Goal: Task Accomplishment & Management: Use online tool/utility

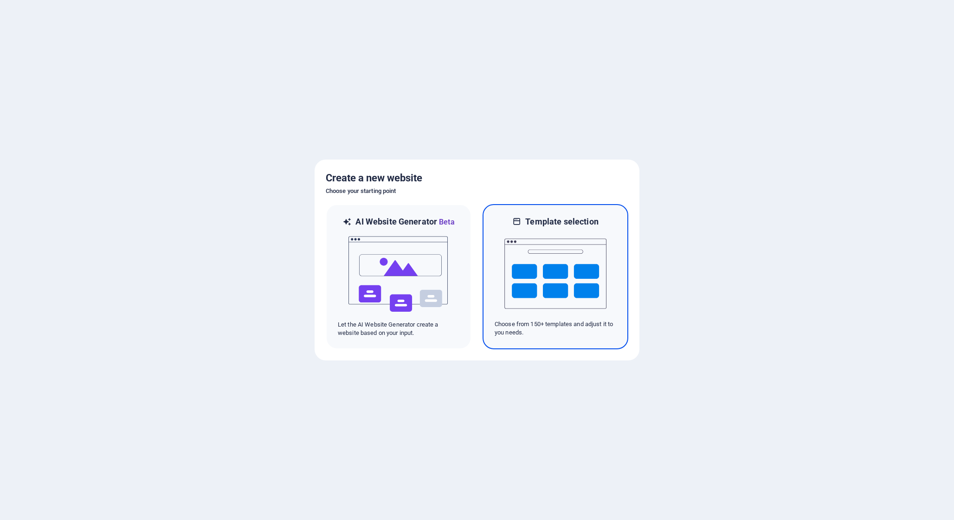
click at [603, 281] on img at bounding box center [555, 273] width 102 height 93
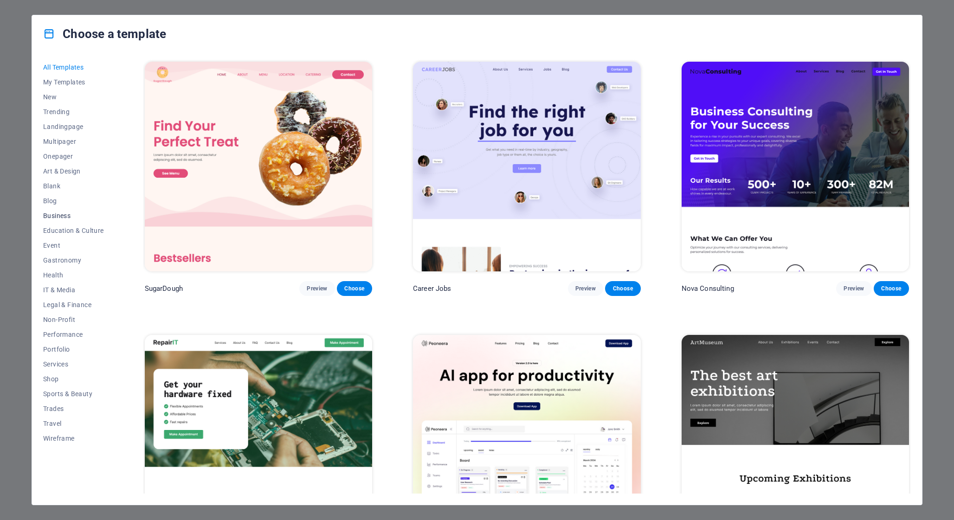
click at [54, 219] on span "Business" at bounding box center [73, 215] width 61 height 7
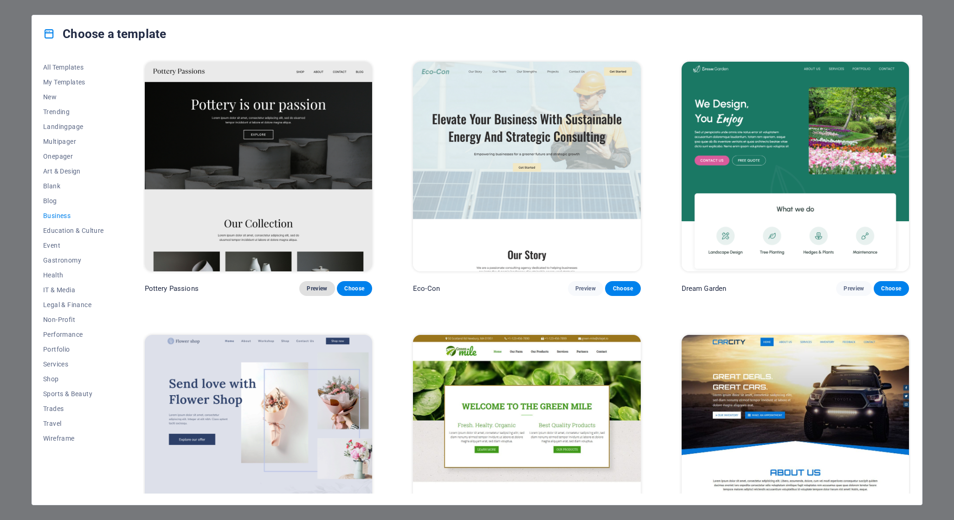
click at [318, 289] on span "Preview" at bounding box center [317, 288] width 20 height 7
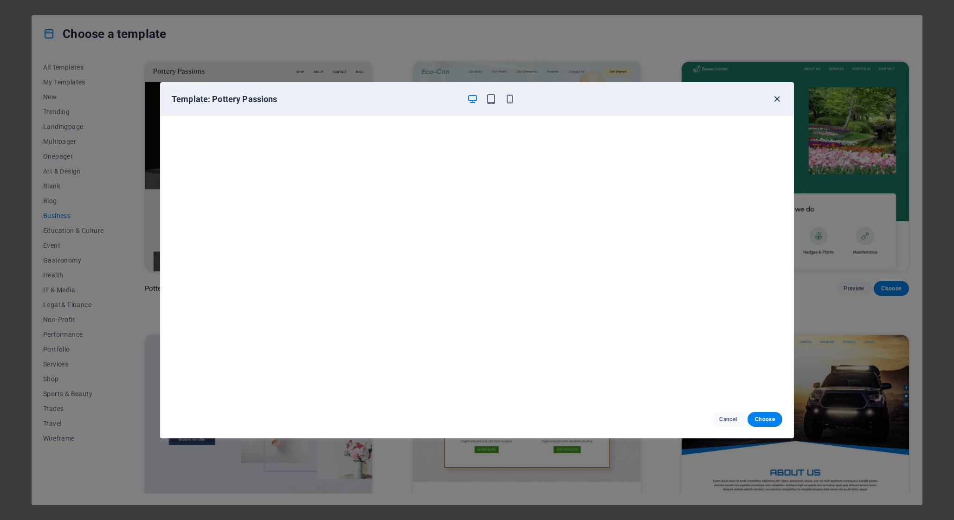
click at [774, 98] on icon "button" at bounding box center [777, 99] width 11 height 11
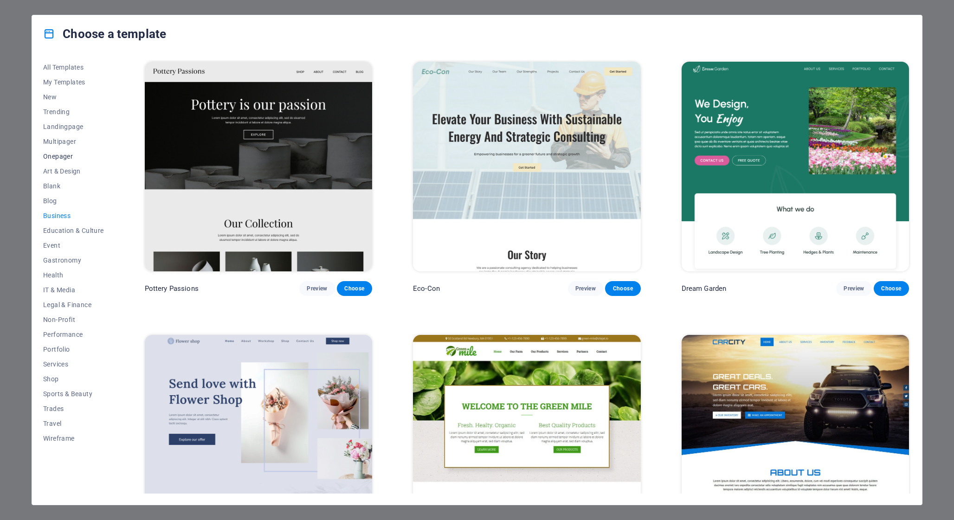
click at [61, 159] on span "Onepager" at bounding box center [73, 156] width 61 height 7
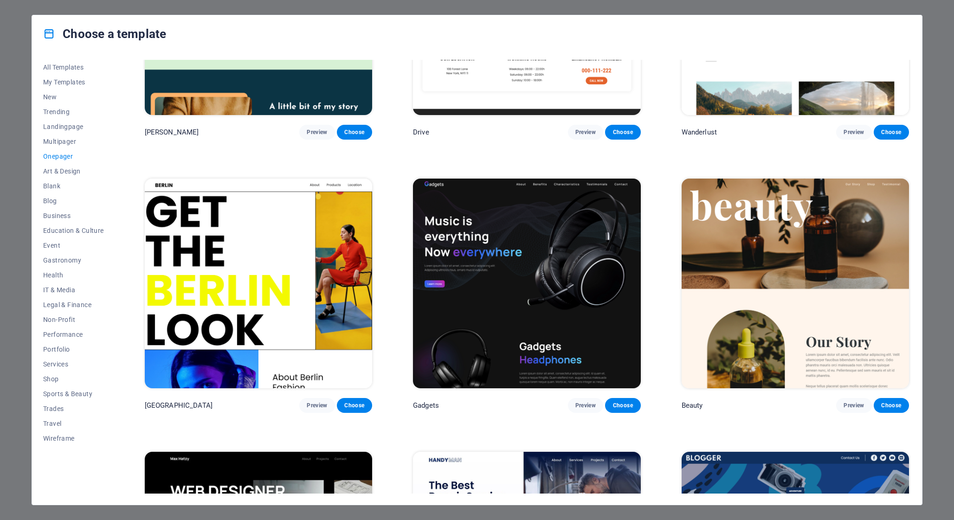
scroll to position [1249, 0]
click at [582, 401] on span "Preview" at bounding box center [585, 404] width 20 height 7
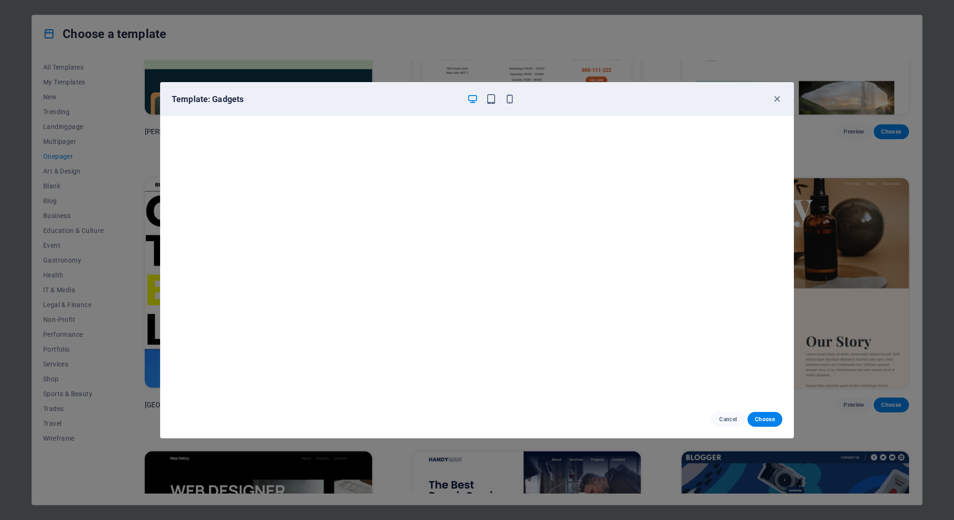
drag, startPoint x: 777, startPoint y: 98, endPoint x: 617, endPoint y: 7, distance: 183.7
click at [776, 98] on icon "button" at bounding box center [777, 99] width 11 height 11
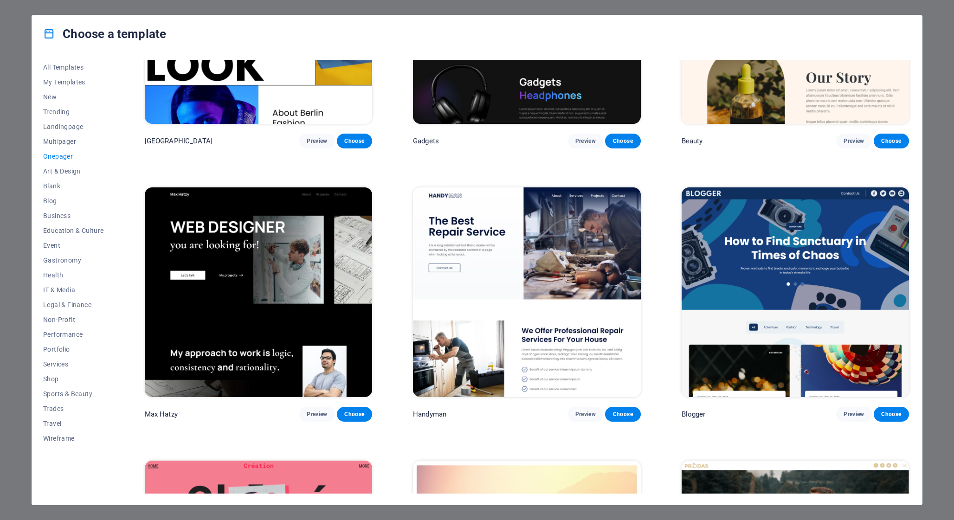
scroll to position [1516, 0]
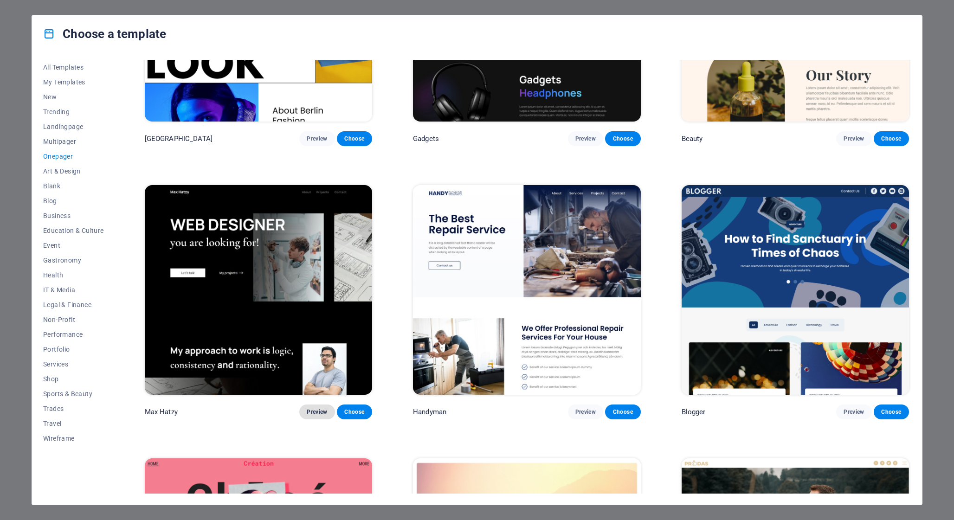
click at [315, 408] on span "Preview" at bounding box center [317, 411] width 20 height 7
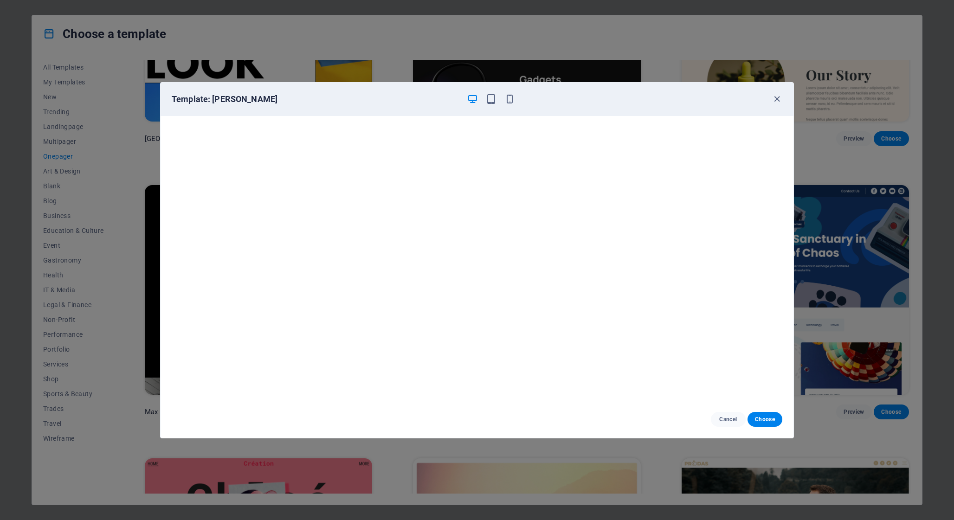
drag, startPoint x: 116, startPoint y: 262, endPoint x: 128, endPoint y: 258, distance: 12.6
click at [116, 262] on div "Template: Max Hatzy Cancel Choose" at bounding box center [477, 260] width 954 height 520
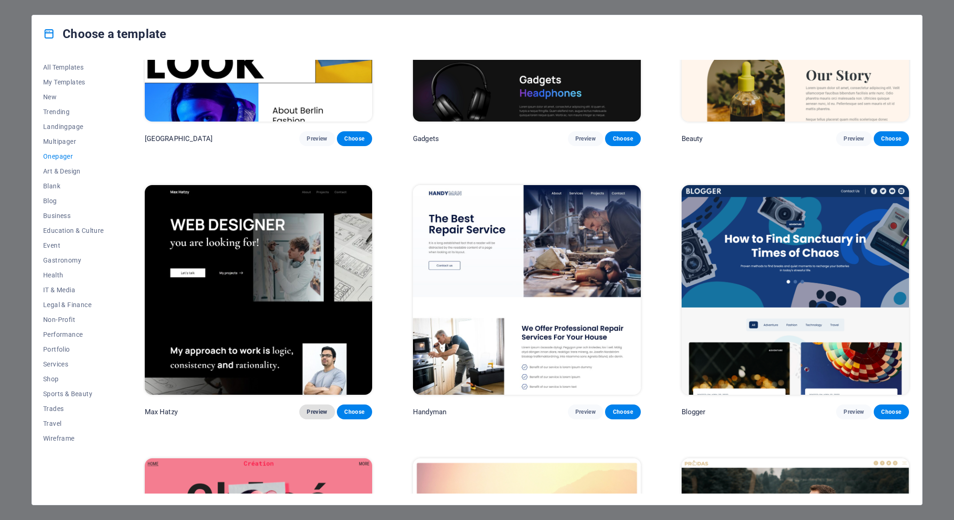
click at [316, 408] on span "Preview" at bounding box center [317, 411] width 20 height 7
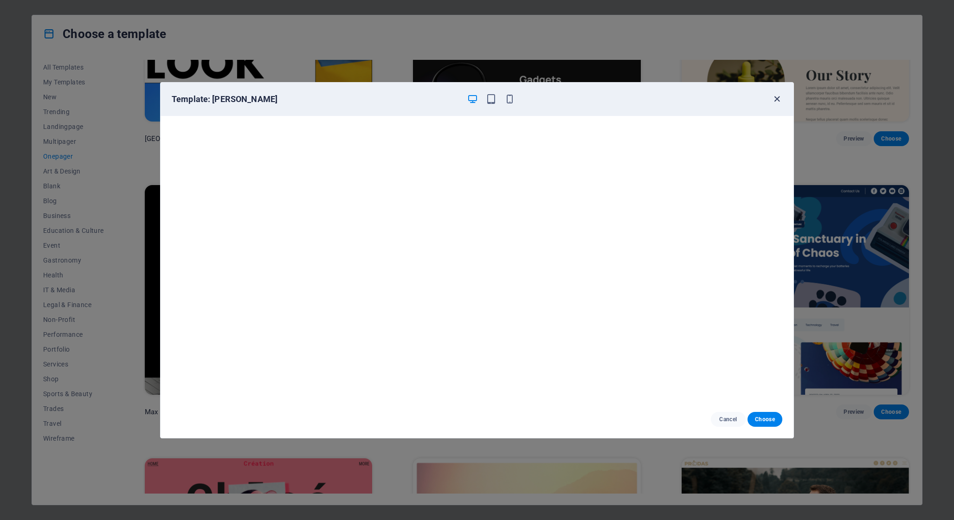
click at [782, 99] on icon "button" at bounding box center [777, 99] width 11 height 11
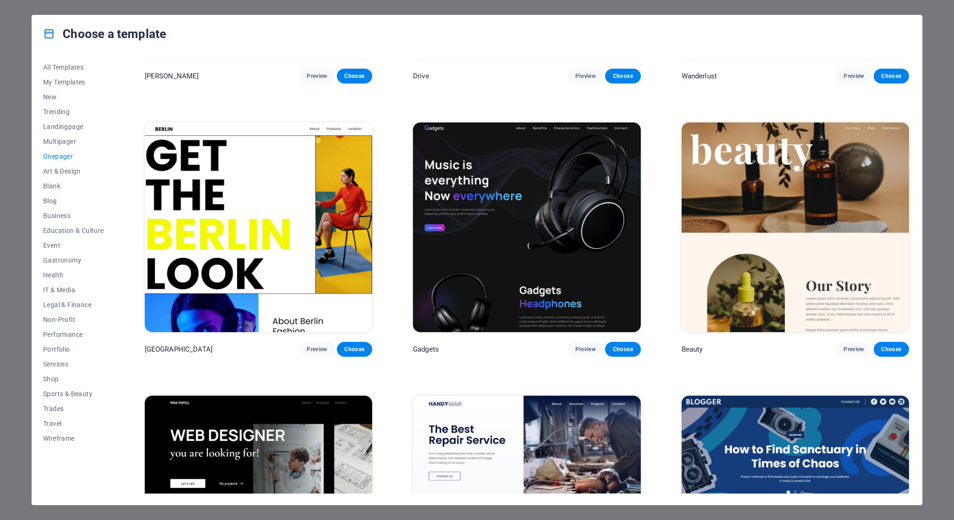
scroll to position [1302, 0]
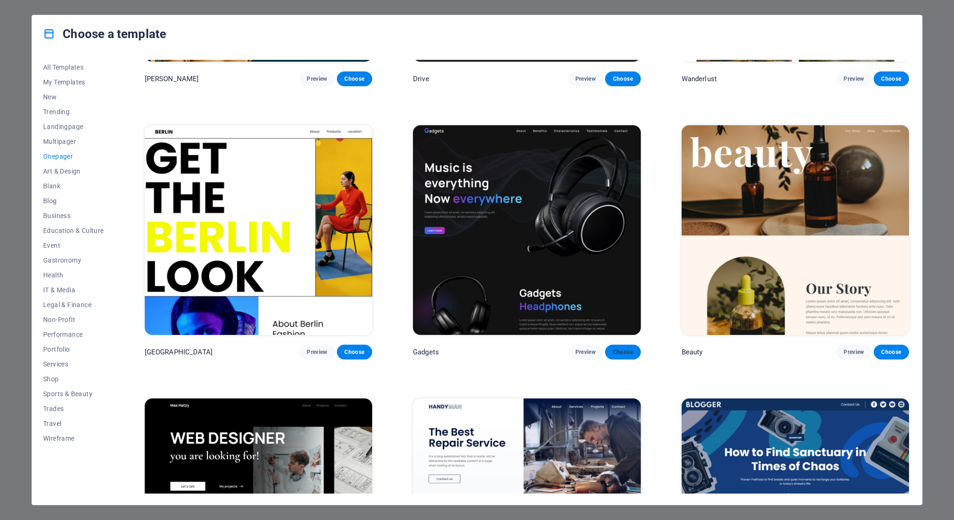
click at [629, 348] on span "Choose" at bounding box center [622, 351] width 20 height 7
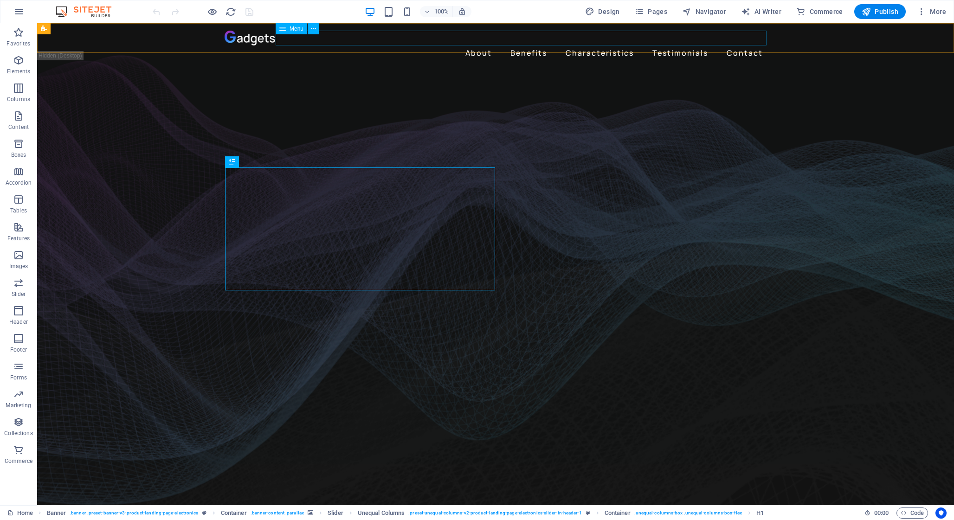
click at [298, 27] on span "Menu" at bounding box center [297, 29] width 14 height 6
click at [314, 28] on icon at bounding box center [313, 29] width 5 height 10
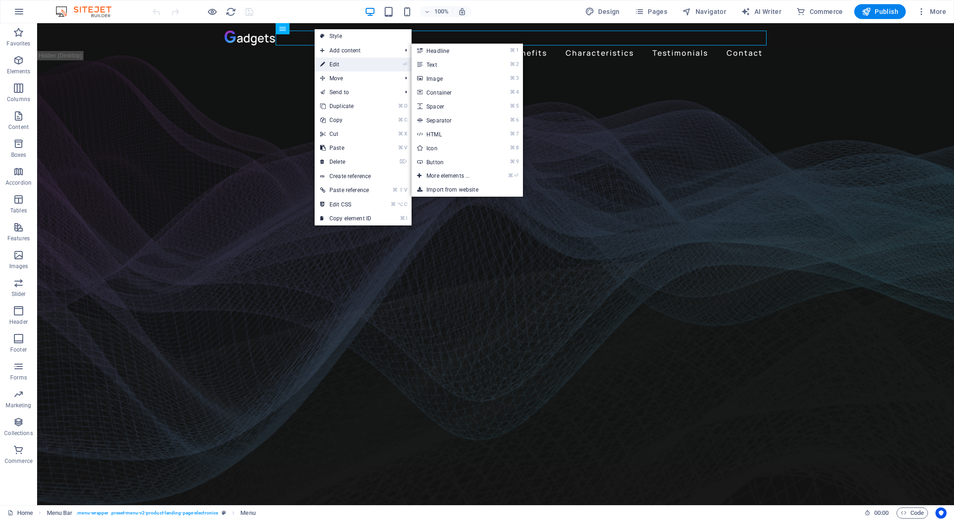
click at [354, 62] on link "⏎ Edit" at bounding box center [346, 65] width 62 height 14
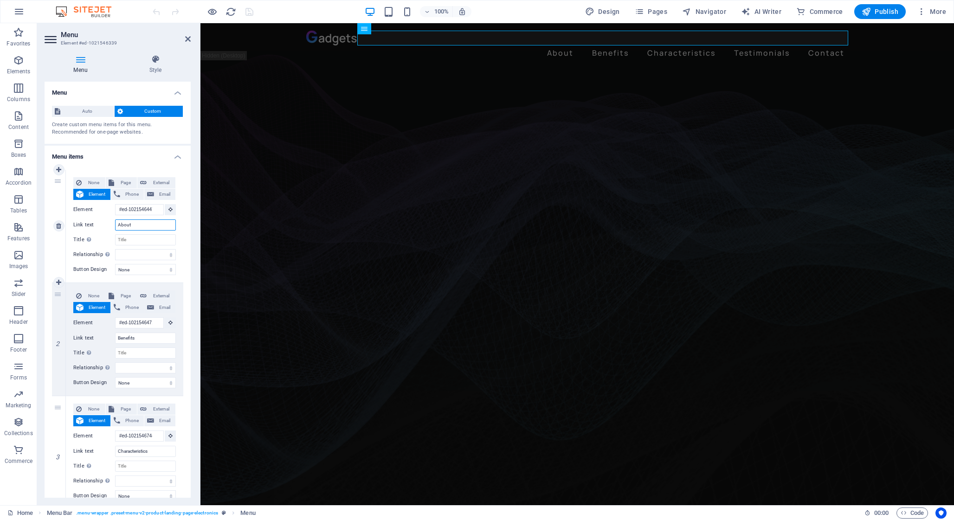
click at [131, 224] on input "About" at bounding box center [145, 224] width 61 height 11
type input "Sobre a"
select select
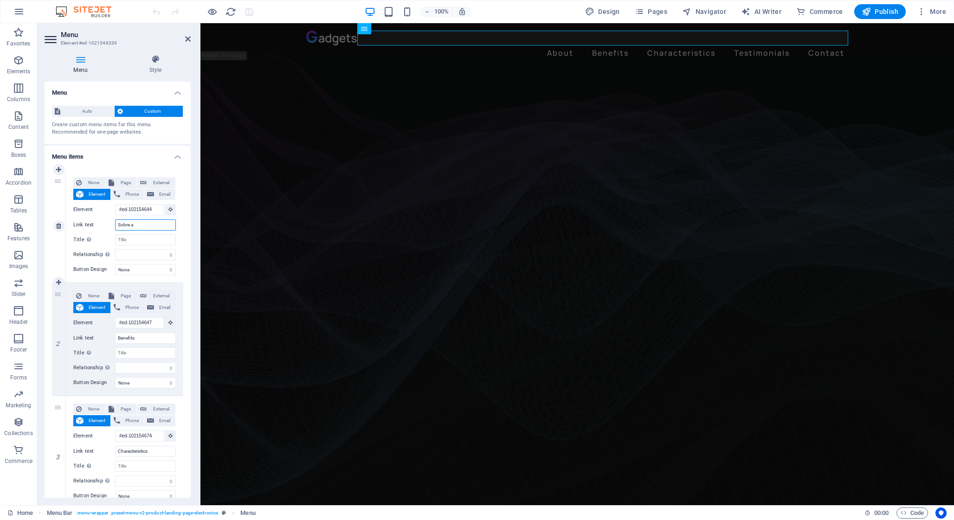
select select
type input "A Empresa"
select select
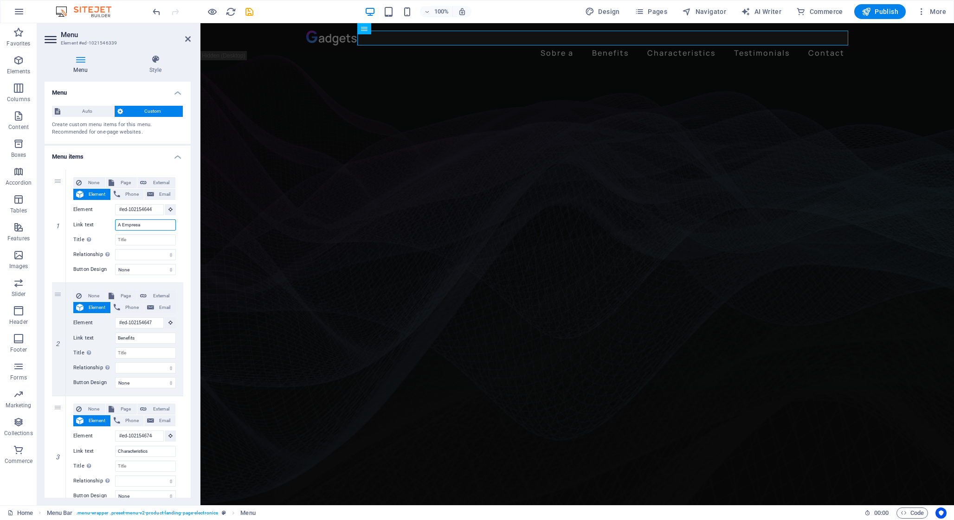
select select
type input "A Empresa"
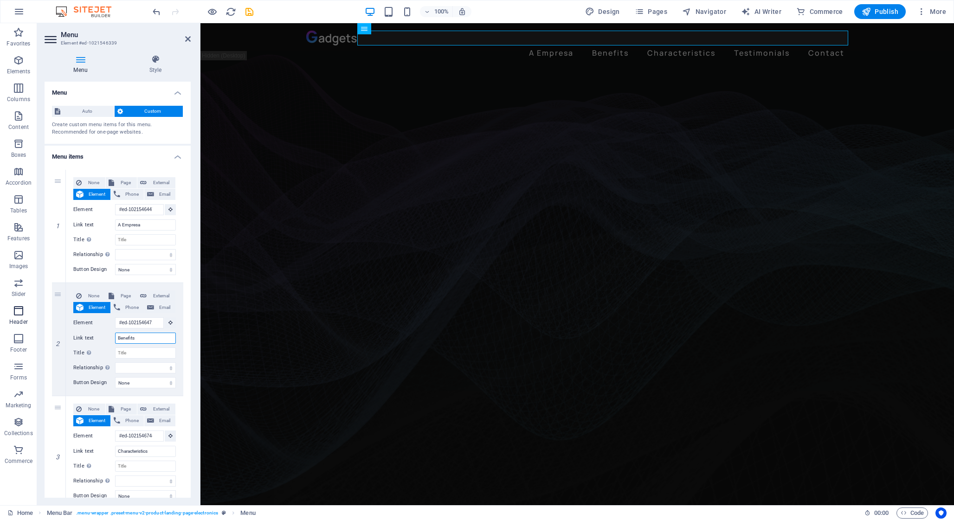
drag, startPoint x: 143, startPoint y: 338, endPoint x: 35, endPoint y: 328, distance: 108.5
click at [35, 328] on section "Favorites Elements Columns Content Boxes Accordion Tables Features Images Slide…" at bounding box center [477, 264] width 954 height 482
click at [249, 138] on figure at bounding box center [576, 282] width 753 height 453
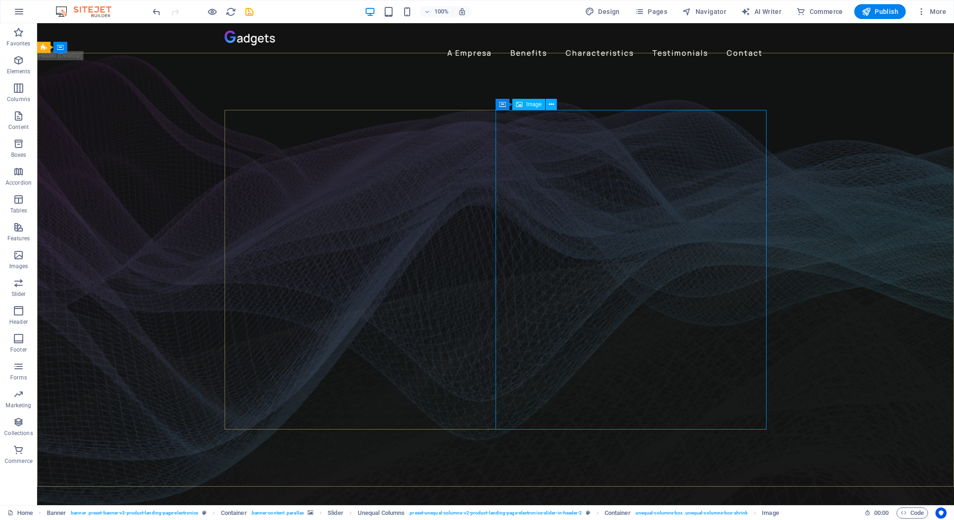
click at [521, 106] on icon at bounding box center [519, 104] width 6 height 11
click at [550, 103] on icon at bounding box center [551, 105] width 5 height 10
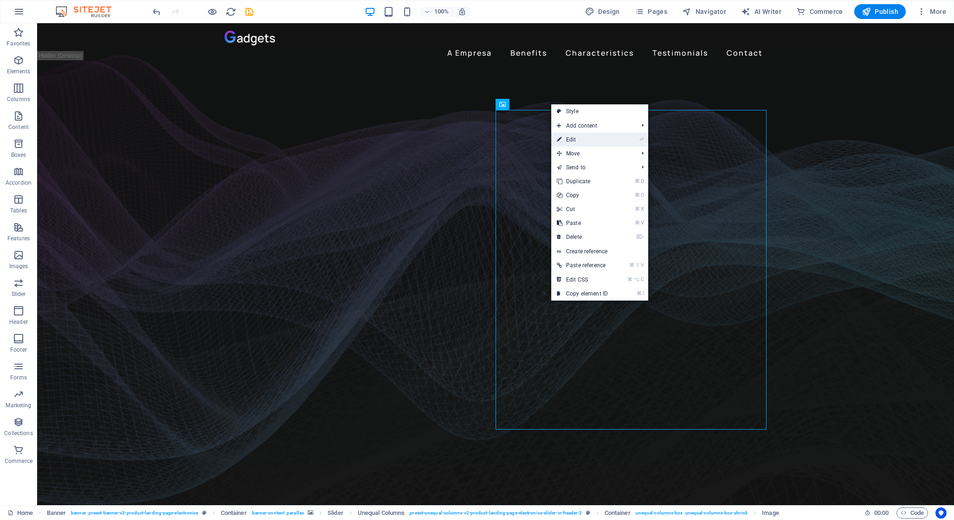
click at [571, 143] on link "⏎ Edit" at bounding box center [582, 140] width 62 height 14
select select "%"
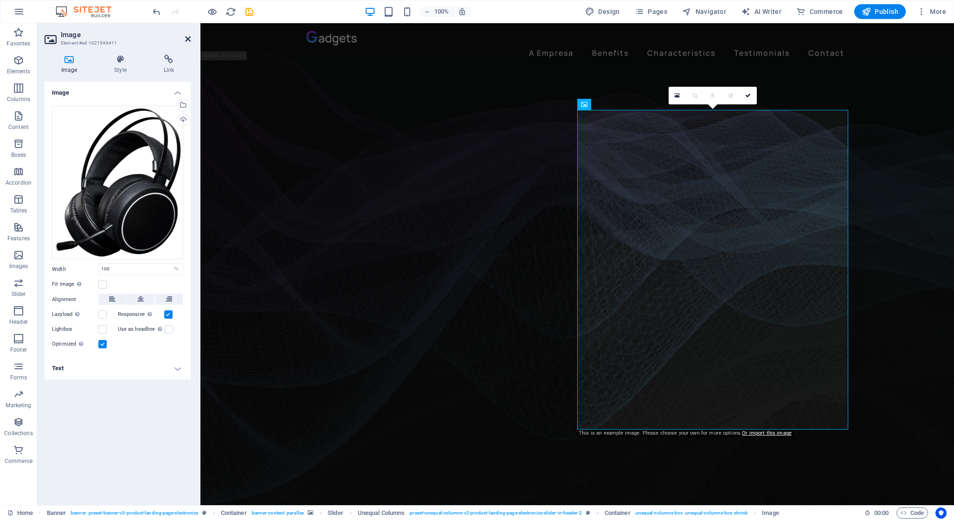
drag, startPoint x: 187, startPoint y: 41, endPoint x: 150, endPoint y: 14, distance: 45.6
click at [187, 41] on icon at bounding box center [188, 38] width 6 height 7
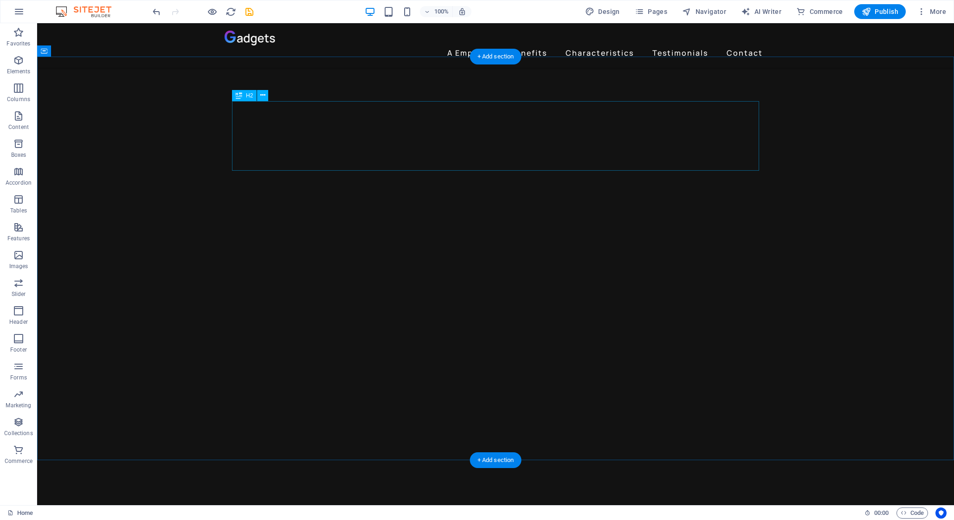
scroll to position [1561, 0]
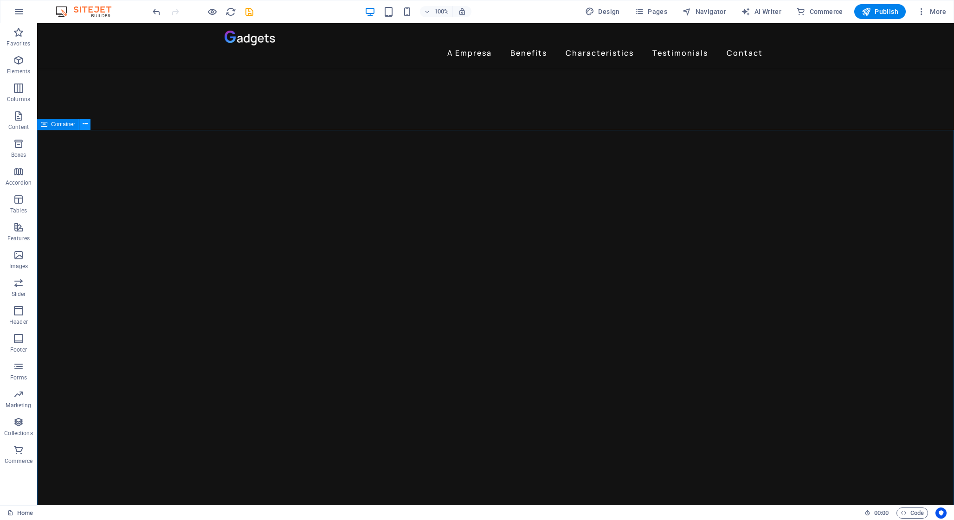
click at [84, 126] on icon at bounding box center [85, 124] width 5 height 10
click at [85, 123] on icon at bounding box center [85, 124] width 5 height 10
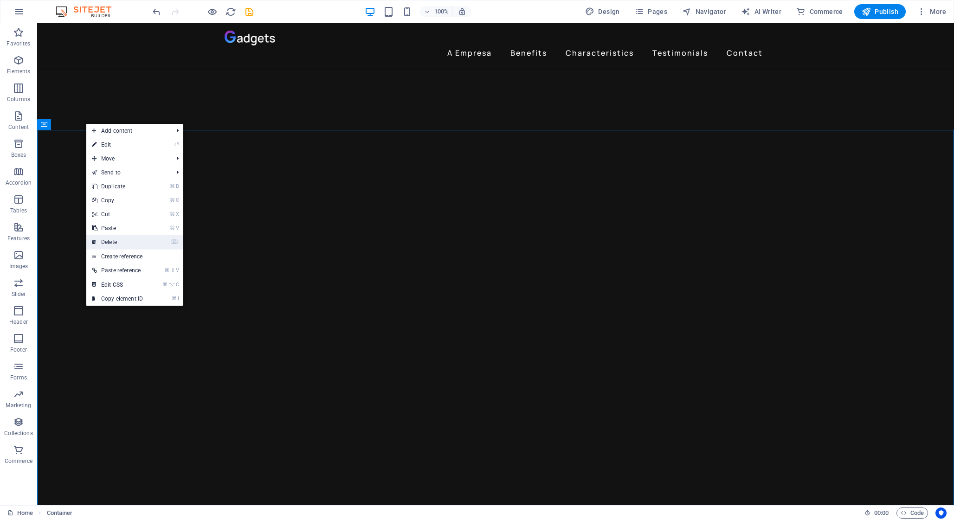
click at [121, 237] on link "⌦ Delete" at bounding box center [117, 242] width 62 height 14
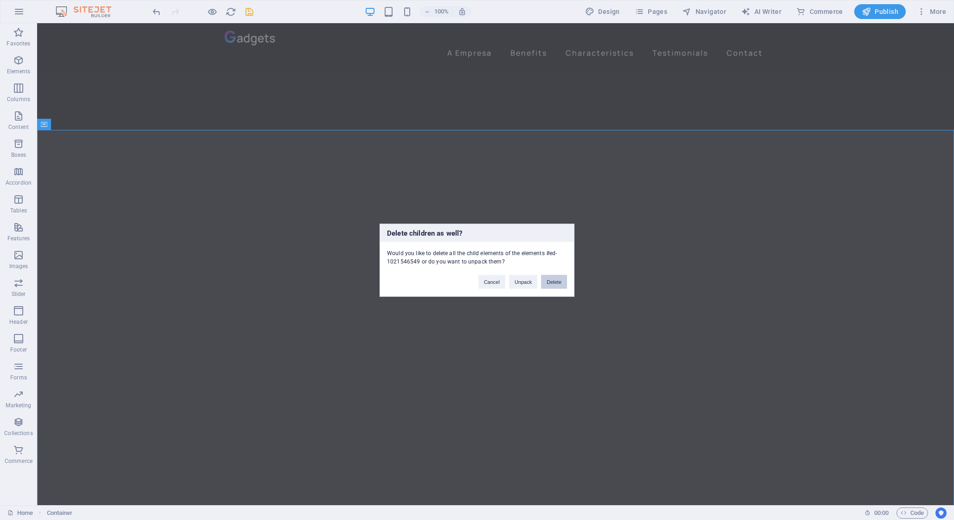
click at [552, 281] on button "Delete" at bounding box center [554, 282] width 26 height 14
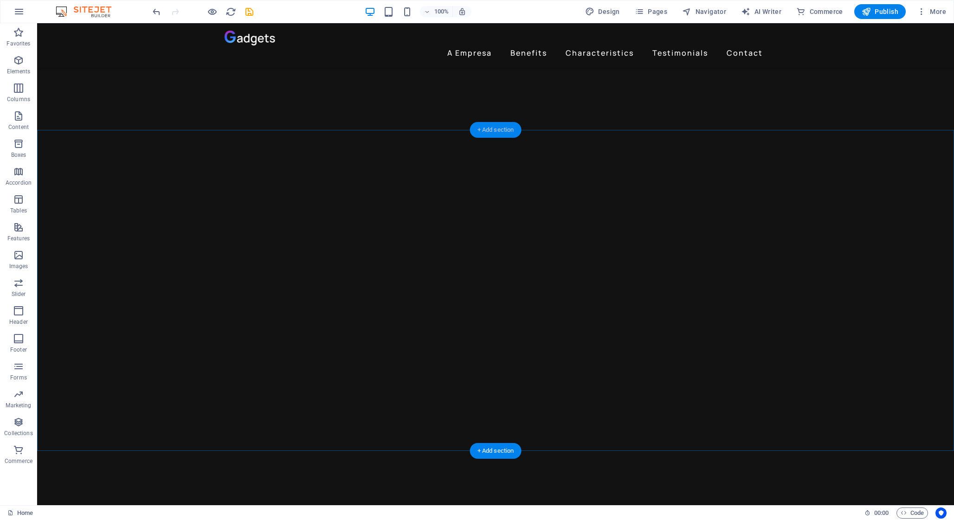
click at [504, 129] on div "+ Add section" at bounding box center [496, 130] width 52 height 16
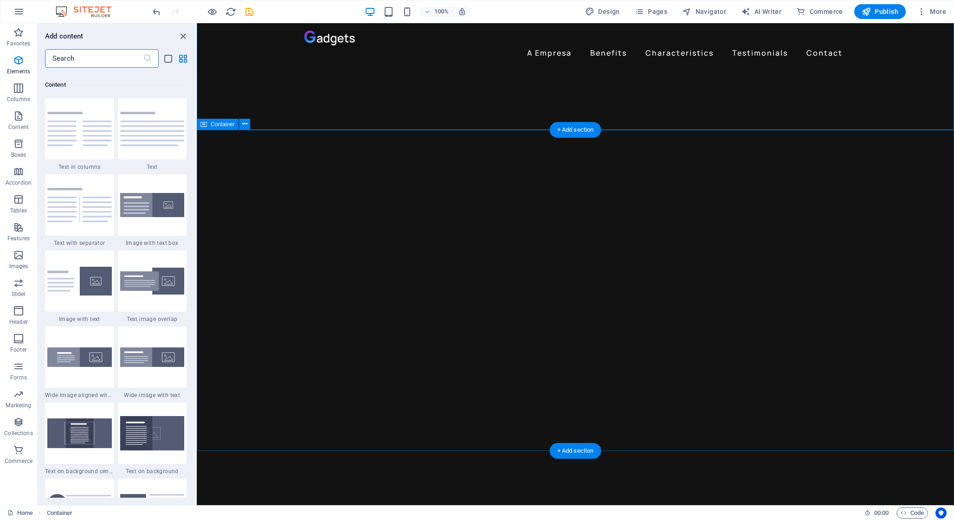
scroll to position [1700, 0]
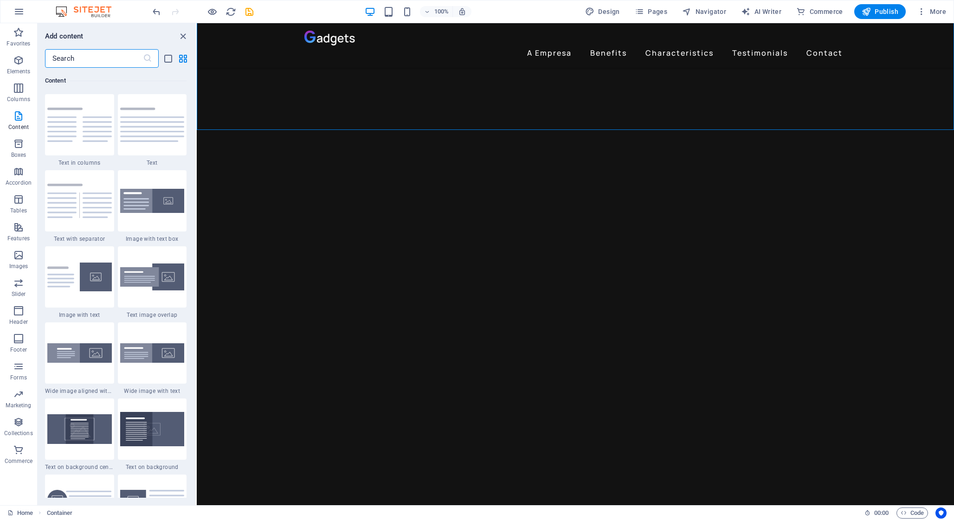
click at [84, 58] on input "text" at bounding box center [94, 58] width 98 height 19
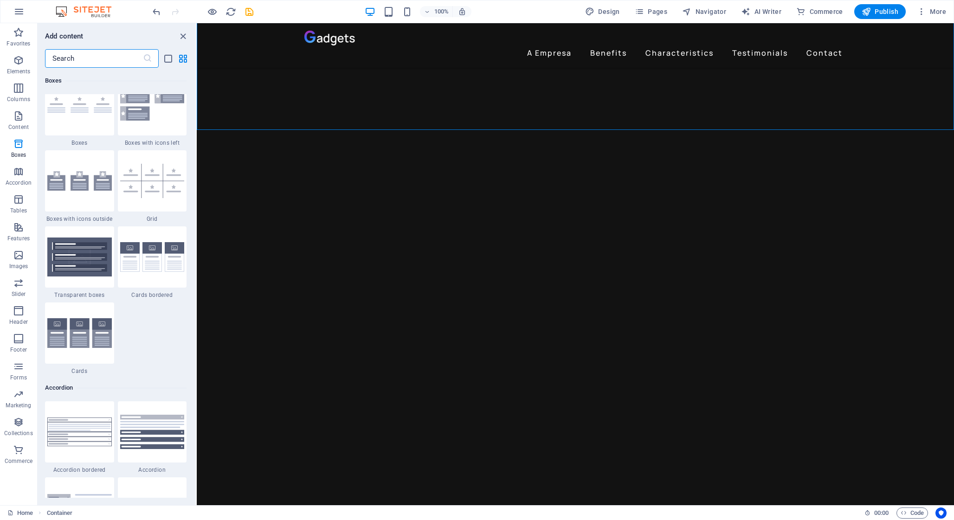
scroll to position [2768, 0]
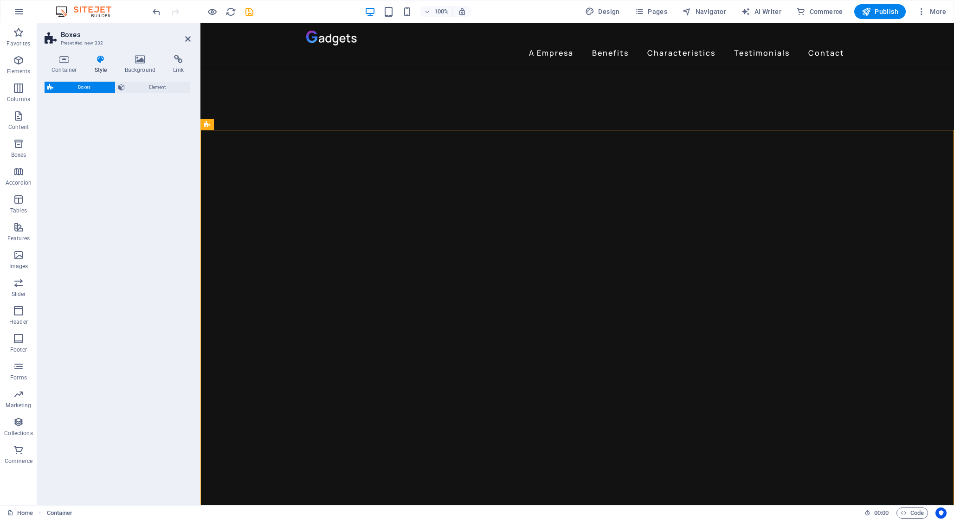
select select "rem"
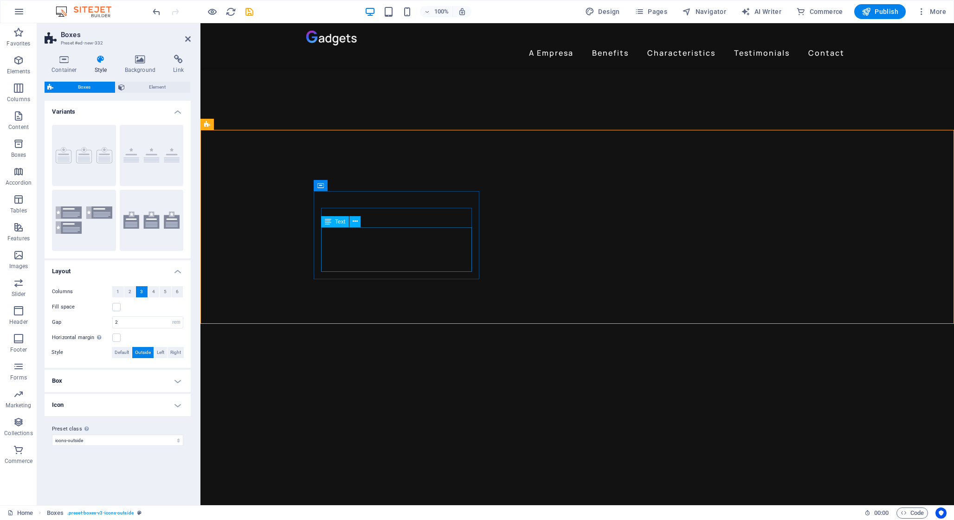
click at [359, 222] on button at bounding box center [354, 221] width 11 height 11
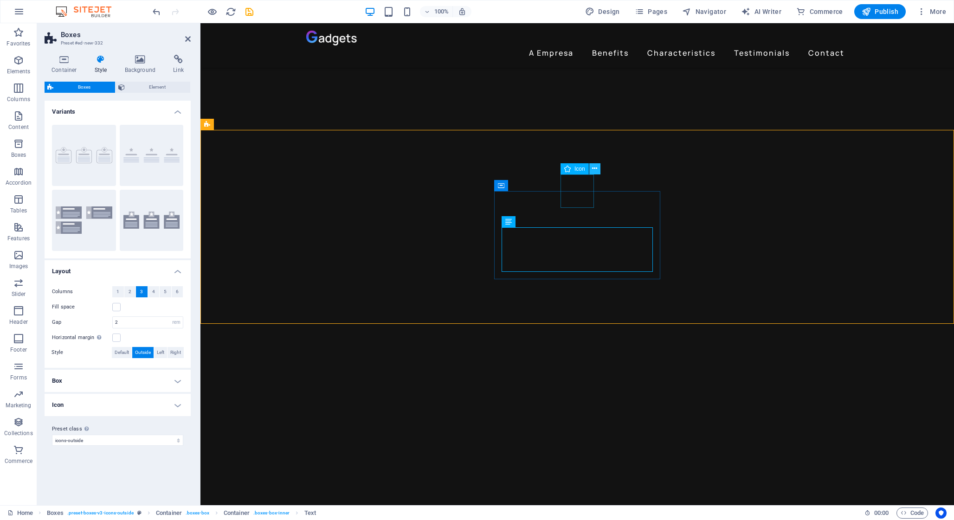
click at [594, 169] on icon at bounding box center [594, 169] width 5 height 10
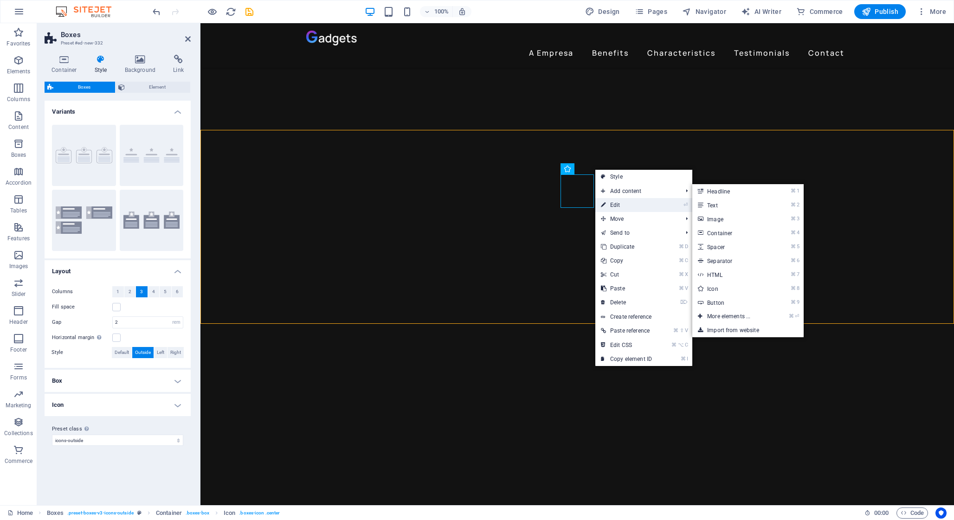
click at [616, 205] on link "⏎ Edit" at bounding box center [626, 205] width 62 height 14
select select "xMidYMid"
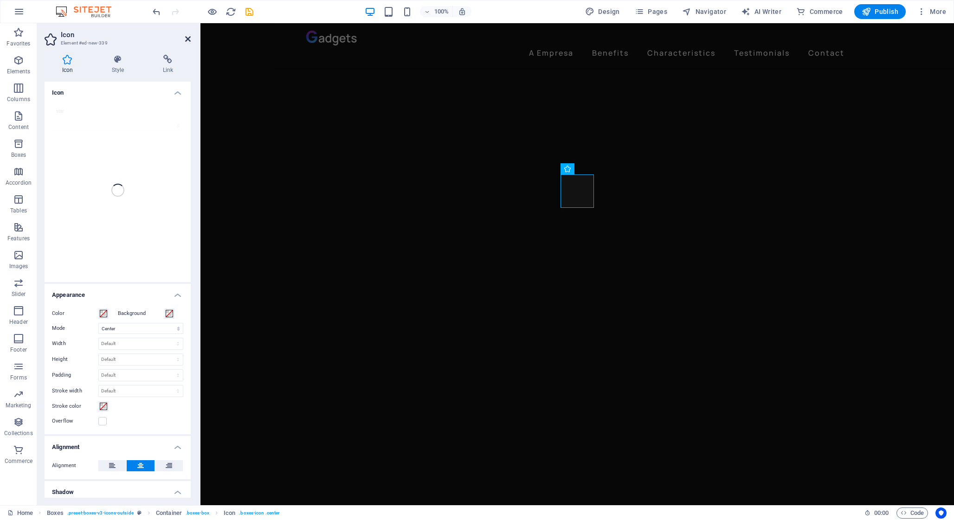
click at [188, 37] on icon at bounding box center [188, 38] width 6 height 7
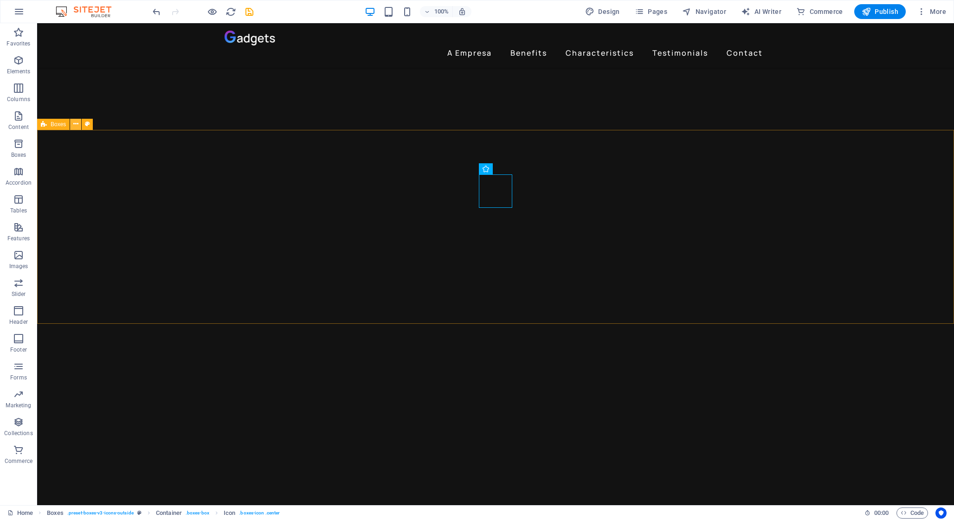
click at [77, 123] on icon at bounding box center [75, 124] width 5 height 10
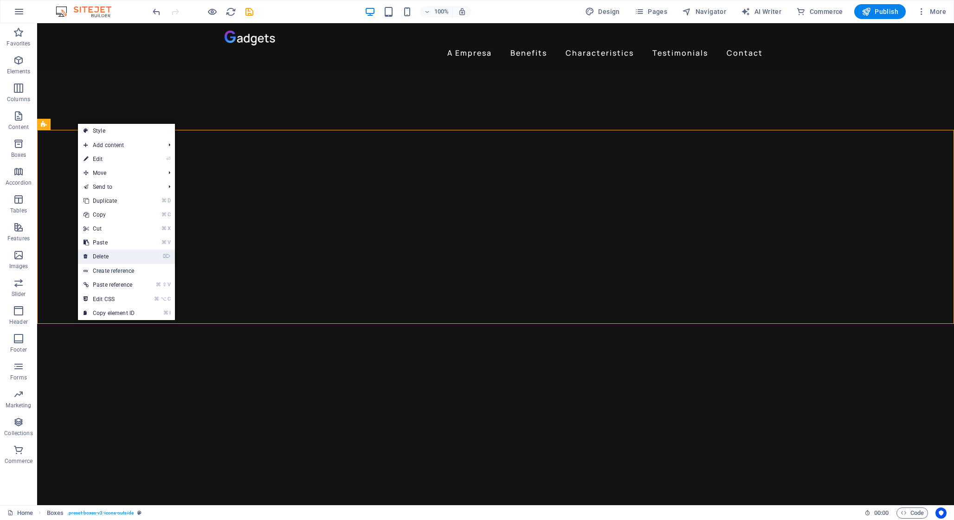
click at [118, 256] on link "⌦ Delete" at bounding box center [109, 257] width 62 height 14
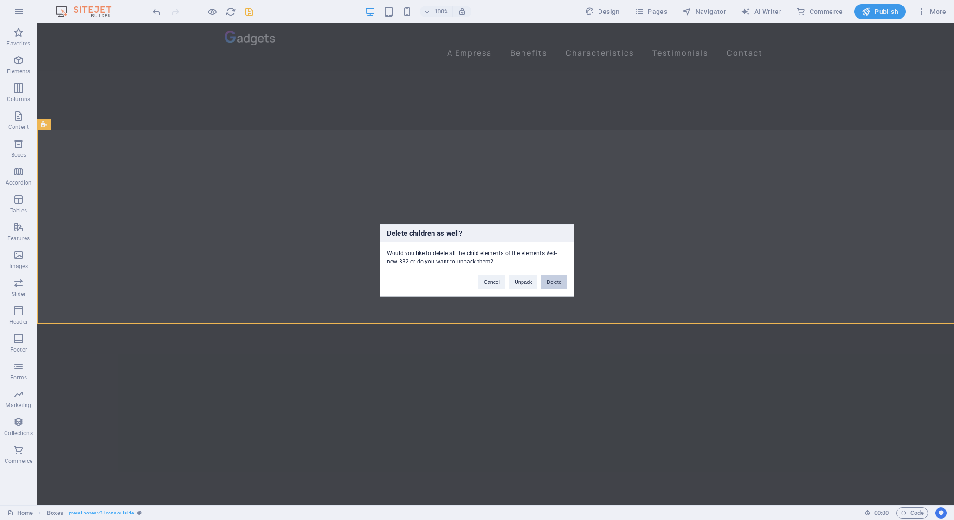
click at [557, 283] on button "Delete" at bounding box center [554, 282] width 26 height 14
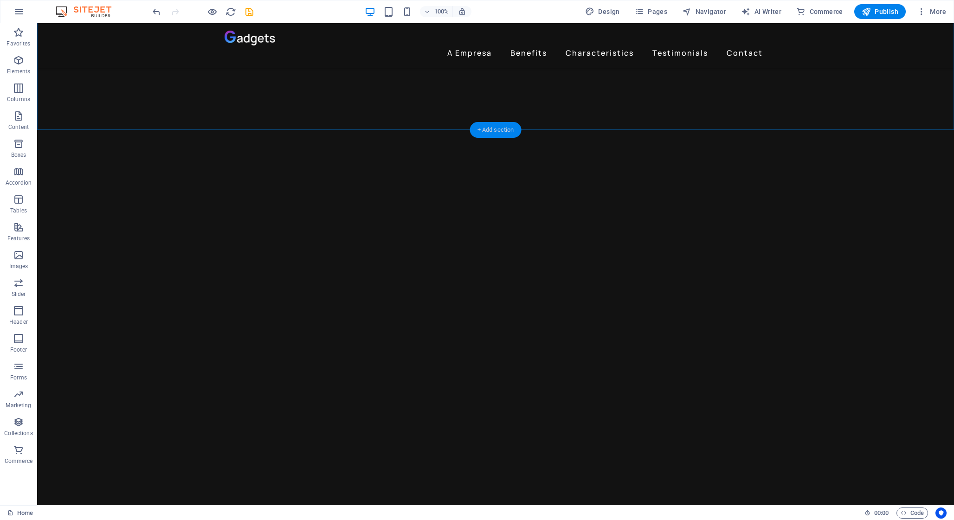
click at [497, 134] on div "+ Add section" at bounding box center [496, 130] width 52 height 16
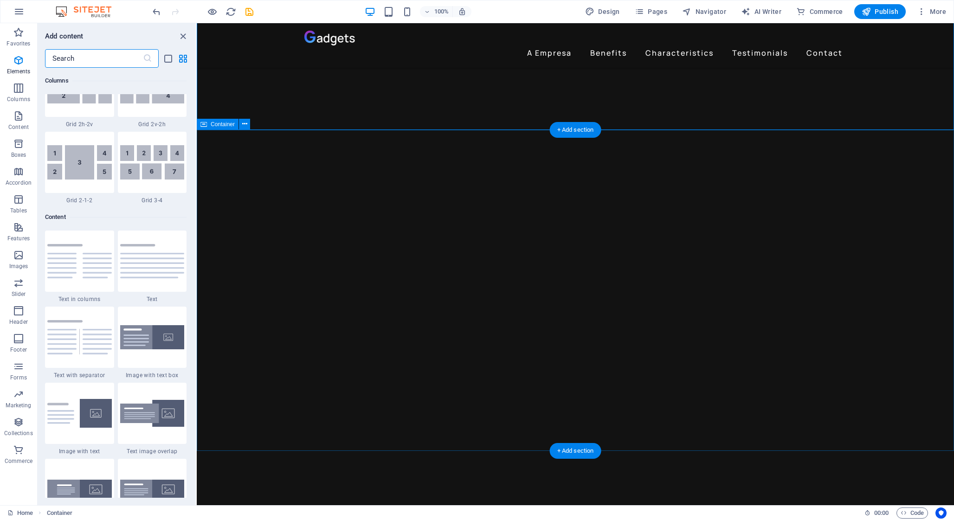
scroll to position [1700, 0]
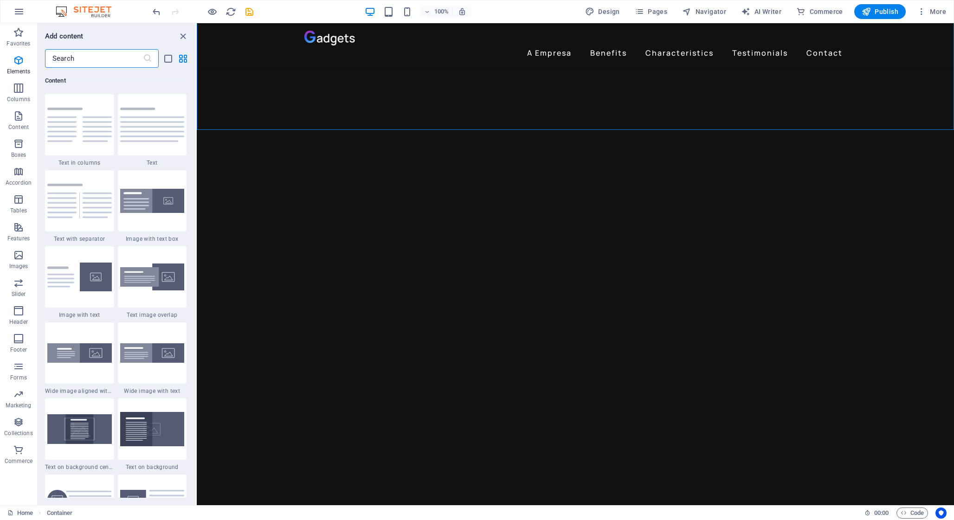
click at [109, 56] on input "text" at bounding box center [94, 58] width 98 height 19
click at [182, 57] on icon "grid-view" at bounding box center [183, 58] width 11 height 11
click at [168, 63] on icon "list-view" at bounding box center [168, 58] width 11 height 11
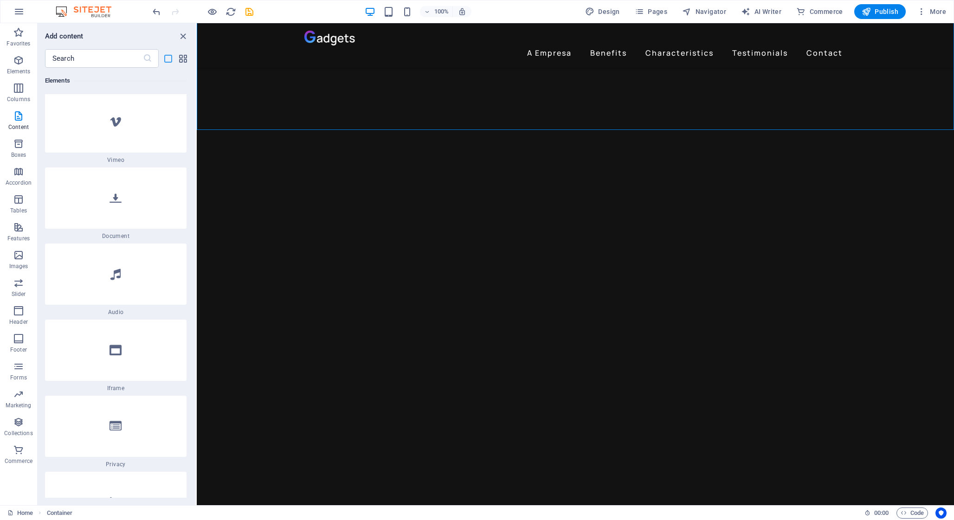
scroll to position [4870, 0]
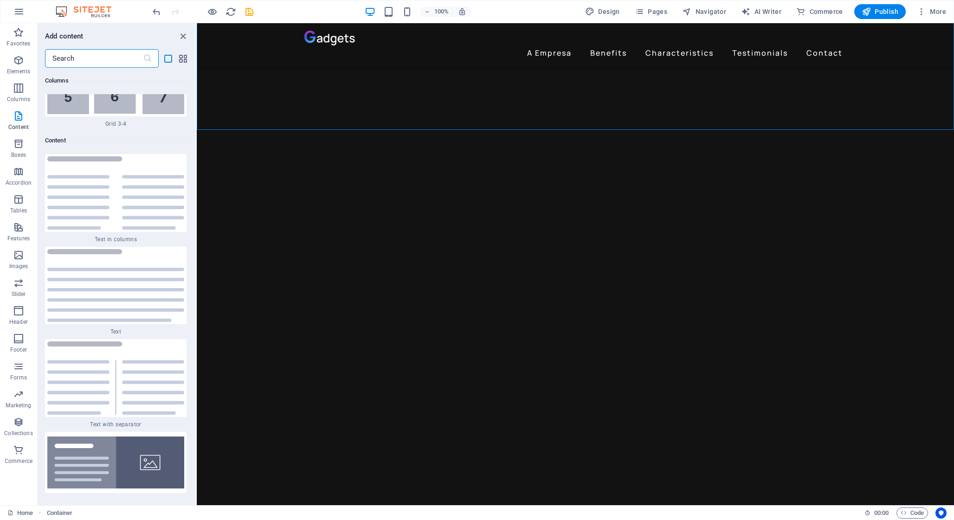
click at [100, 60] on input "text" at bounding box center [94, 58] width 98 height 19
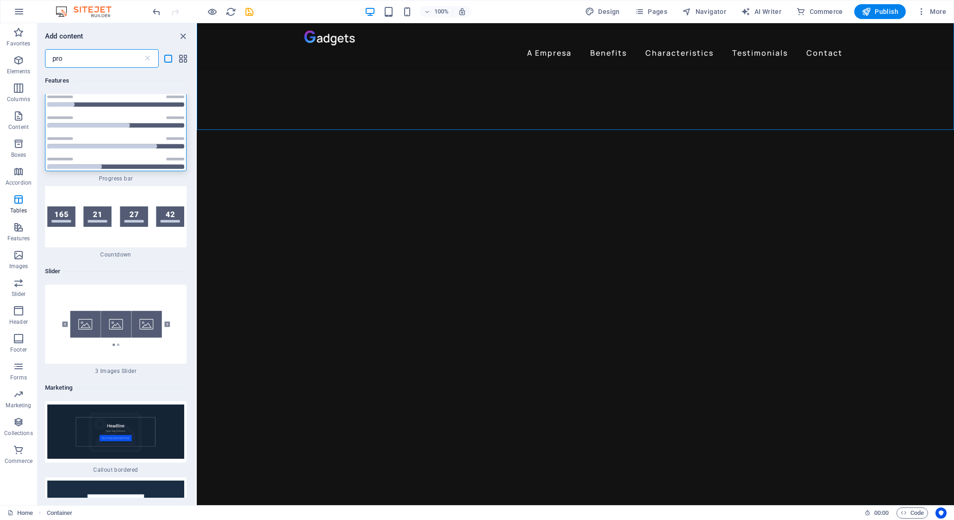
scroll to position [0, 0]
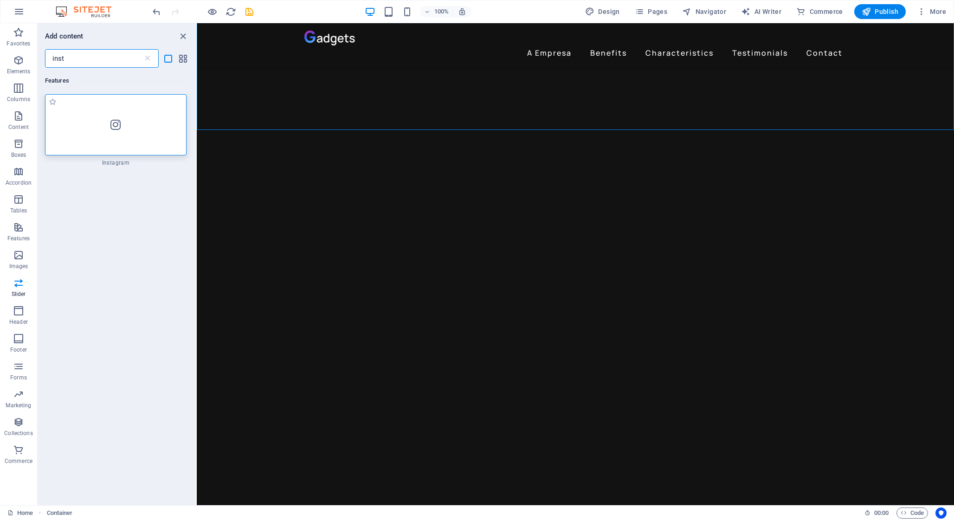
type input "inst"
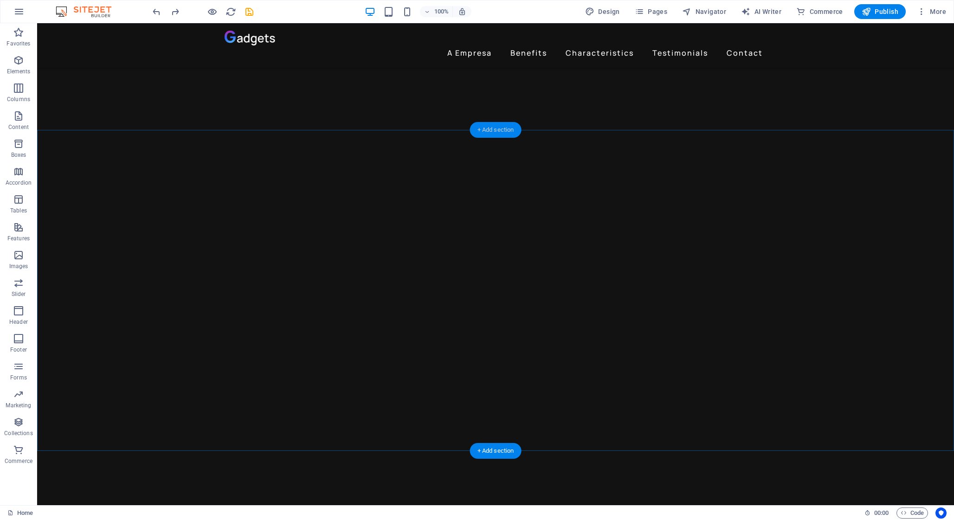
click at [505, 130] on div "+ Add section" at bounding box center [496, 130] width 52 height 16
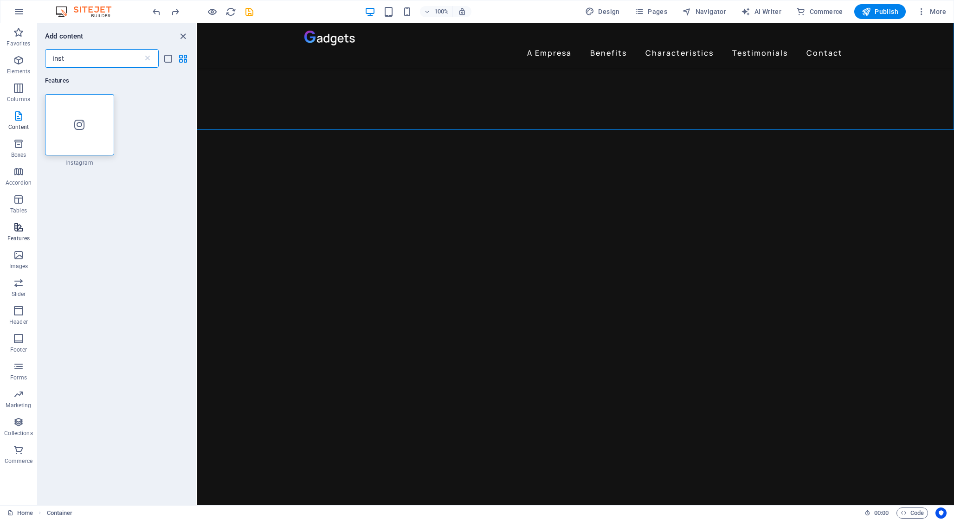
click at [19, 231] on icon "button" at bounding box center [18, 227] width 11 height 11
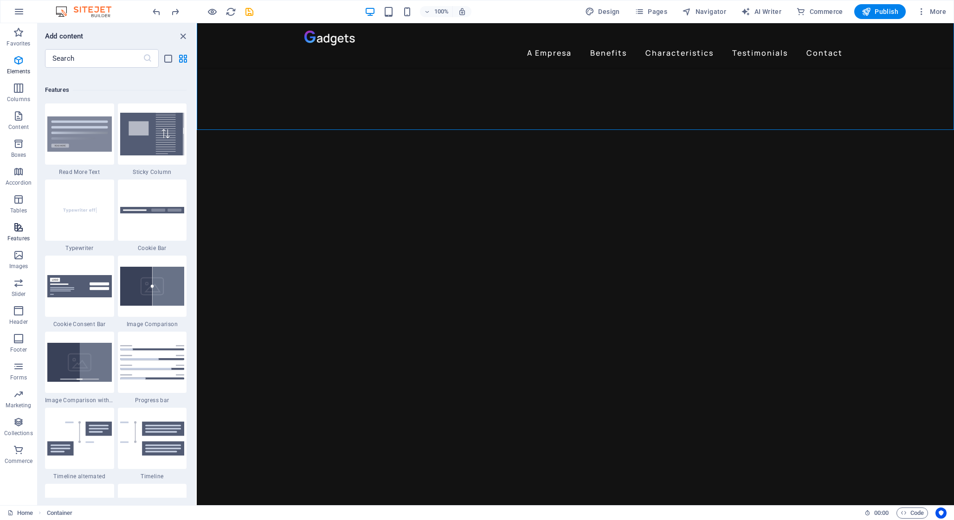
scroll to position [3693, 0]
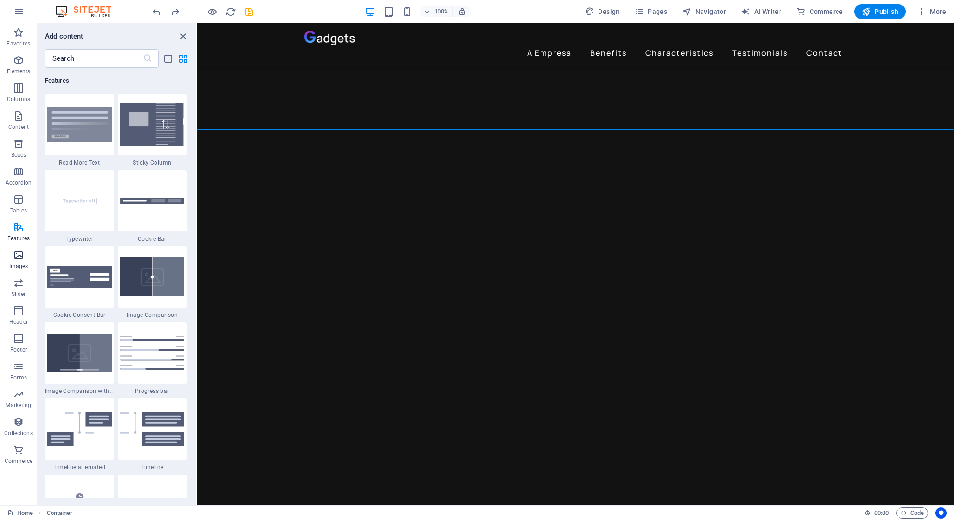
click at [20, 262] on span "Images" at bounding box center [18, 261] width 37 height 22
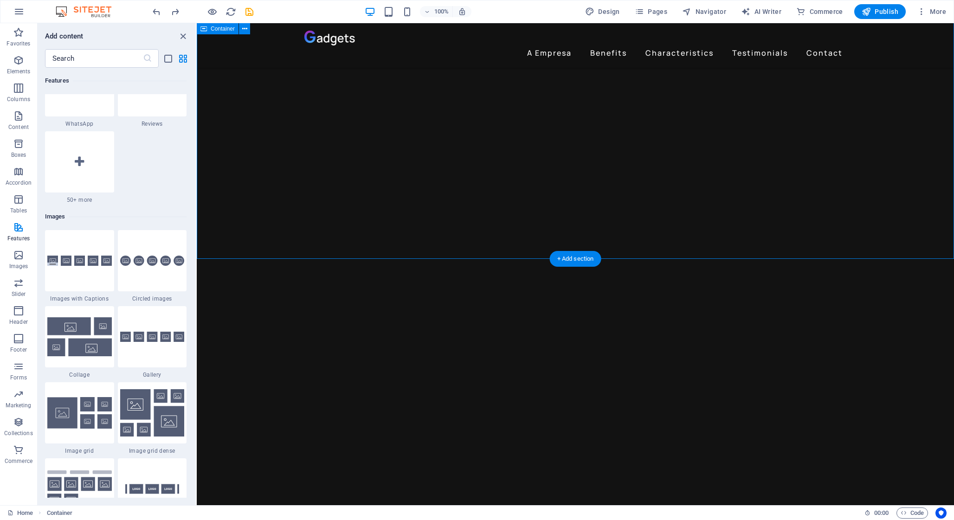
scroll to position [1422, 0]
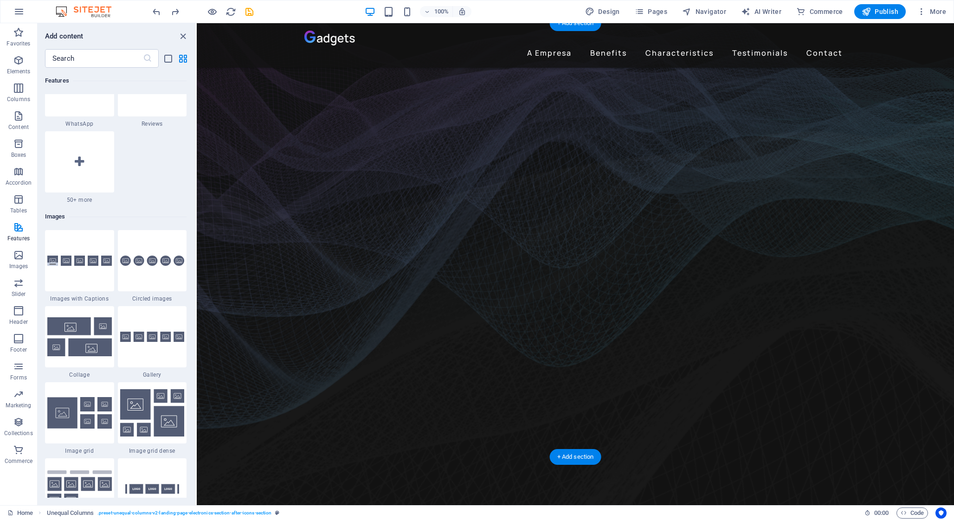
scroll to position [0, 0]
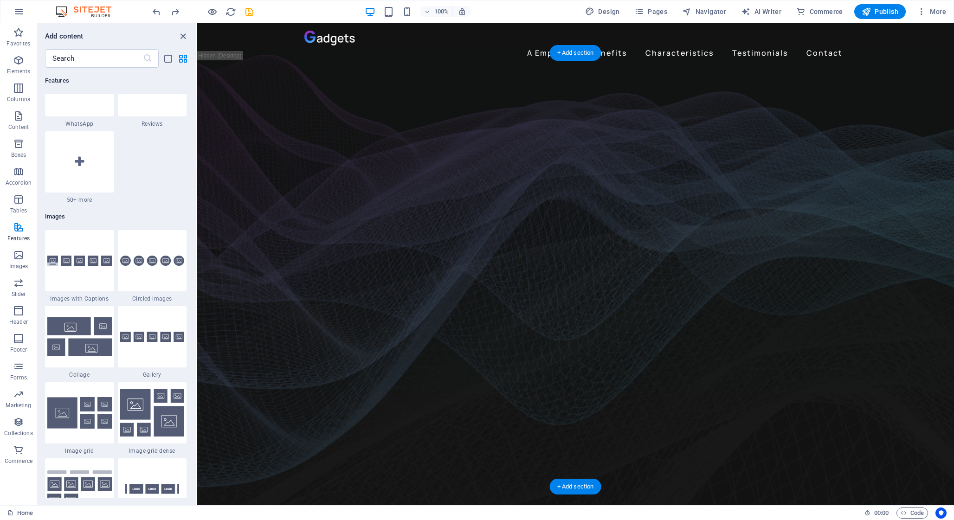
click at [917, 122] on figure at bounding box center [575, 274] width 757 height 436
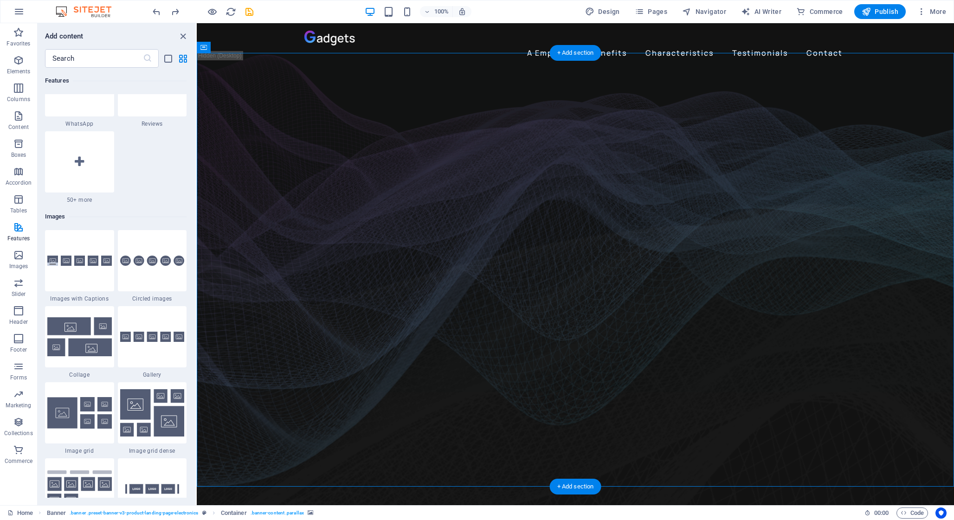
click at [879, 169] on figure at bounding box center [575, 274] width 757 height 436
click at [239, 48] on icon at bounding box center [237, 48] width 5 height 10
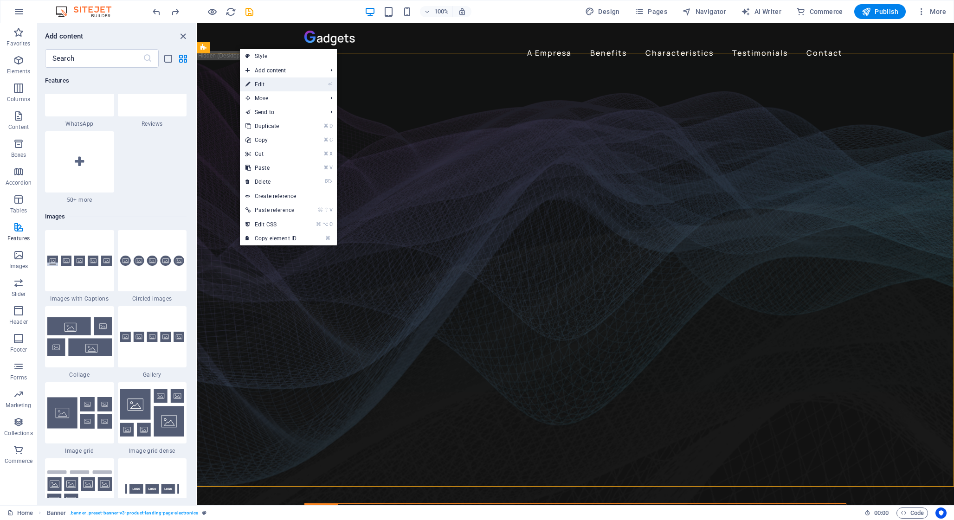
click at [258, 80] on link "⏎ Edit" at bounding box center [271, 84] width 62 height 14
select select "vh"
select select "banner"
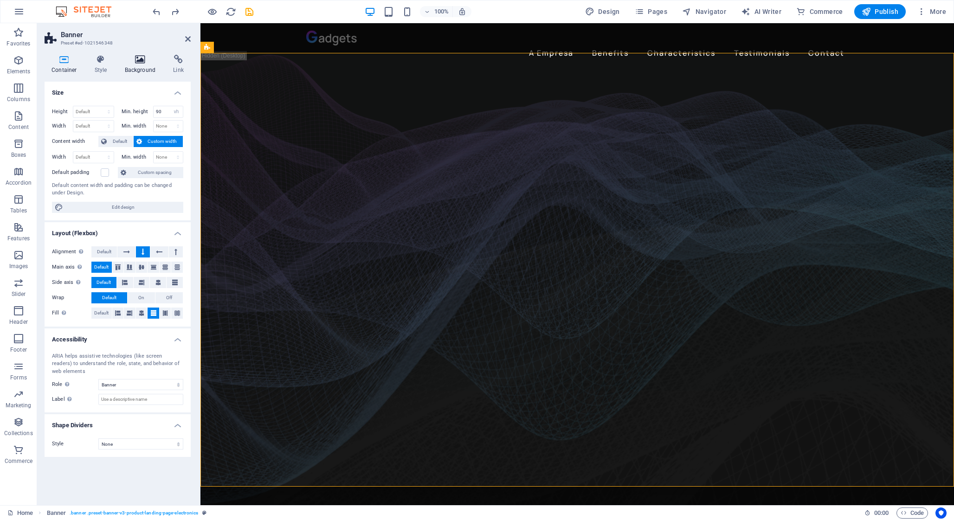
click at [150, 71] on h4 "Background" at bounding box center [142, 64] width 49 height 19
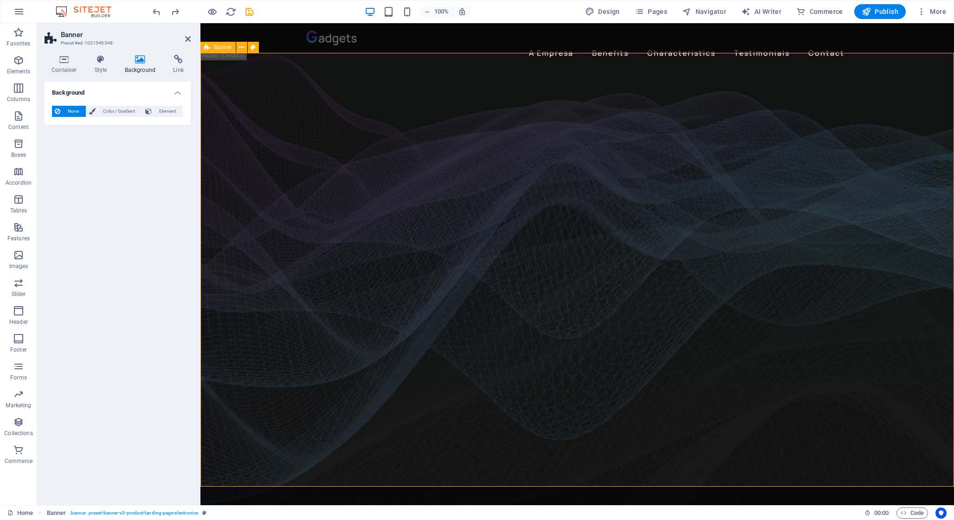
click at [206, 49] on icon at bounding box center [207, 47] width 6 height 11
click at [238, 48] on button at bounding box center [241, 47] width 11 height 11
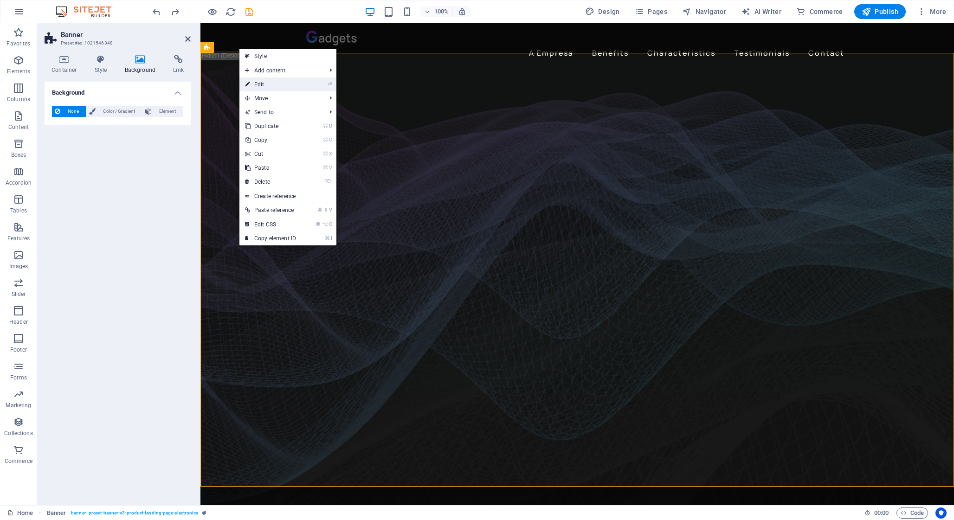
click at [260, 84] on link "⏎ Edit" at bounding box center [270, 84] width 62 height 14
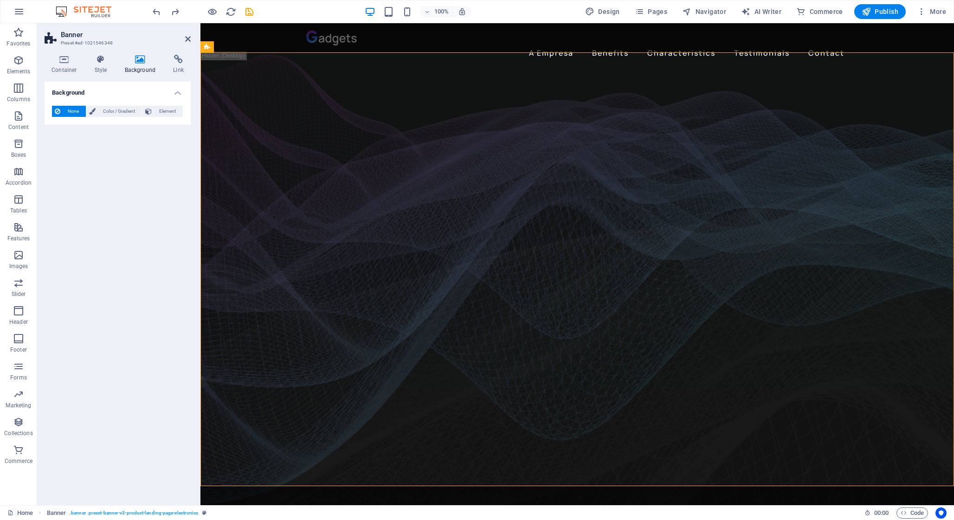
scroll to position [0, 0]
click at [102, 60] on icon at bounding box center [101, 59] width 26 height 9
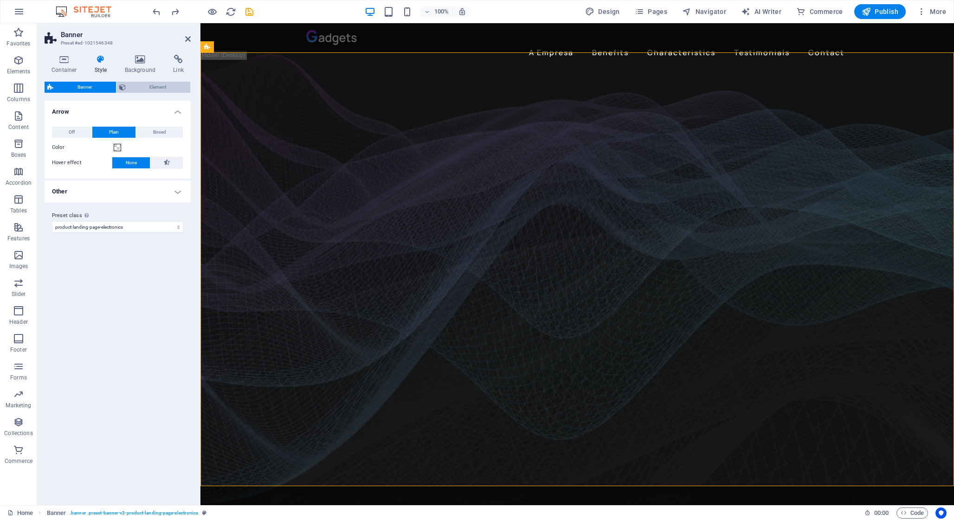
click at [141, 92] on span "Element" at bounding box center [158, 87] width 59 height 11
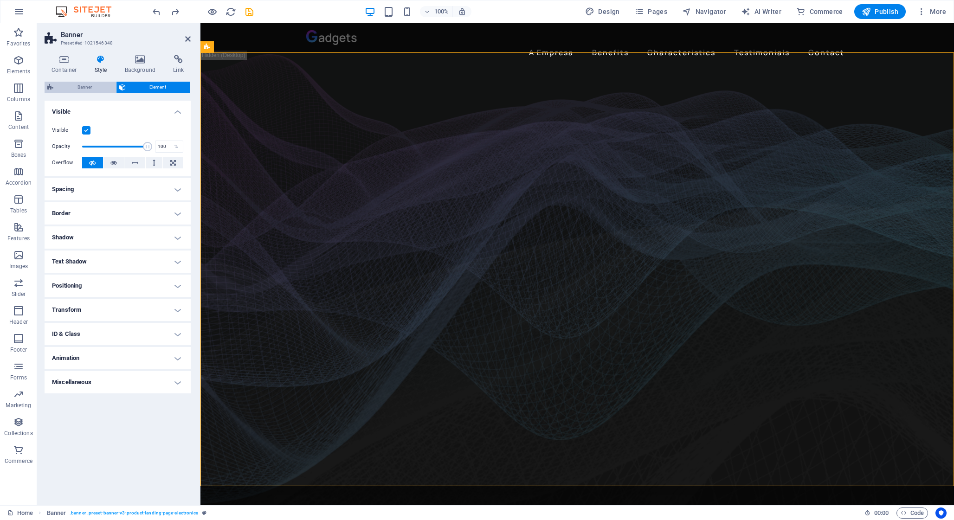
click at [77, 85] on span "Banner" at bounding box center [84, 87] width 57 height 11
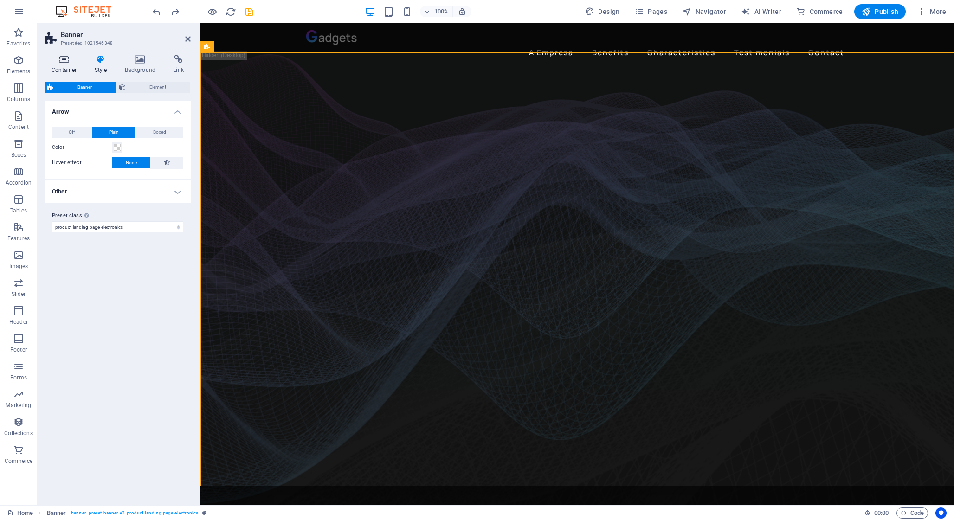
click at [71, 69] on h4 "Container" at bounding box center [66, 64] width 43 height 19
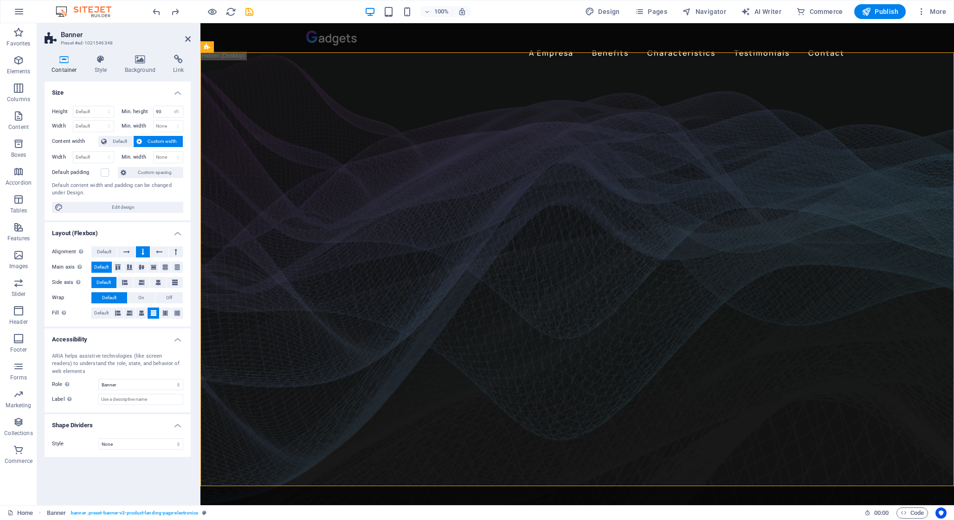
scroll to position [4, 0]
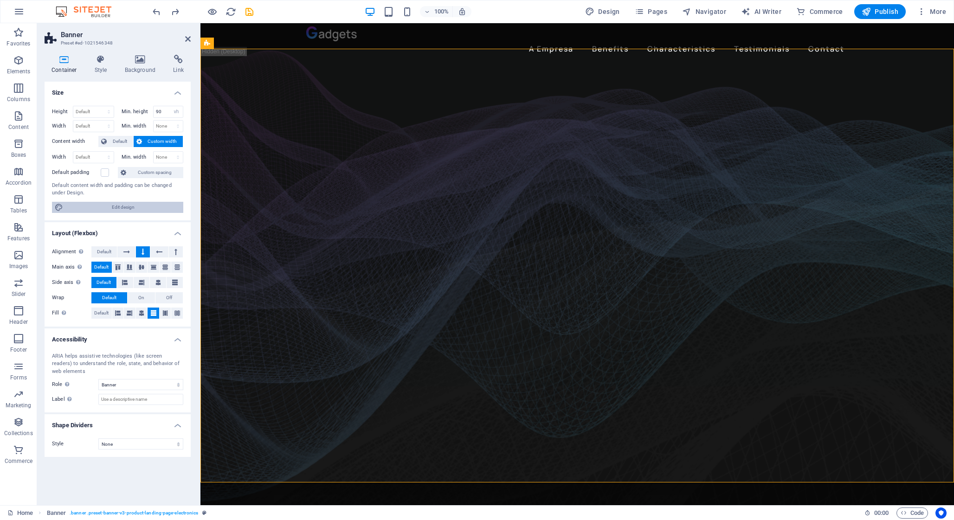
click at [155, 208] on span "Edit design" at bounding box center [123, 207] width 115 height 11
select select "px"
select select "400"
select select "px"
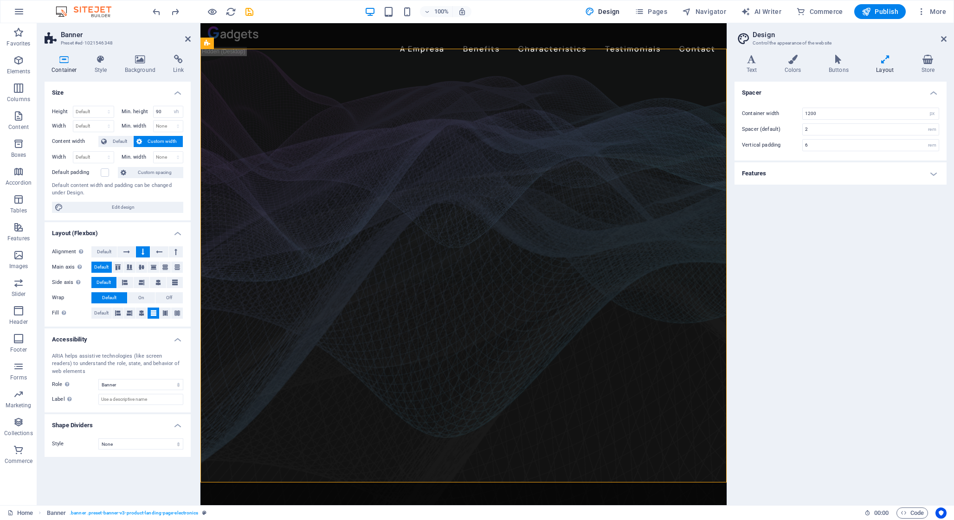
click at [800, 168] on h4 "Features" at bounding box center [840, 173] width 212 height 22
click at [187, 36] on icon at bounding box center [188, 38] width 6 height 7
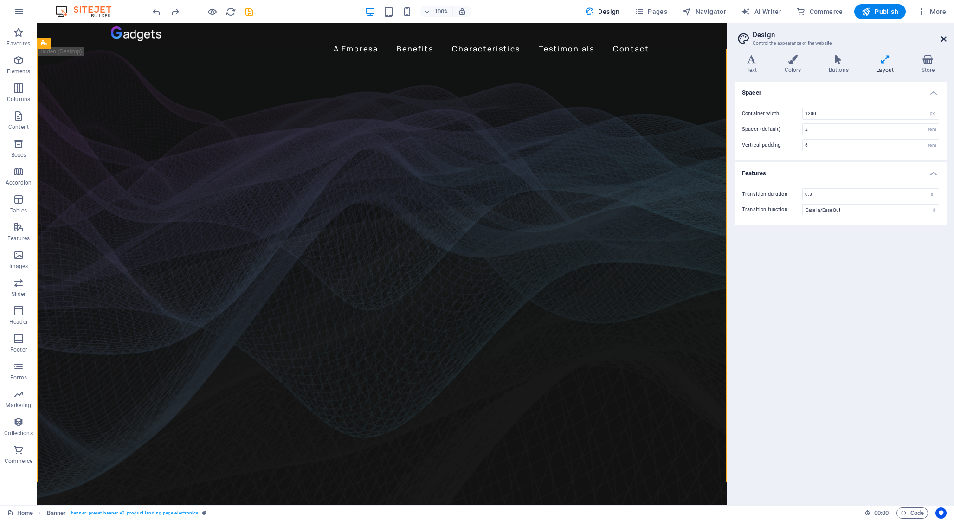
click at [943, 37] on icon at bounding box center [944, 38] width 6 height 7
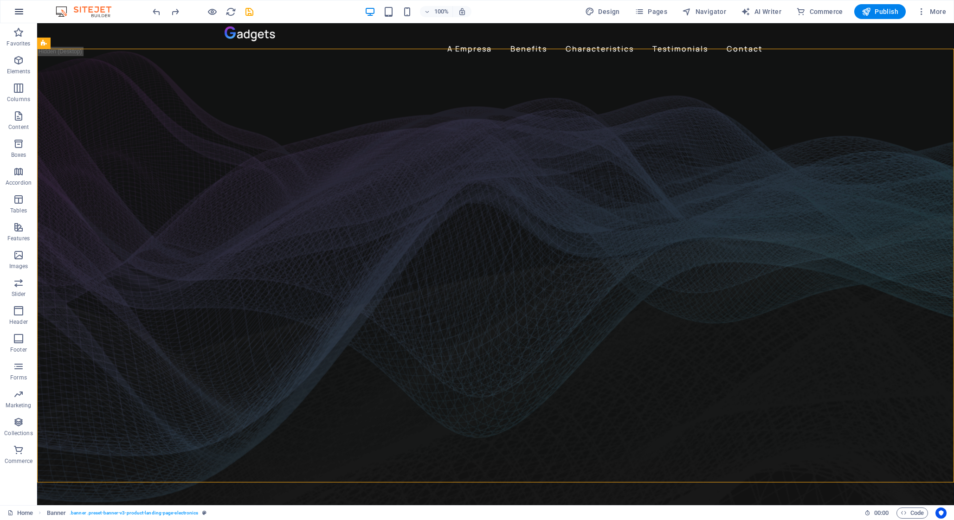
click at [24, 9] on icon "button" at bounding box center [18, 11] width 11 height 11
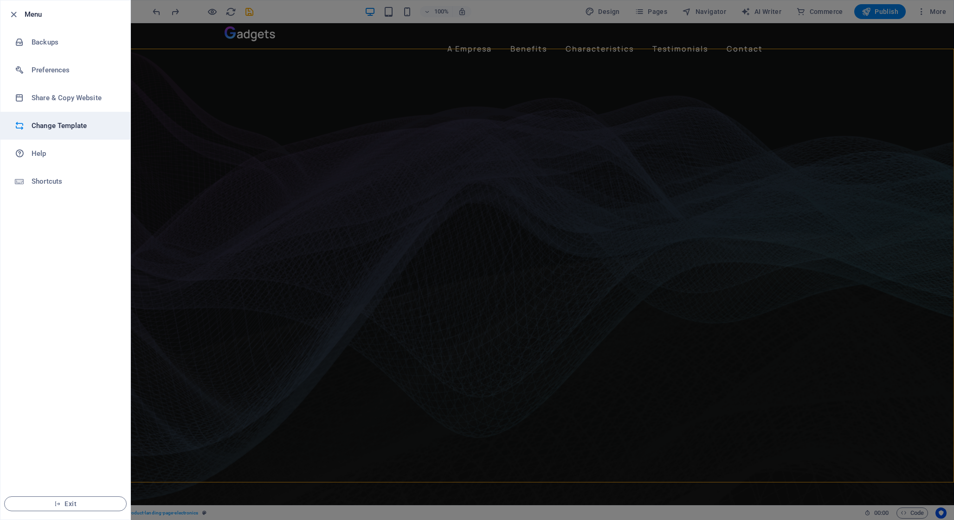
click at [69, 125] on h6 "Change Template" at bounding box center [75, 125] width 86 height 11
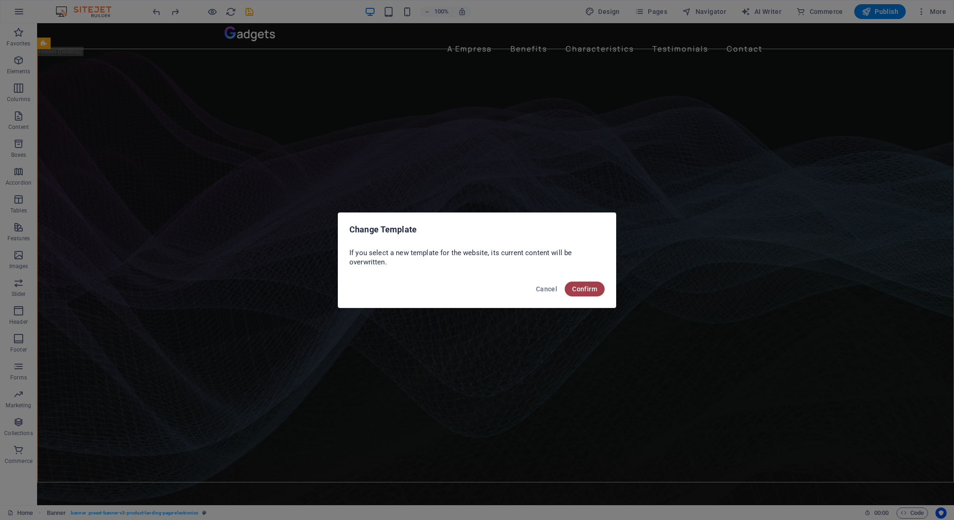
click at [595, 290] on span "Confirm" at bounding box center [584, 288] width 25 height 7
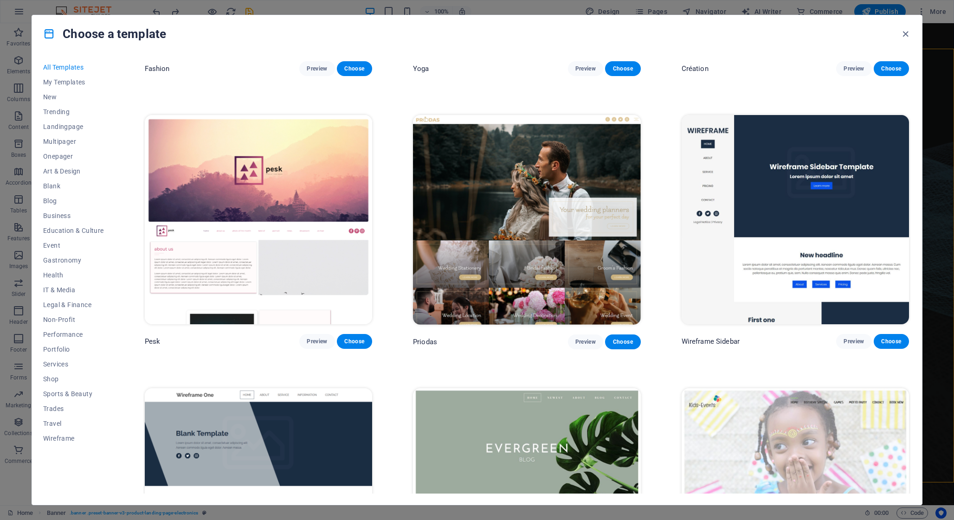
scroll to position [5138, 0]
click at [58, 366] on span "Services" at bounding box center [73, 364] width 61 height 7
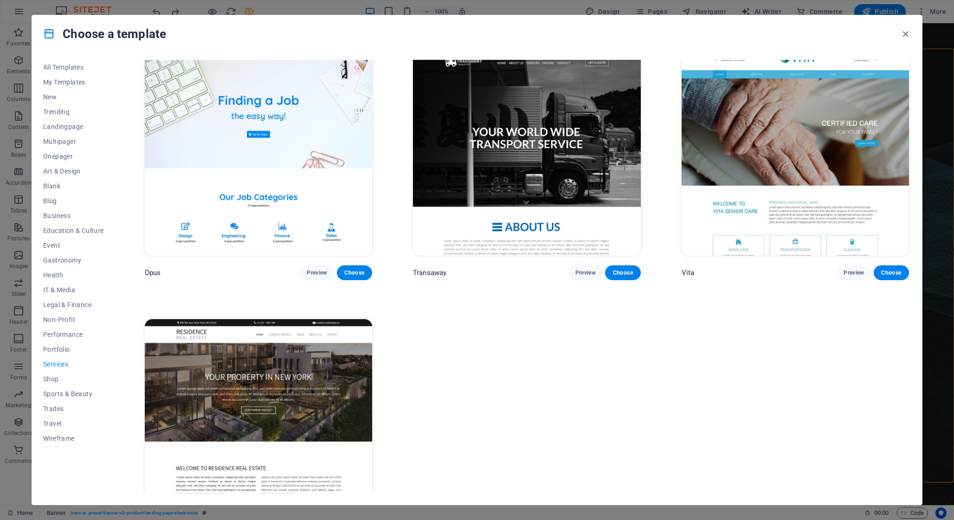
scroll to position [1705, 0]
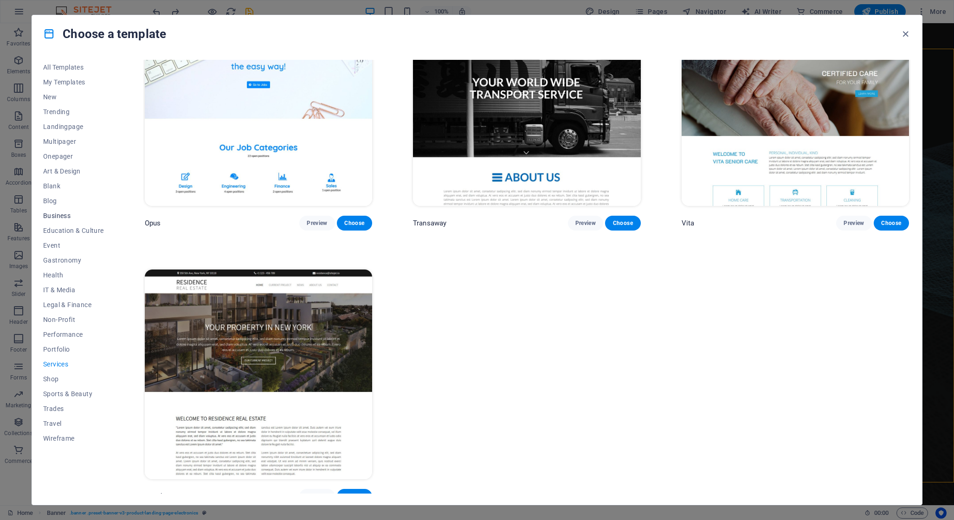
click at [55, 216] on span "Business" at bounding box center [73, 215] width 61 height 7
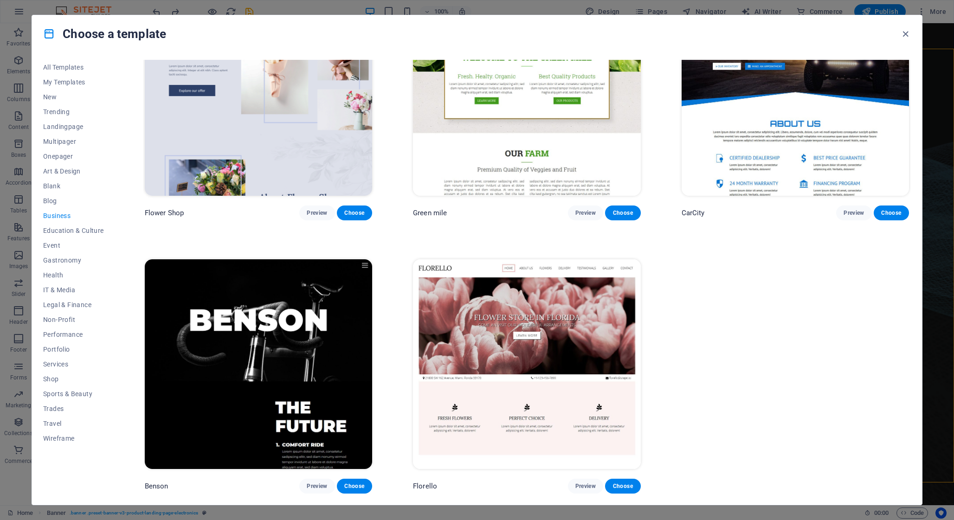
scroll to position [345, 0]
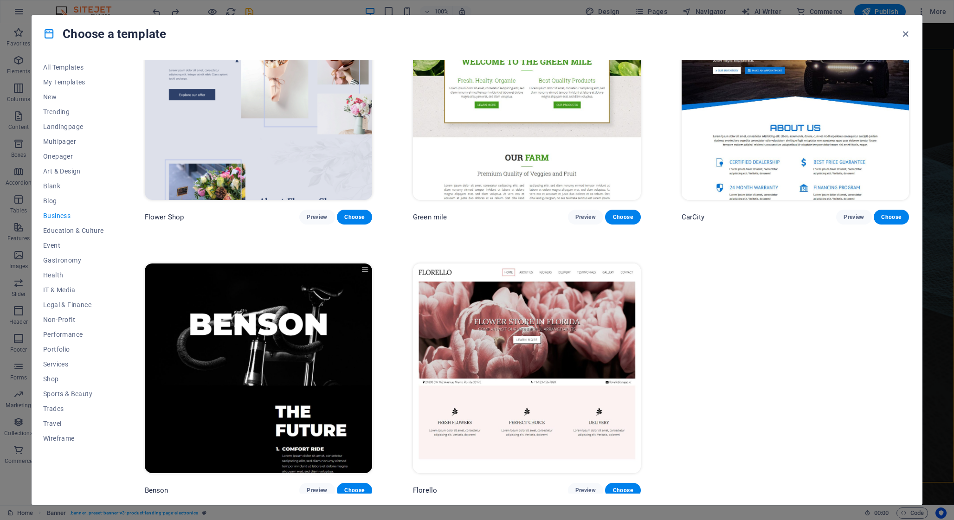
drag, startPoint x: 204, startPoint y: 351, endPoint x: 336, endPoint y: 0, distance: 374.7
click at [0, 0] on div "Choose a template All Templates My Templates New Trending Landingpage Multipage…" at bounding box center [477, 260] width 954 height 520
click at [324, 487] on span "Preview" at bounding box center [317, 490] width 20 height 7
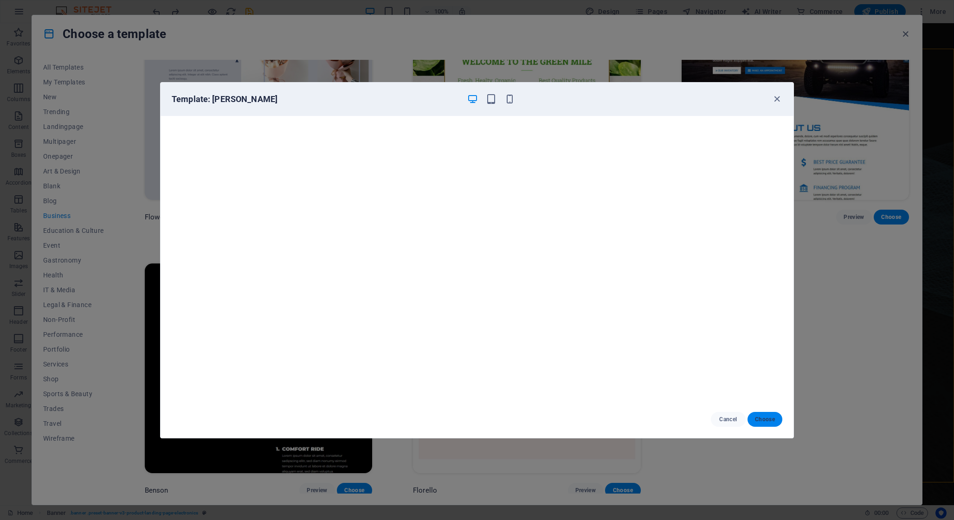
click at [773, 424] on button "Choose" at bounding box center [764, 419] width 35 height 15
checkbox input "false"
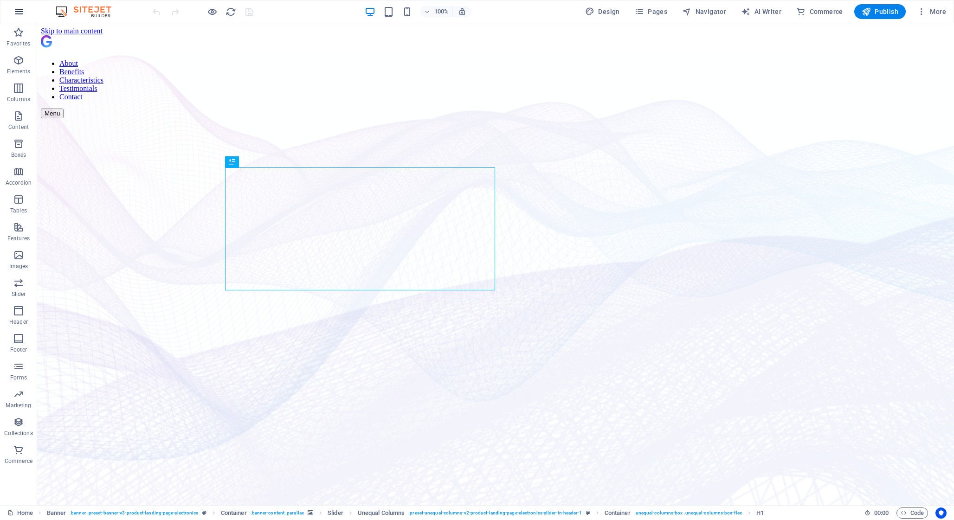
click at [19, 13] on icon "button" at bounding box center [18, 11] width 11 height 11
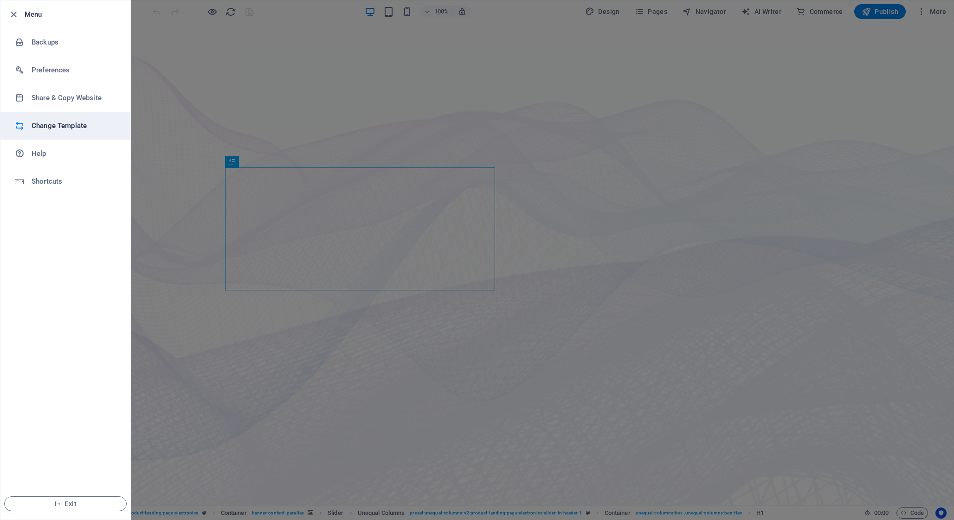
click at [68, 126] on h6 "Change Template" at bounding box center [75, 125] width 86 height 11
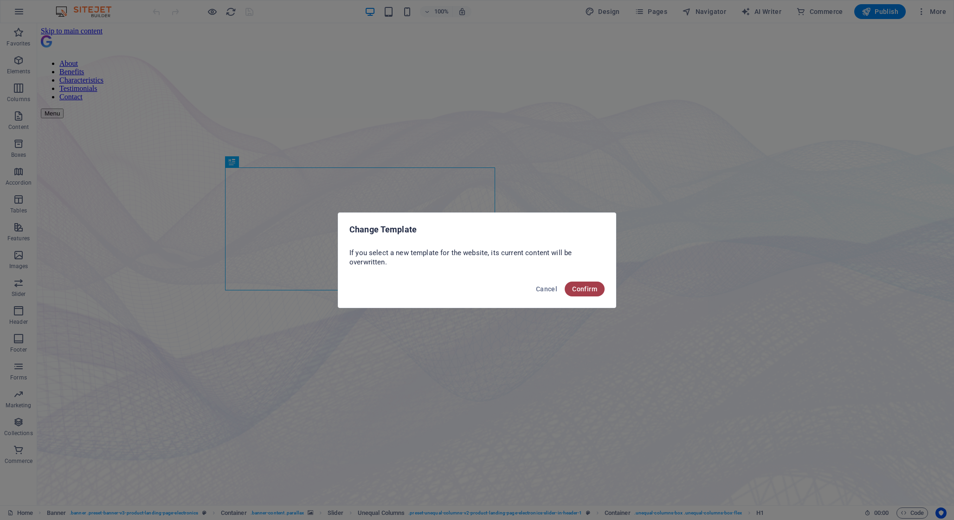
click at [579, 288] on span "Confirm" at bounding box center [584, 288] width 25 height 7
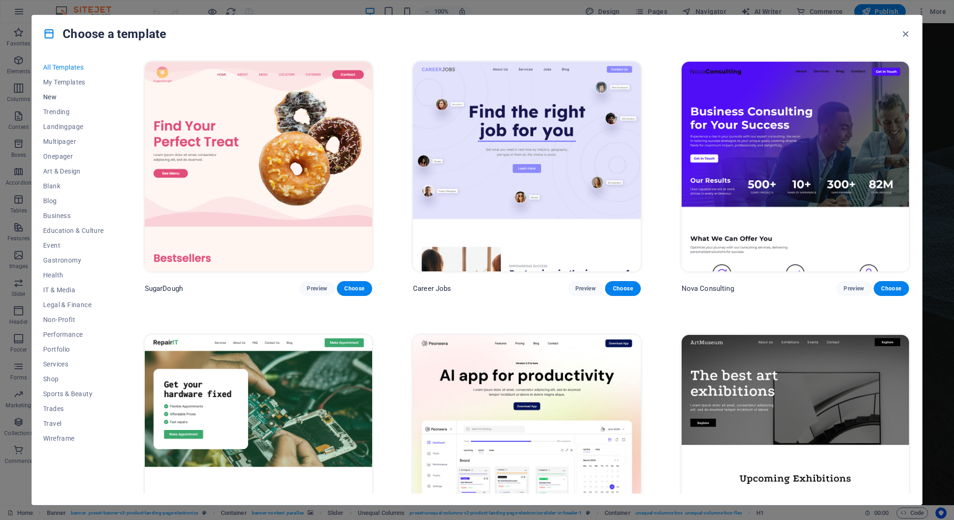
click at [51, 102] on button "New" at bounding box center [73, 97] width 61 height 15
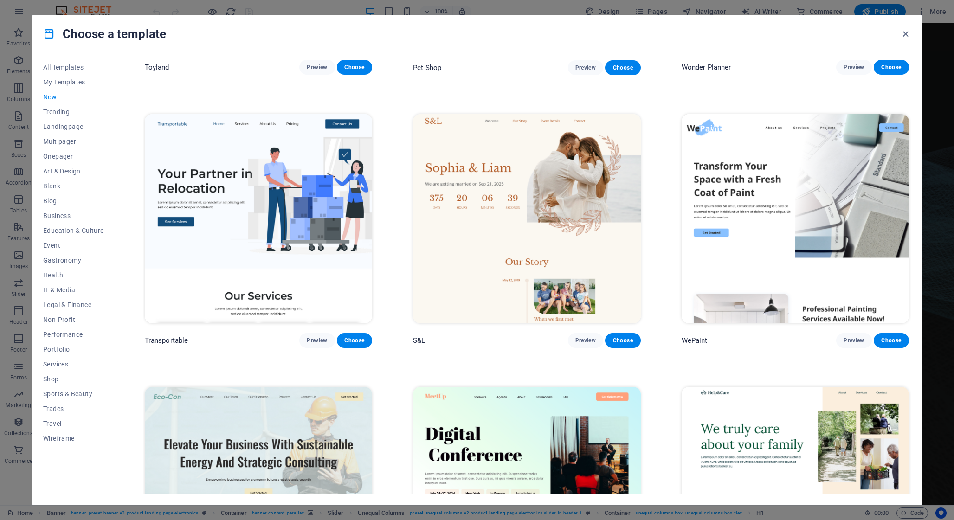
scroll to position [1161, 0]
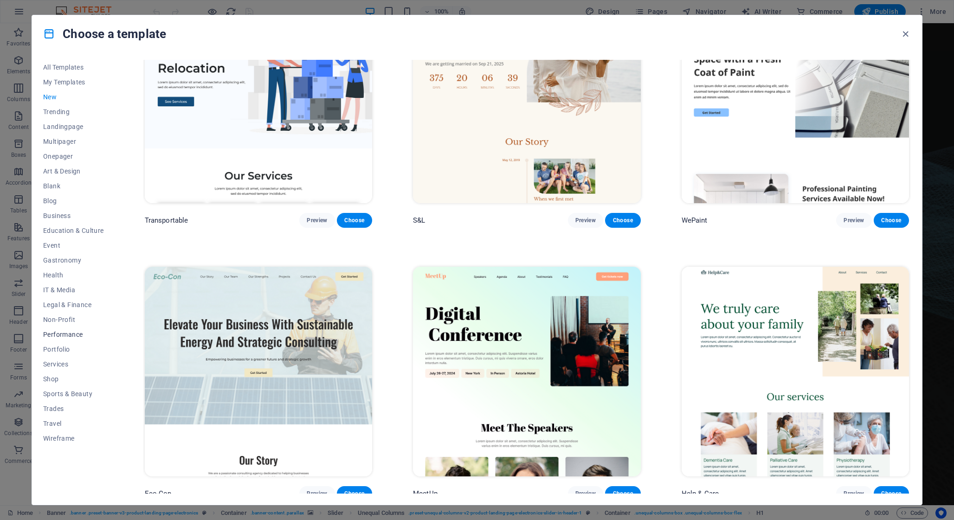
click at [68, 338] on span "Performance" at bounding box center [73, 334] width 61 height 7
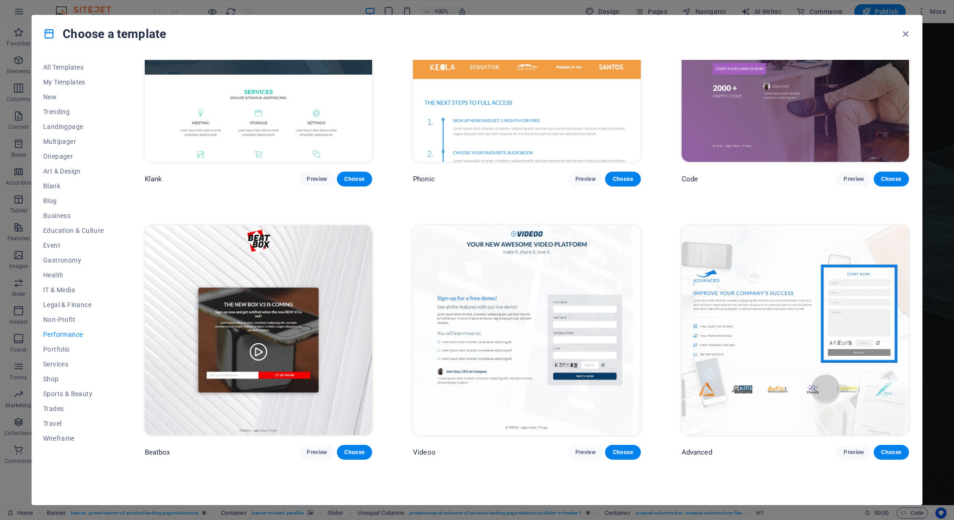
scroll to position [0, 0]
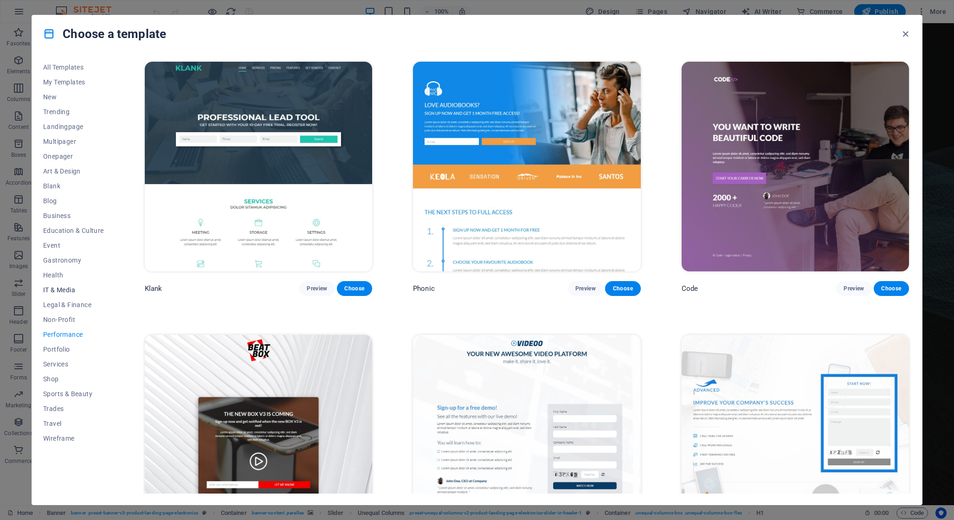
click at [68, 294] on button "IT & Media" at bounding box center [73, 290] width 61 height 15
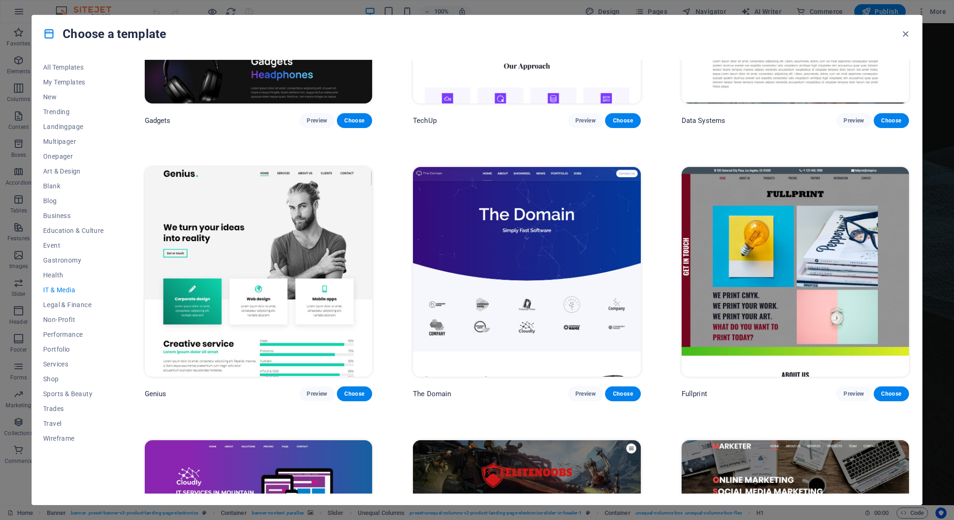
scroll to position [617, 0]
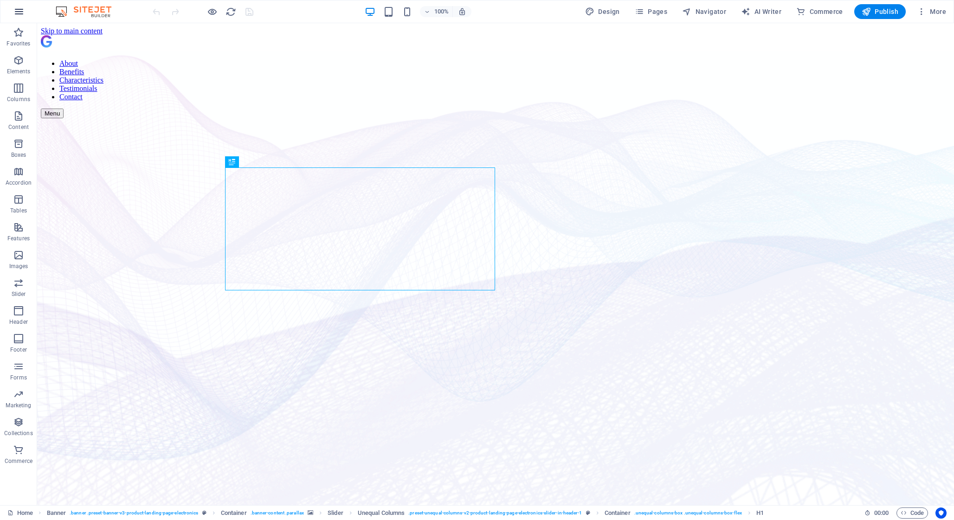
click at [15, 4] on button "button" at bounding box center [19, 11] width 22 height 22
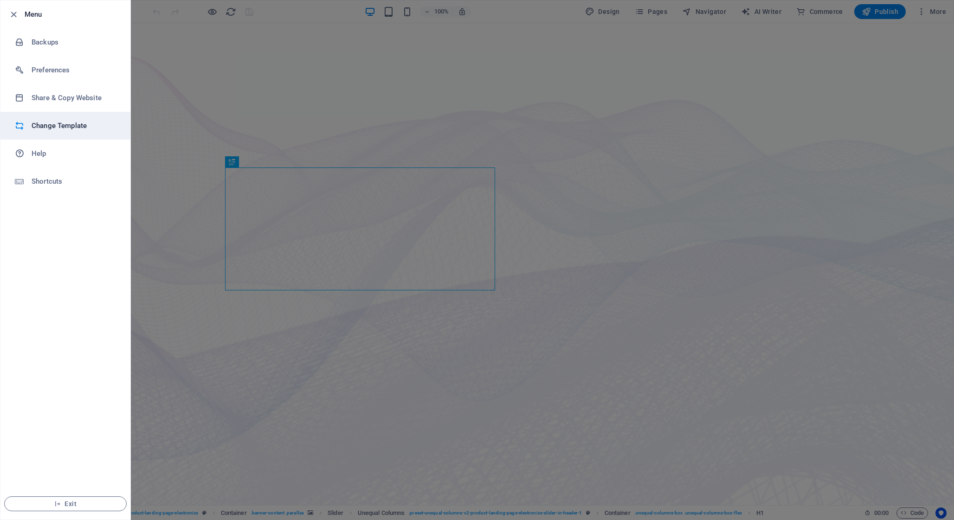
click at [61, 125] on h6 "Change Template" at bounding box center [75, 125] width 86 height 11
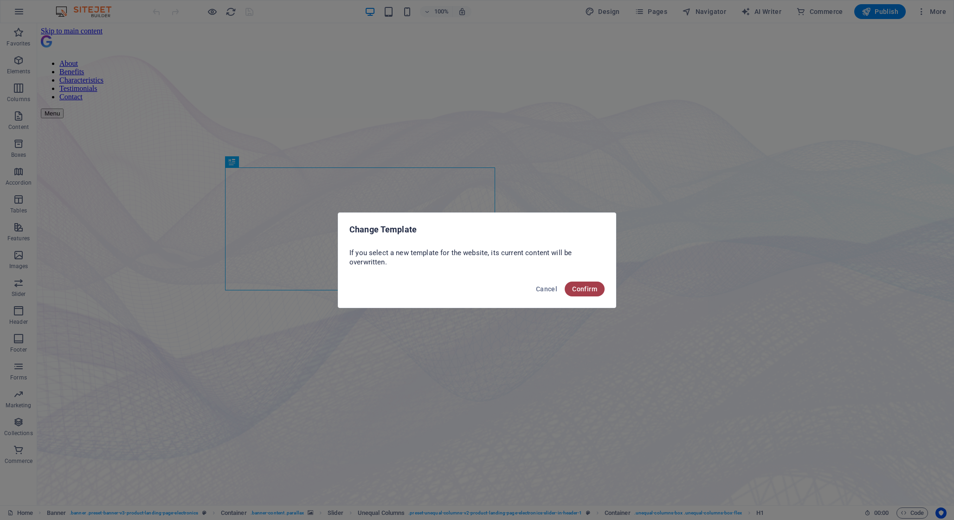
click at [587, 286] on span "Confirm" at bounding box center [584, 288] width 25 height 7
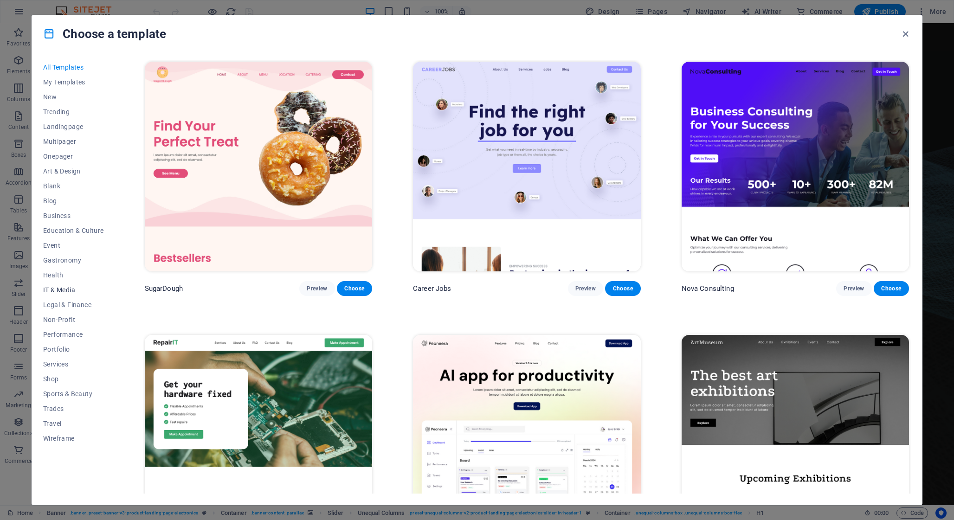
click at [60, 294] on button "IT & Media" at bounding box center [73, 290] width 61 height 15
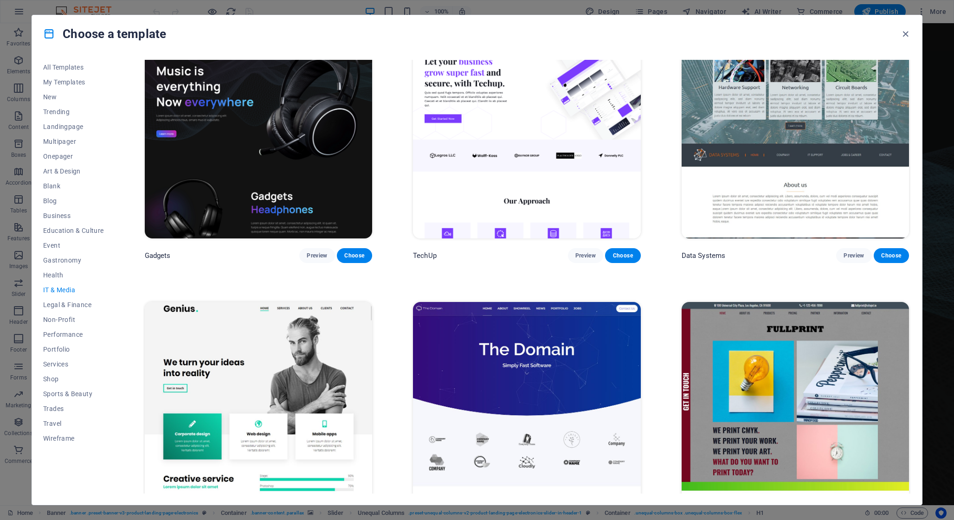
scroll to position [617, 0]
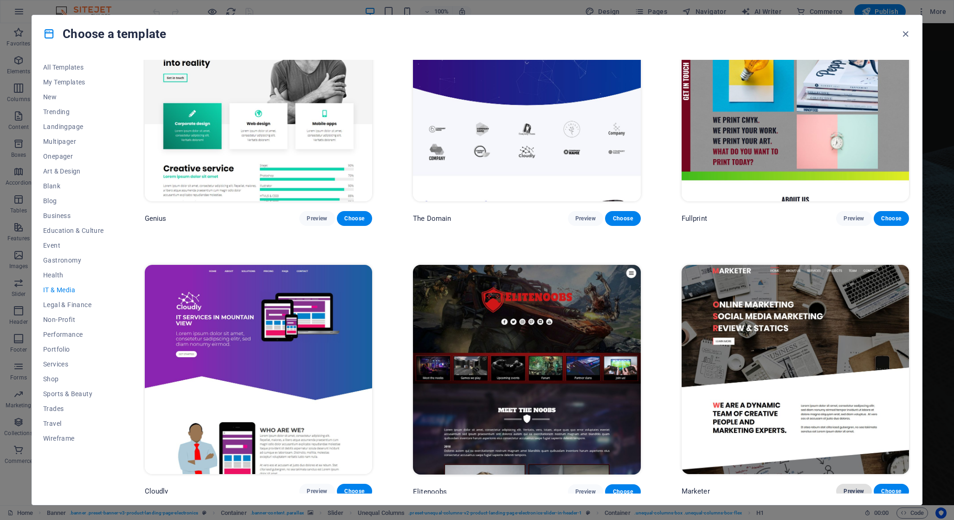
click at [849, 488] on span "Preview" at bounding box center [853, 491] width 20 height 7
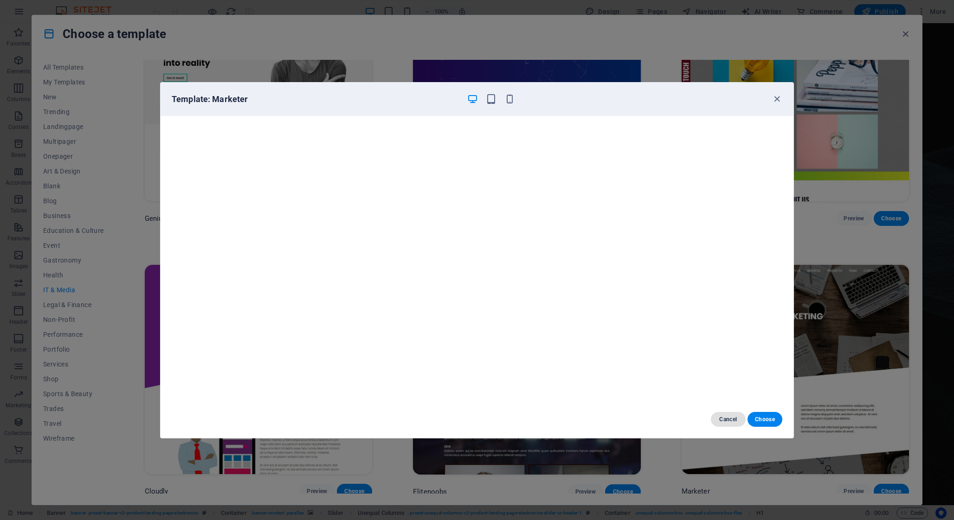
click at [728, 420] on span "Cancel" at bounding box center [728, 419] width 20 height 7
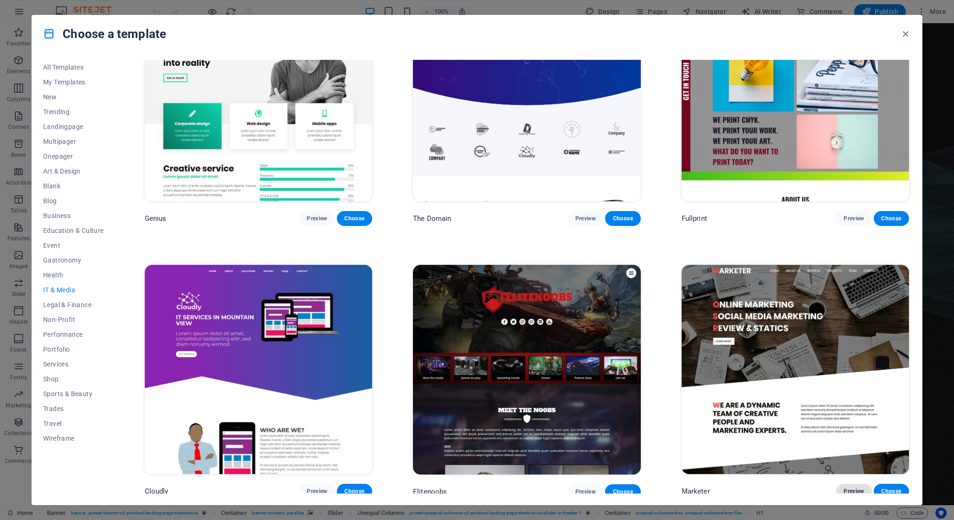
click at [850, 488] on span "Preview" at bounding box center [853, 491] width 20 height 7
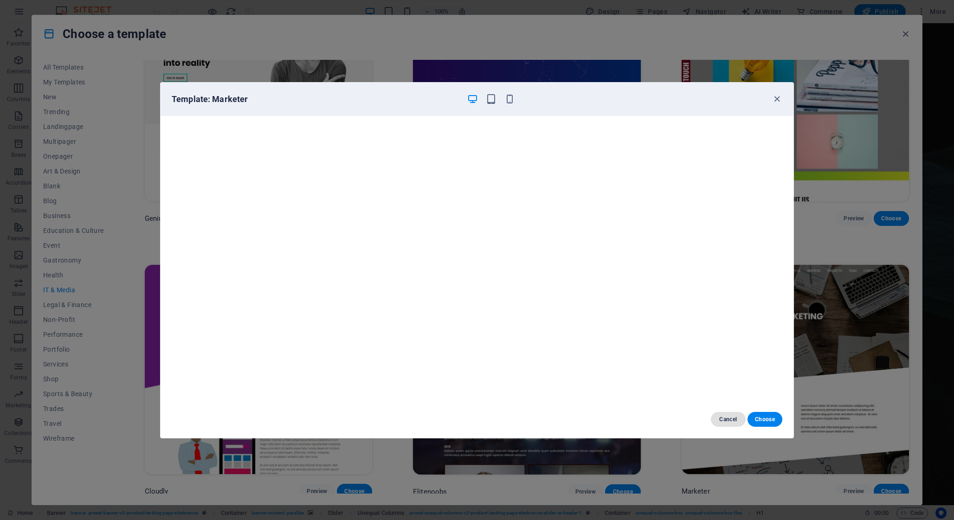
click at [732, 414] on button "Cancel" at bounding box center [728, 419] width 35 height 15
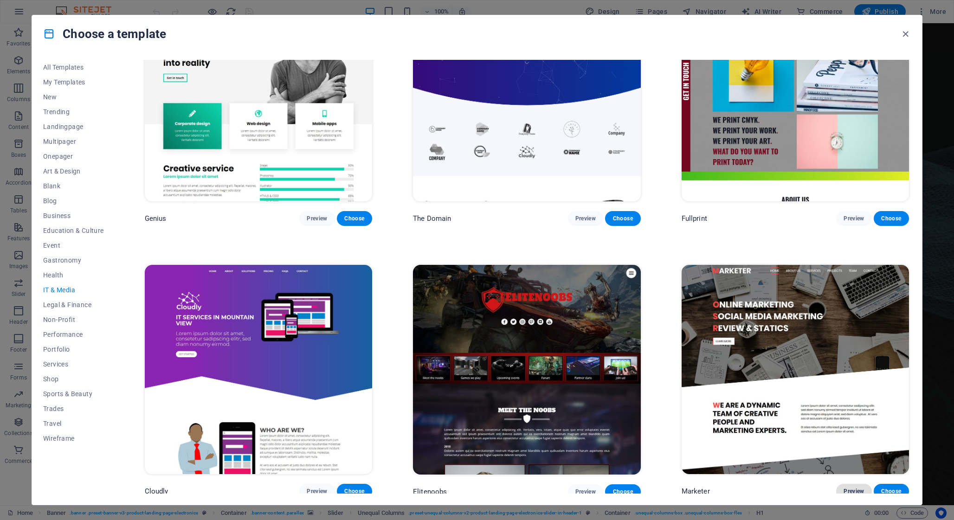
click at [846, 488] on span "Preview" at bounding box center [853, 491] width 20 height 7
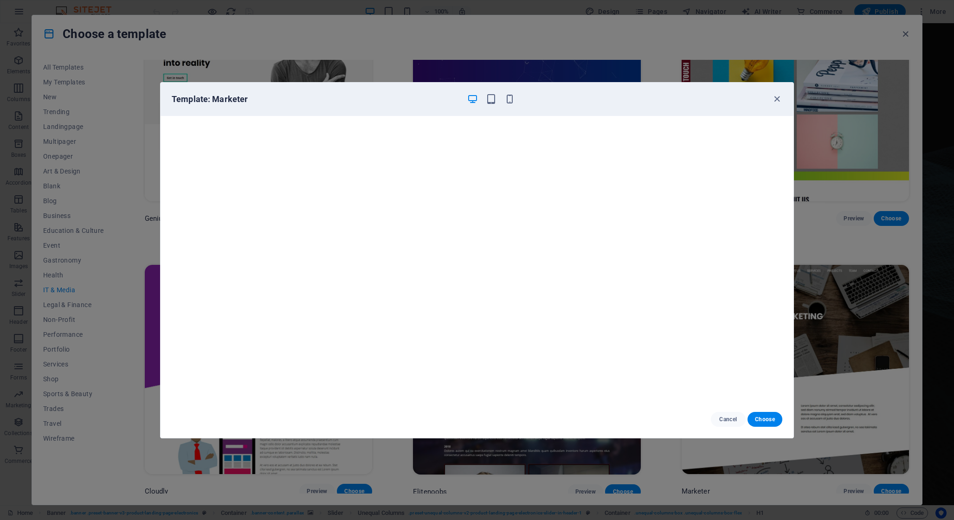
click at [767, 104] on div "Template: Marketer" at bounding box center [471, 99] width 599 height 11
click at [774, 101] on icon "button" at bounding box center [777, 99] width 11 height 11
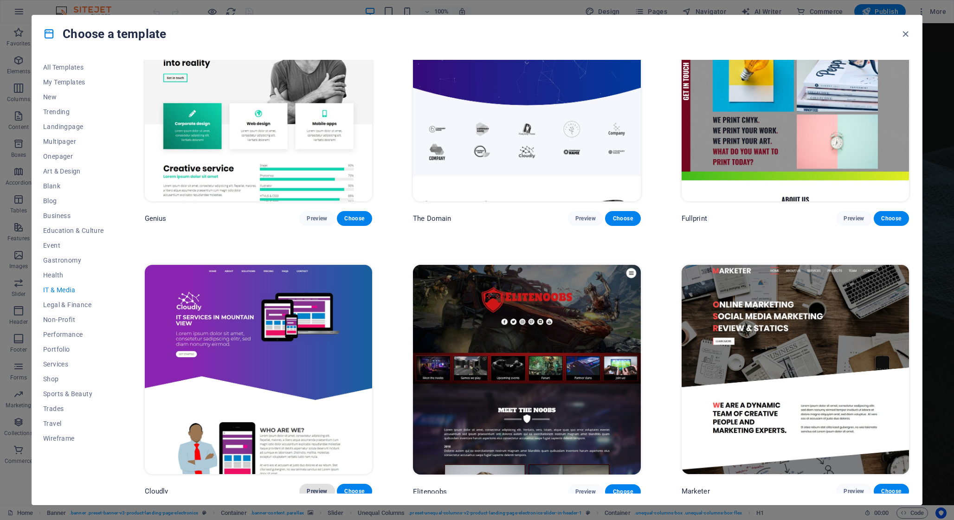
click at [319, 491] on button "Preview" at bounding box center [316, 491] width 35 height 15
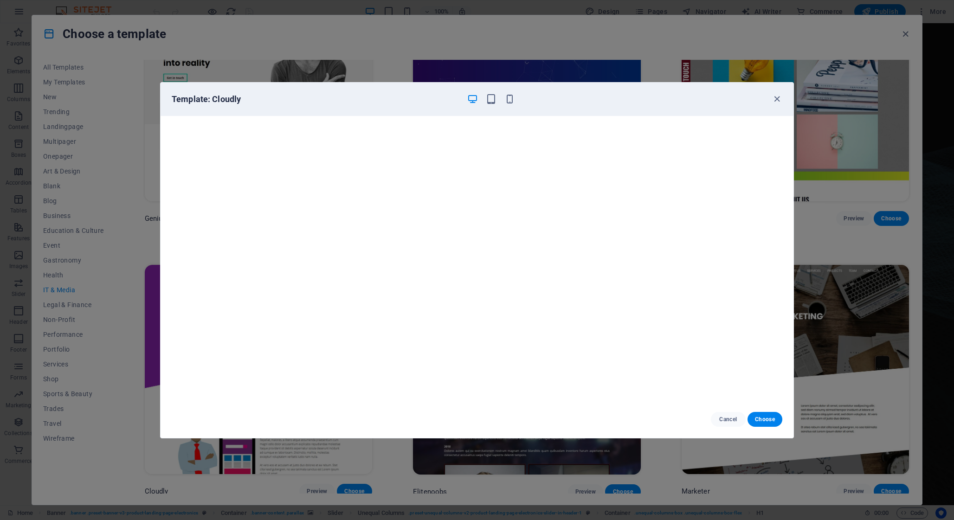
drag, startPoint x: 779, startPoint y: 100, endPoint x: 609, endPoint y: 2, distance: 196.4
click at [779, 100] on icon "button" at bounding box center [777, 99] width 11 height 11
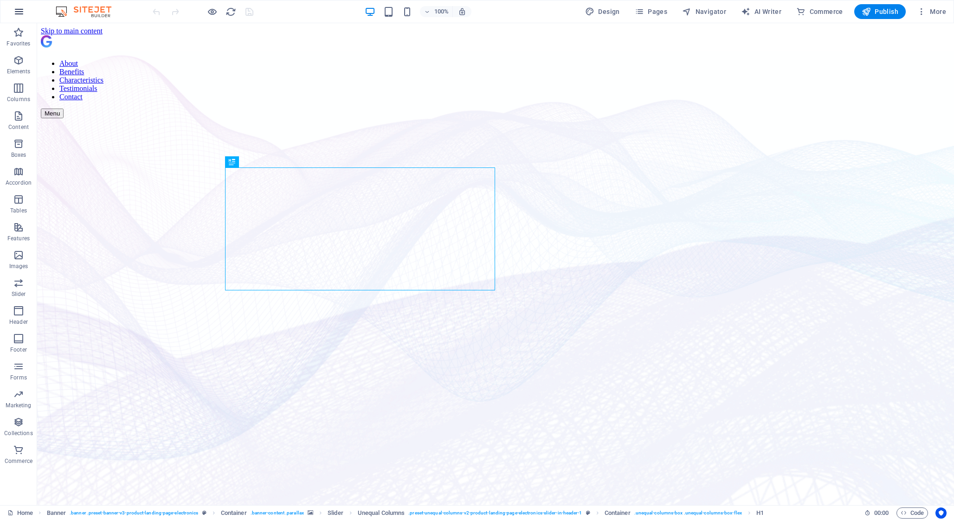
click at [21, 10] on icon "button" at bounding box center [18, 11] width 11 height 11
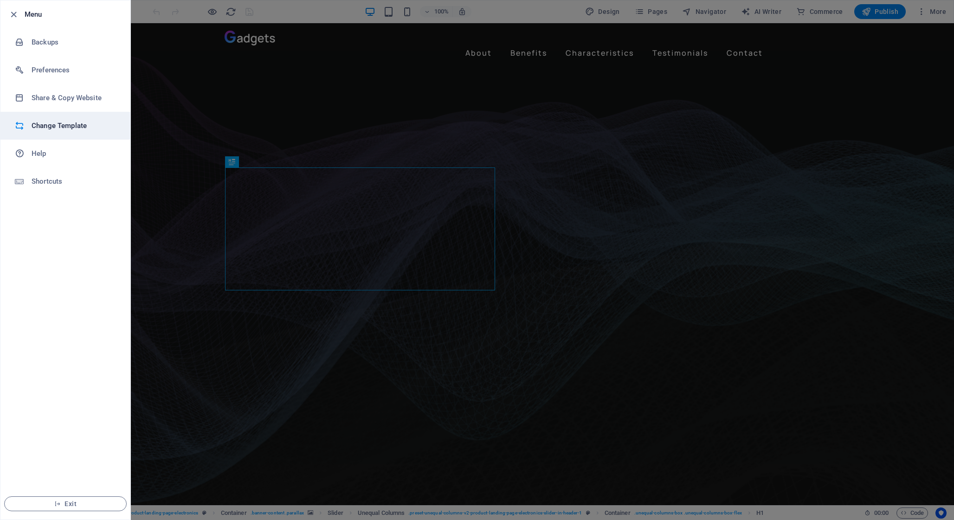
click at [57, 129] on h6 "Change Template" at bounding box center [75, 125] width 86 height 11
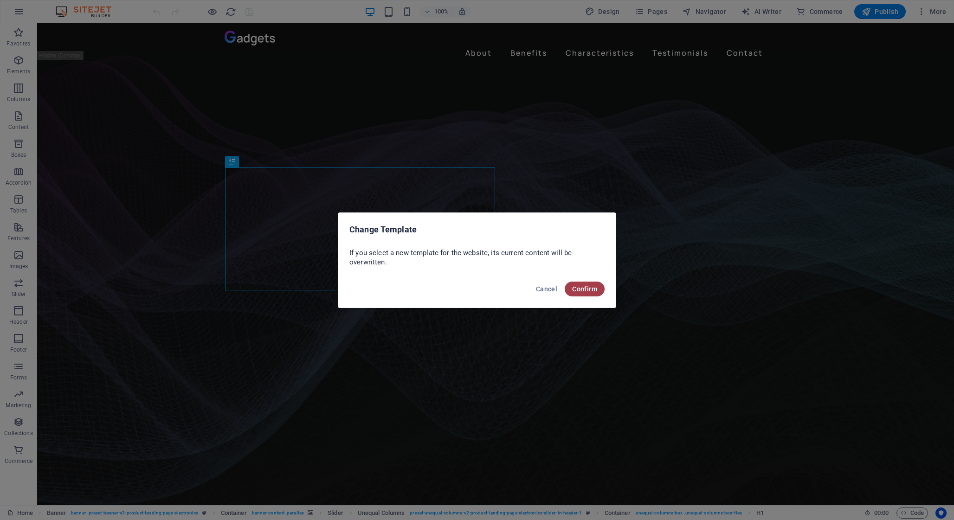
click at [590, 290] on span "Confirm" at bounding box center [584, 288] width 25 height 7
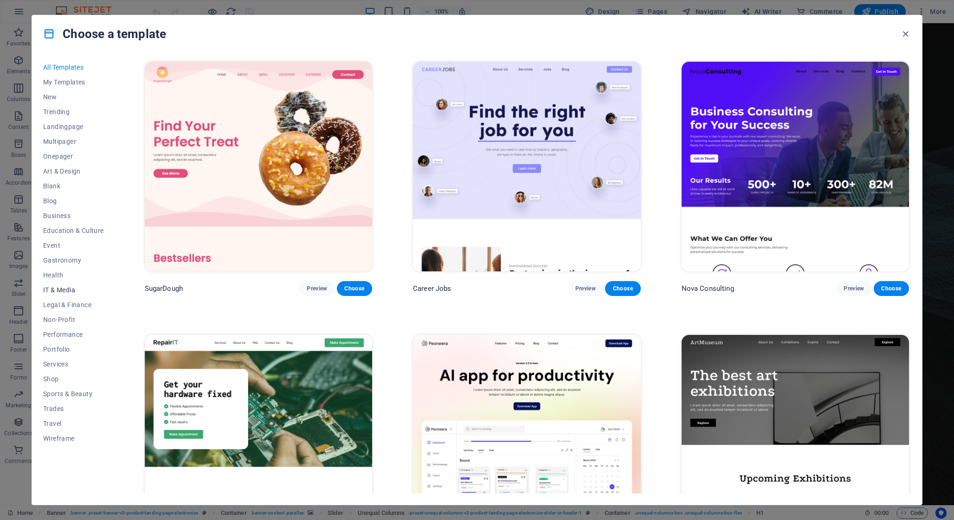
click at [61, 289] on span "IT & Media" at bounding box center [73, 289] width 61 height 7
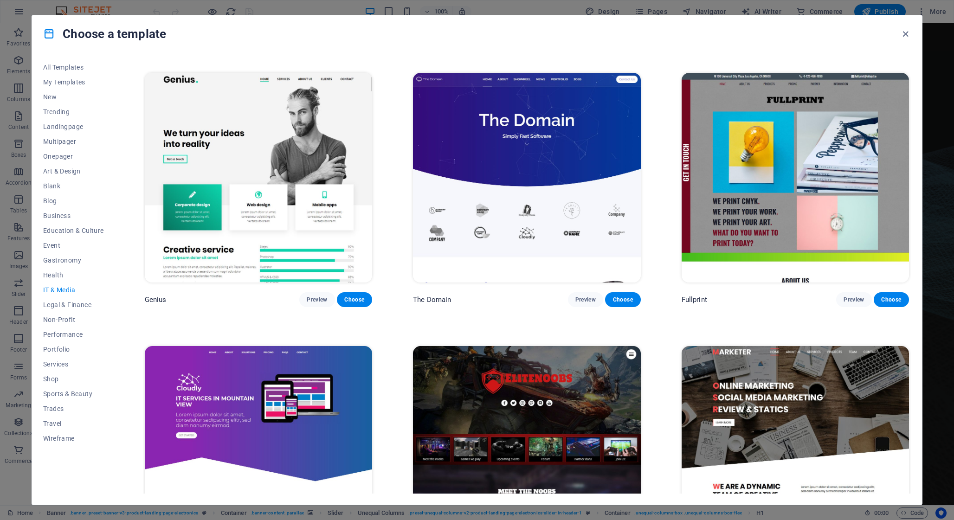
scroll to position [617, 0]
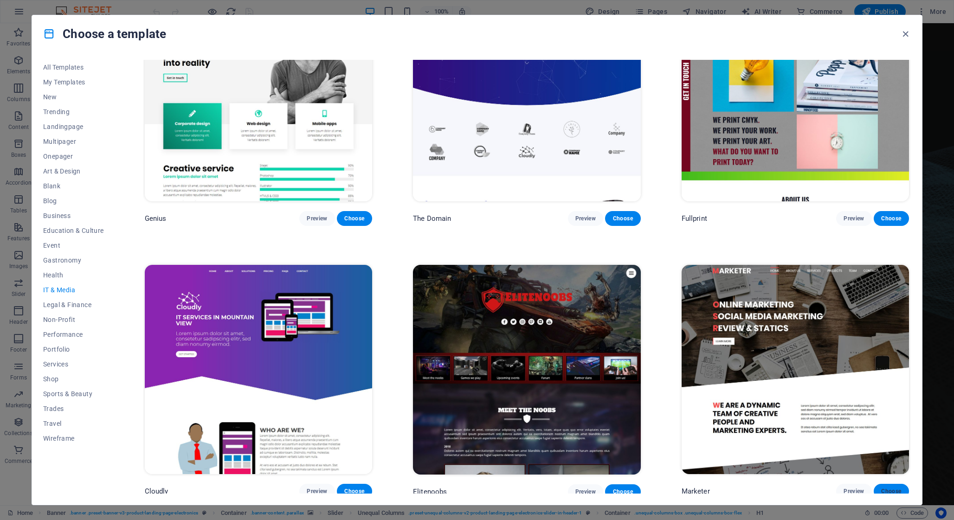
click at [890, 488] on span "Choose" at bounding box center [891, 491] width 20 height 7
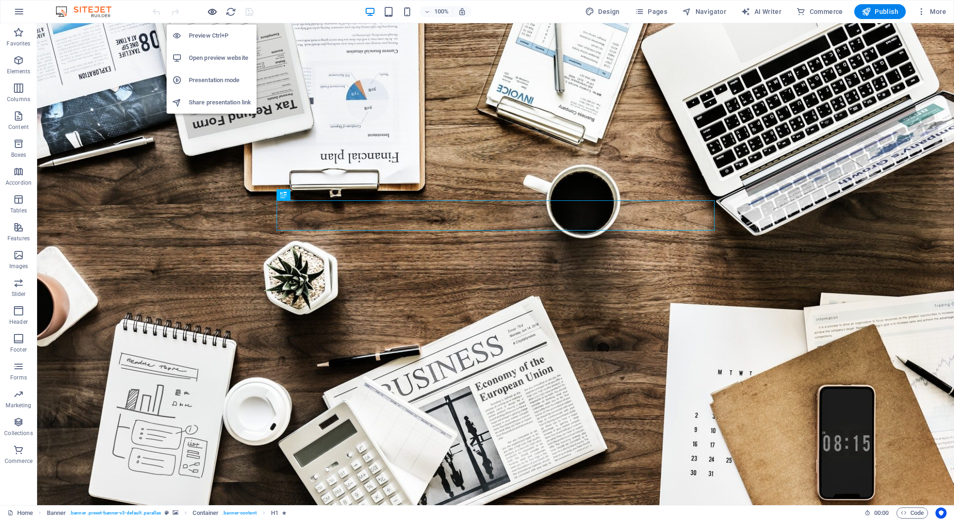
click at [210, 12] on icon "button" at bounding box center [212, 11] width 11 height 11
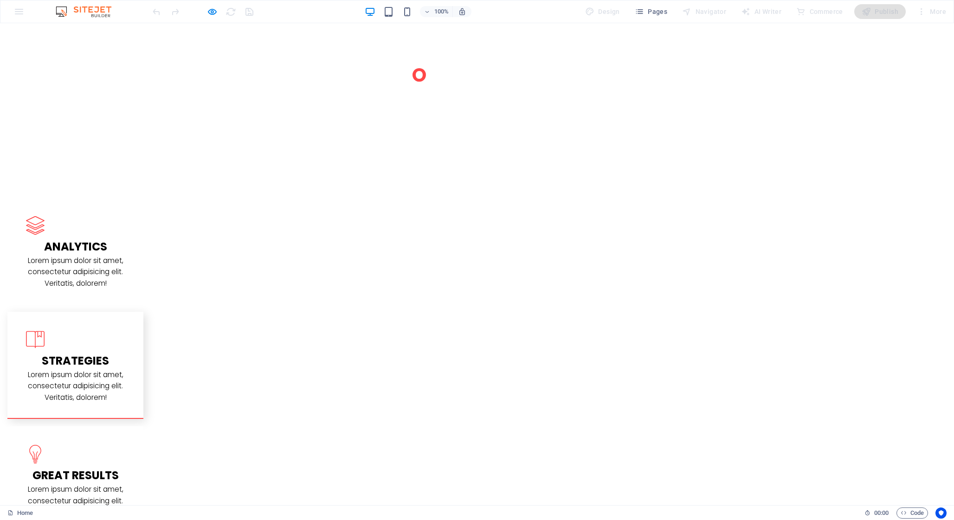
scroll to position [1101, 0]
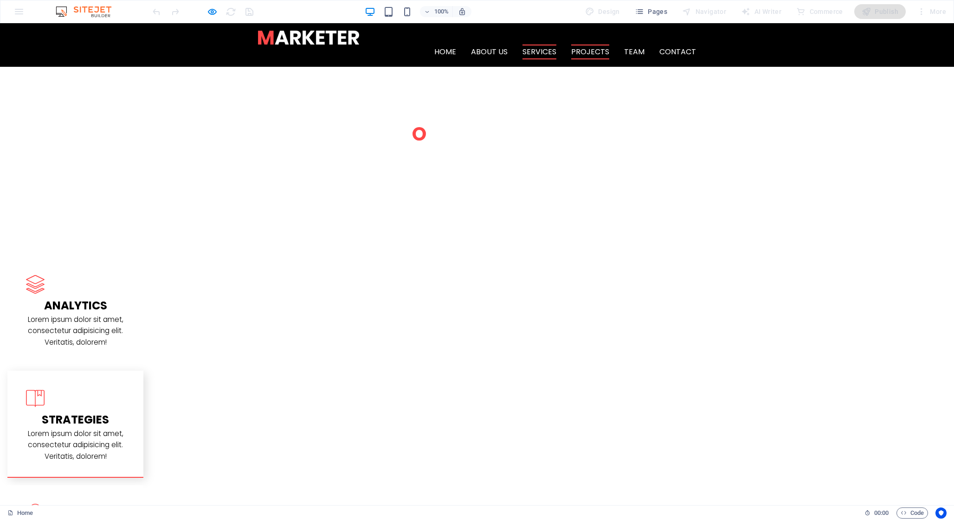
click at [537, 45] on link "Services" at bounding box center [539, 52] width 34 height 15
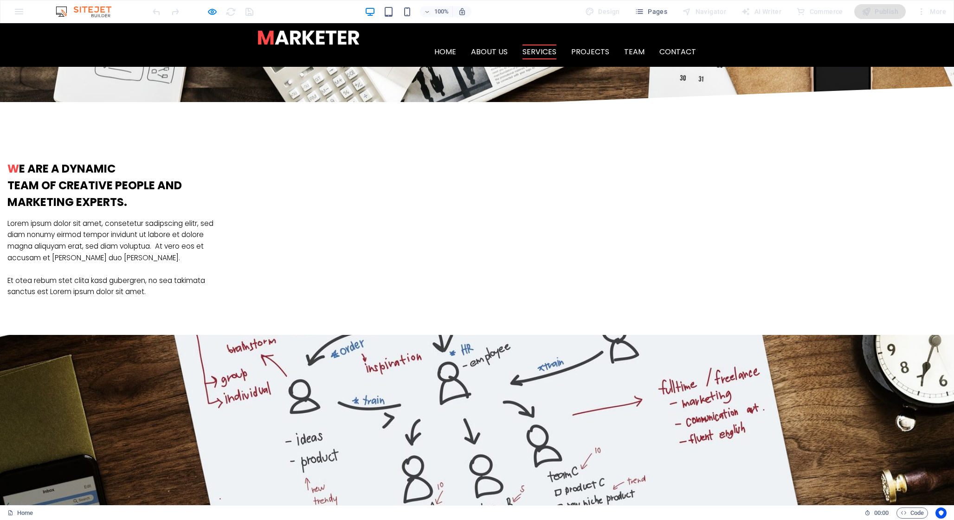
scroll to position [644, 0]
click at [600, 45] on link "Projects" at bounding box center [590, 52] width 38 height 15
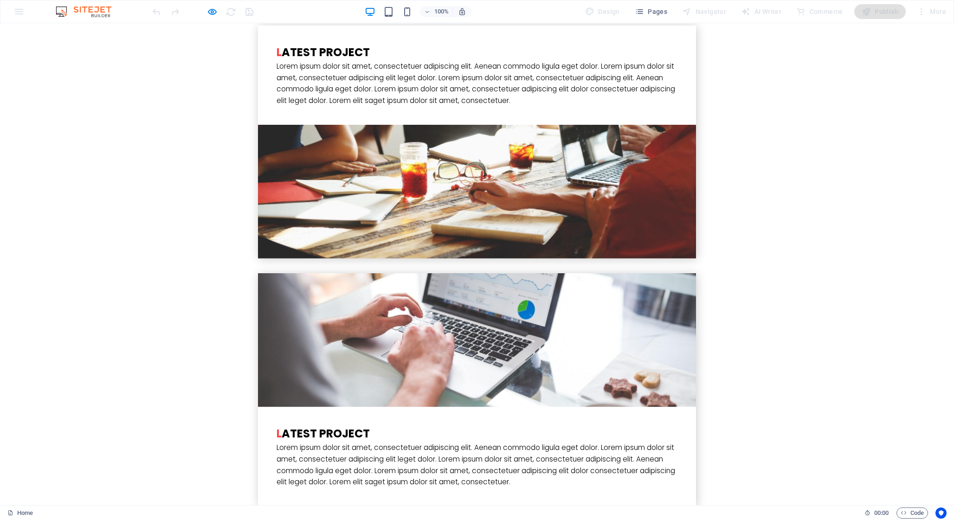
scroll to position [2427, 0]
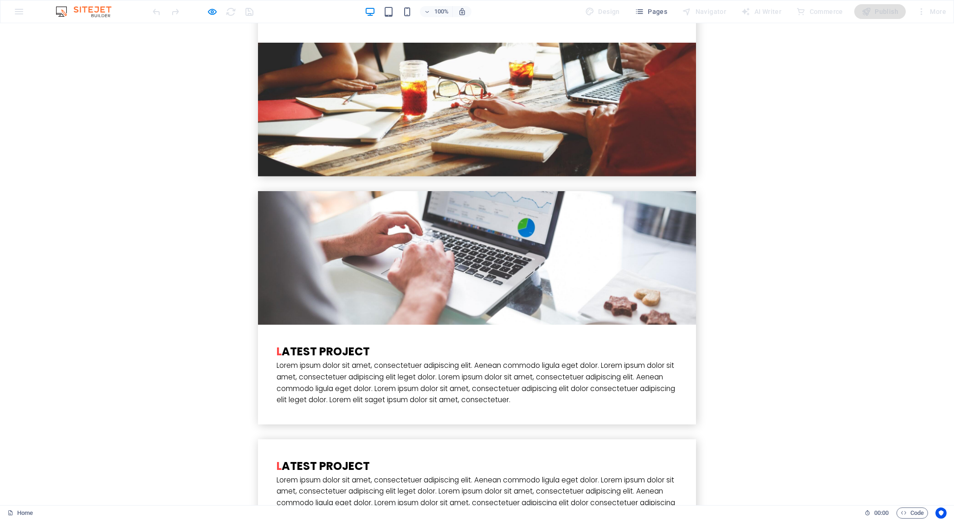
drag, startPoint x: 9, startPoint y: 13, endPoint x: 18, endPoint y: 13, distance: 8.8
click at [15, 13] on div "100% Design Pages Navigator AI Writer Commerce Publish More" at bounding box center [476, 11] width 953 height 22
click at [18, 13] on div "100% Design Pages Navigator AI Writer Commerce Publish More" at bounding box center [476, 11] width 953 height 22
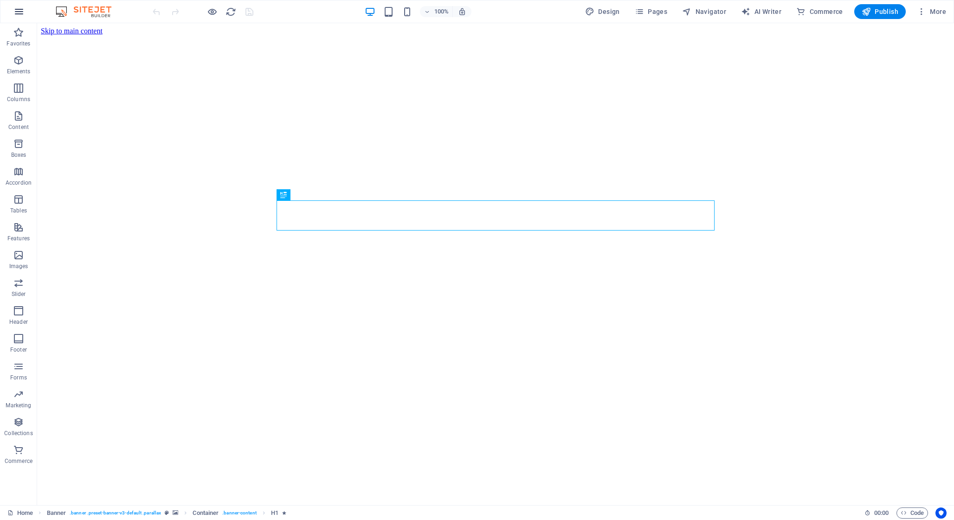
click at [21, 12] on icon "button" at bounding box center [18, 11] width 11 height 11
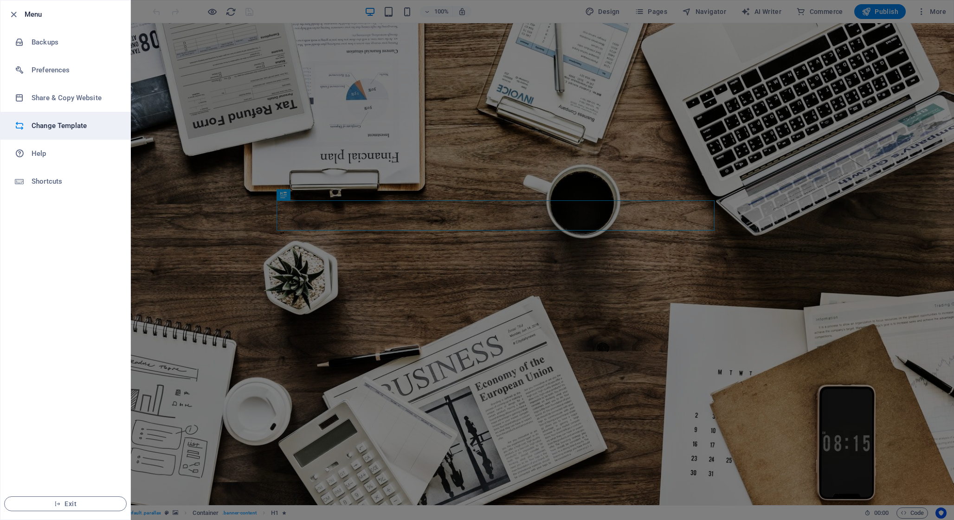
click at [45, 121] on h6 "Change Template" at bounding box center [75, 125] width 86 height 11
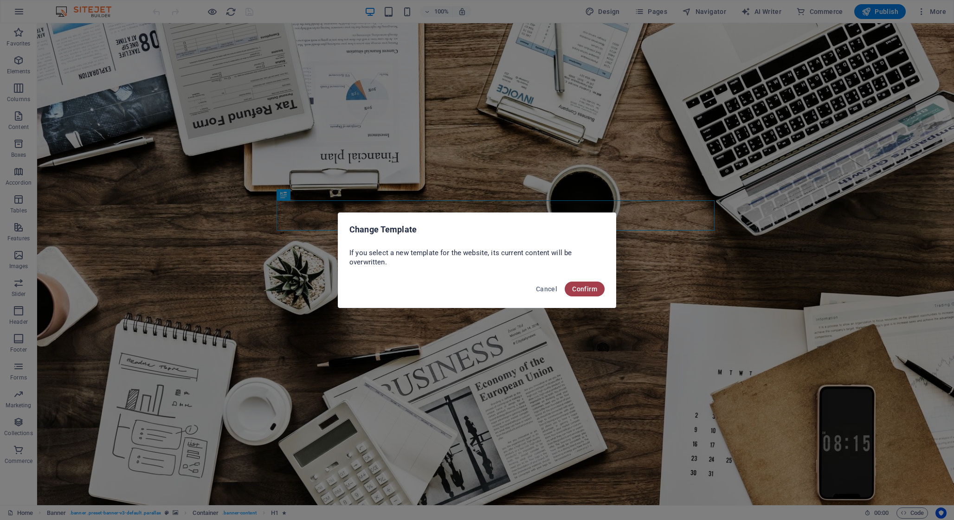
click at [592, 287] on span "Confirm" at bounding box center [584, 288] width 25 height 7
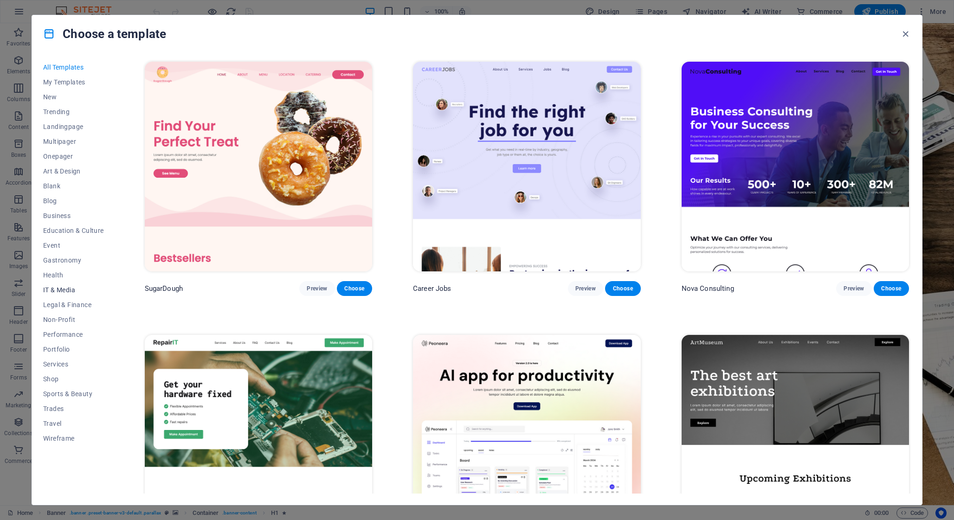
click at [64, 289] on span "IT & Media" at bounding box center [73, 289] width 61 height 7
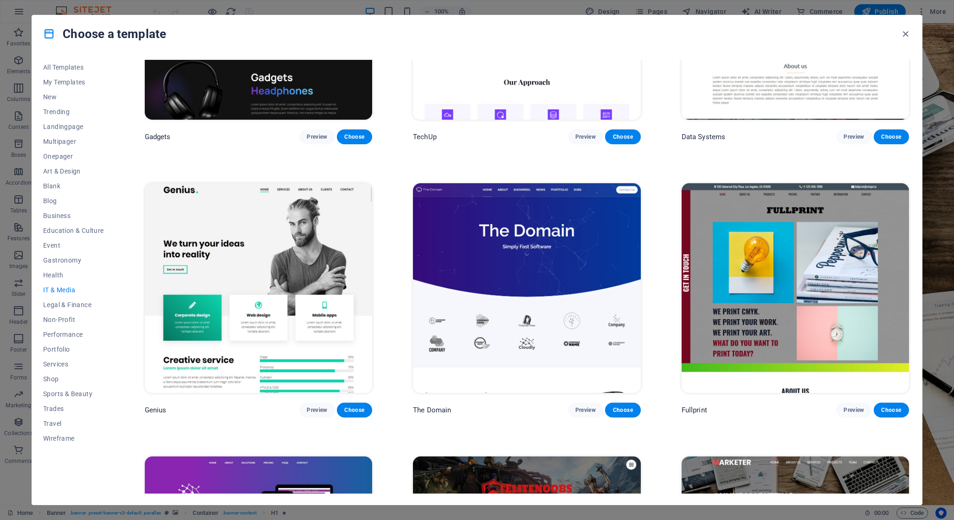
scroll to position [617, 0]
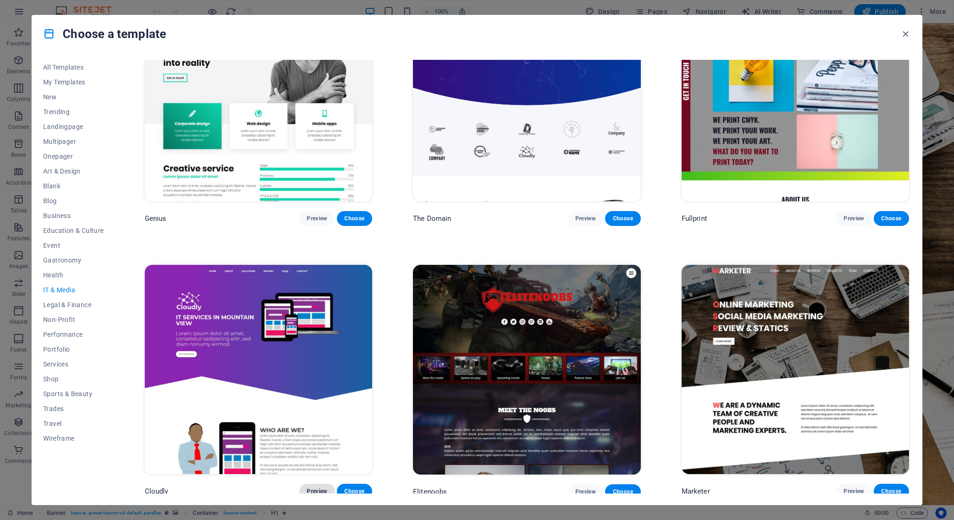
click at [317, 488] on span "Preview" at bounding box center [317, 491] width 20 height 7
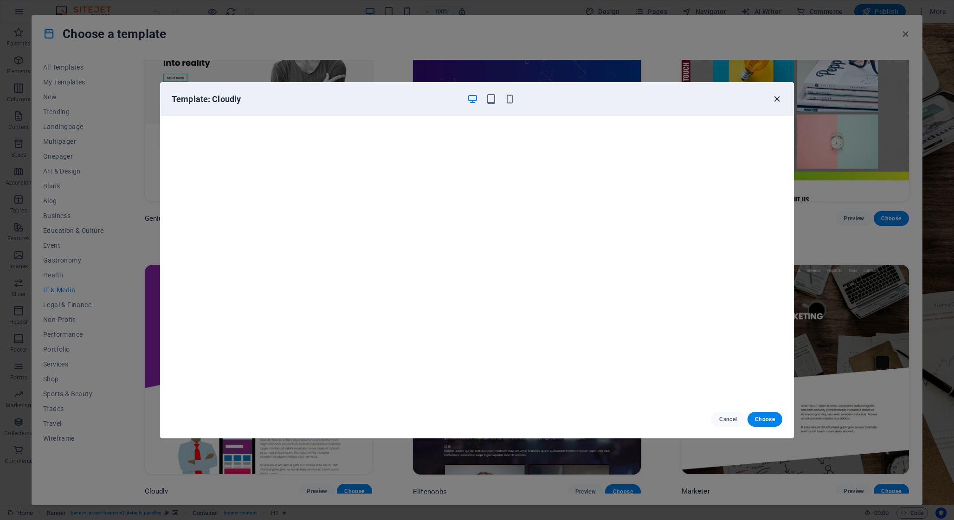
click at [774, 99] on icon "button" at bounding box center [777, 99] width 11 height 11
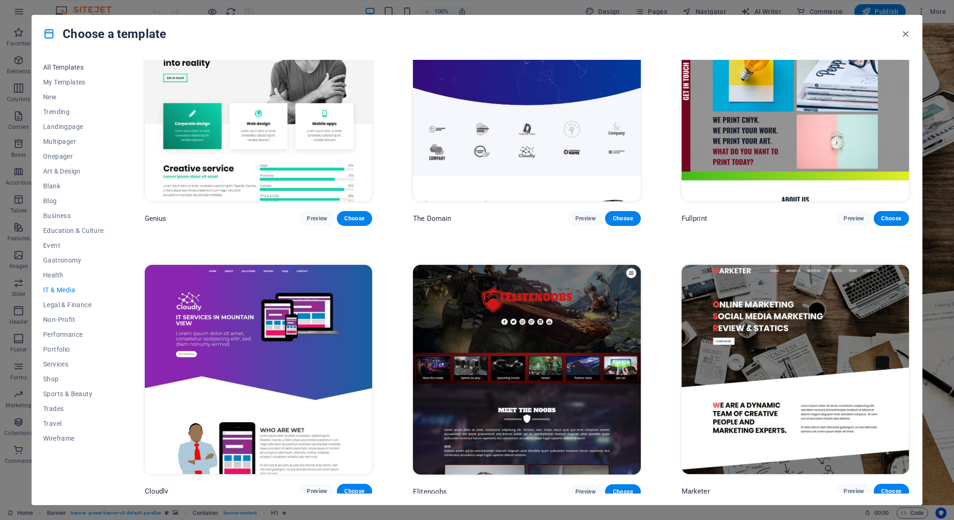
click at [58, 68] on span "All Templates" at bounding box center [73, 67] width 61 height 7
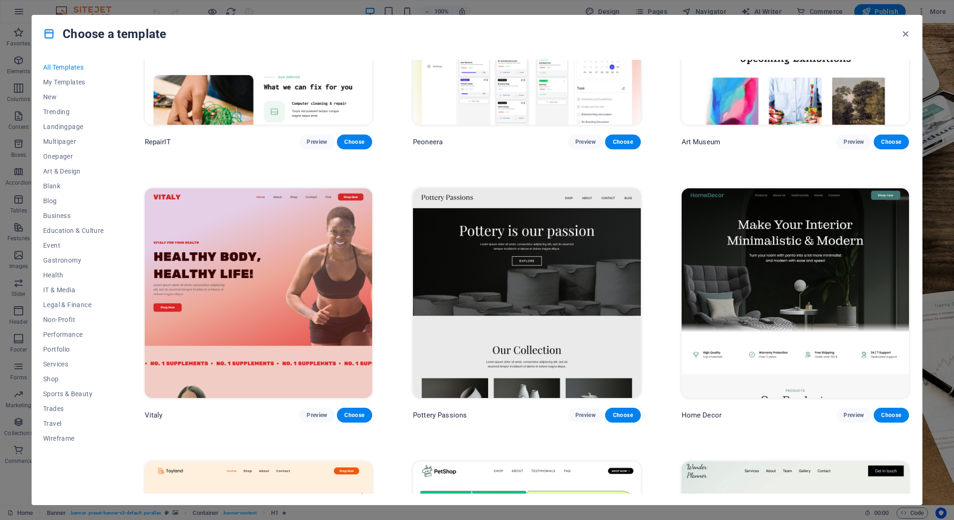
scroll to position [429, 0]
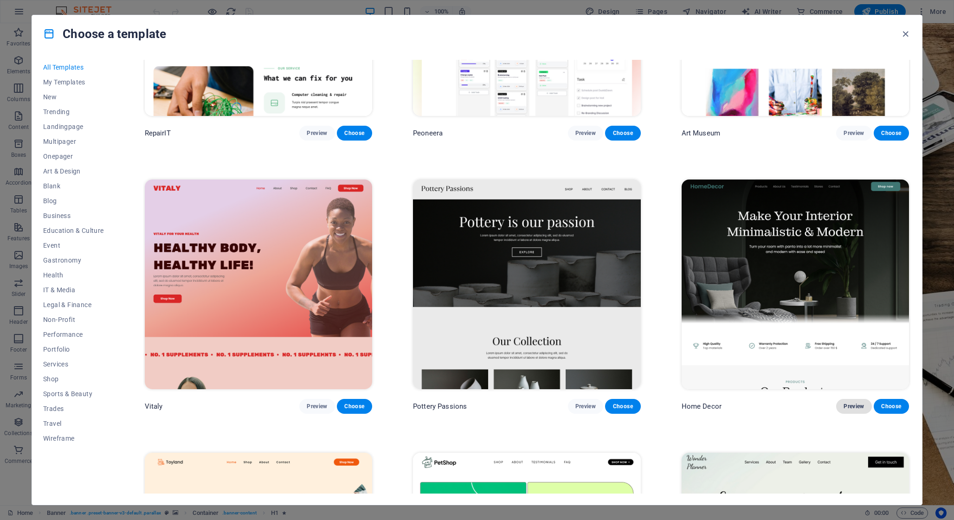
click at [848, 403] on span "Preview" at bounding box center [853, 406] width 20 height 7
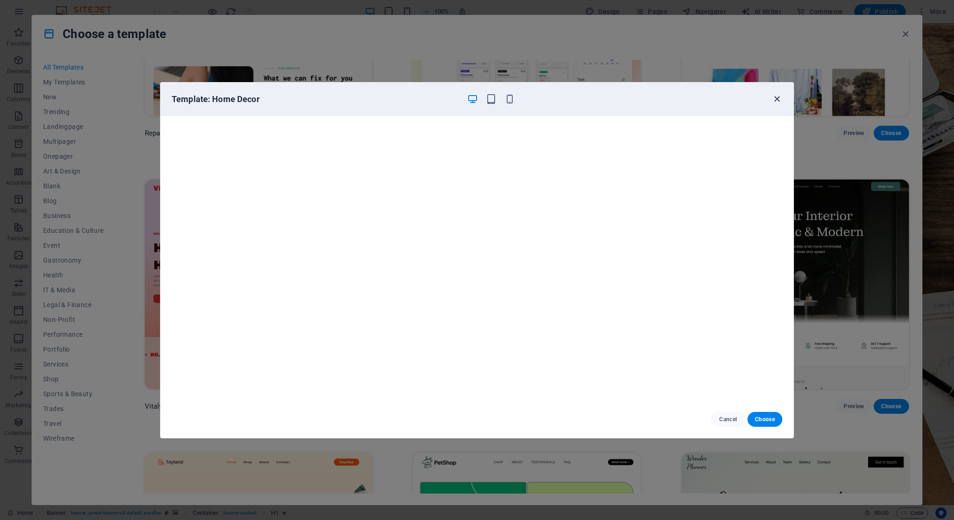
click at [778, 102] on icon "button" at bounding box center [777, 99] width 11 height 11
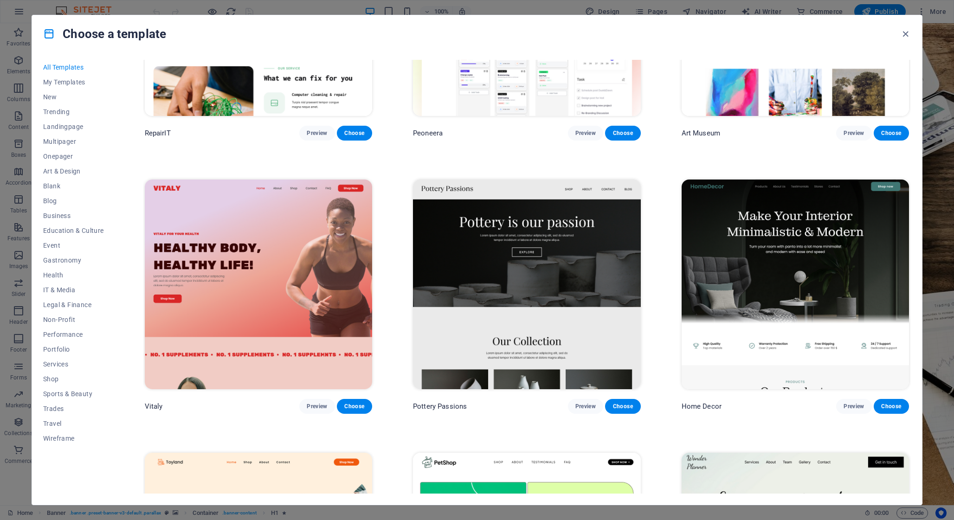
click at [710, 402] on p "Home Decor" at bounding box center [702, 406] width 40 height 9
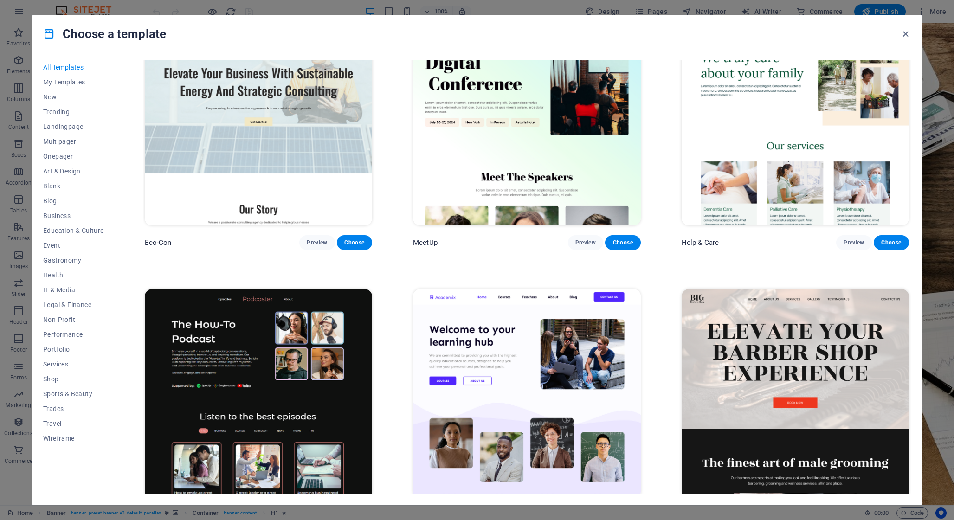
scroll to position [1416, 0]
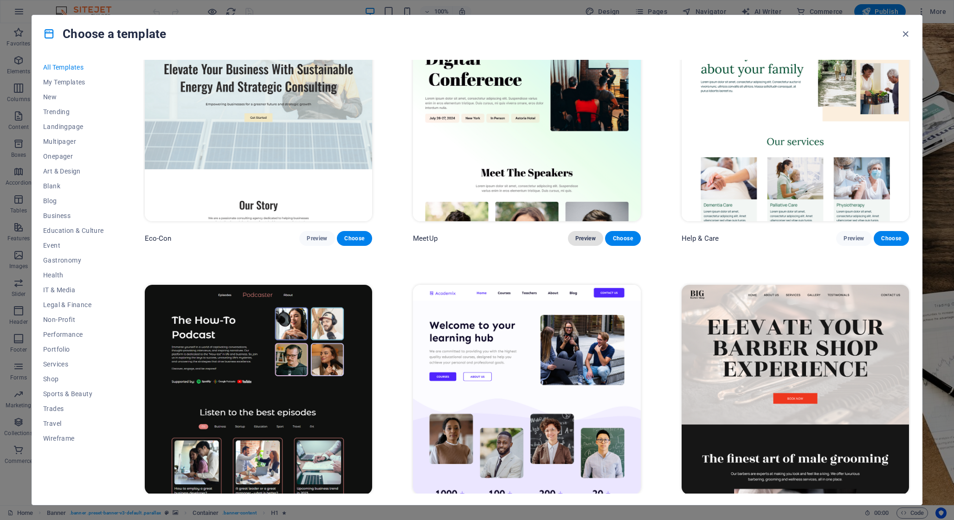
click at [586, 235] on span "Preview" at bounding box center [585, 238] width 20 height 7
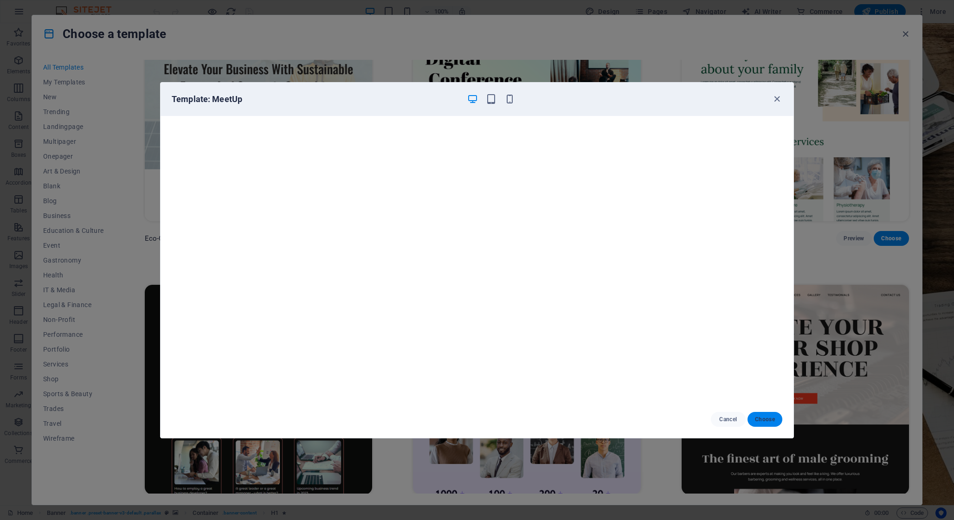
click at [765, 417] on span "Choose" at bounding box center [765, 419] width 20 height 7
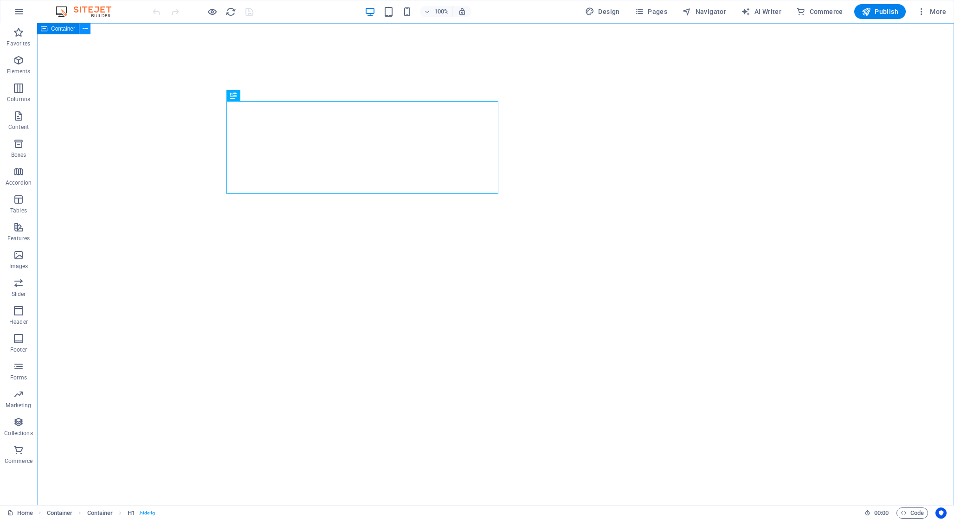
click at [84, 30] on icon at bounding box center [85, 29] width 5 height 10
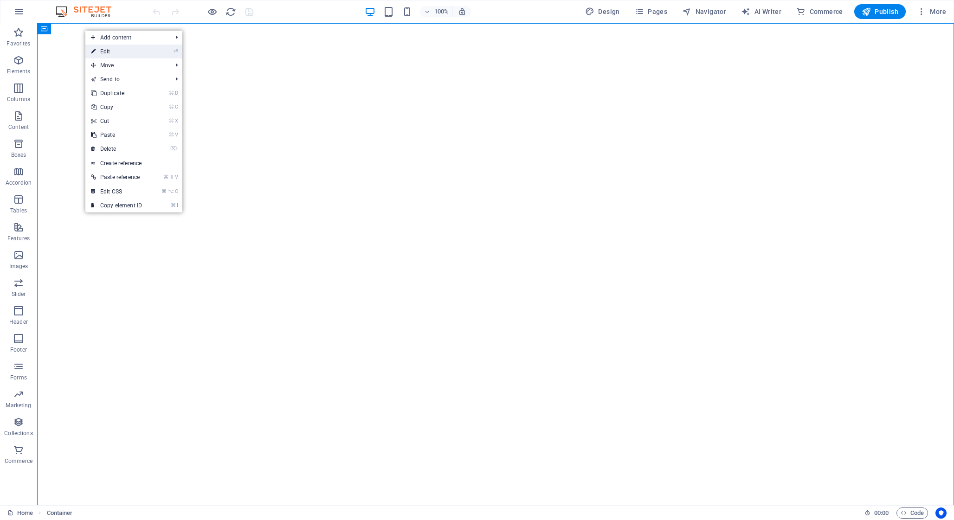
click at [103, 46] on link "⏎ Edit" at bounding box center [116, 52] width 62 height 14
select select "header"
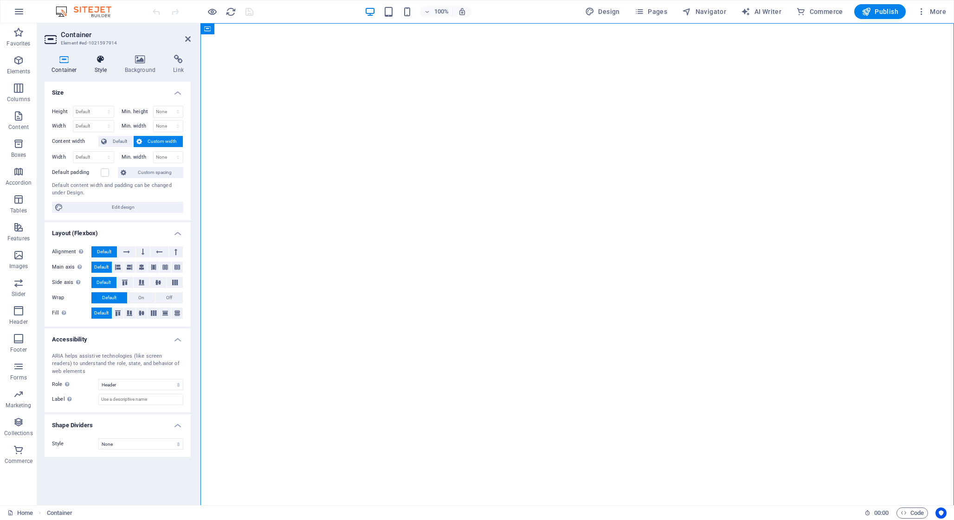
click at [100, 62] on icon at bounding box center [101, 59] width 26 height 9
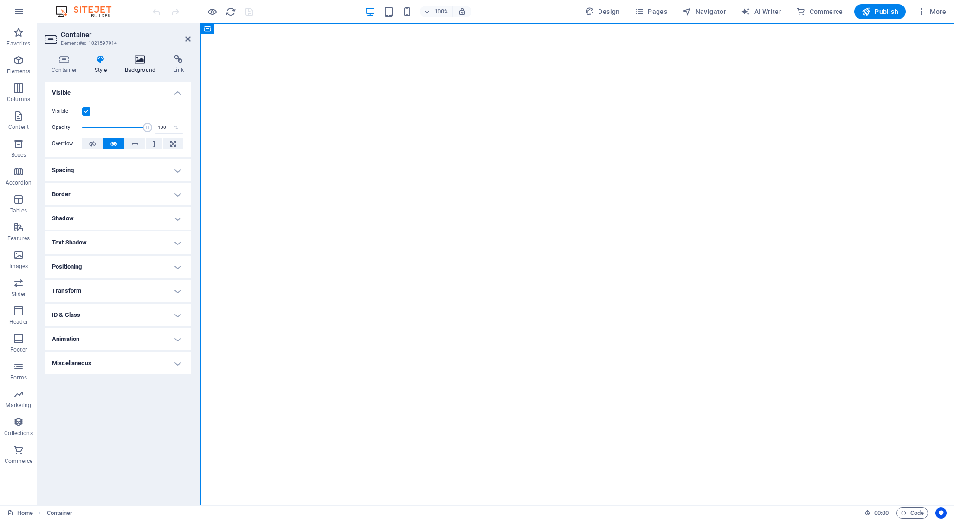
click at [134, 58] on icon at bounding box center [140, 59] width 45 height 9
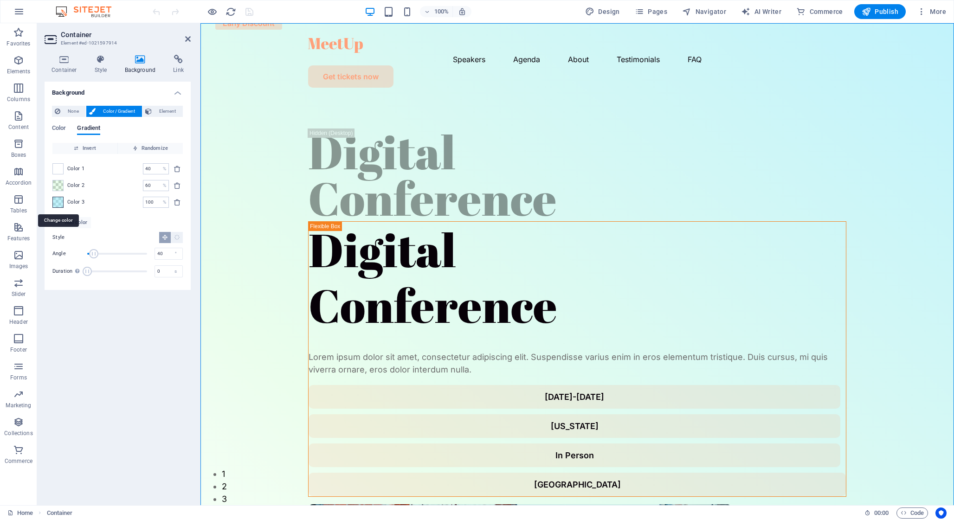
click at [61, 203] on span at bounding box center [58, 202] width 10 height 10
type input "rgba(132, 230, 248, 0.5)"
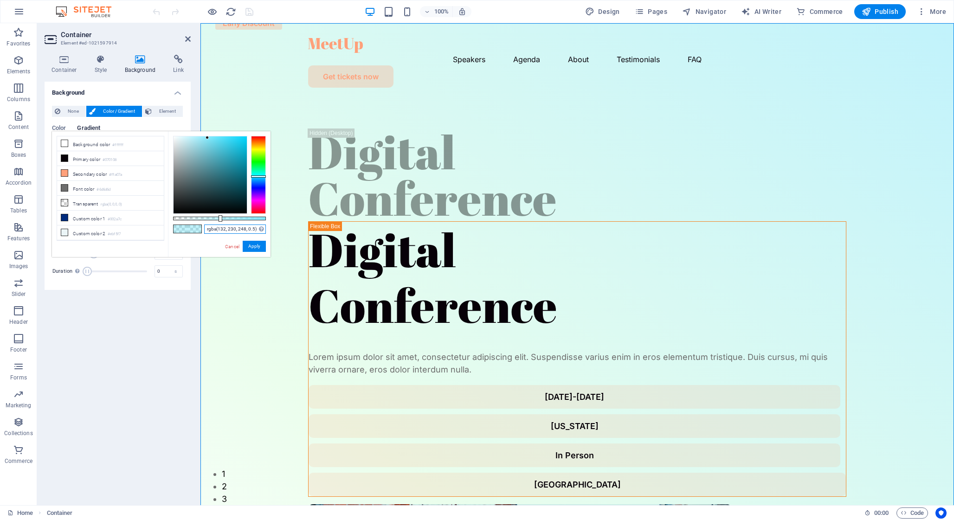
click at [230, 226] on input "rgba(132, 230, 248, 0.5)" at bounding box center [235, 229] width 62 height 9
paste input "text"
paste input "fa3171"
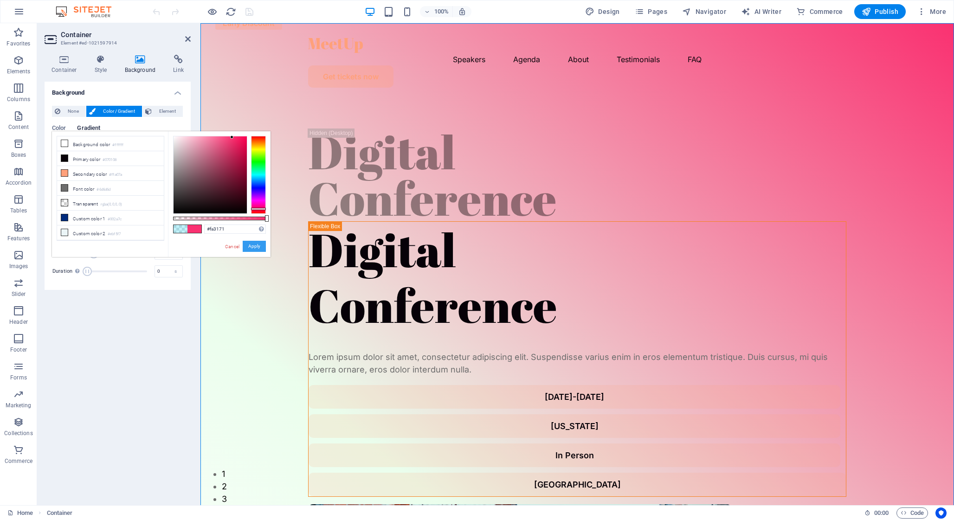
click at [259, 246] on button "Apply" at bounding box center [254, 246] width 23 height 11
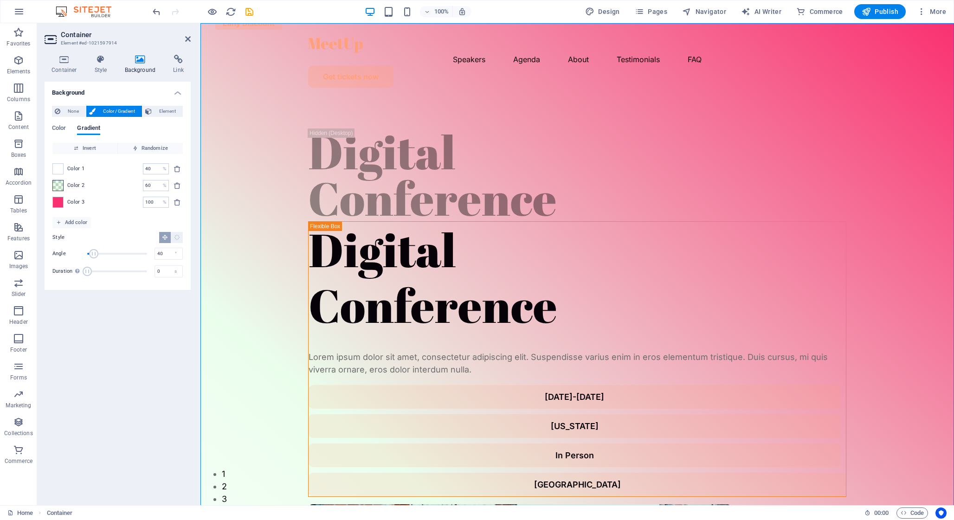
click at [59, 185] on span at bounding box center [58, 185] width 10 height 10
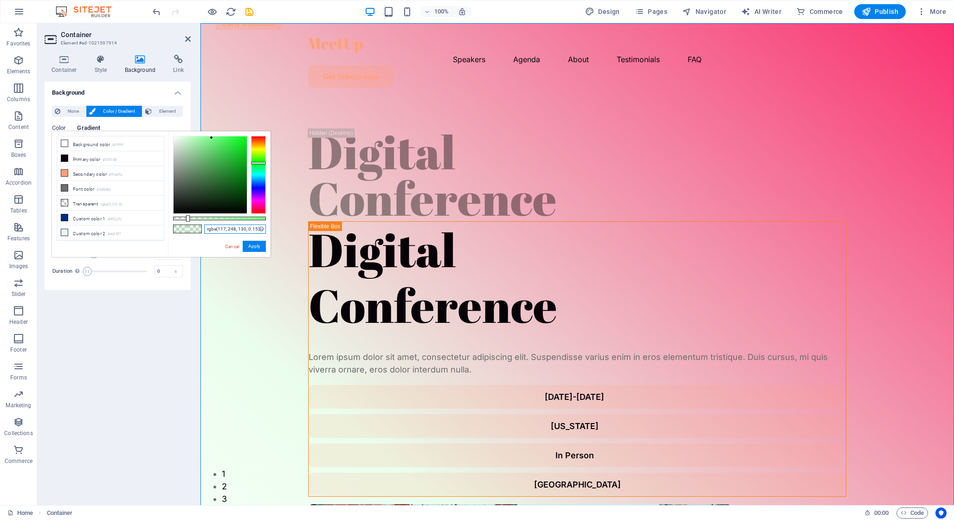
drag, startPoint x: 223, startPoint y: 231, endPoint x: 243, endPoint y: 233, distance: 20.1
click at [223, 231] on input "rgba(117, 248, 130, 0.15)" at bounding box center [235, 229] width 62 height 9
paste input "#26cbf6"
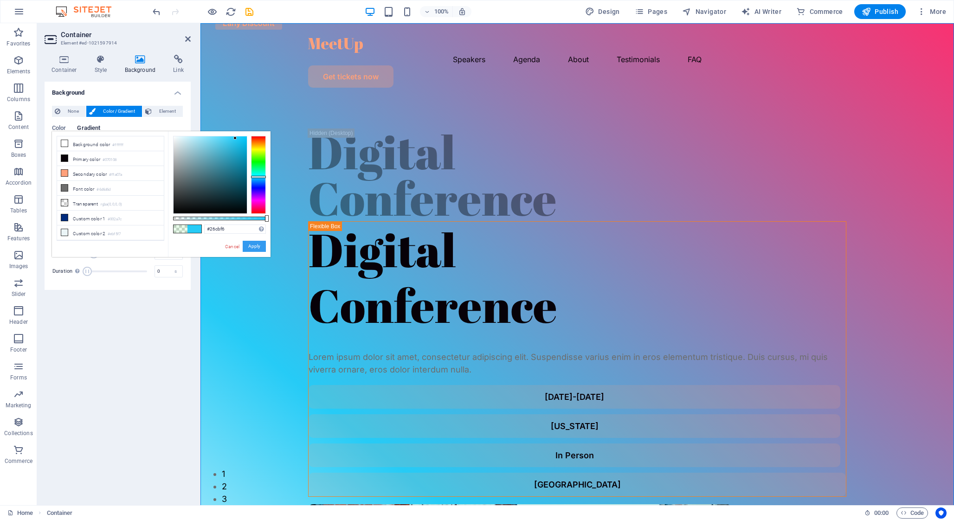
click at [259, 246] on button "Apply" at bounding box center [254, 246] width 23 height 11
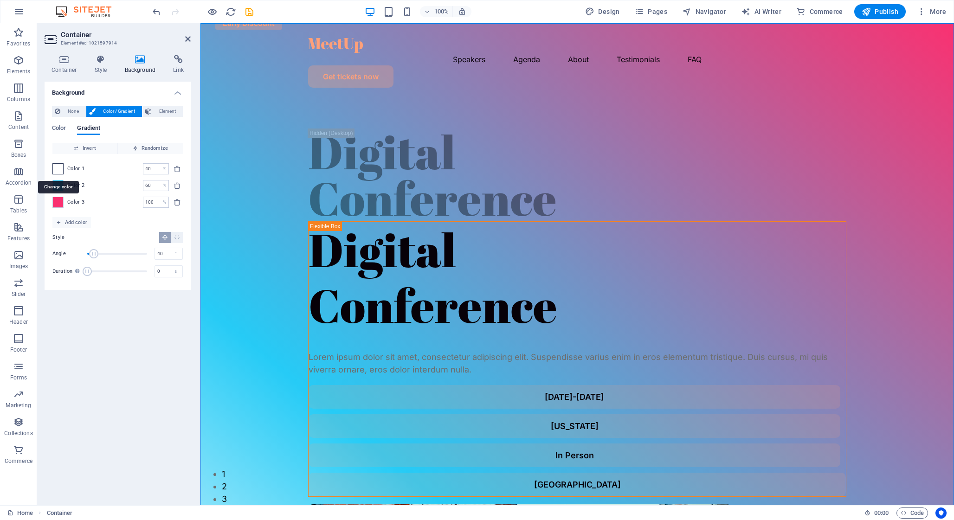
click at [57, 169] on span at bounding box center [58, 169] width 10 height 10
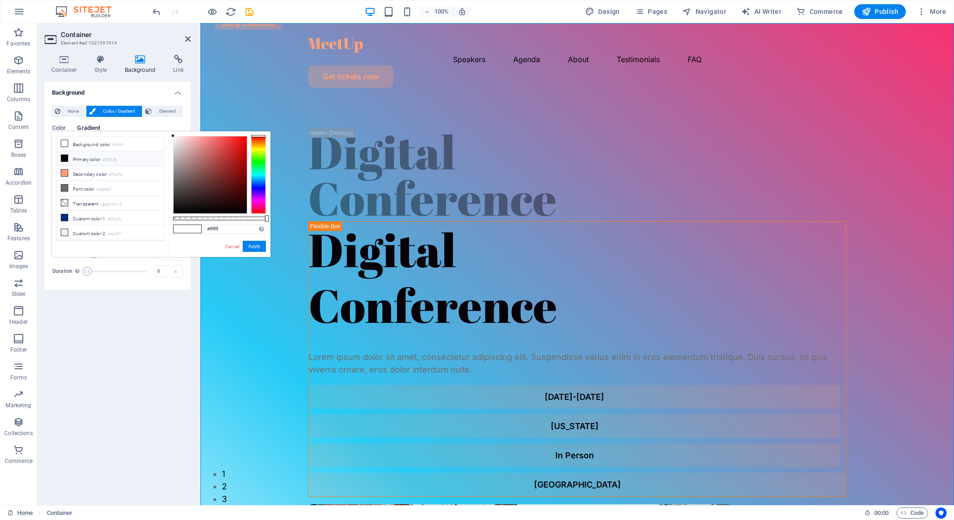
click at [77, 159] on li "Primary color #070108" at bounding box center [110, 158] width 107 height 15
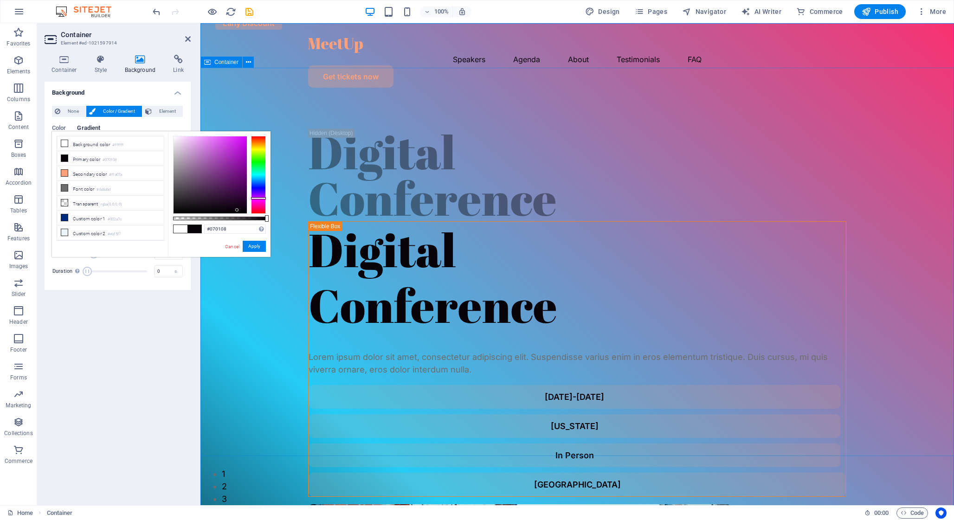
click at [716, 150] on div "Digital Conference Digital Conference Lorem ipsum dolor sit amet, consectetur a…" at bounding box center [576, 453] width 753 height 716
click at [399, 129] on div "Digital Conference" at bounding box center [577, 175] width 538 height 93
click at [220, 229] on input "#070108" at bounding box center [235, 229] width 62 height 9
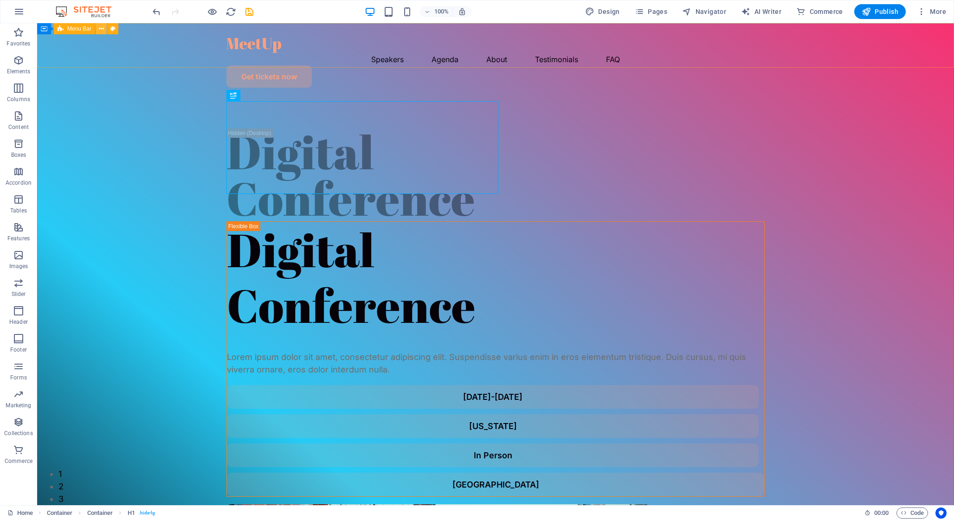
click at [102, 30] on icon at bounding box center [101, 29] width 5 height 10
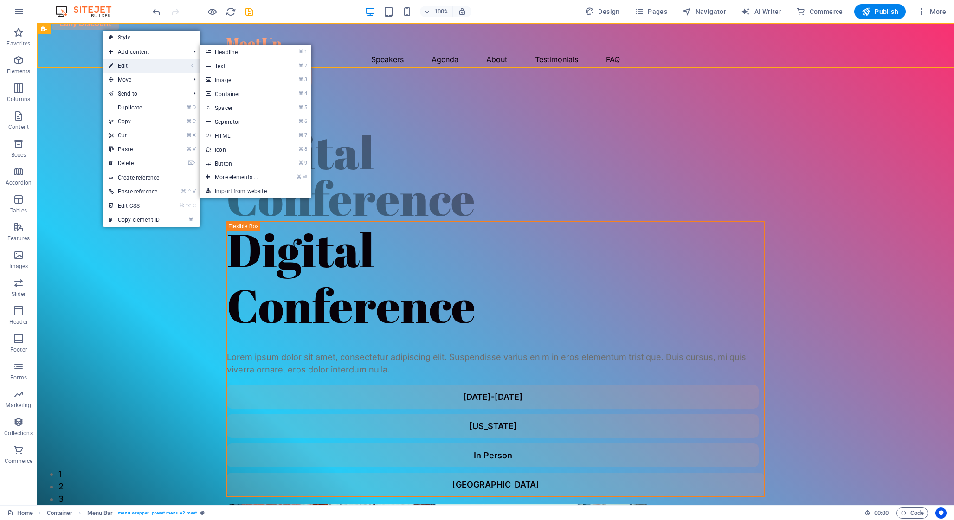
click at [140, 66] on link "⏎ Edit" at bounding box center [134, 66] width 62 height 14
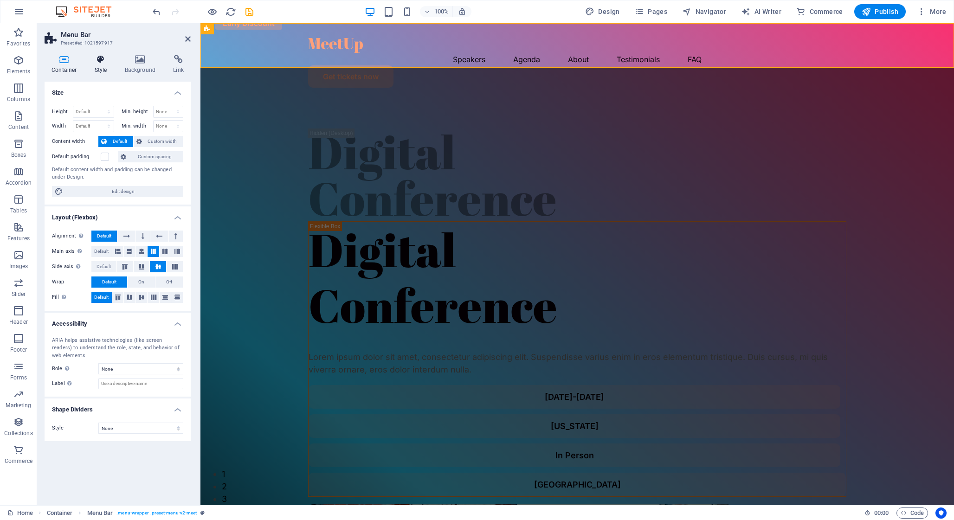
click at [96, 71] on h4 "Style" at bounding box center [103, 64] width 30 height 19
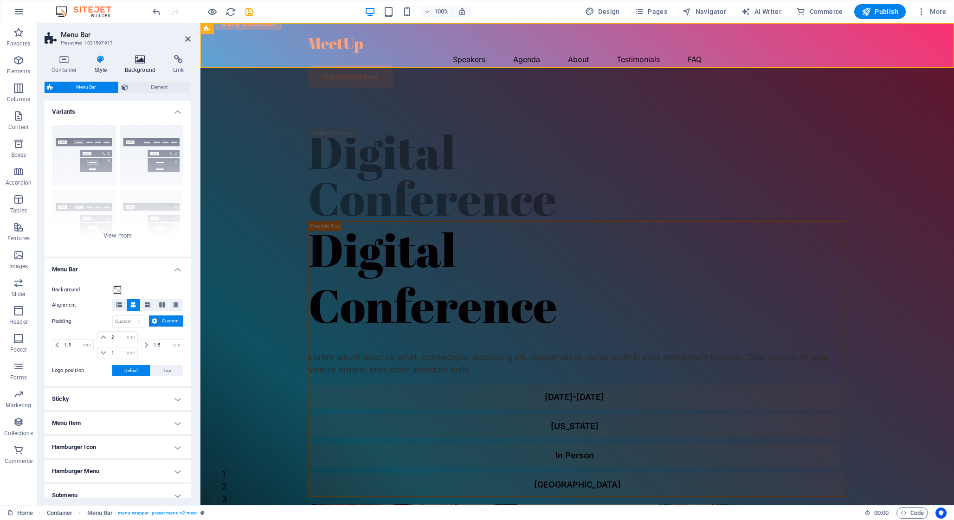
click at [131, 63] on icon at bounding box center [140, 59] width 45 height 9
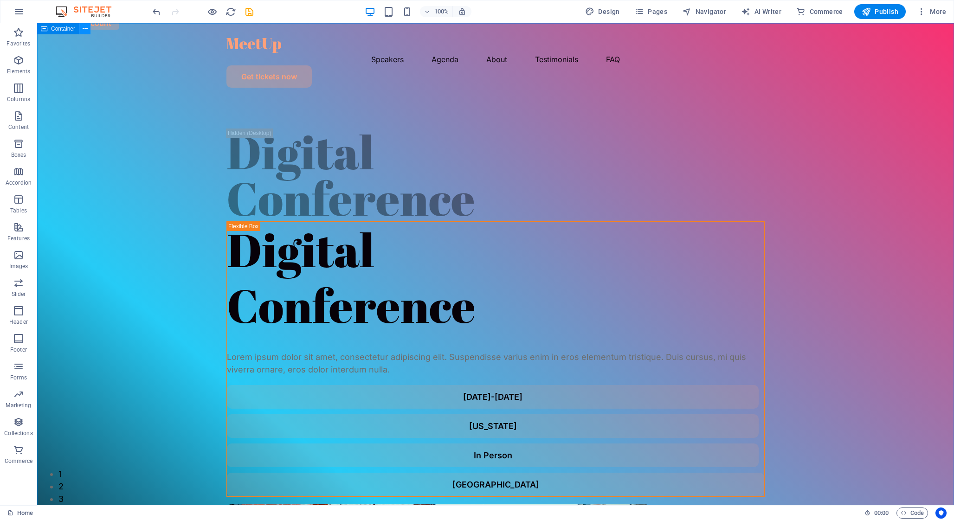
click at [81, 29] on button at bounding box center [84, 28] width 11 height 11
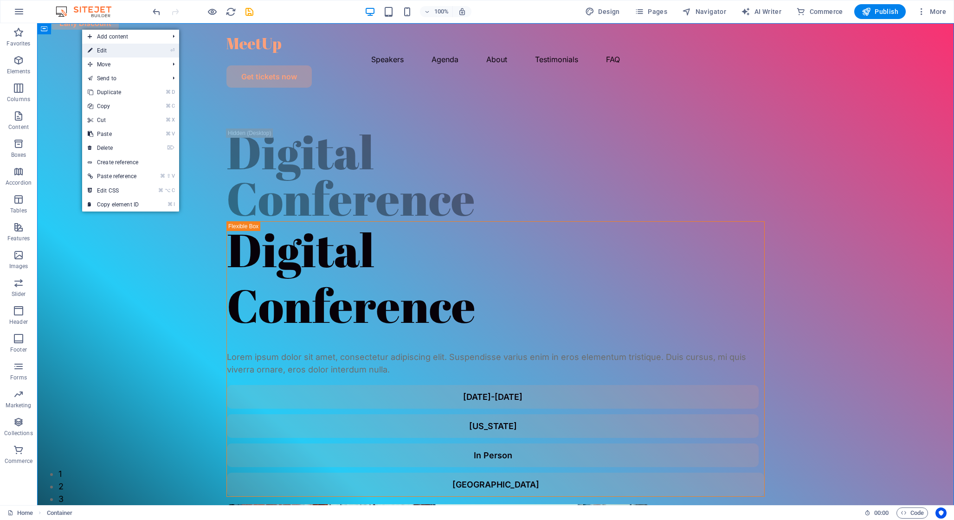
click at [103, 49] on link "⏎ Edit" at bounding box center [113, 51] width 62 height 14
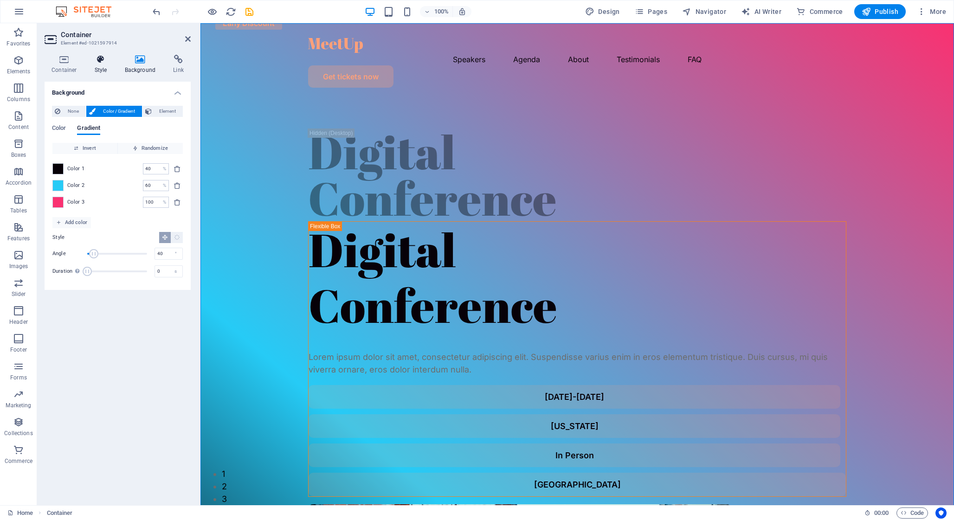
click at [98, 59] on icon at bounding box center [101, 59] width 26 height 9
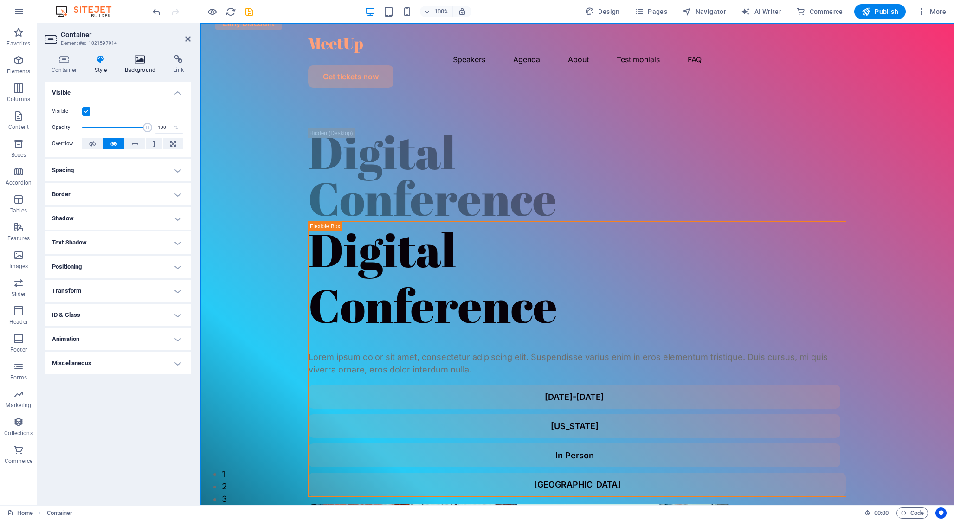
click at [132, 55] on icon at bounding box center [140, 59] width 45 height 9
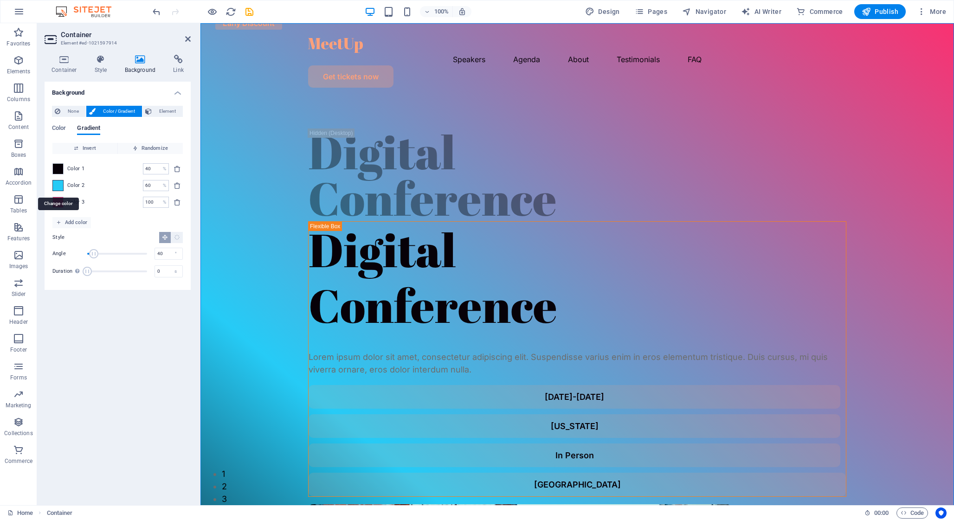
click at [58, 185] on span at bounding box center [58, 185] width 10 height 10
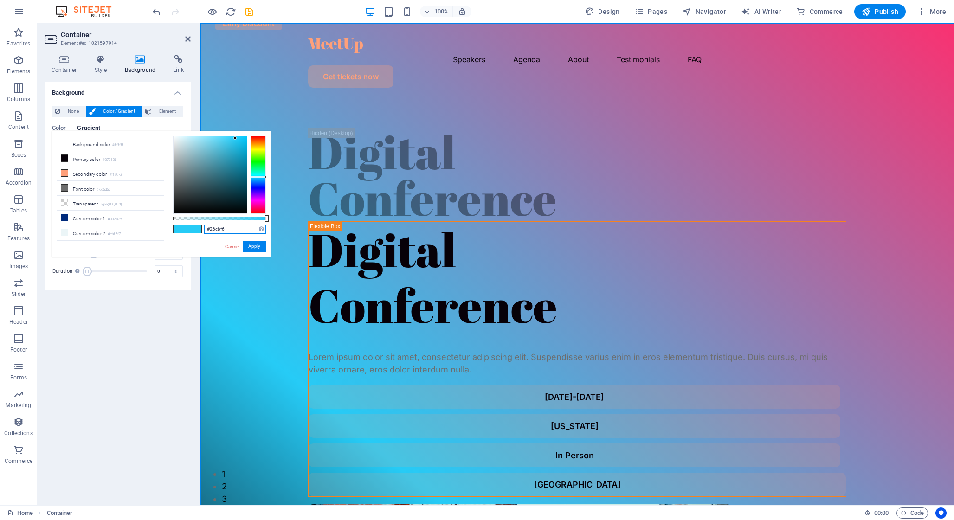
click at [232, 230] on input "#26cbf6" at bounding box center [235, 229] width 62 height 9
paste input "f8761d"
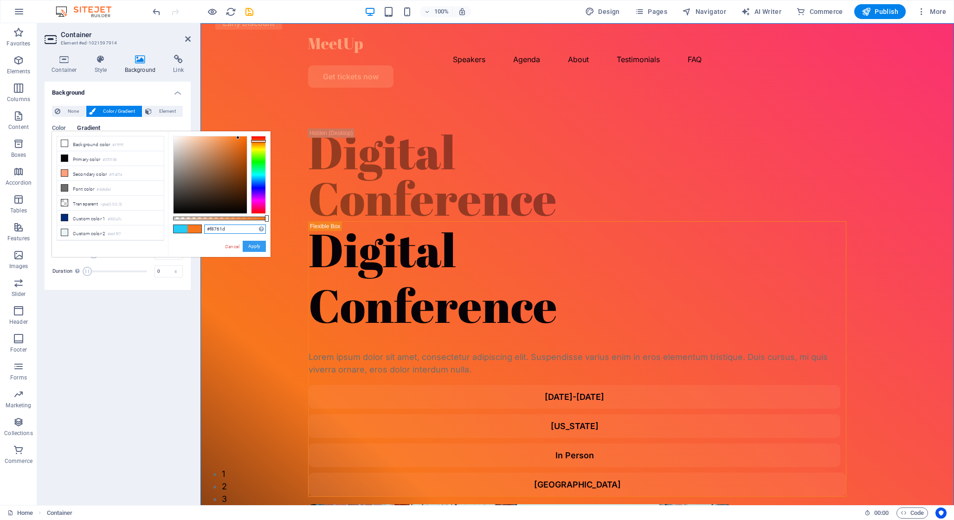
type input "#f8761d"
click at [259, 248] on button "Apply" at bounding box center [254, 246] width 23 height 11
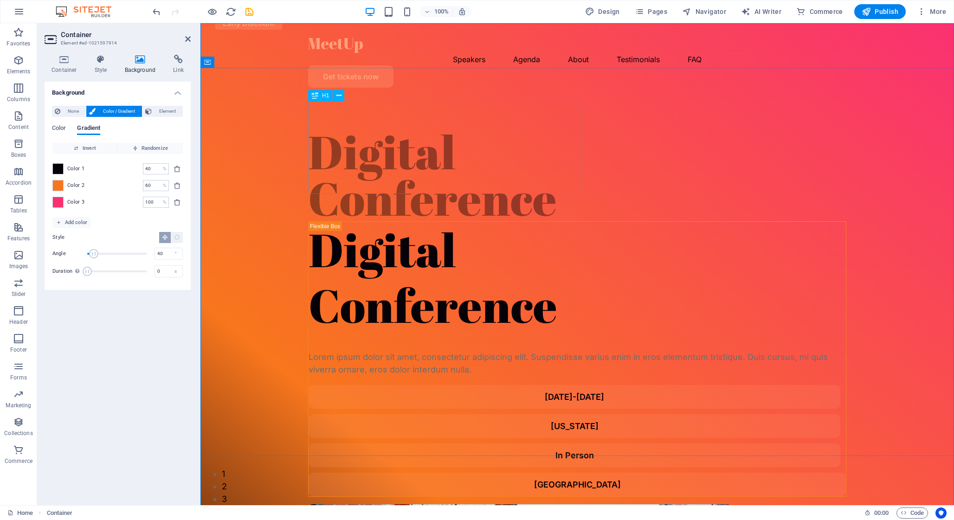
click at [403, 135] on div "Digital Conference" at bounding box center [577, 175] width 538 height 93
click at [347, 50] on div at bounding box center [577, 45] width 538 height 15
click at [342, 43] on div at bounding box center [577, 45] width 538 height 15
click at [340, 38] on button at bounding box center [345, 36] width 11 height 11
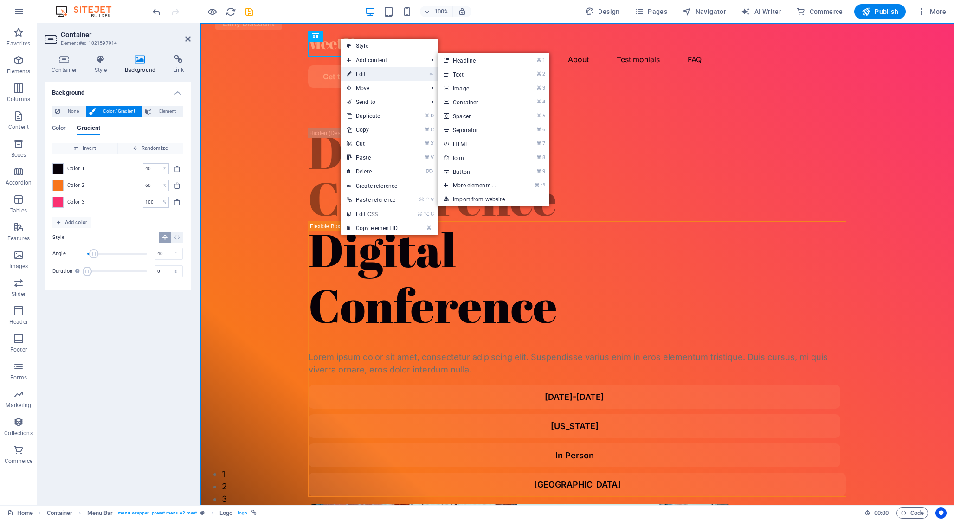
click at [366, 70] on link "⏎ Edit" at bounding box center [372, 74] width 62 height 14
select select "px"
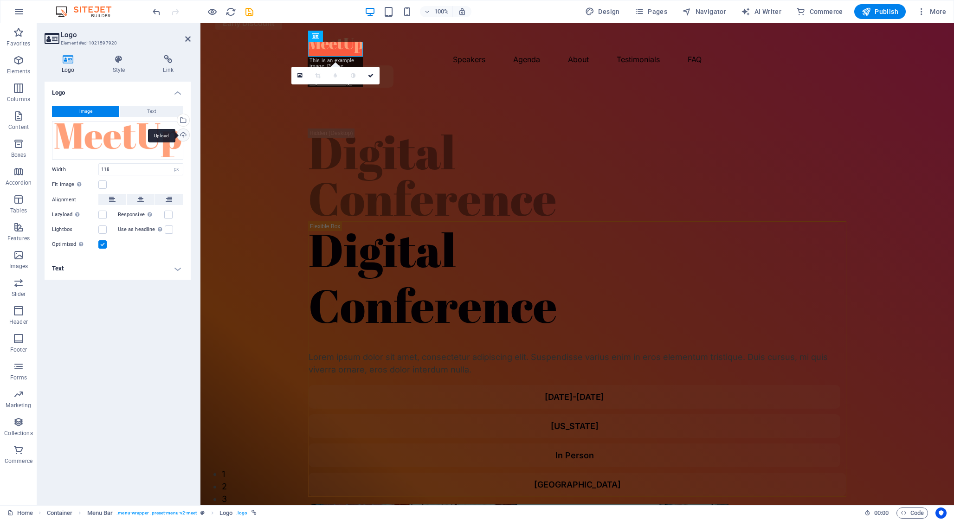
click at [187, 135] on div "Upload" at bounding box center [182, 136] width 14 height 14
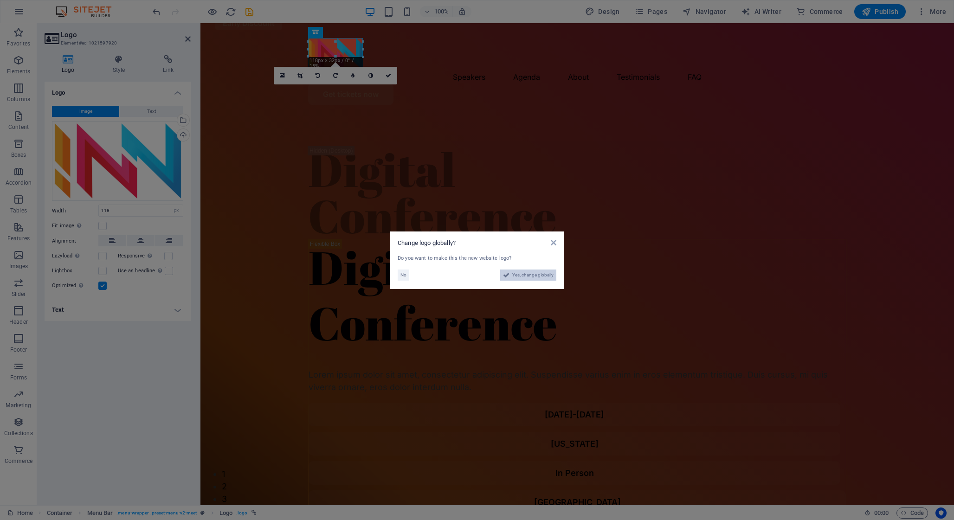
click at [542, 277] on span "Yes, change globally" at bounding box center [532, 275] width 41 height 11
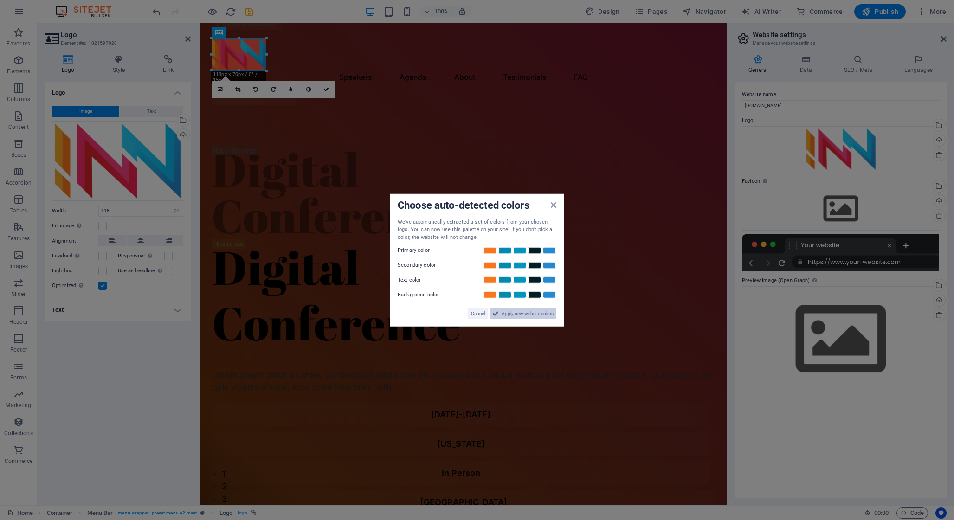
click at [511, 317] on span "Apply new website colors" at bounding box center [528, 313] width 52 height 11
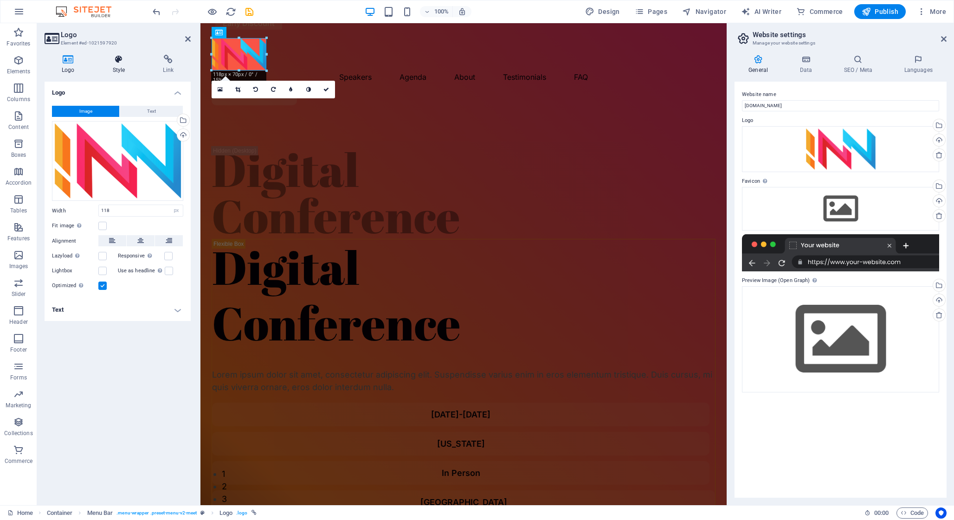
click at [126, 58] on icon at bounding box center [119, 59] width 47 height 9
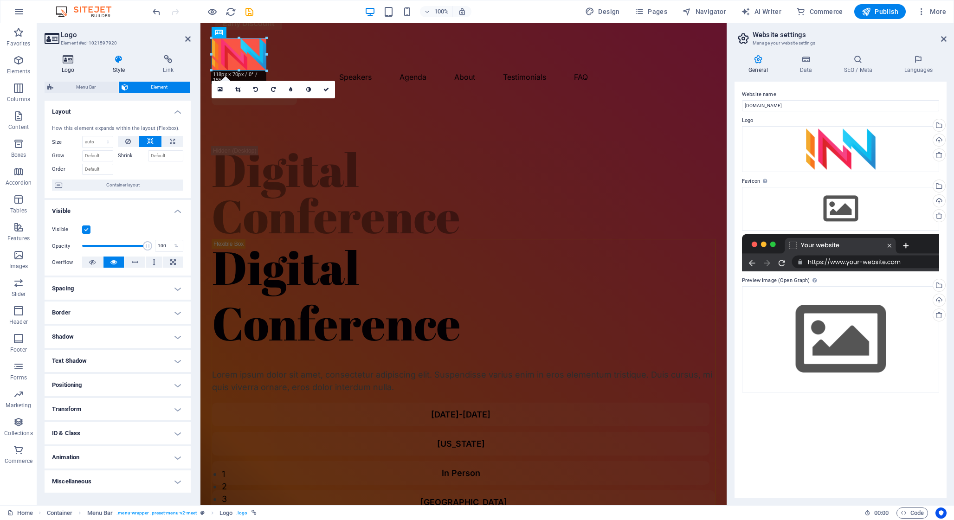
click at [64, 63] on icon at bounding box center [68, 59] width 47 height 9
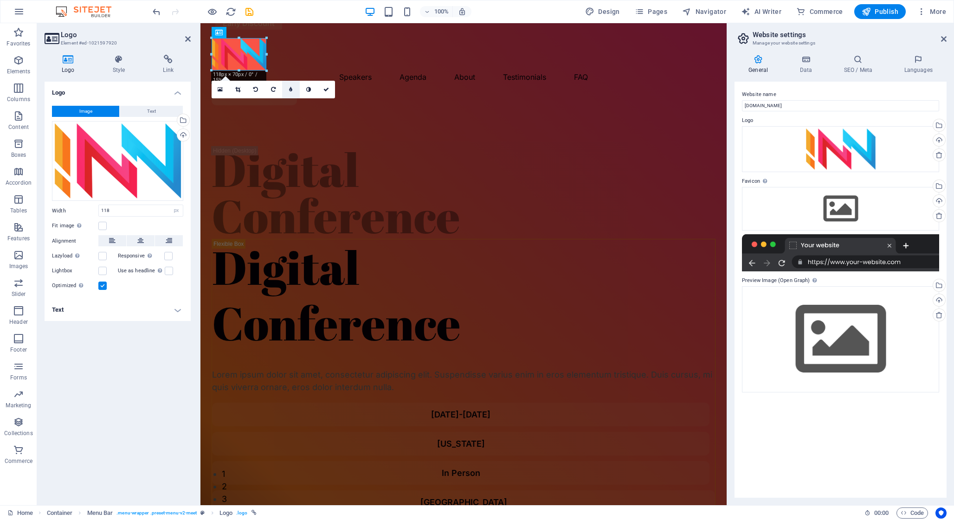
click at [294, 88] on link at bounding box center [291, 90] width 18 height 18
click at [288, 91] on link at bounding box center [291, 90] width 18 height 18
click at [120, 67] on h4 "Style" at bounding box center [121, 64] width 51 height 19
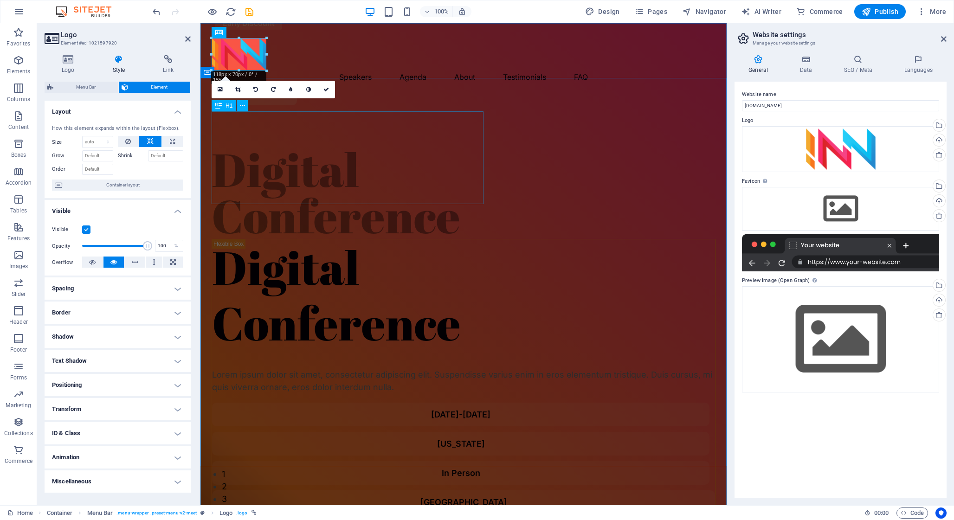
click at [460, 156] on div "Digital Conference" at bounding box center [464, 192] width 504 height 93
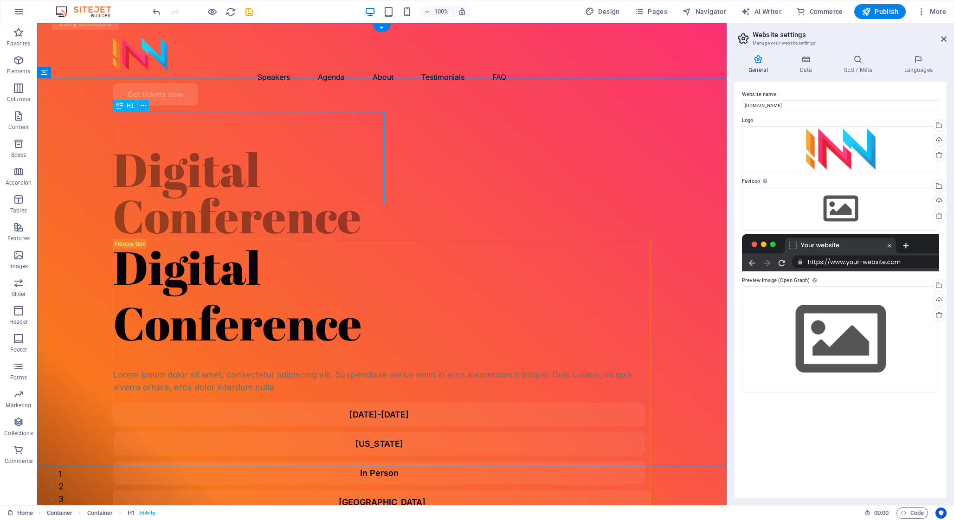
click at [193, 146] on div "Digital Conference" at bounding box center [382, 192] width 538 height 93
click at [142, 106] on icon at bounding box center [143, 106] width 5 height 10
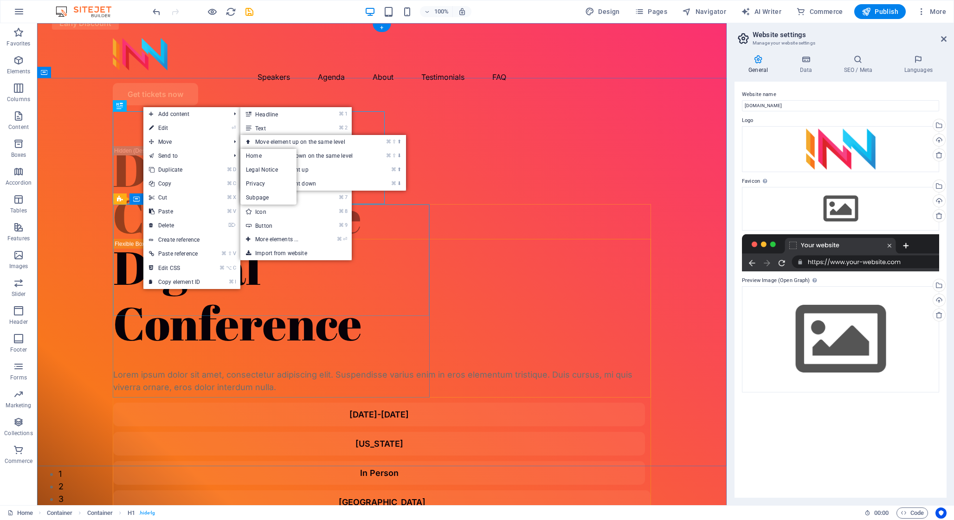
click at [690, 212] on div "Digital Conference Digital Conference Lorem ipsum dolor sit amet, consectetur a…" at bounding box center [381, 471] width 689 height 716
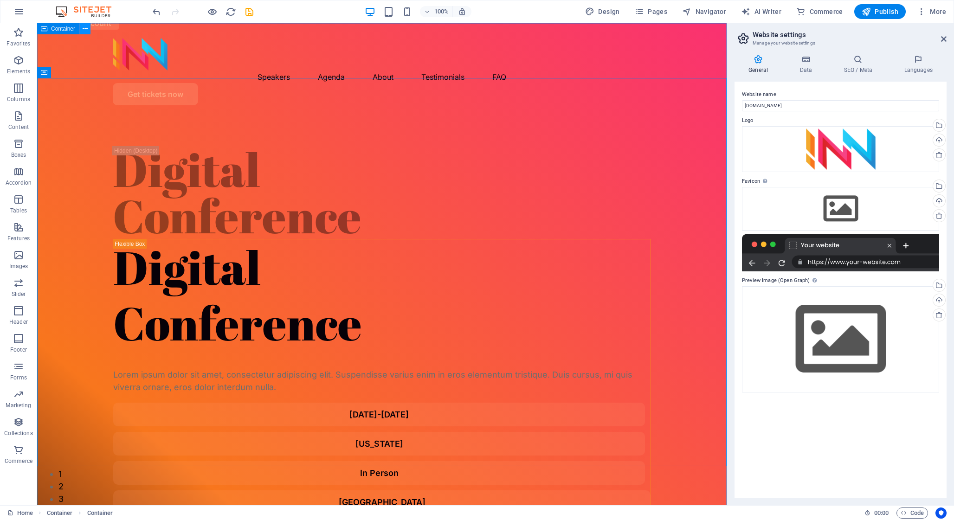
click at [87, 28] on icon at bounding box center [85, 29] width 5 height 10
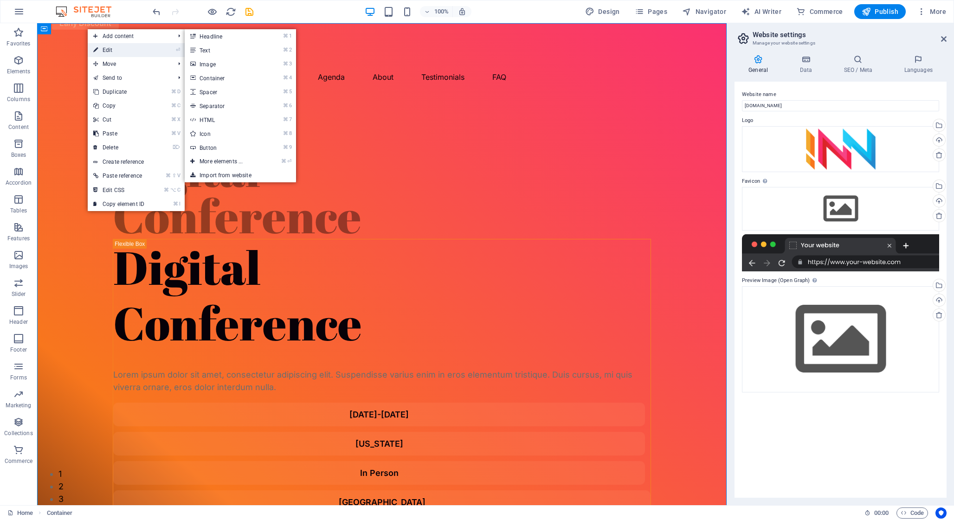
click at [111, 50] on link "⏎ Edit" at bounding box center [119, 50] width 62 height 14
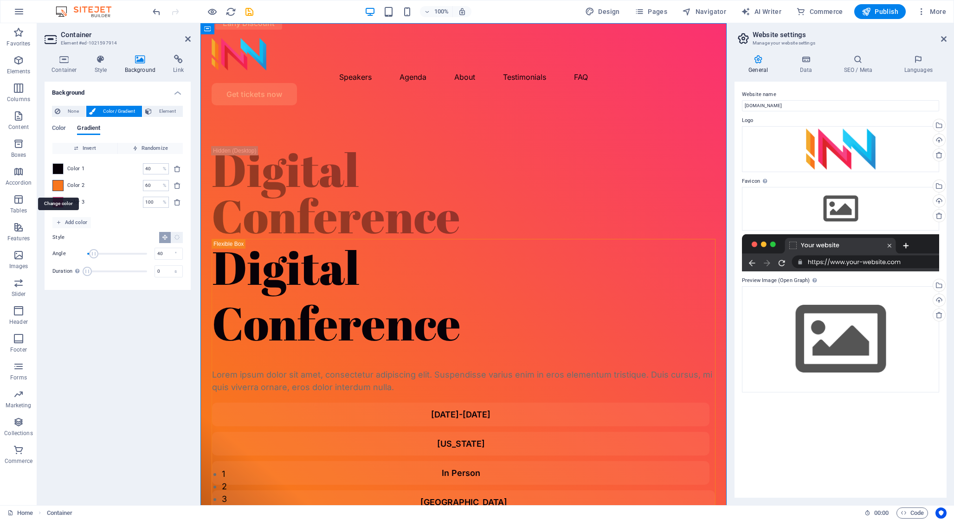
drag, startPoint x: 57, startPoint y: 167, endPoint x: 58, endPoint y: 182, distance: 15.9
click at [58, 183] on div "Color 1 40 % ​ Color 2 60 % ​ Color 3 100 % ​" at bounding box center [117, 185] width 130 height 63
click at [51, 169] on div "None Color / Gradient Element Stretch background to full-width Color overlay Pl…" at bounding box center [118, 194] width 146 height 192
click at [58, 168] on span at bounding box center [58, 169] width 10 height 10
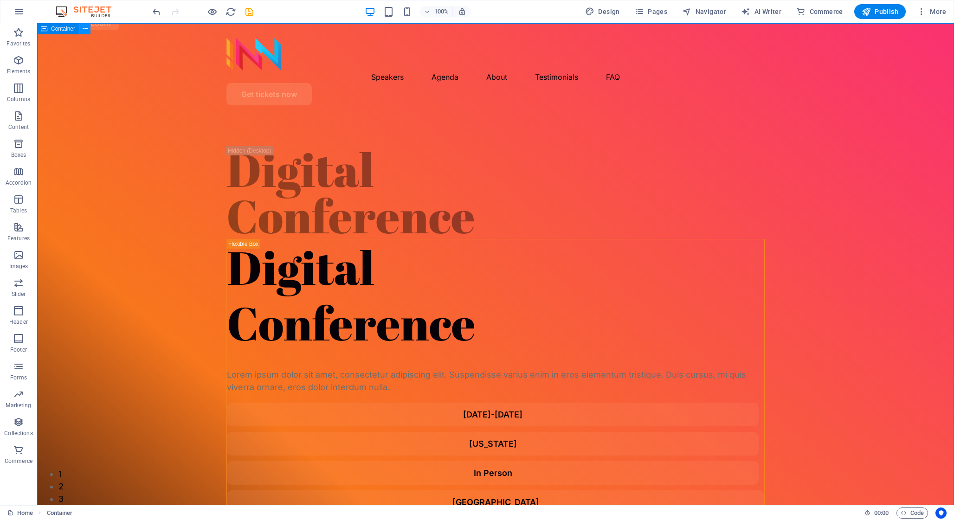
click at [89, 28] on button at bounding box center [84, 28] width 11 height 11
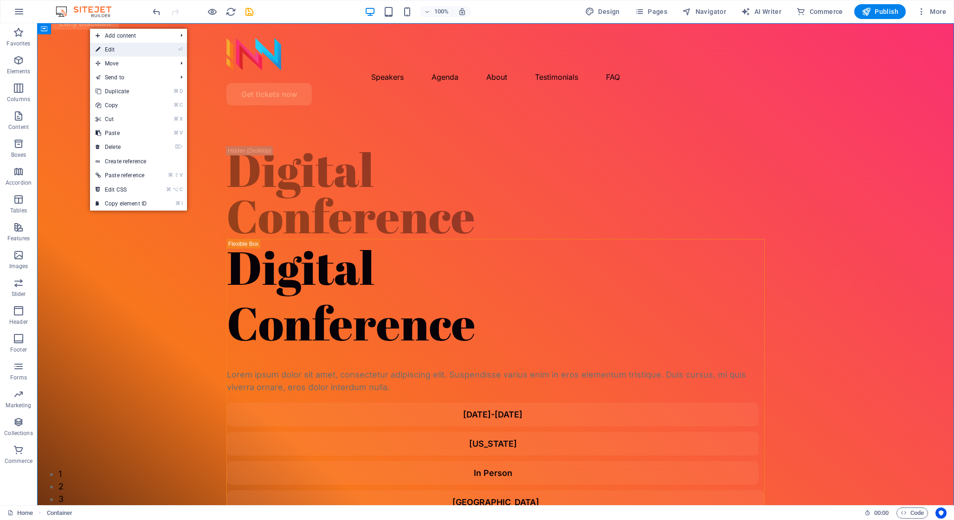
click at [138, 49] on link "⏎ Edit" at bounding box center [121, 50] width 62 height 14
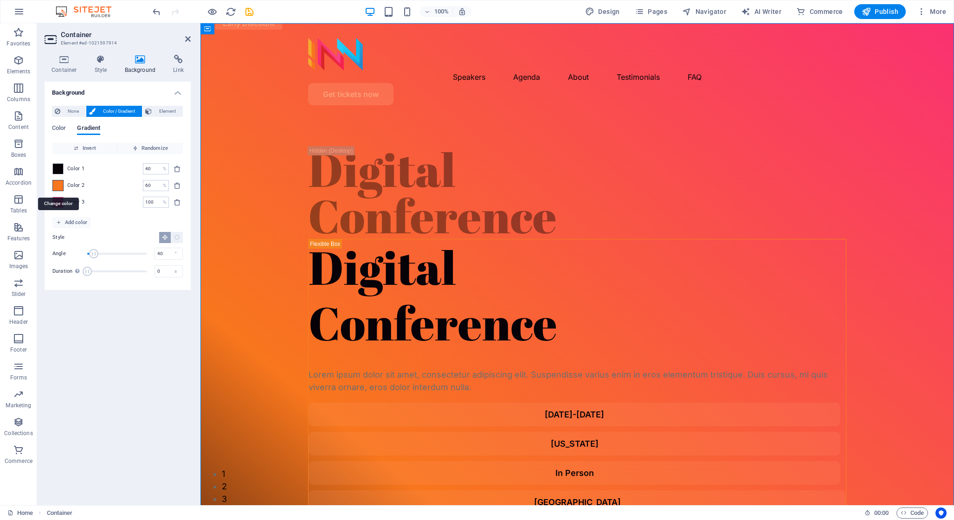
click at [58, 184] on span at bounding box center [58, 185] width 10 height 10
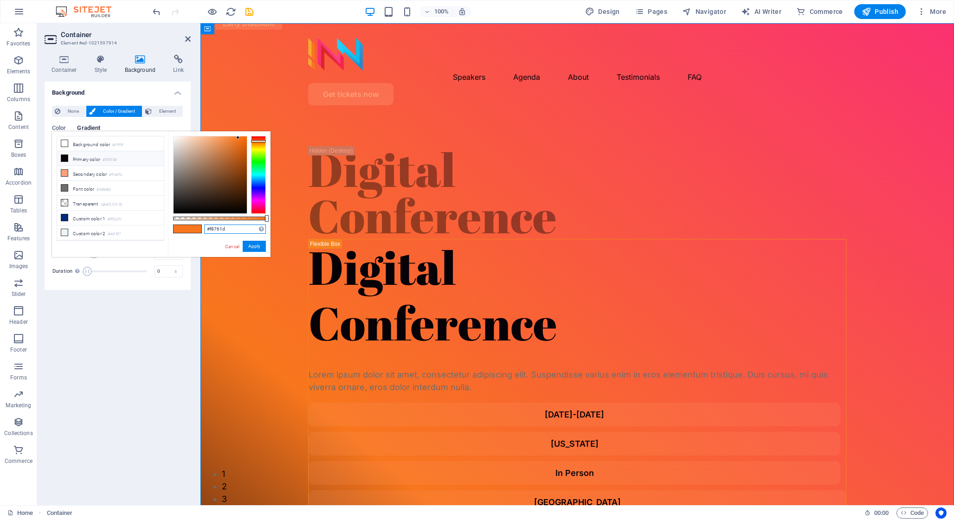
click at [215, 228] on input "#f8761d" at bounding box center [235, 229] width 62 height 9
click at [85, 155] on li "Primary color #070108" at bounding box center [110, 158] width 107 height 15
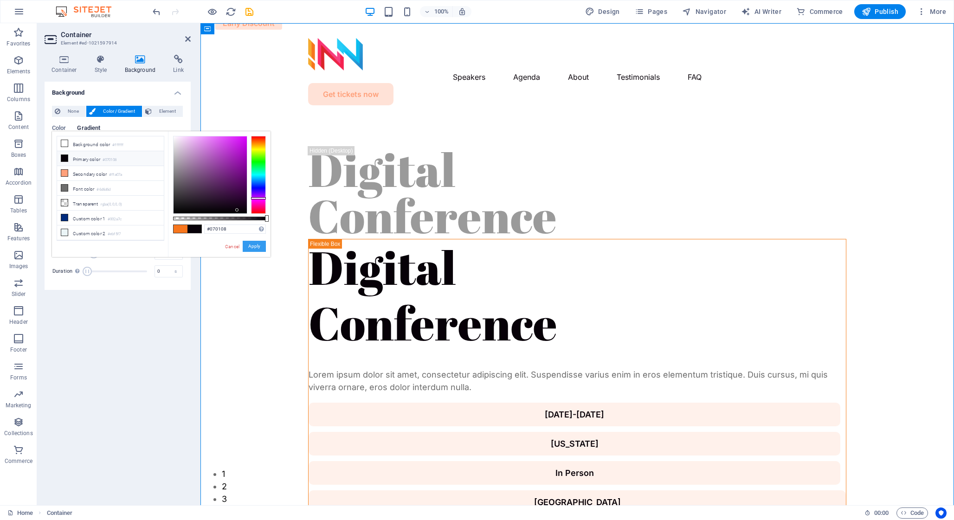
drag, startPoint x: 256, startPoint y: 244, endPoint x: 55, endPoint y: 221, distance: 202.2
click at [256, 244] on button "Apply" at bounding box center [254, 246] width 23 height 11
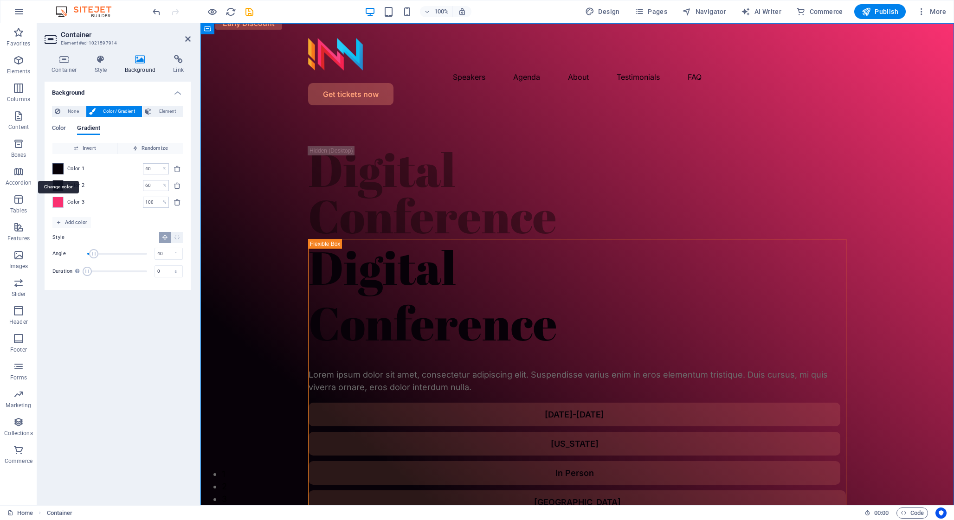
click at [60, 166] on span at bounding box center [58, 169] width 10 height 10
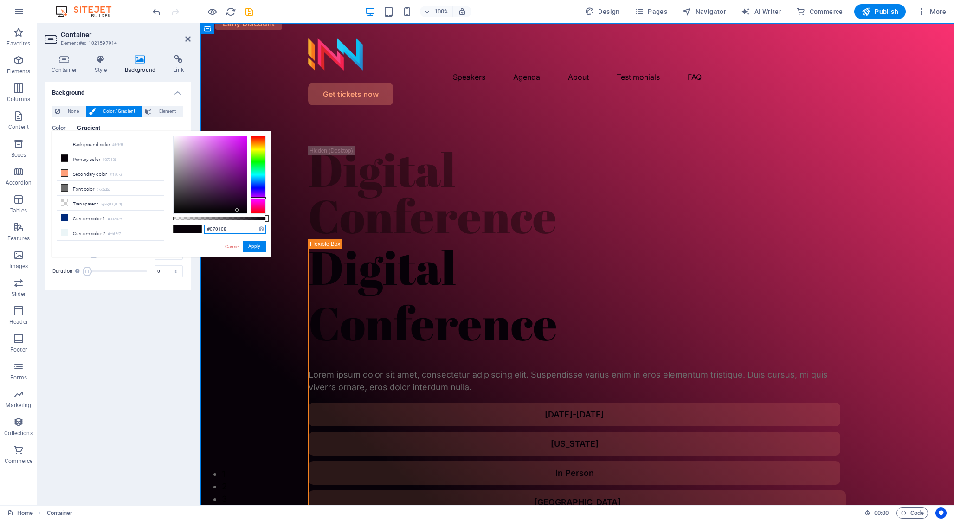
click at [223, 232] on input "#070108" at bounding box center [235, 229] width 62 height 9
paste input "f8761d"
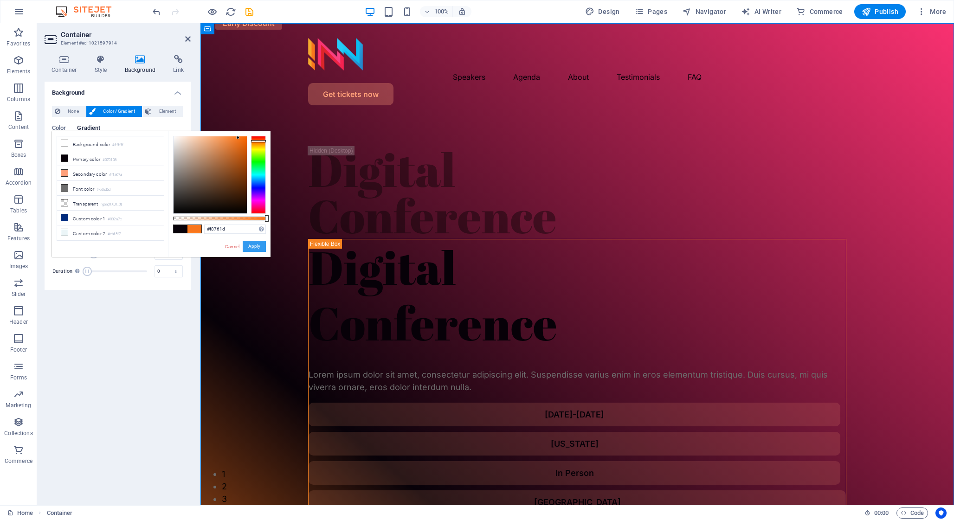
click at [259, 244] on button "Apply" at bounding box center [254, 246] width 23 height 11
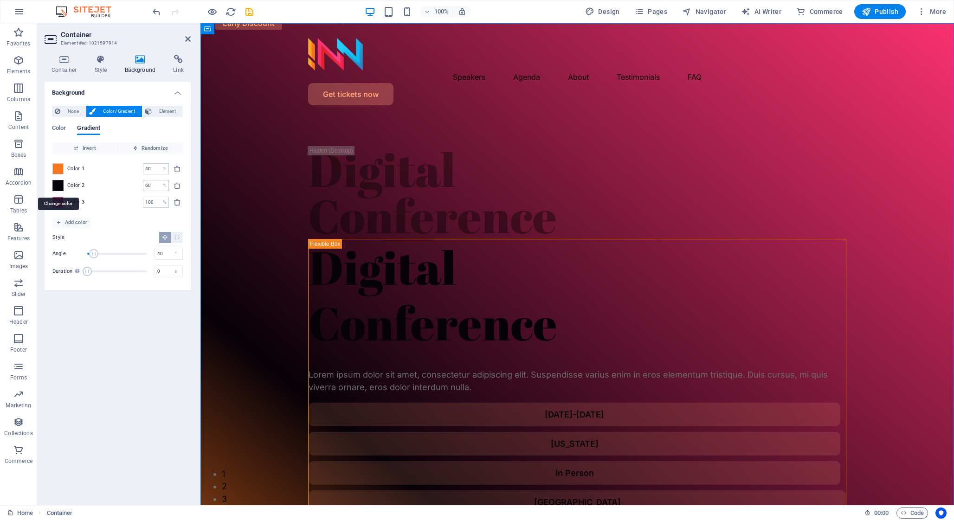
click at [60, 183] on span at bounding box center [58, 185] width 10 height 10
type input "#070108"
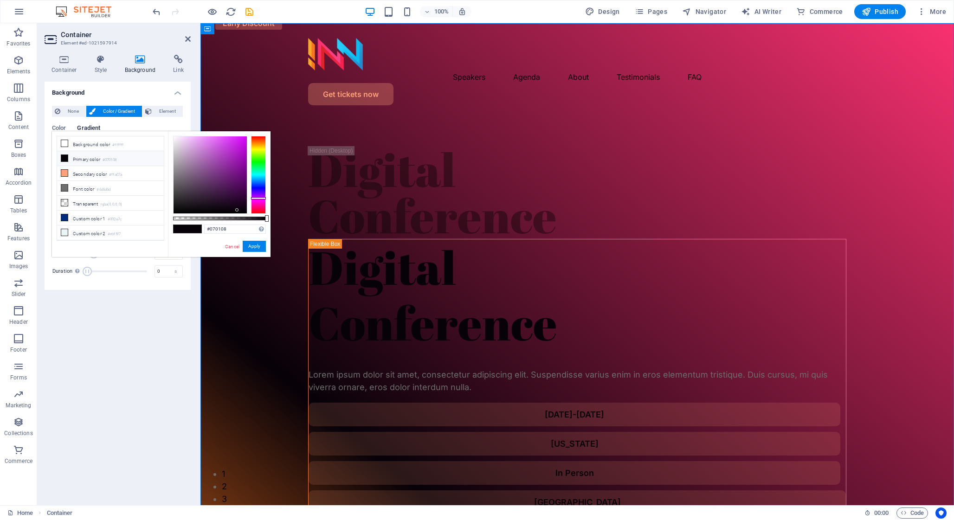
click at [92, 159] on li "Primary color #070108" at bounding box center [110, 158] width 107 height 15
click at [251, 241] on button "Apply" at bounding box center [254, 246] width 23 height 11
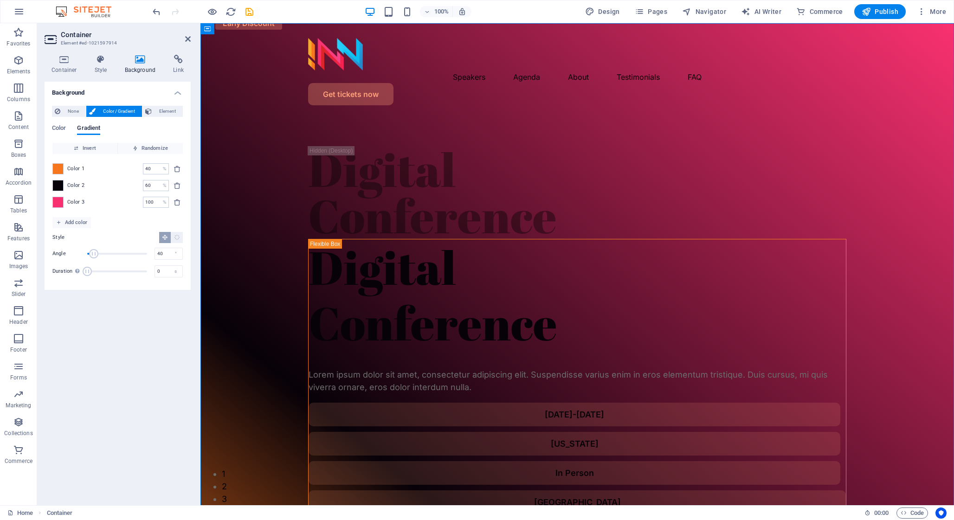
click at [84, 186] on span "Color 2" at bounding box center [76, 185] width 18 height 7
click at [161, 187] on div "60 % ​" at bounding box center [156, 185] width 26 height 11
click at [152, 185] on input "60" at bounding box center [151, 185] width 16 height 11
drag, startPoint x: 148, startPoint y: 168, endPoint x: 113, endPoint y: 169, distance: 34.8
click at [113, 169] on div "Color 1 40 % ​" at bounding box center [117, 168] width 130 height 11
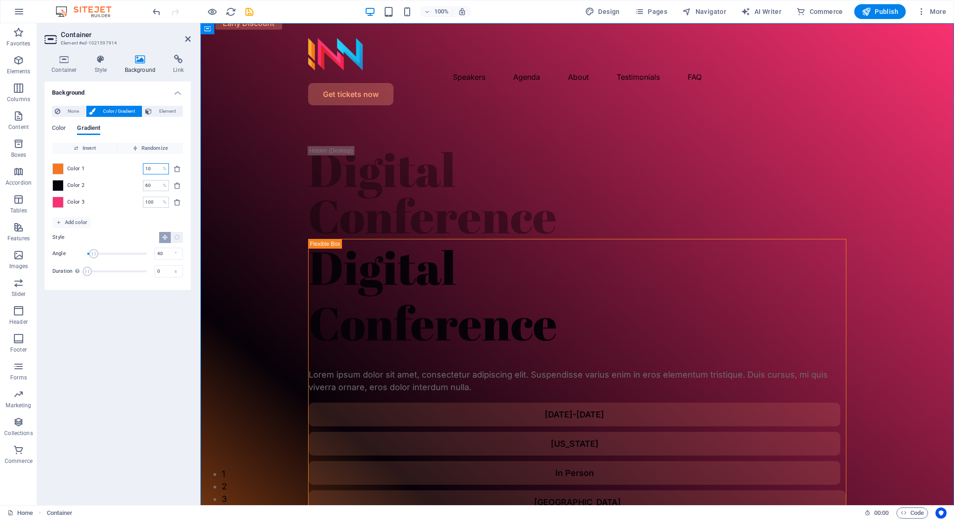
type input "10"
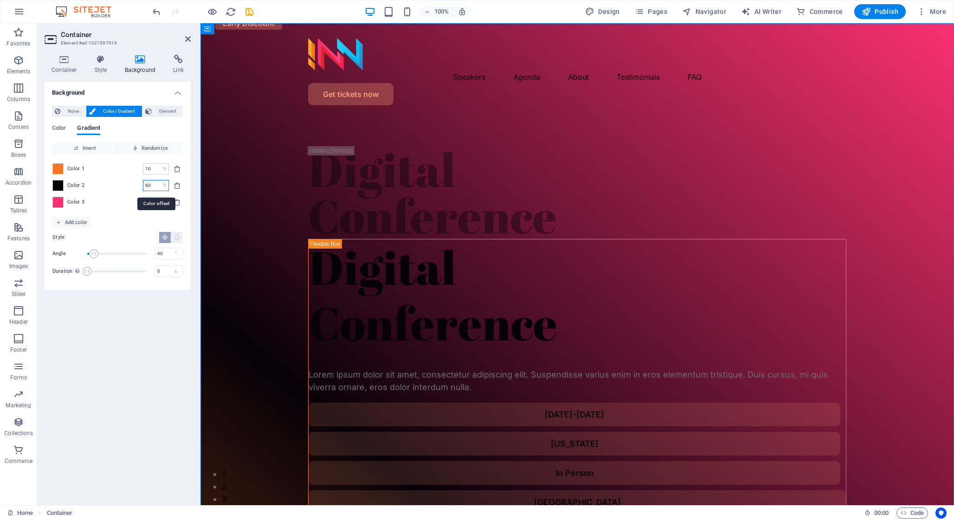
click at [146, 185] on input "60" at bounding box center [151, 185] width 16 height 11
drag, startPoint x: 147, startPoint y: 185, endPoint x: 90, endPoint y: 189, distance: 57.7
click at [90, 189] on div "Color 2 60 % ​" at bounding box center [117, 185] width 130 height 11
type input "6"
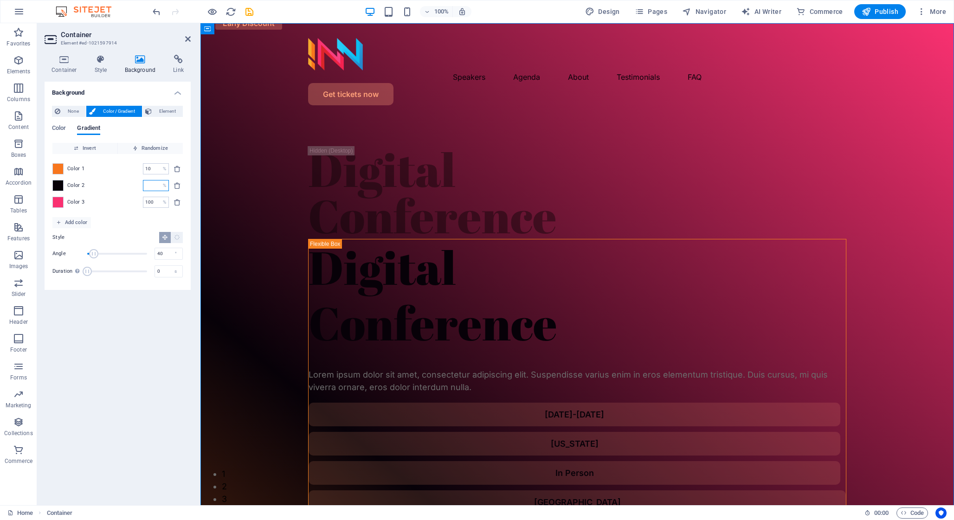
type input "0"
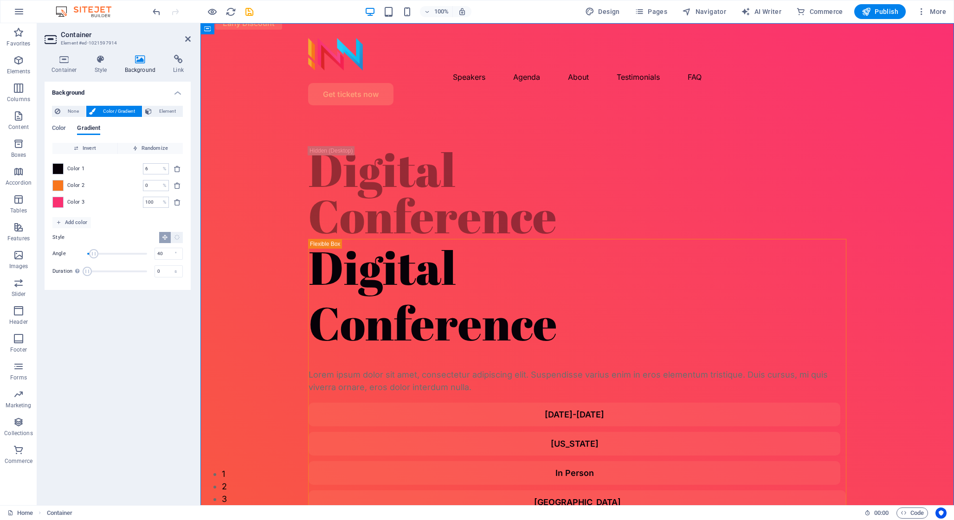
type input "0"
type input "6"
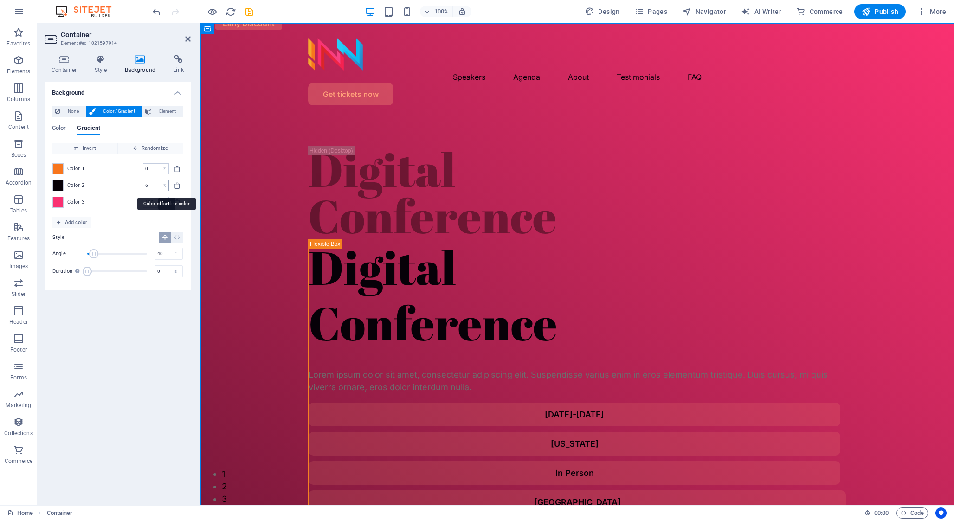
click at [160, 185] on div "6 % ​" at bounding box center [156, 185] width 26 height 11
type input "8"
click at [147, 202] on input "100" at bounding box center [151, 202] width 16 height 11
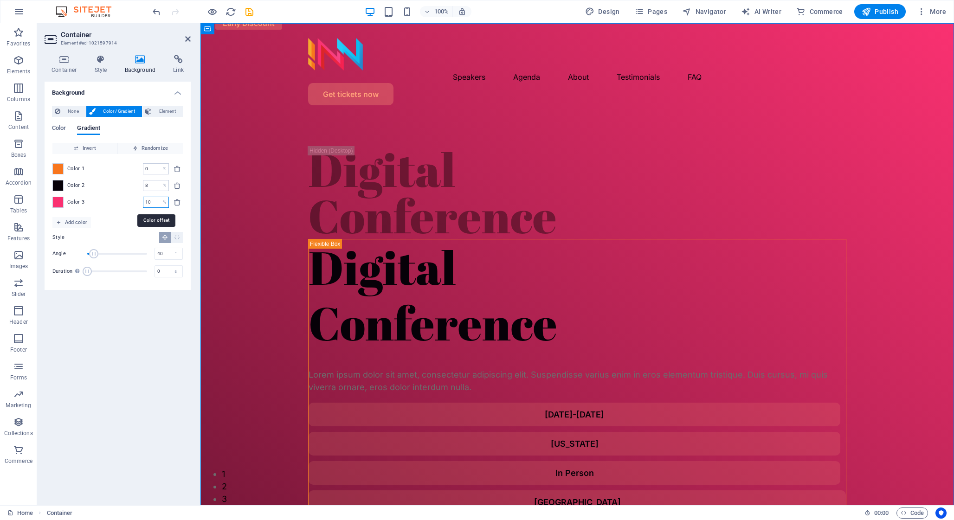
type input "10"
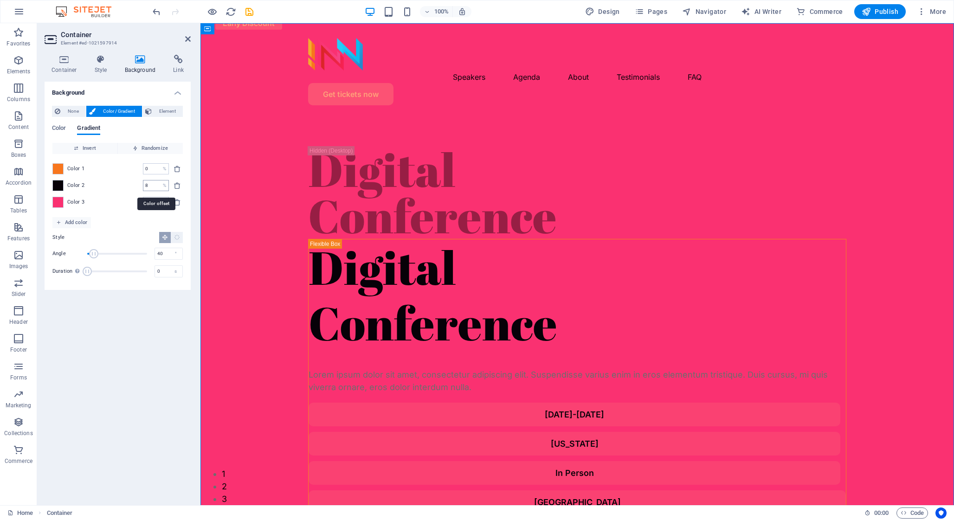
click at [148, 187] on input "8" at bounding box center [151, 185] width 16 height 11
type input "10"
type input "70"
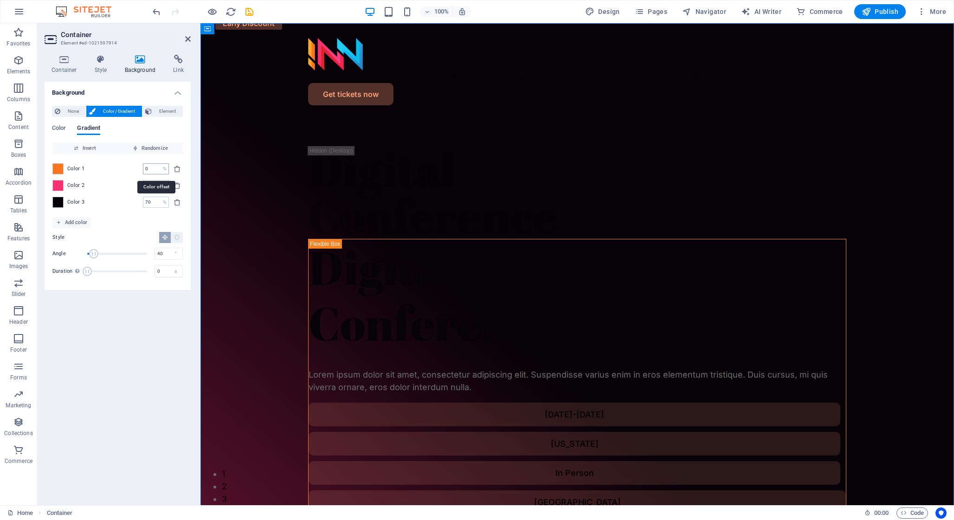
click at [155, 171] on input "0" at bounding box center [151, 168] width 16 height 11
type input "10"
type input "20"
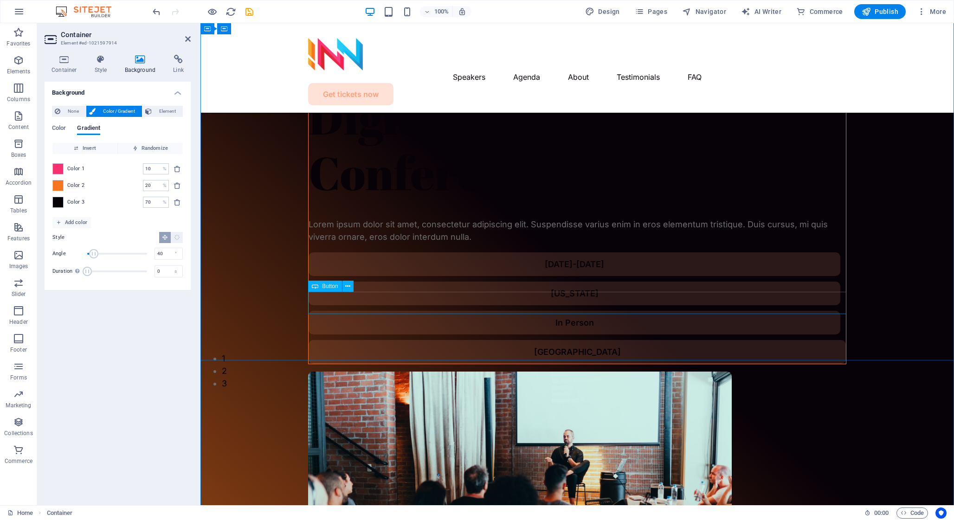
scroll to position [116, 0]
drag, startPoint x: 94, startPoint y: 253, endPoint x: 119, endPoint y: 256, distance: 24.7
click at [119, 256] on span "Angle" at bounding box center [118, 253] width 9 height 9
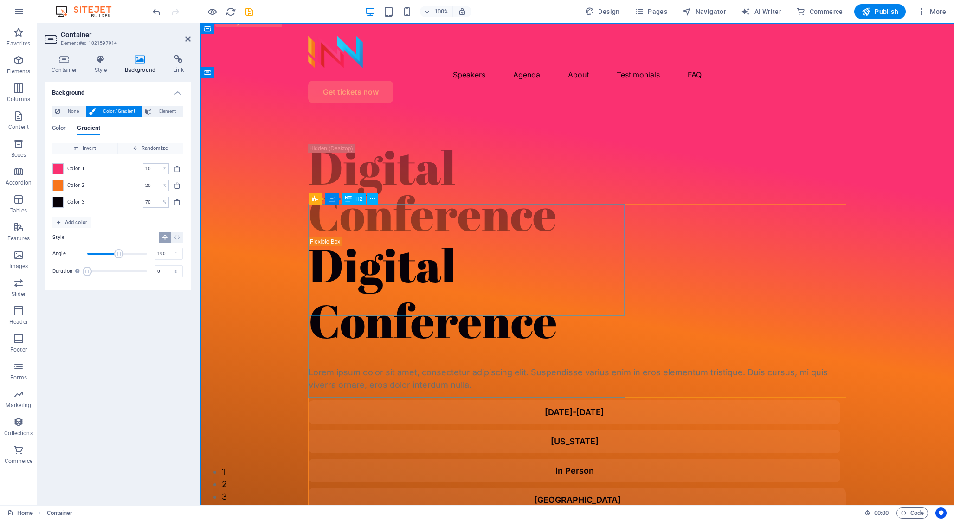
scroll to position [0, 0]
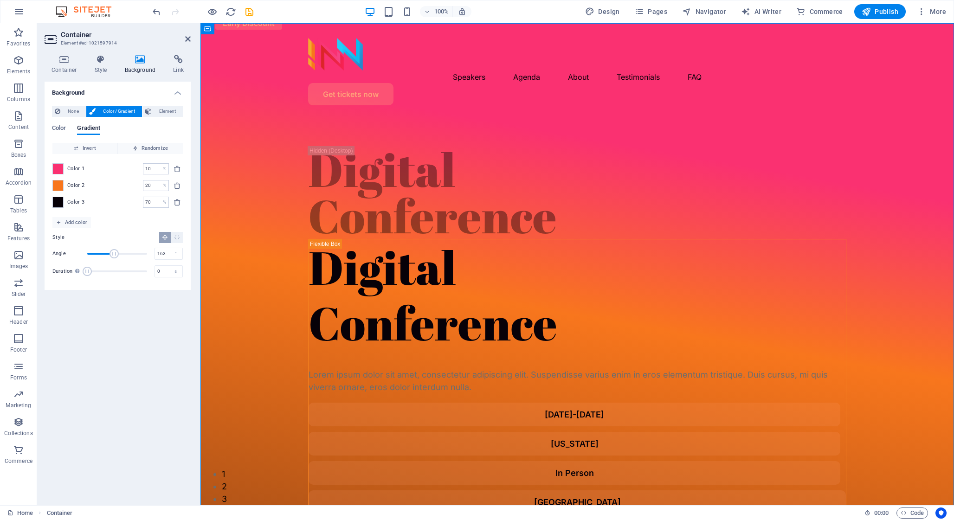
drag, startPoint x: 122, startPoint y: 253, endPoint x: 114, endPoint y: 253, distance: 8.4
click at [114, 253] on span "Angle" at bounding box center [113, 253] width 9 height 9
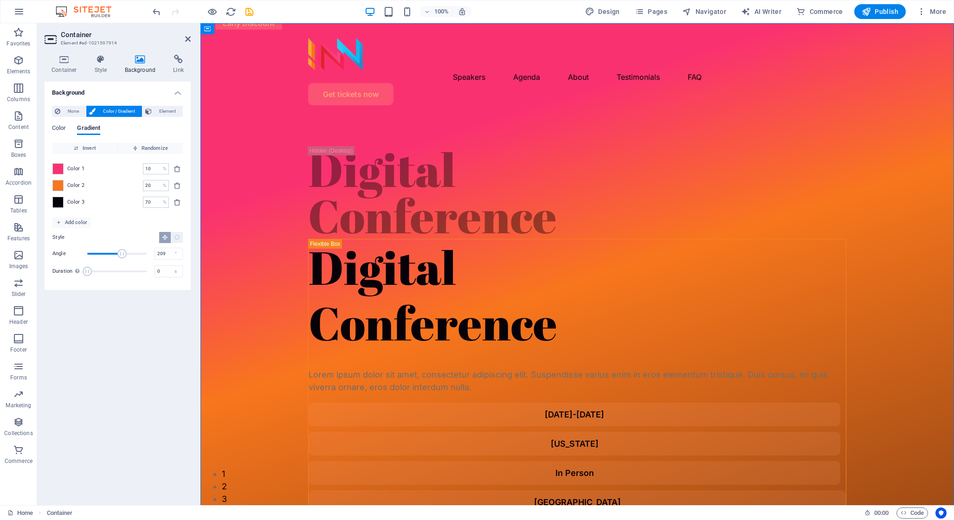
drag, startPoint x: 114, startPoint y: 253, endPoint x: 122, endPoint y: 252, distance: 7.9
click at [122, 252] on span "Angle" at bounding box center [121, 253] width 9 height 9
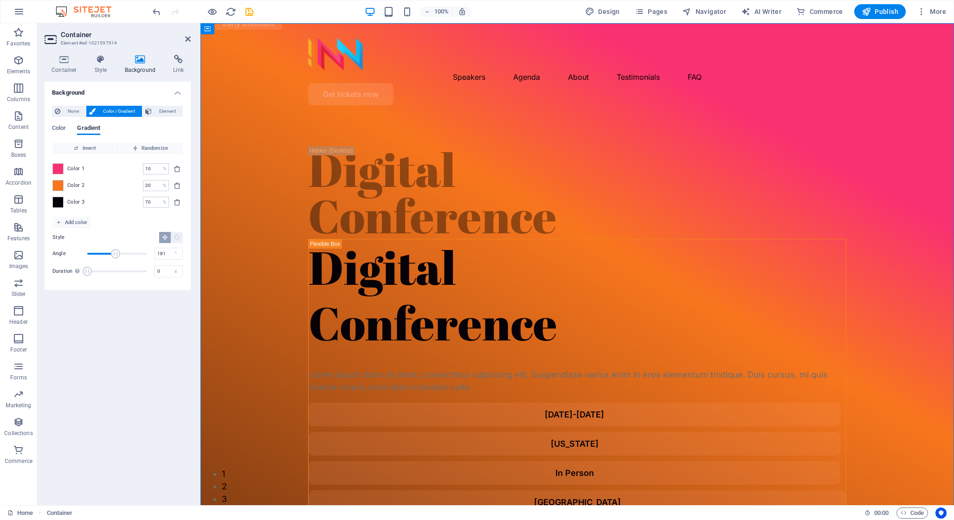
type input "184"
click at [118, 253] on span "Angle" at bounding box center [117, 253] width 9 height 9
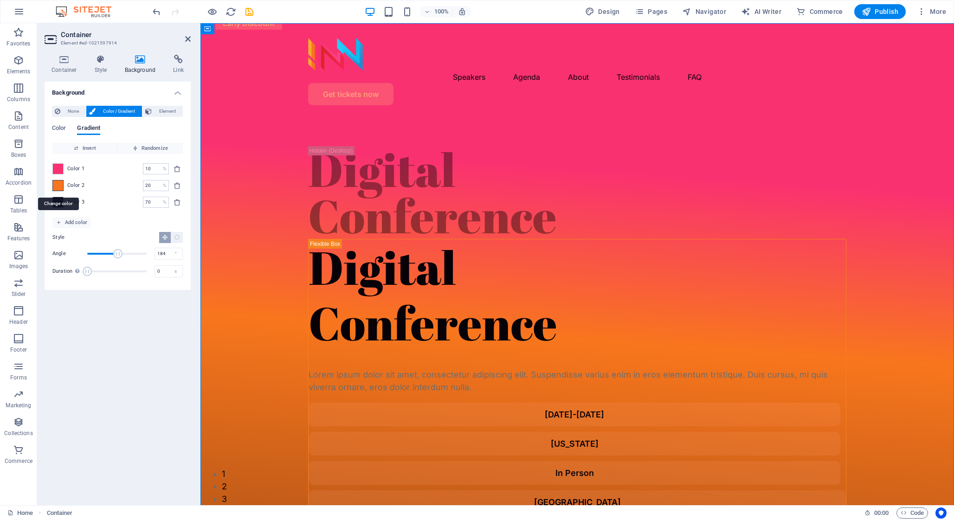
click at [59, 187] on span at bounding box center [58, 185] width 10 height 10
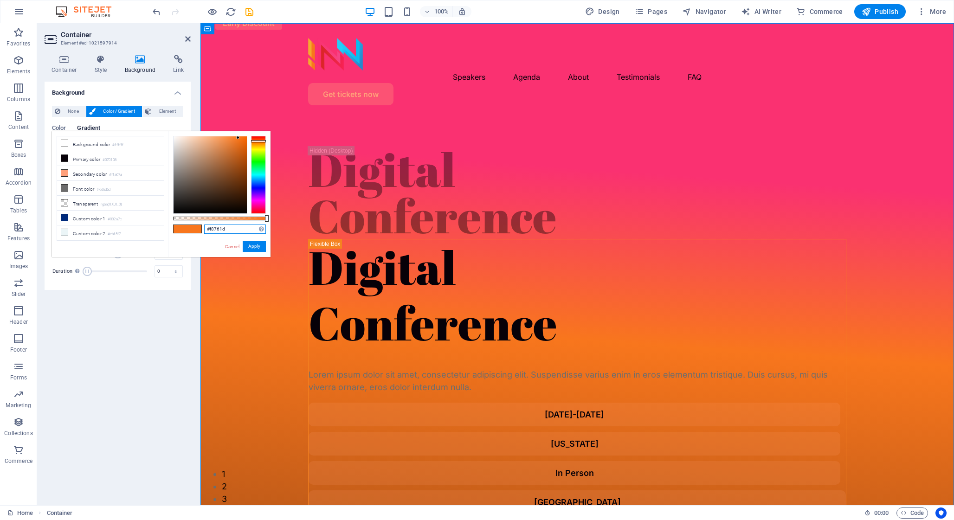
click at [225, 228] on input "#f8761d" at bounding box center [235, 229] width 62 height 9
click at [229, 244] on link "Cancel" at bounding box center [232, 246] width 16 height 7
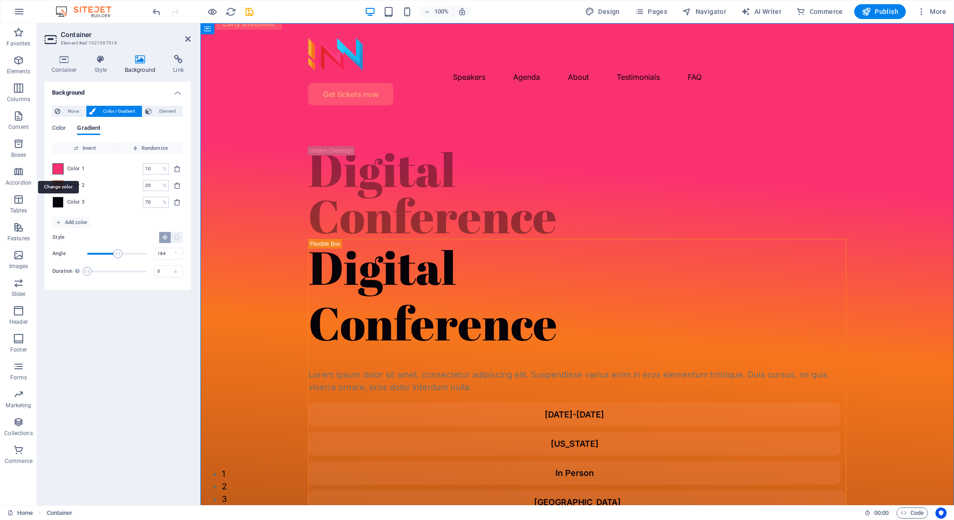
click at [62, 168] on span at bounding box center [58, 169] width 10 height 10
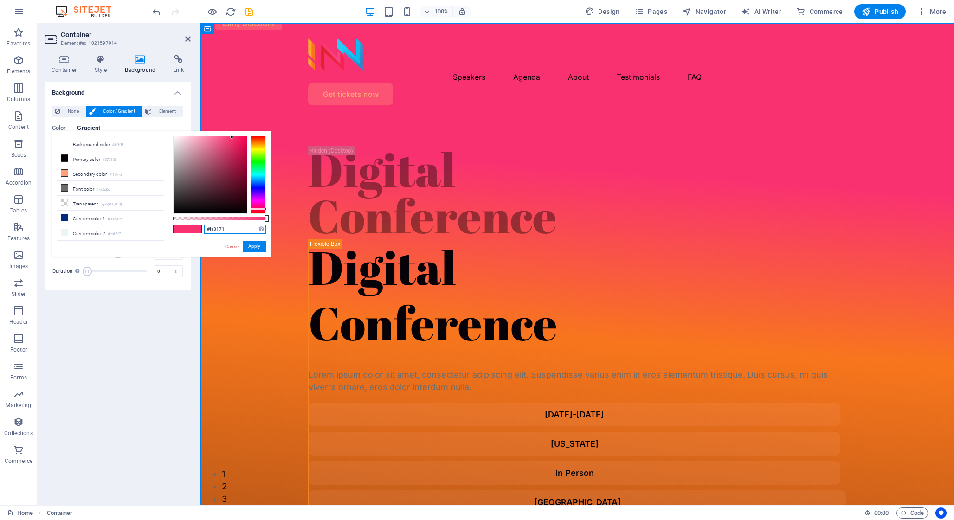
click at [215, 227] on input "#fa3171" at bounding box center [235, 229] width 62 height 9
paste input "#f8761d"
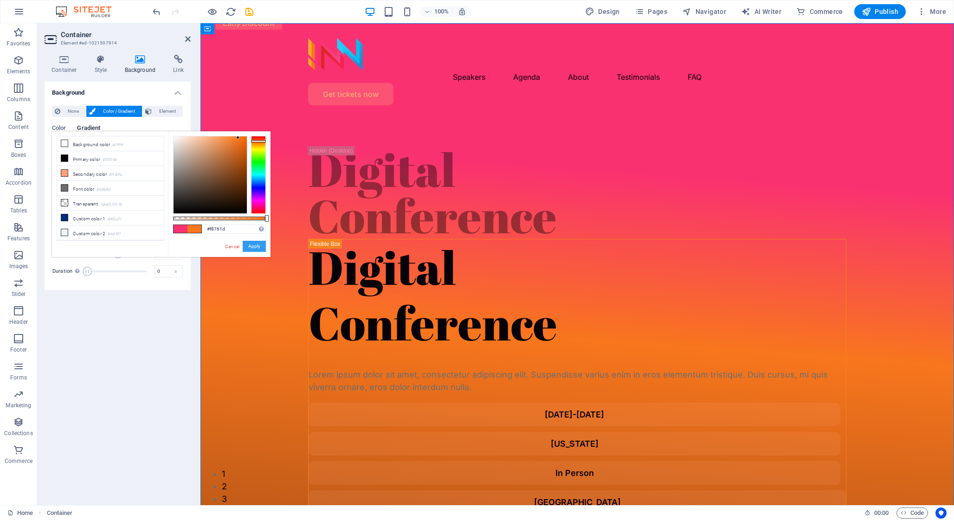
click at [263, 249] on button "Apply" at bounding box center [254, 246] width 23 height 11
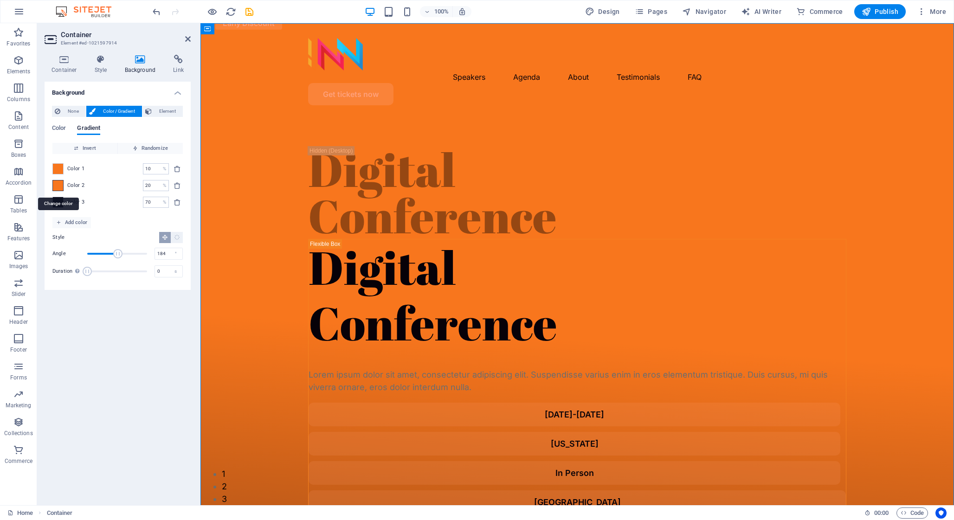
click at [60, 187] on span at bounding box center [58, 185] width 10 height 10
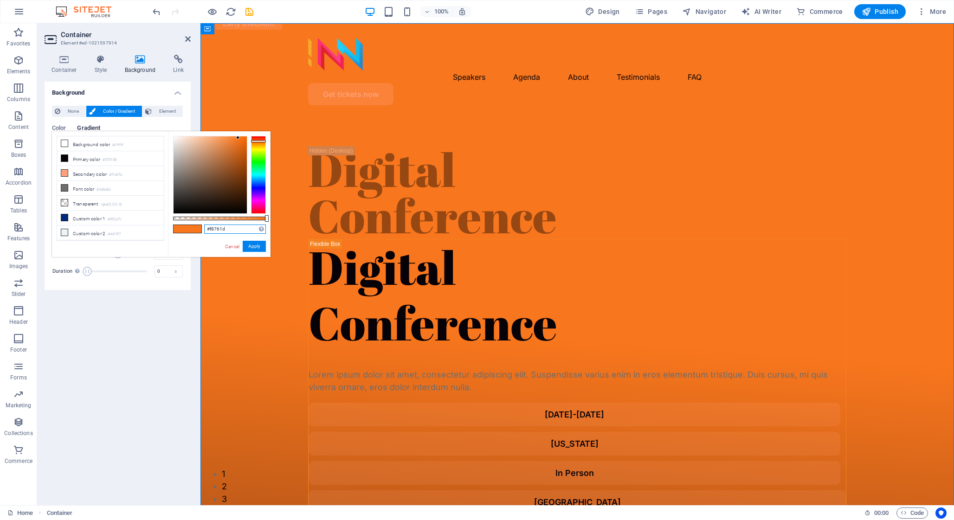
click at [211, 227] on input "#f8761d" at bounding box center [235, 229] width 62 height 9
paste input "a3171"
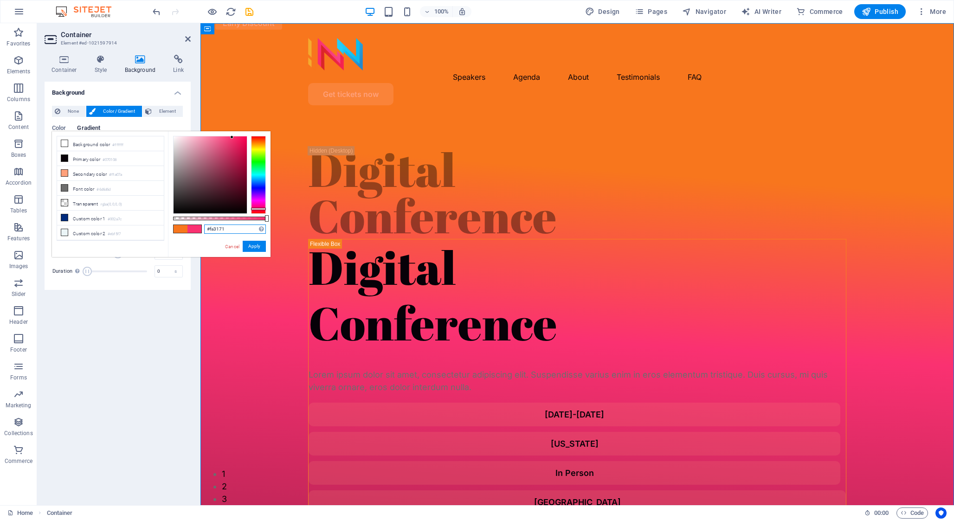
type input "#fa3171"
click at [262, 250] on button "Apply" at bounding box center [254, 246] width 23 height 11
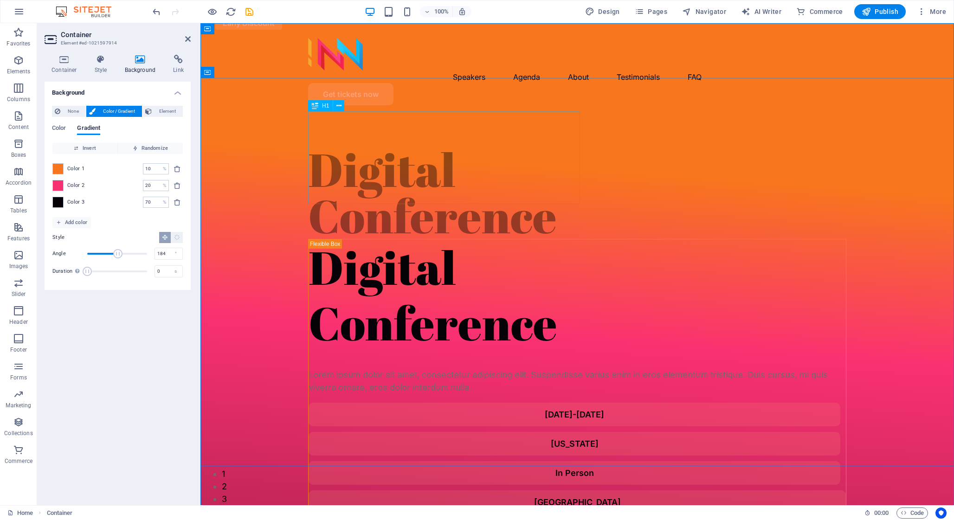
click at [389, 146] on div "Digital Conference" at bounding box center [577, 192] width 538 height 93
click at [188, 37] on icon at bounding box center [188, 38] width 6 height 7
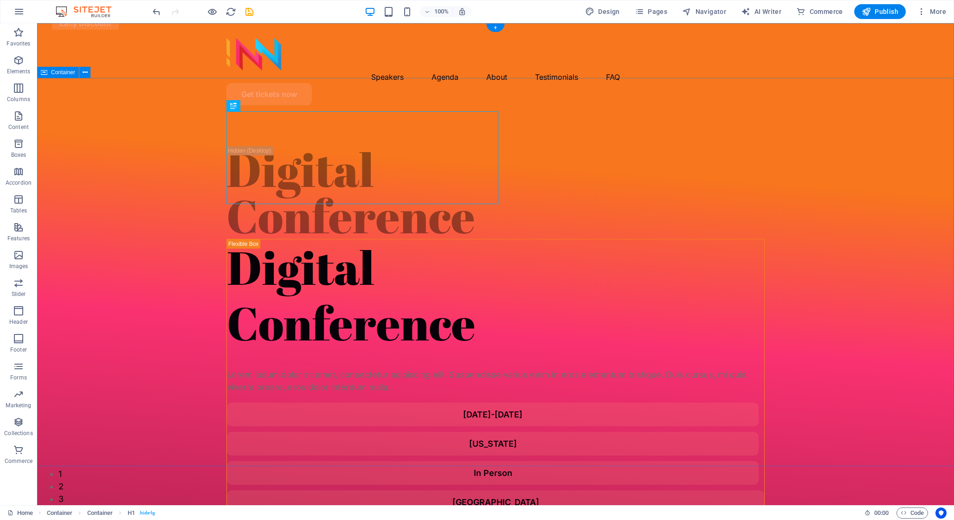
click at [695, 200] on div "Digital Conference Digital Conference Lorem ipsum dolor sit amet, consectetur a…" at bounding box center [495, 471] width 917 height 716
click at [333, 146] on div "Digital Conference" at bounding box center [495, 192] width 538 height 93
click at [255, 103] on icon at bounding box center [257, 106] width 5 height 10
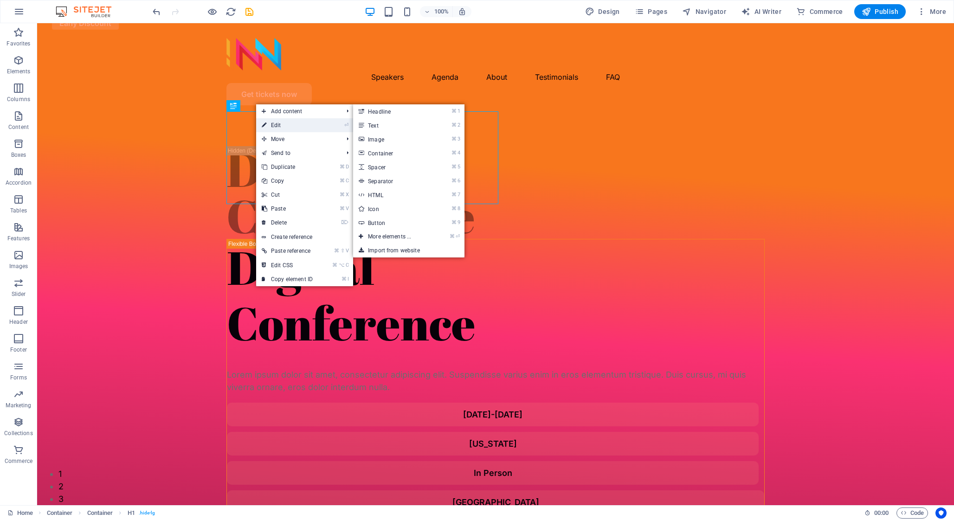
click at [288, 122] on link "⏎ Edit" at bounding box center [287, 125] width 62 height 14
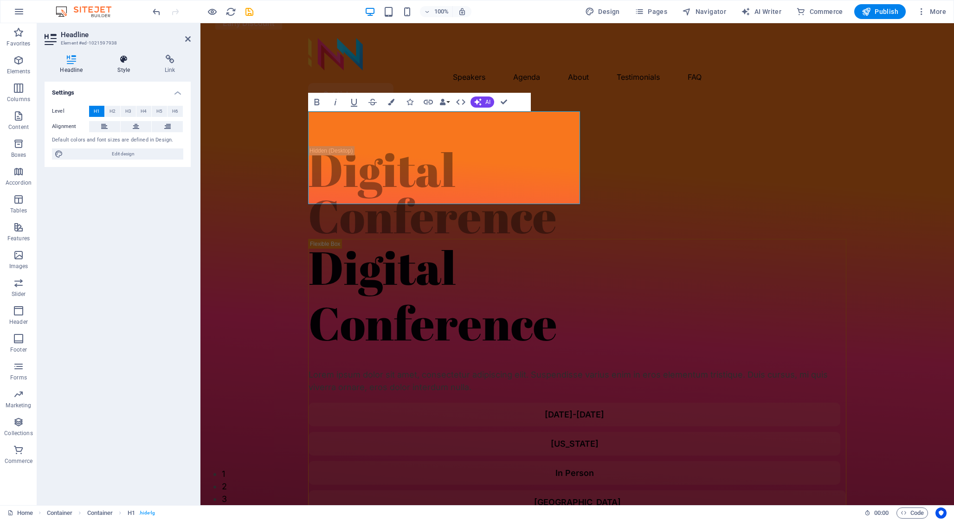
click at [121, 67] on h4 "Style" at bounding box center [125, 64] width 47 height 19
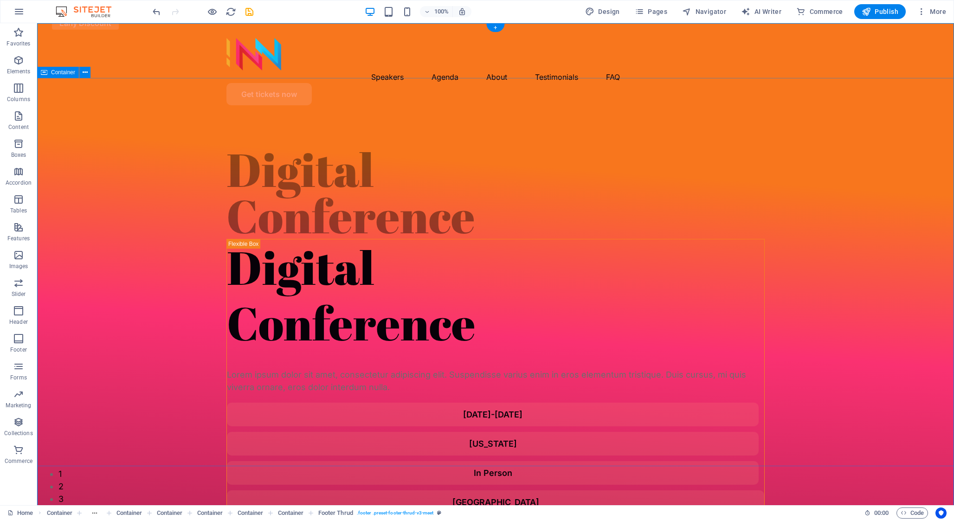
click at [668, 168] on div "Digital Conference Digital Conference Lorem ipsum dolor sit amet, consectetur a…" at bounding box center [495, 471] width 917 height 716
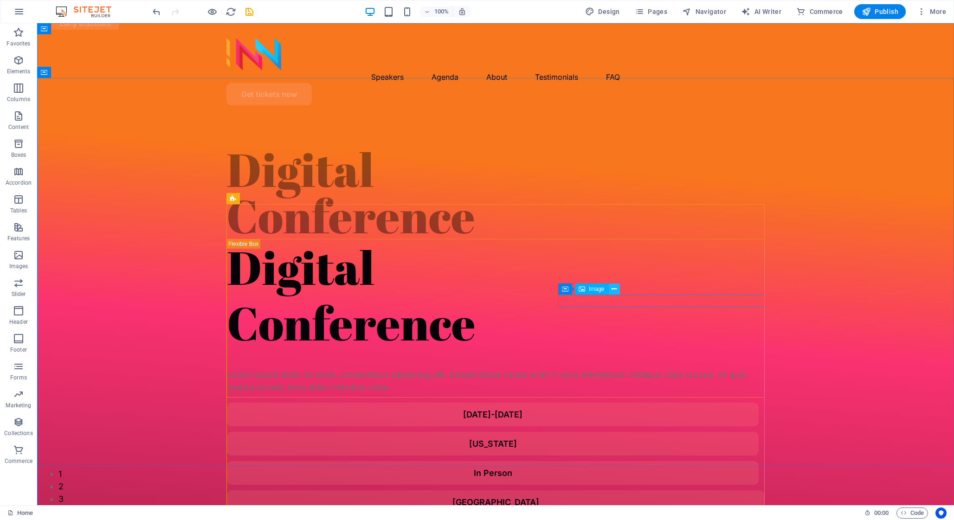
click at [613, 288] on icon at bounding box center [614, 289] width 5 height 10
click at [851, 195] on div "Digital Conference Digital Conference Lorem ipsum dolor sit amet, consectetur a…" at bounding box center [495, 471] width 917 height 716
click at [14, 12] on icon "button" at bounding box center [18, 11] width 11 height 11
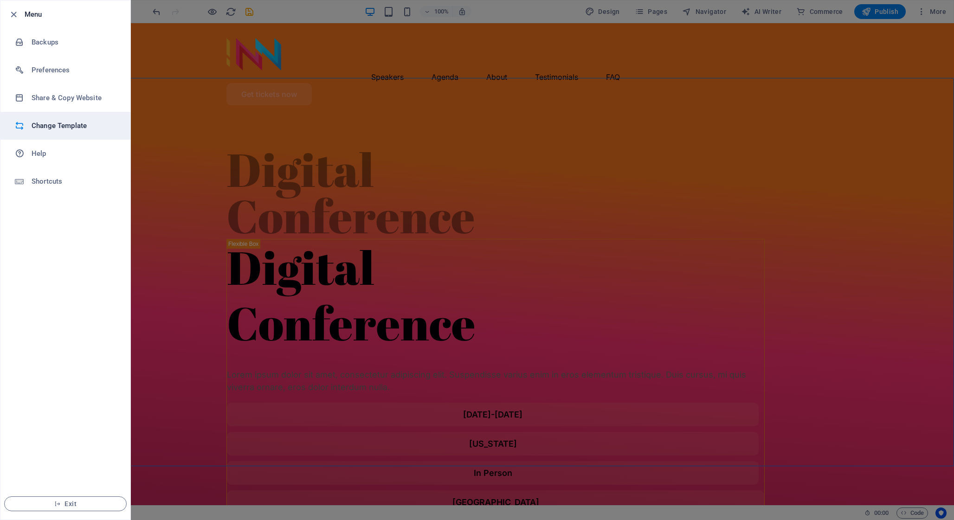
click at [75, 126] on h6 "Change Template" at bounding box center [75, 125] width 86 height 11
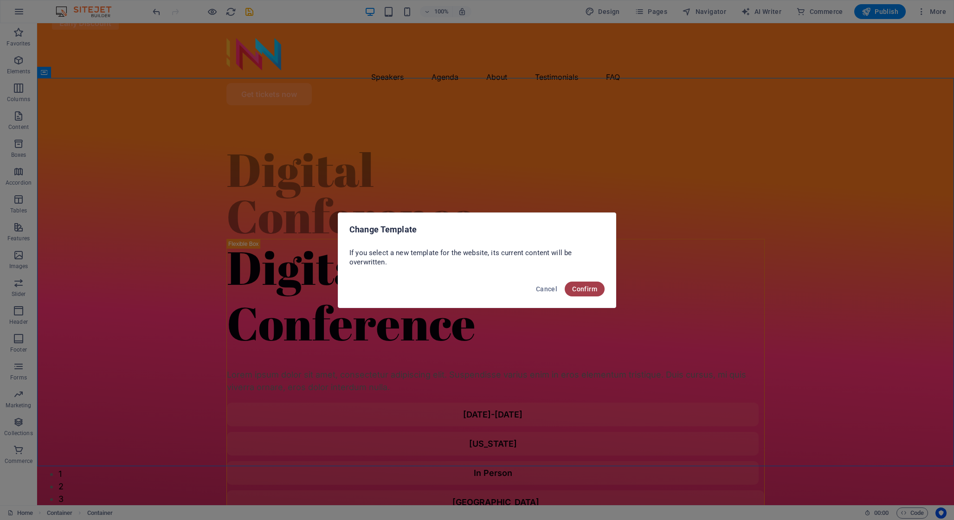
click at [591, 290] on span "Confirm" at bounding box center [584, 288] width 25 height 7
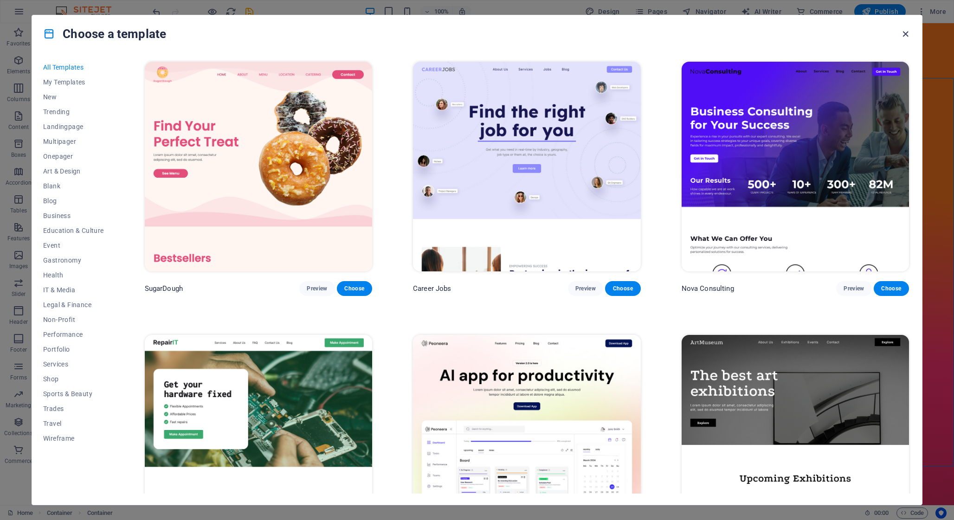
click at [906, 33] on icon "button" at bounding box center [905, 34] width 11 height 11
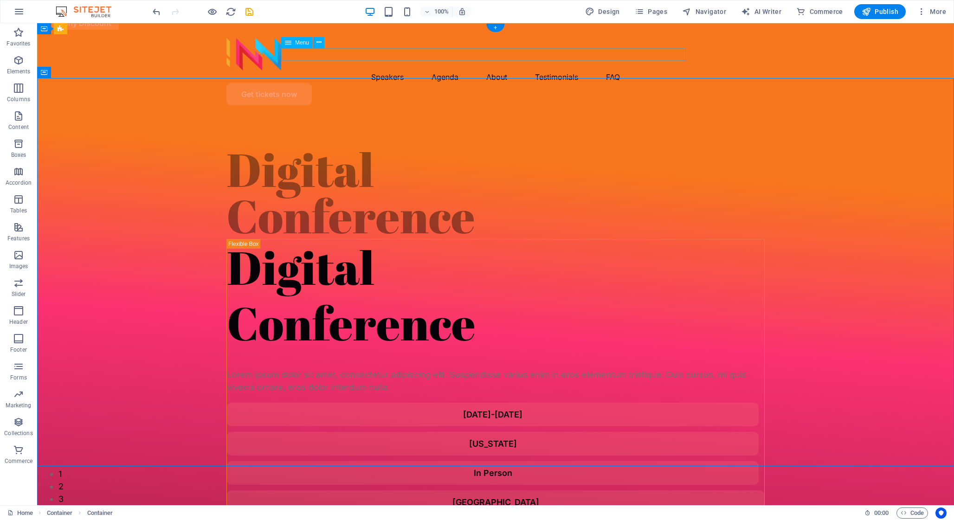
click at [382, 71] on nav "Speakers Agenda About Testimonials FAQ" at bounding box center [495, 77] width 538 height 13
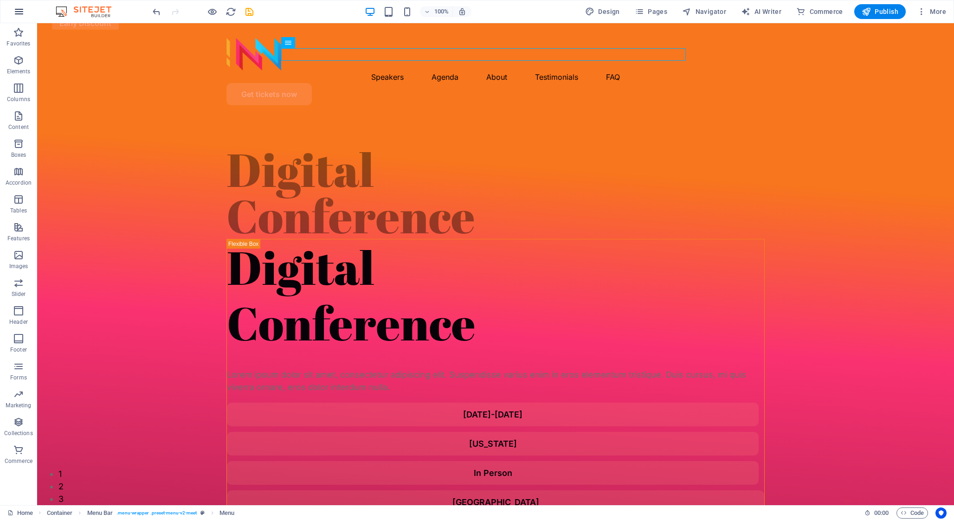
click at [23, 13] on icon "button" at bounding box center [18, 11] width 11 height 11
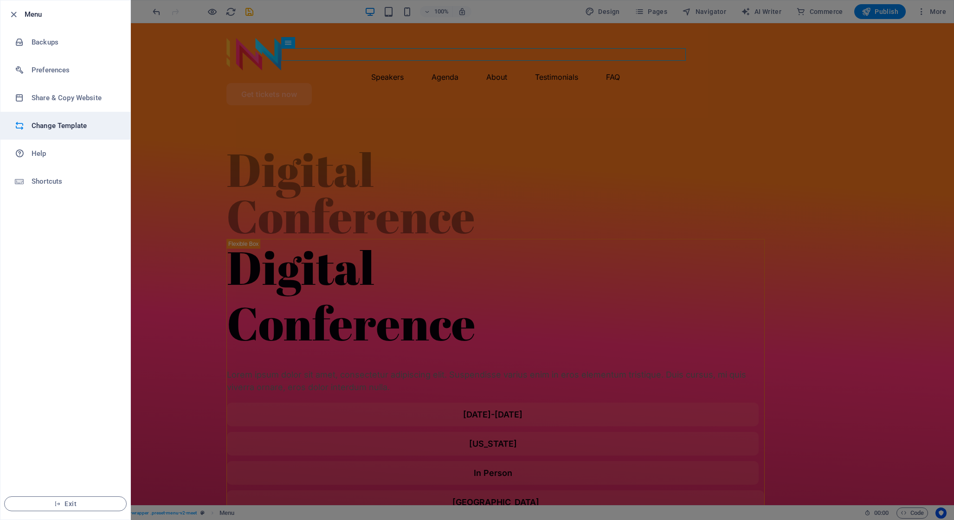
click at [60, 126] on h6 "Change Template" at bounding box center [75, 125] width 86 height 11
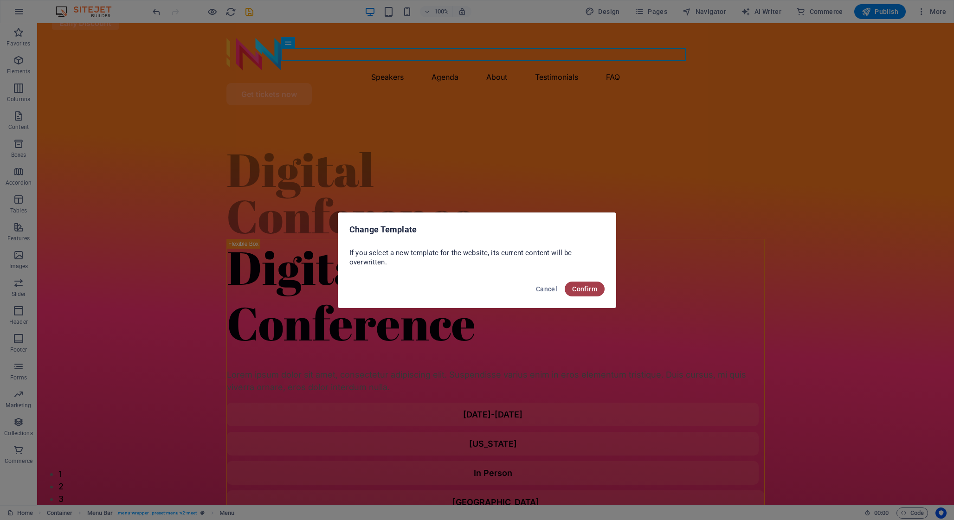
click at [584, 290] on span "Confirm" at bounding box center [584, 288] width 25 height 7
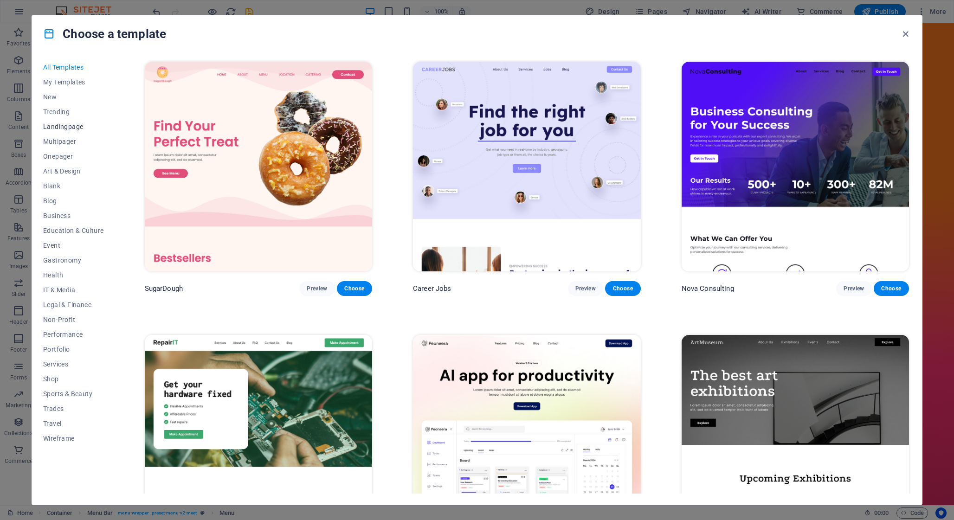
click at [67, 129] on span "Landingpage" at bounding box center [73, 126] width 61 height 7
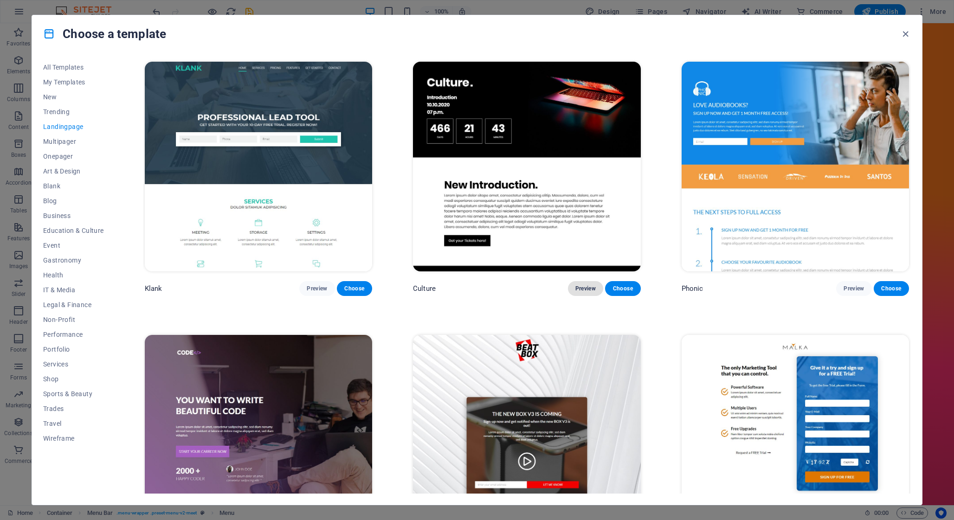
click at [591, 290] on span "Preview" at bounding box center [585, 288] width 20 height 7
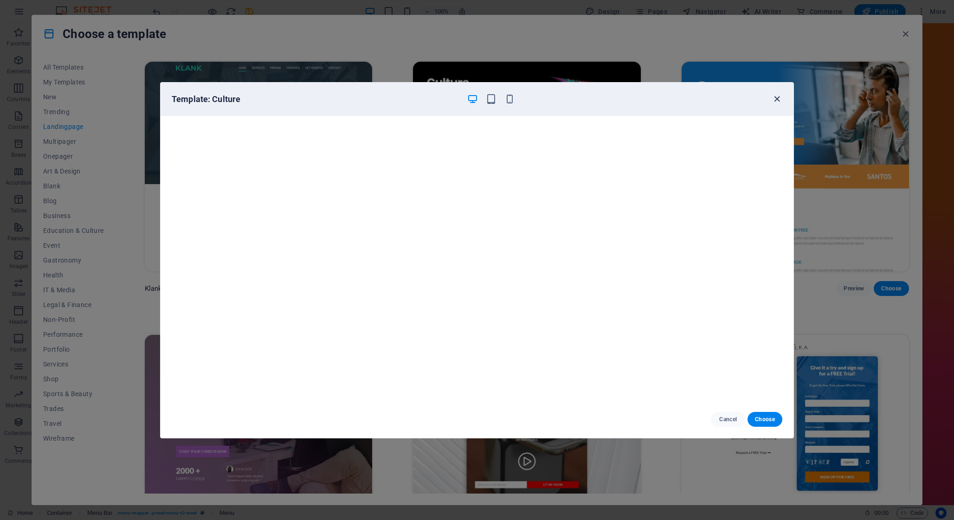
click at [776, 99] on icon "button" at bounding box center [777, 99] width 11 height 11
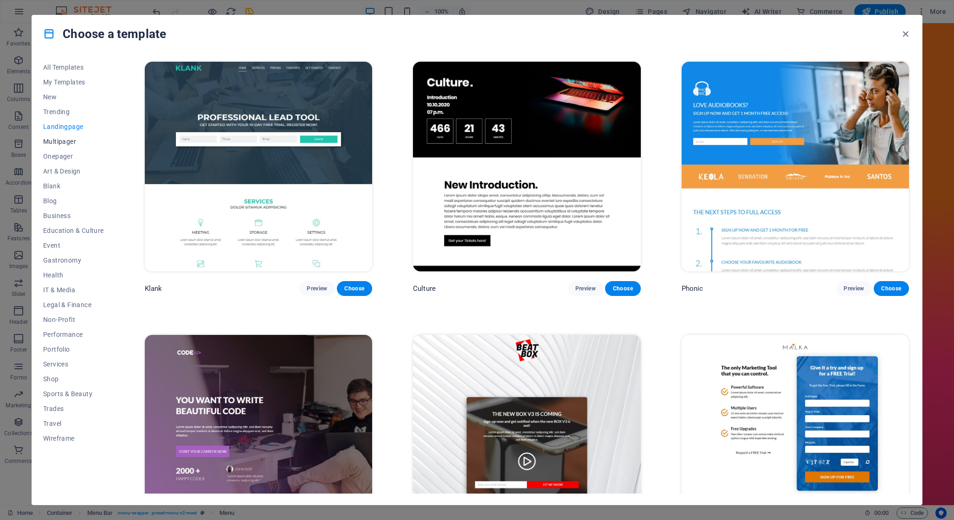
click at [64, 140] on span "Multipager" at bounding box center [73, 141] width 61 height 7
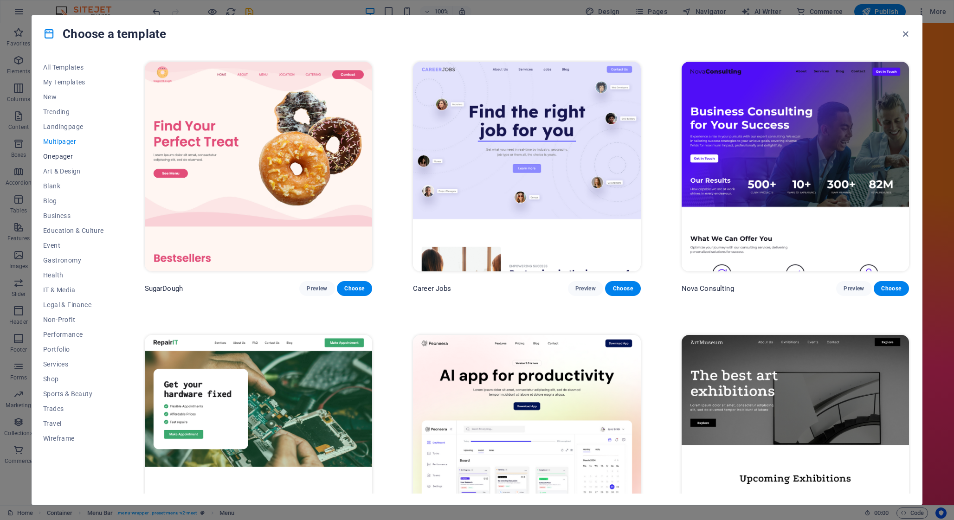
click at [63, 155] on span "Onepager" at bounding box center [73, 156] width 61 height 7
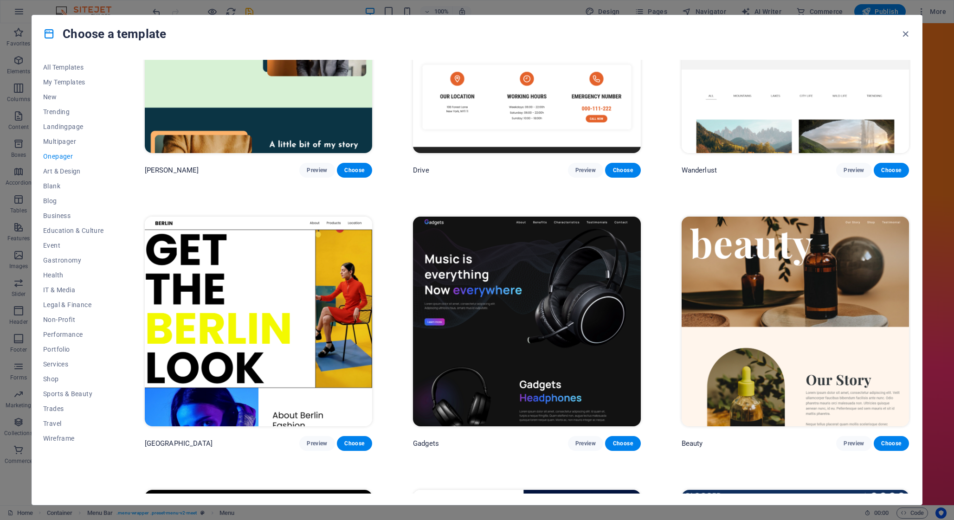
scroll to position [1229, 0]
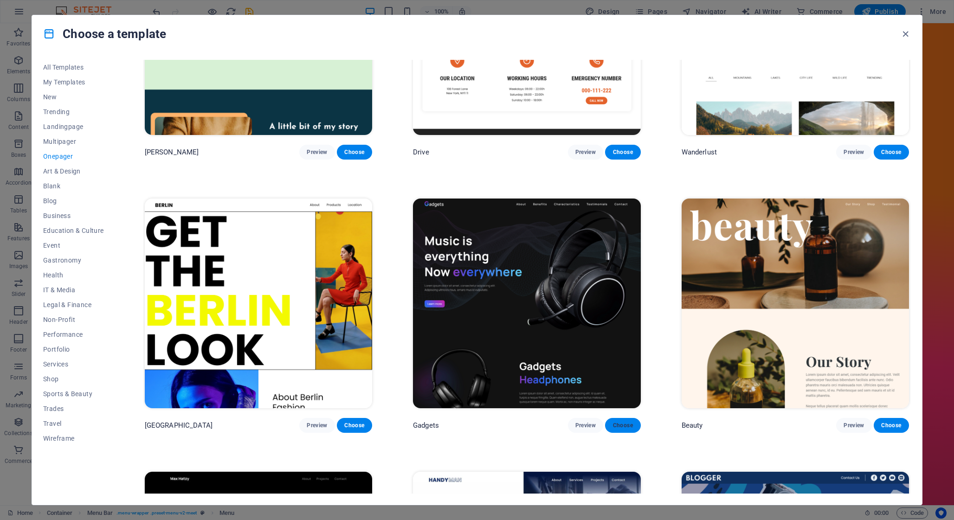
click at [614, 422] on span "Choose" at bounding box center [622, 425] width 20 height 7
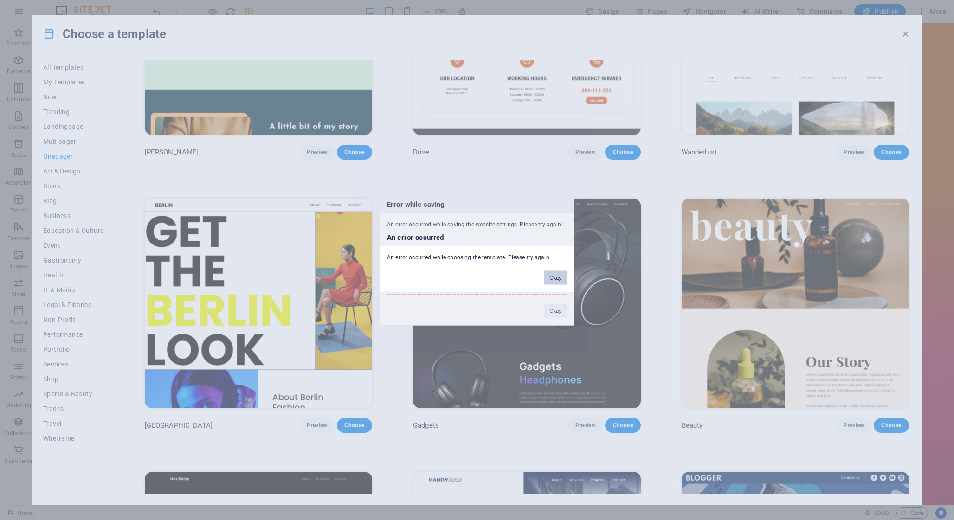
click at [561, 277] on button "Okay" at bounding box center [555, 277] width 23 height 14
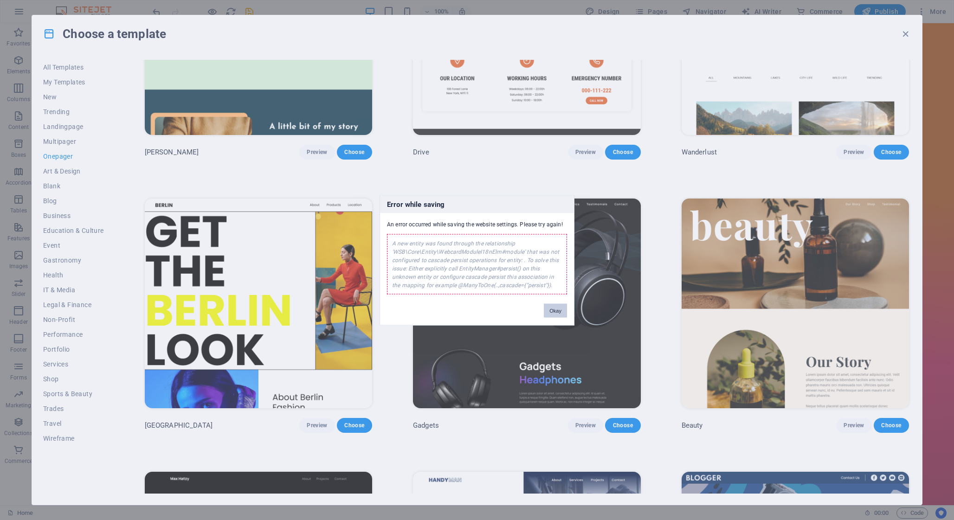
click at [559, 308] on button "Okay" at bounding box center [555, 310] width 23 height 14
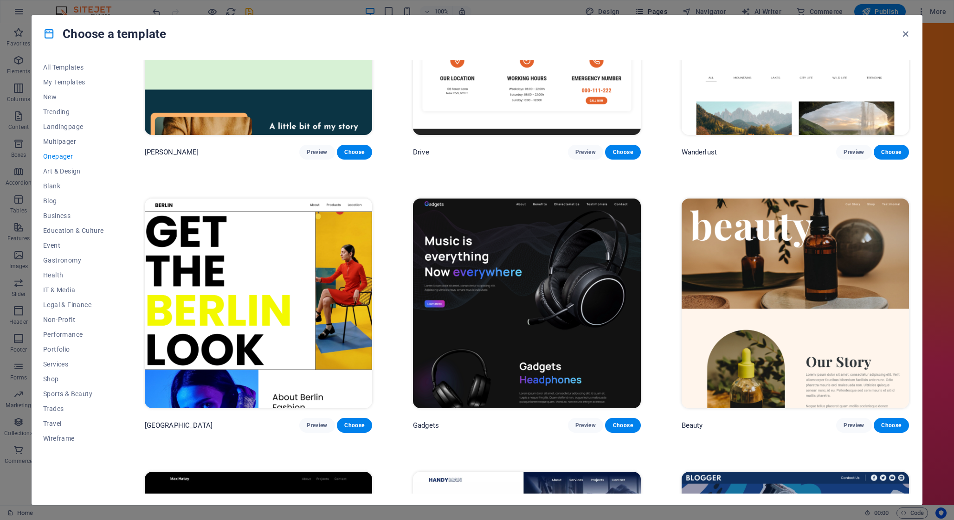
drag, startPoint x: 904, startPoint y: 32, endPoint x: 633, endPoint y: 6, distance: 271.8
click at [901, 32] on icon "button" at bounding box center [905, 34] width 11 height 11
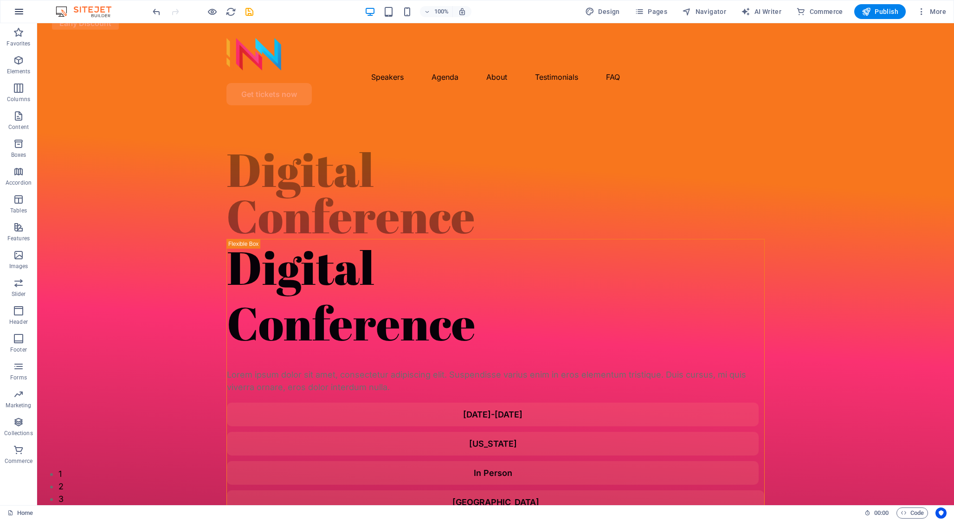
click at [18, 9] on icon "button" at bounding box center [18, 11] width 11 height 11
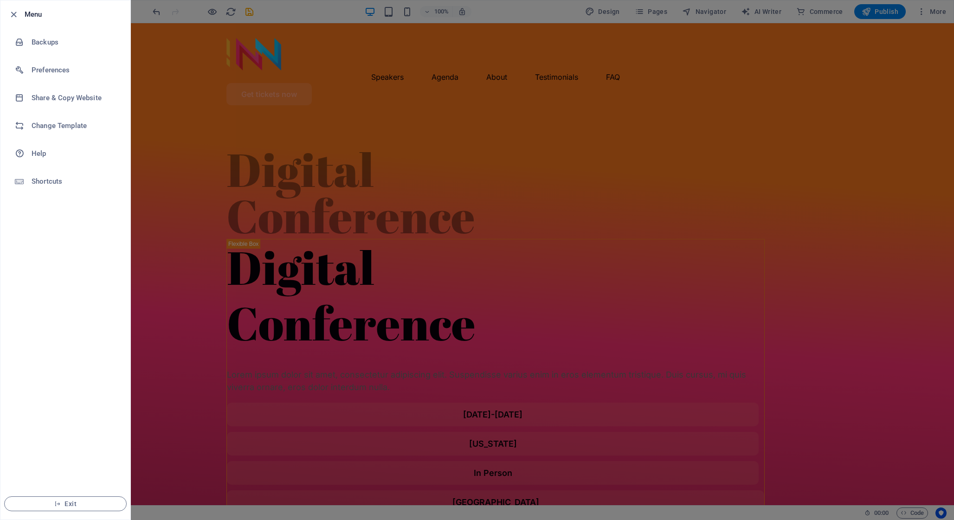
click at [244, 18] on div at bounding box center [477, 260] width 954 height 520
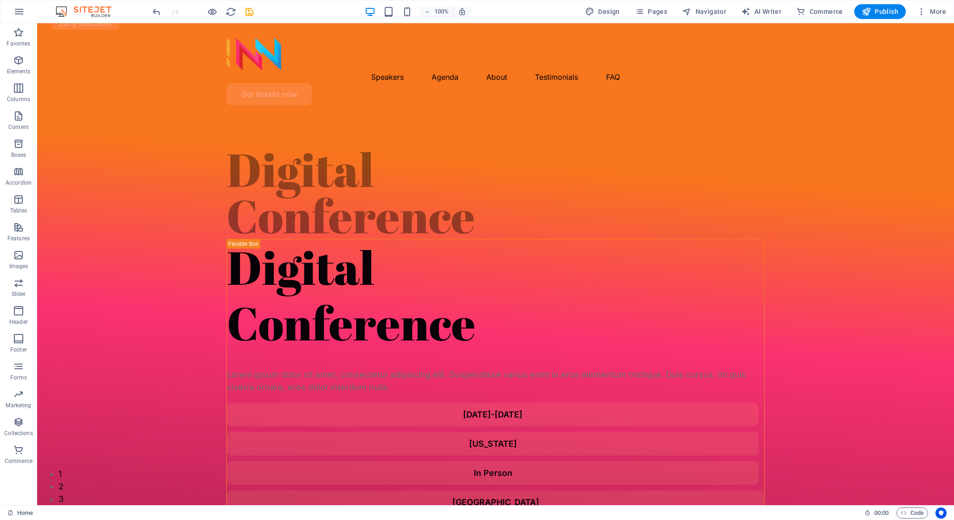
drag, startPoint x: 256, startPoint y: 12, endPoint x: 240, endPoint y: 13, distance: 16.3
click at [254, 12] on div "100% Design Pages Navigator AI Writer Commerce Publish More" at bounding box center [550, 11] width 799 height 15
click at [240, 13] on div at bounding box center [203, 11] width 104 height 15
click at [248, 12] on icon "save" at bounding box center [249, 11] width 11 height 11
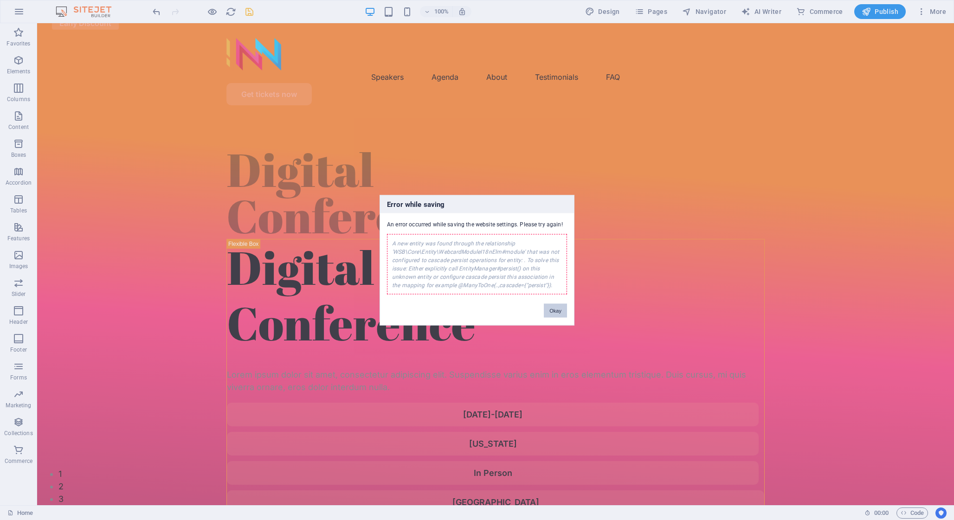
click at [549, 310] on button "Okay" at bounding box center [555, 310] width 23 height 14
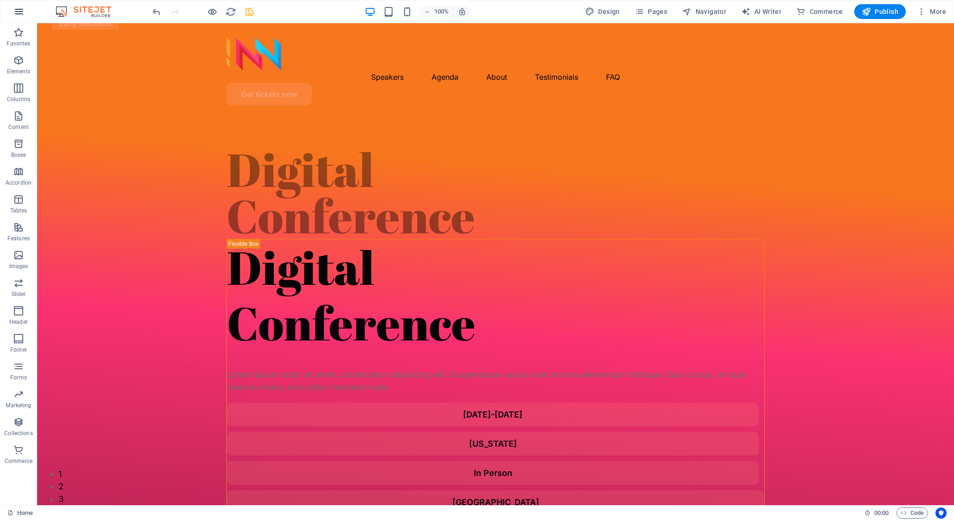
click at [20, 9] on icon "button" at bounding box center [18, 11] width 11 height 11
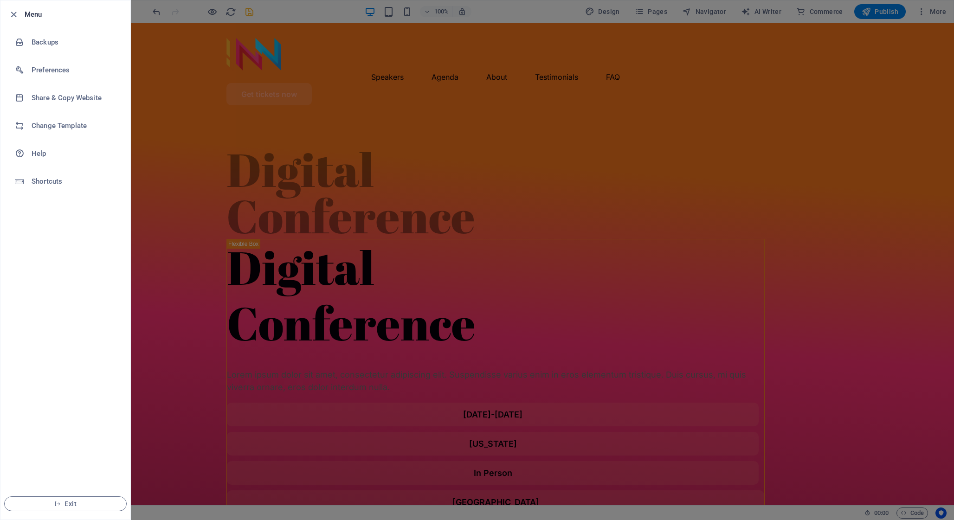
drag, startPoint x: 291, startPoint y: 13, endPoint x: 185, endPoint y: 6, distance: 107.0
click at [291, 13] on div at bounding box center [477, 260] width 954 height 520
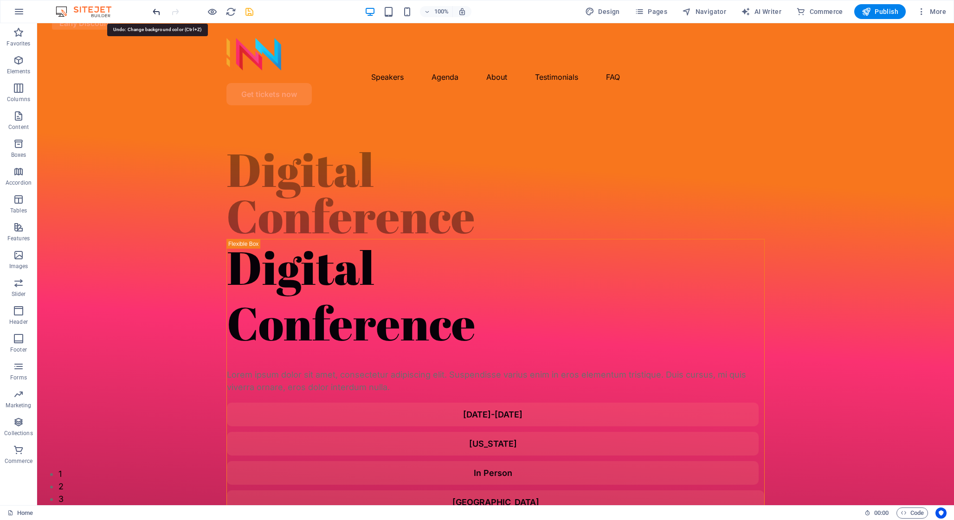
click at [161, 11] on icon "undo" at bounding box center [156, 11] width 11 height 11
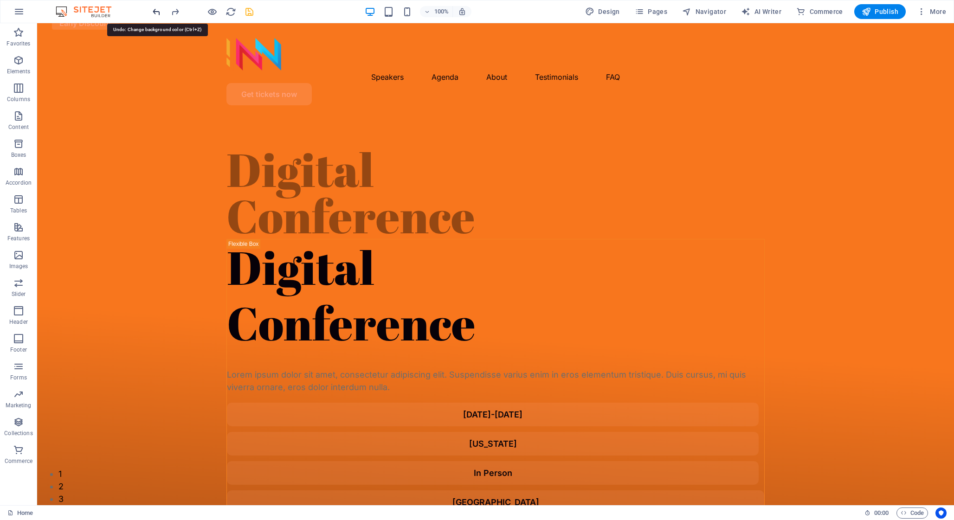
click at [161, 11] on icon "undo" at bounding box center [156, 11] width 11 height 11
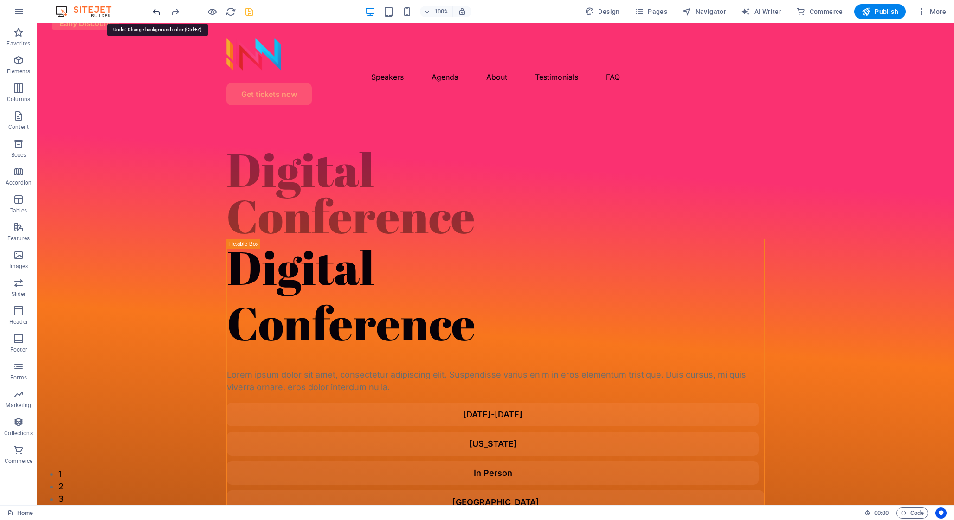
click at [161, 11] on icon "undo" at bounding box center [156, 11] width 11 height 11
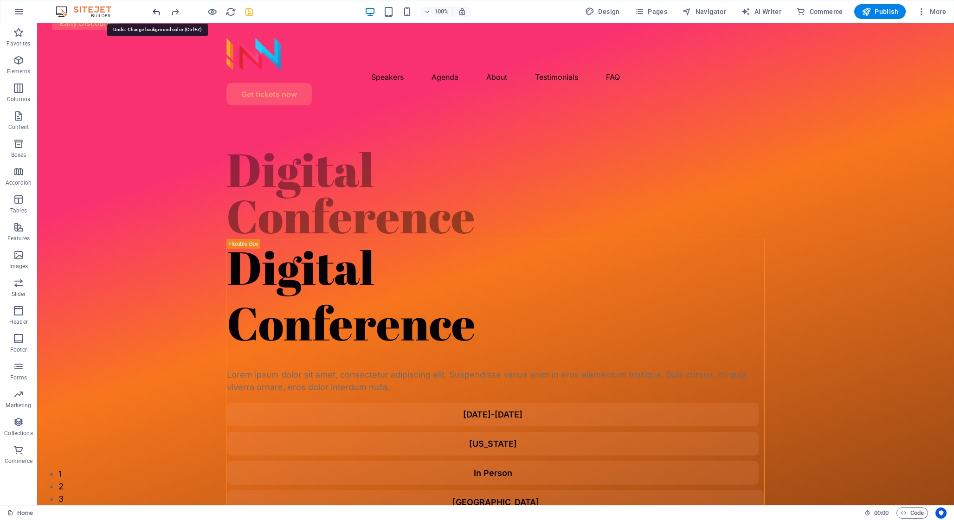
click at [161, 11] on icon "undo" at bounding box center [156, 11] width 11 height 11
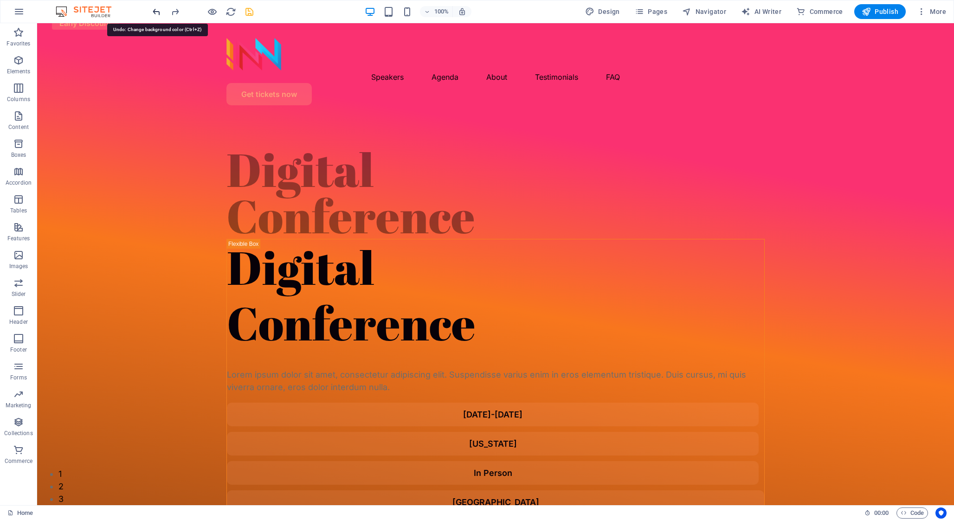
click at [161, 11] on icon "undo" at bounding box center [156, 11] width 11 height 11
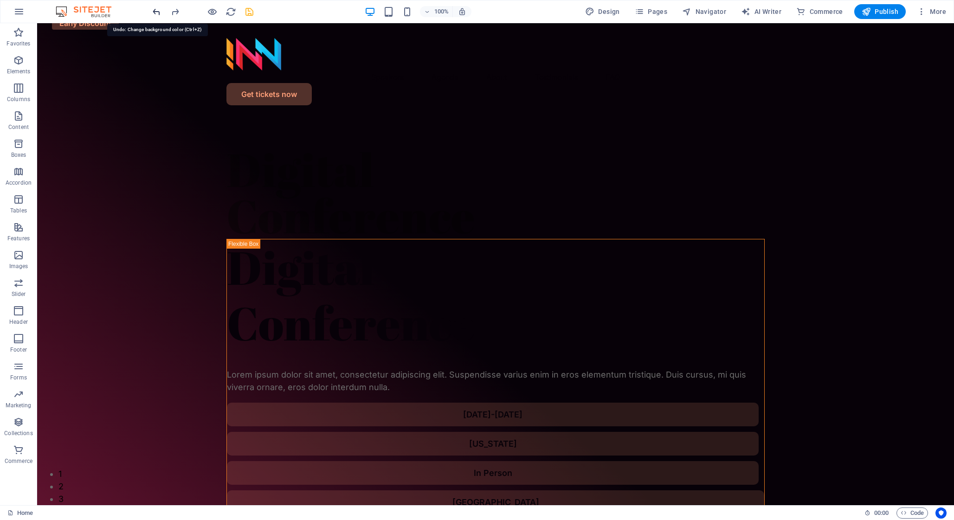
click at [161, 11] on icon "undo" at bounding box center [156, 11] width 11 height 11
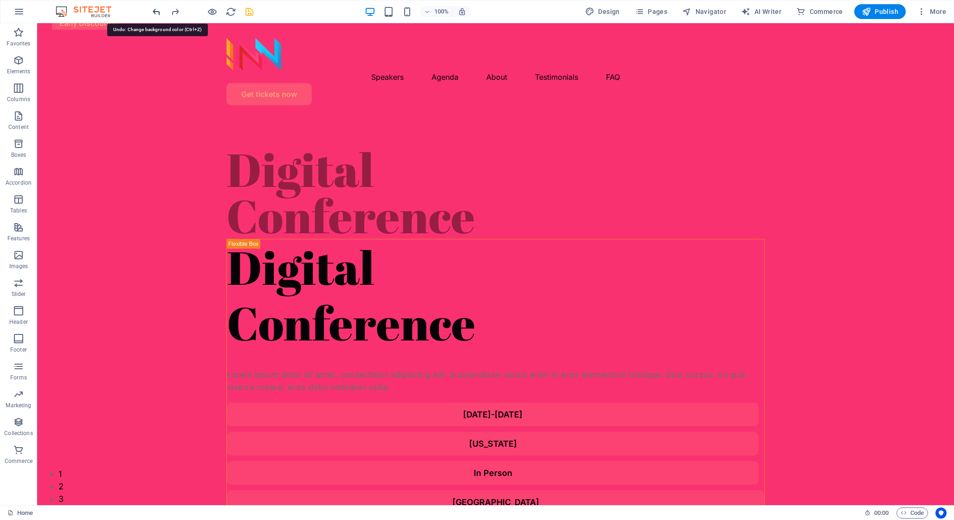
click at [161, 11] on icon "undo" at bounding box center [156, 11] width 11 height 11
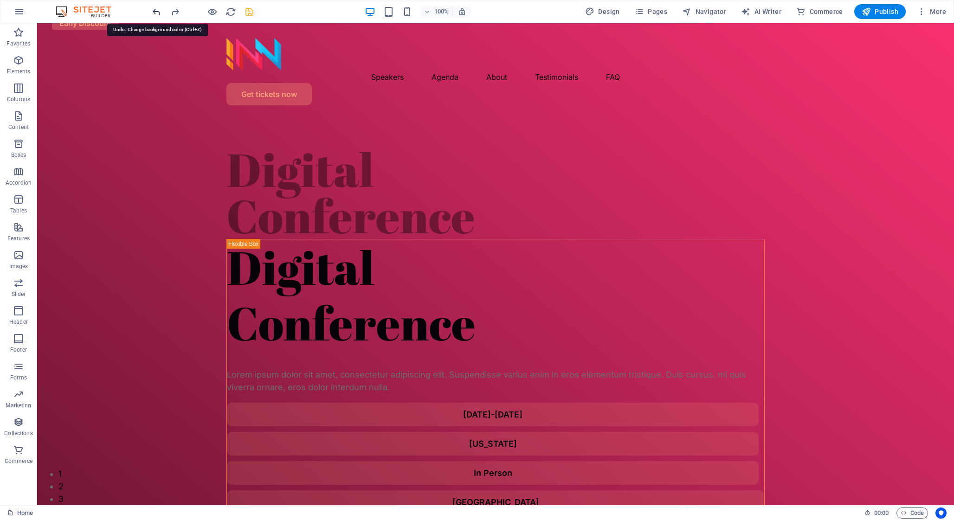
click at [161, 11] on icon "undo" at bounding box center [156, 11] width 11 height 11
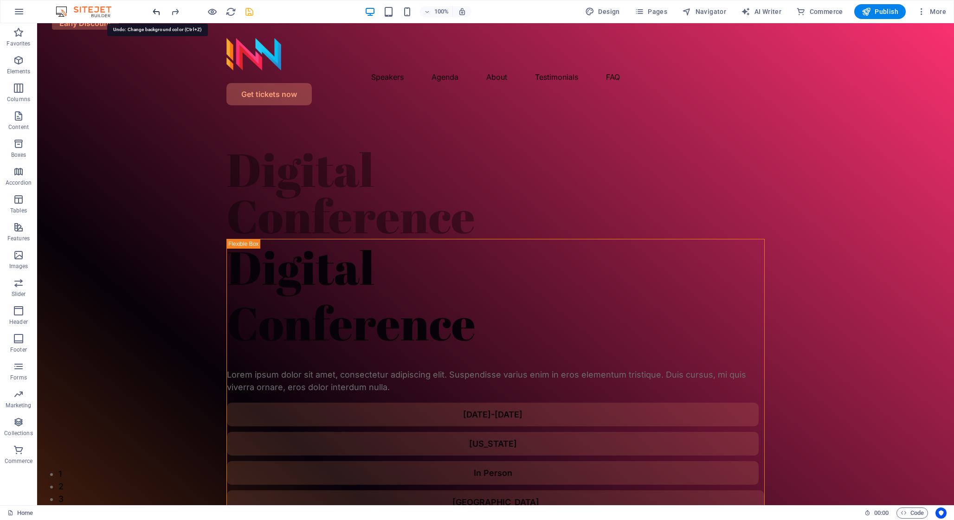
click at [161, 11] on icon "undo" at bounding box center [156, 11] width 11 height 11
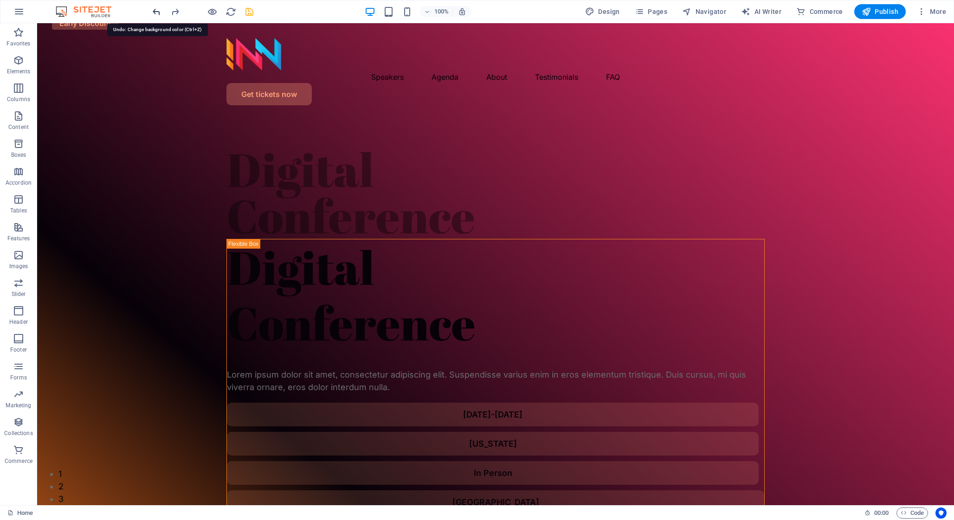
click at [161, 11] on icon "undo" at bounding box center [156, 11] width 11 height 11
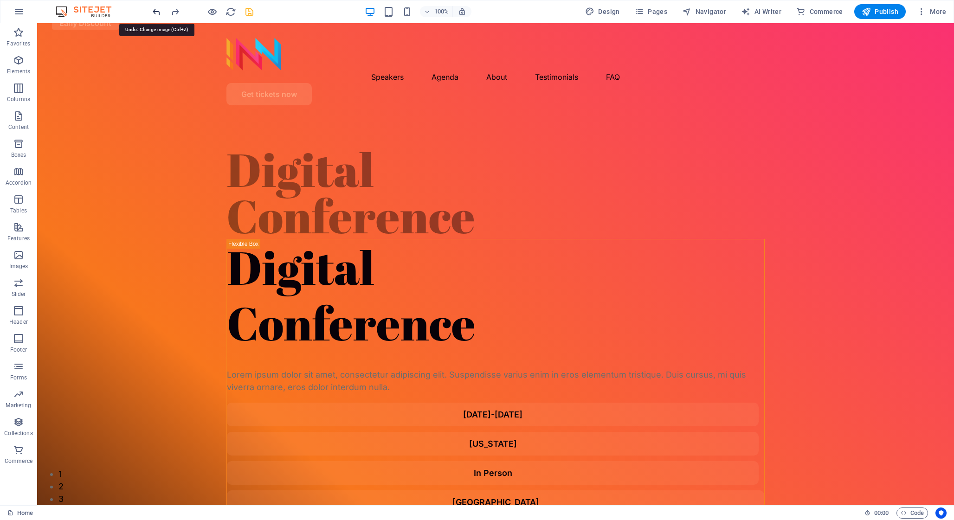
click at [161, 11] on icon "undo" at bounding box center [156, 11] width 11 height 11
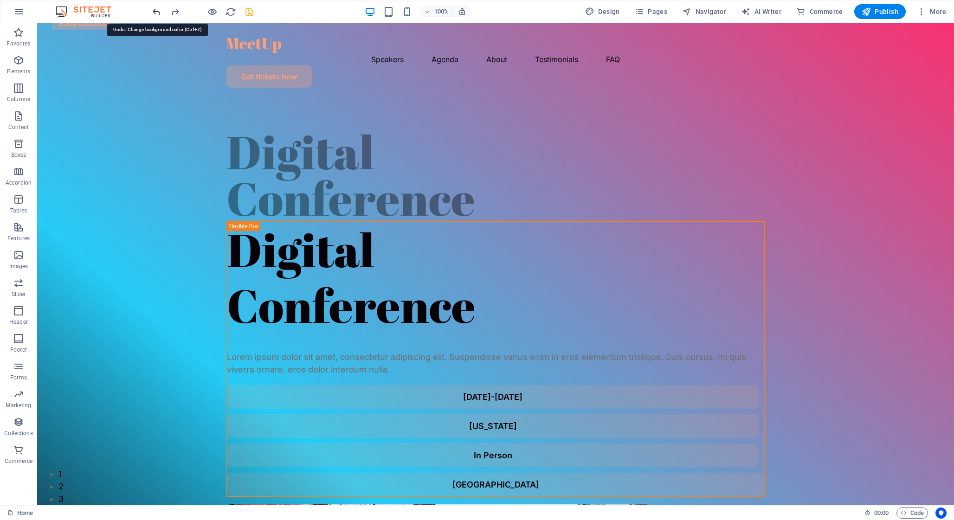
click at [161, 11] on icon "undo" at bounding box center [156, 11] width 11 height 11
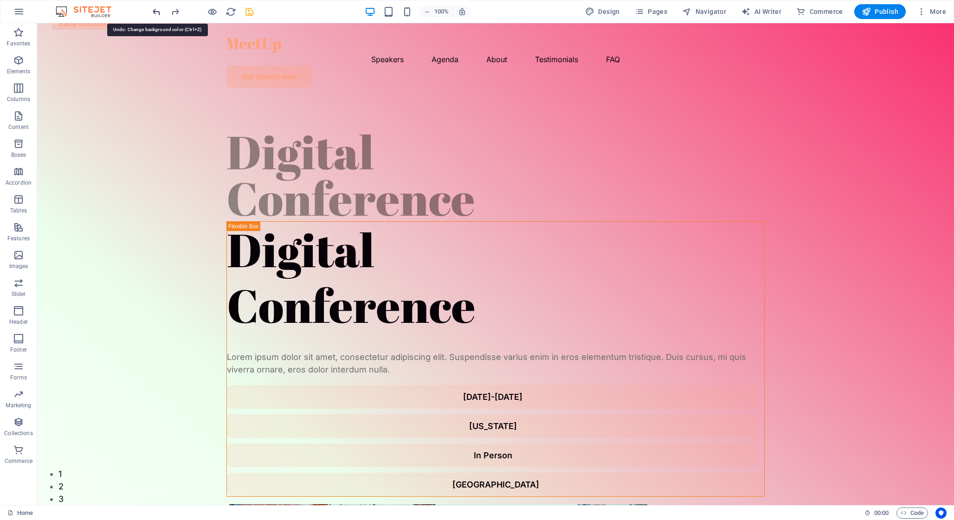
click at [161, 11] on icon "undo" at bounding box center [156, 11] width 11 height 11
click at [161, 11] on div at bounding box center [203, 11] width 104 height 15
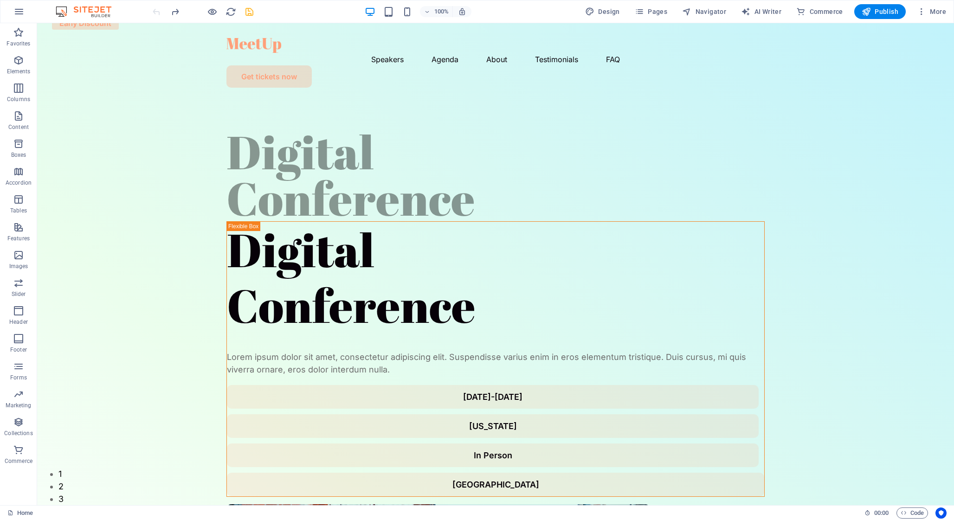
click at [161, 11] on div at bounding box center [203, 11] width 104 height 15
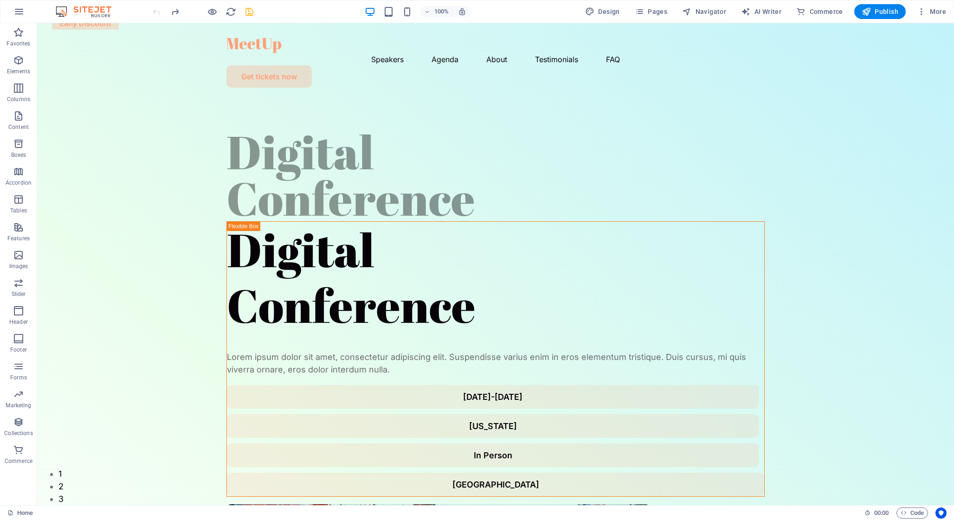
click at [161, 11] on div at bounding box center [203, 11] width 104 height 15
click at [20, 13] on icon "button" at bounding box center [18, 11] width 11 height 11
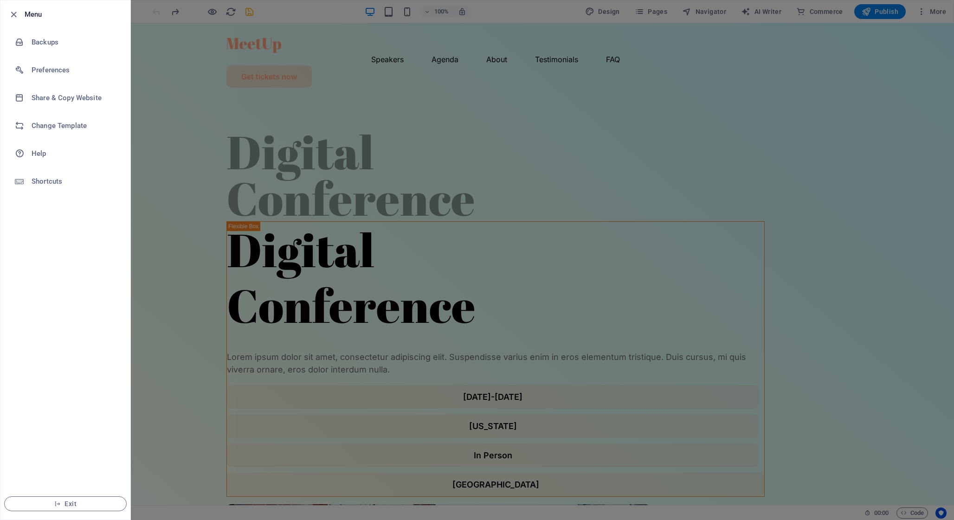
drag, startPoint x: 280, startPoint y: 35, endPoint x: 263, endPoint y: 21, distance: 22.4
click at [277, 35] on div at bounding box center [477, 260] width 954 height 520
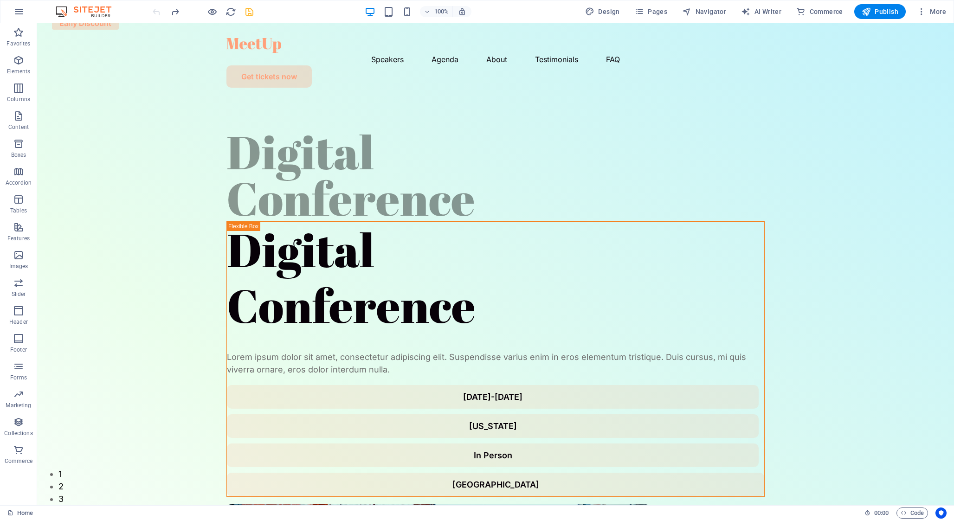
click at [250, 13] on icon "save" at bounding box center [249, 11] width 11 height 11
checkbox input "false"
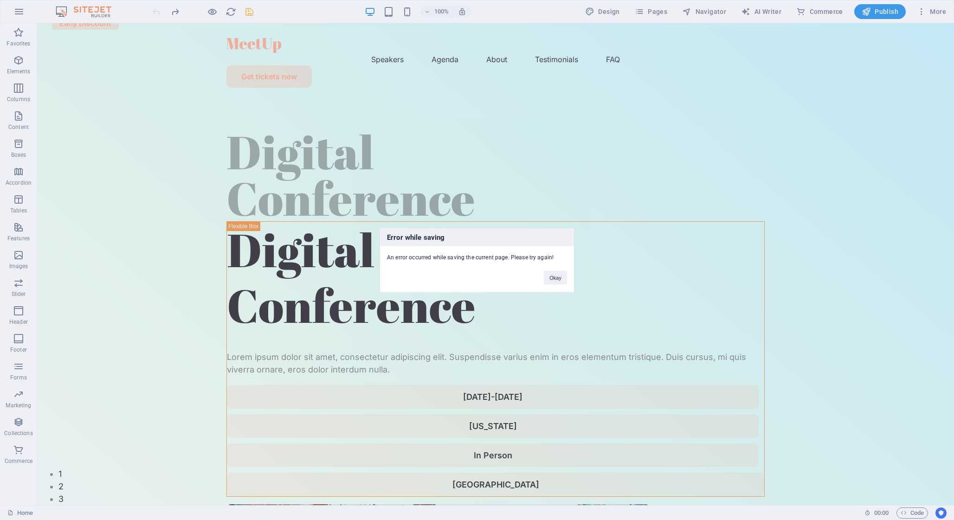
click at [562, 286] on div "Error while saving An error occurred while saving the current page. Please try …" at bounding box center [477, 260] width 195 height 64
drag, startPoint x: 561, startPoint y: 284, endPoint x: 524, endPoint y: 261, distance: 43.8
click at [561, 284] on button "Okay" at bounding box center [555, 277] width 23 height 14
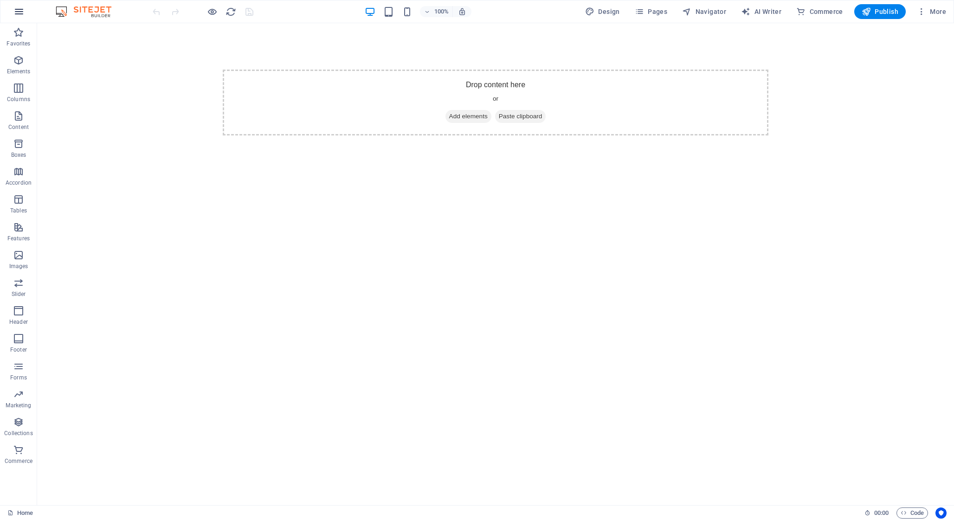
click at [21, 10] on icon "button" at bounding box center [18, 11] width 11 height 11
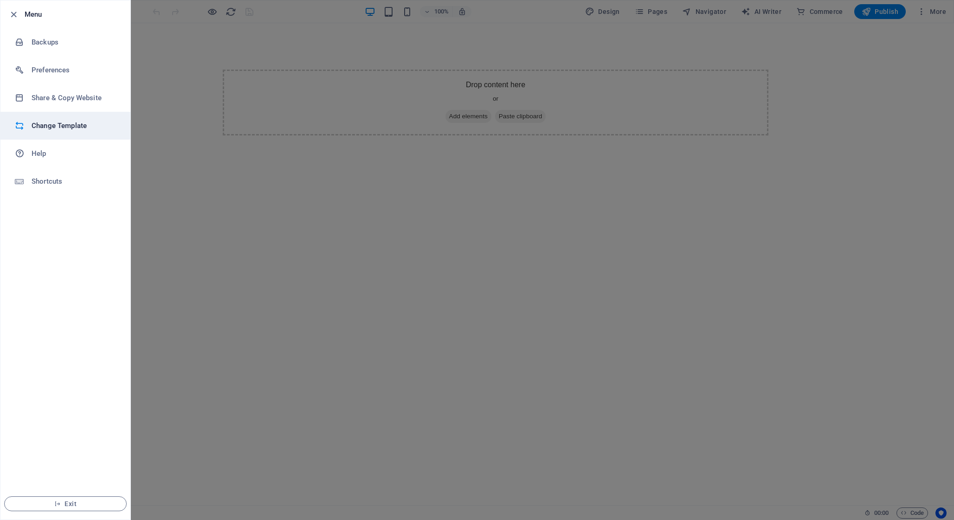
click at [91, 127] on h6 "Change Template" at bounding box center [75, 125] width 86 height 11
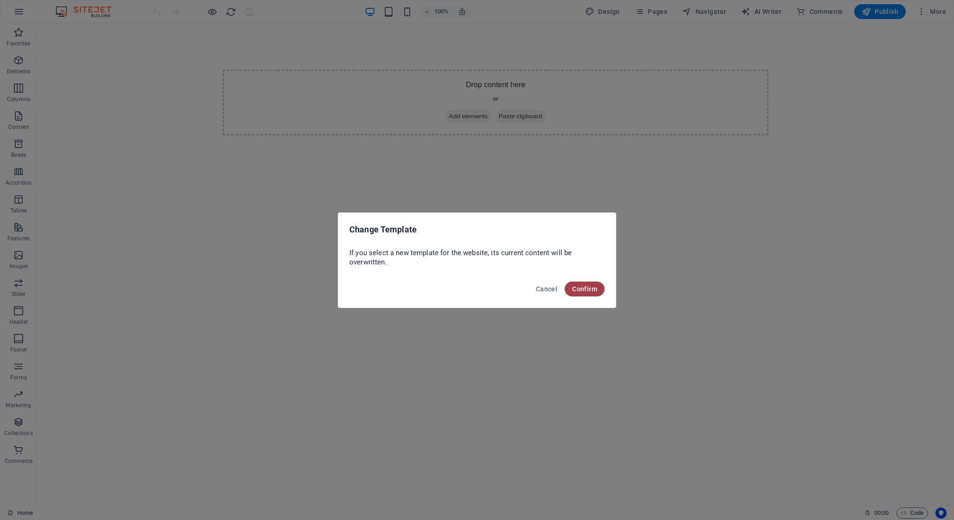
click at [602, 290] on button "Confirm" at bounding box center [585, 289] width 40 height 15
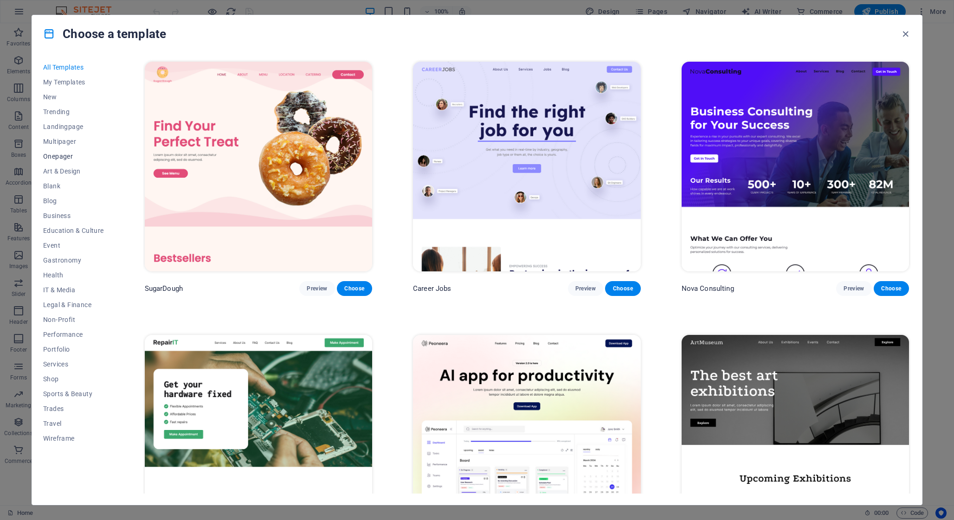
click at [60, 155] on span "Onepager" at bounding box center [73, 156] width 61 height 7
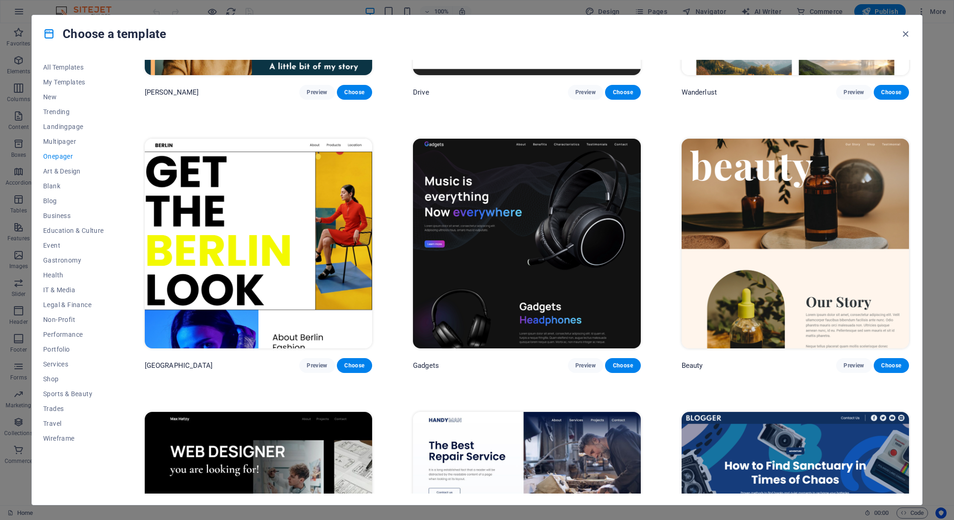
scroll to position [1309, 0]
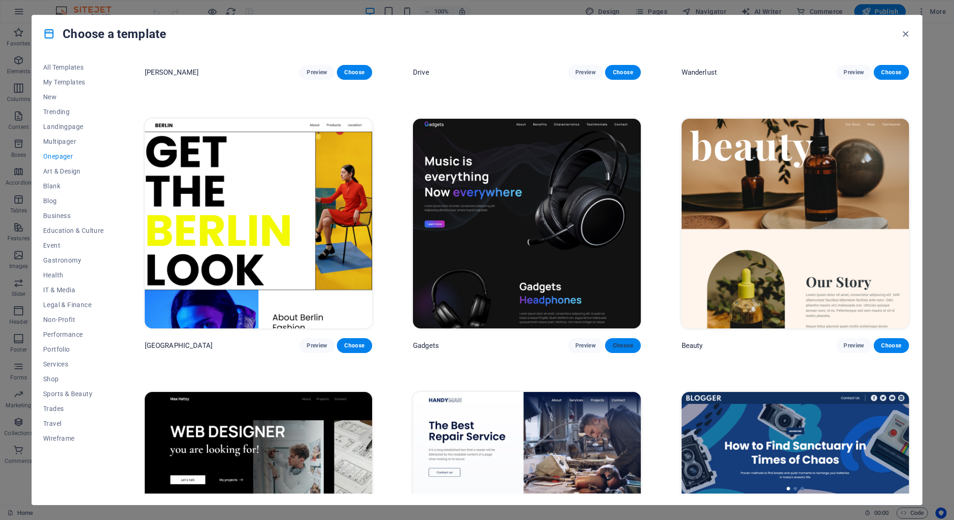
click at [616, 342] on span "Choose" at bounding box center [622, 345] width 20 height 7
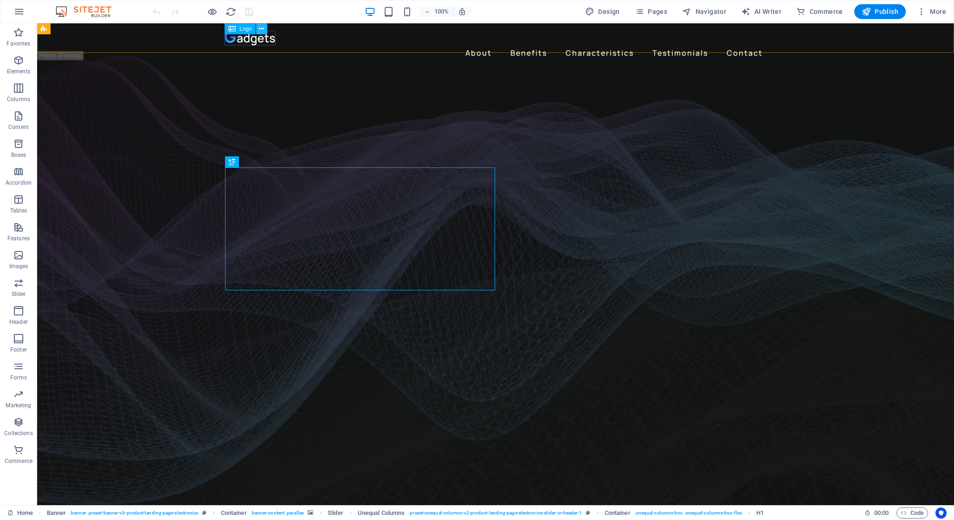
click at [262, 31] on icon at bounding box center [261, 29] width 5 height 10
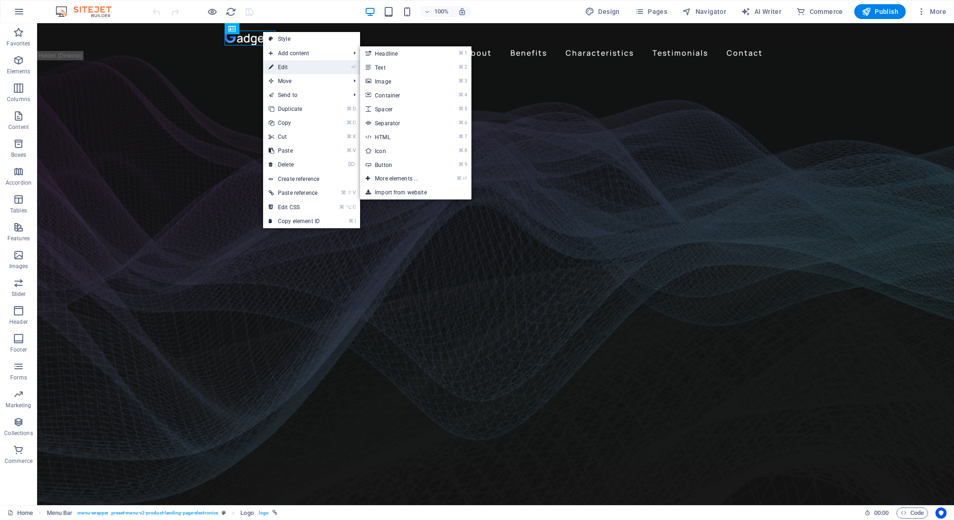
click at [293, 66] on link "⏎ Edit" at bounding box center [294, 67] width 62 height 14
select select "px"
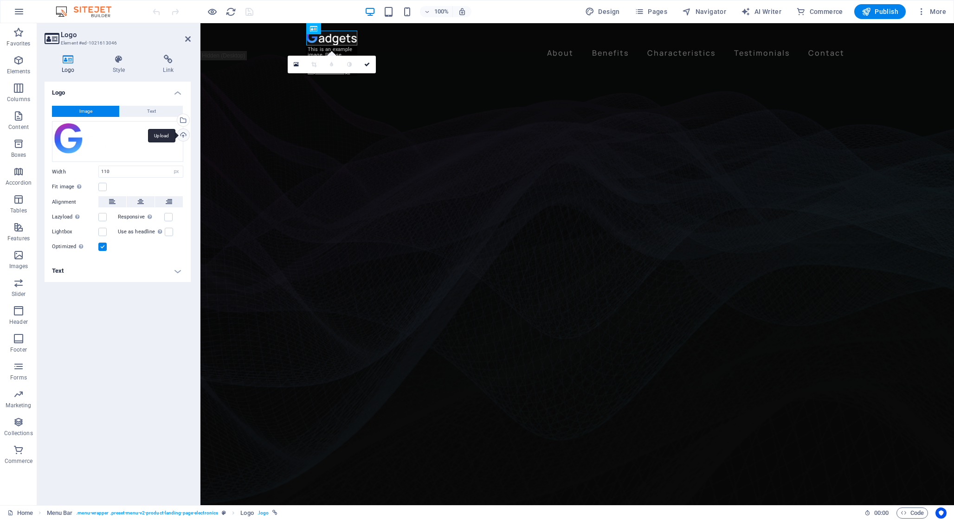
click at [182, 134] on div "Upload" at bounding box center [182, 136] width 14 height 14
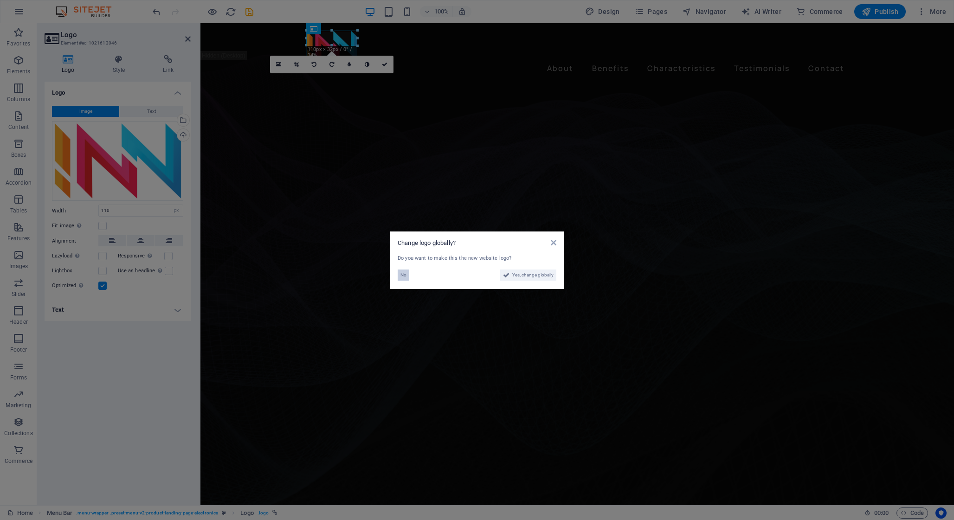
click at [399, 274] on button "No" at bounding box center [404, 275] width 12 height 11
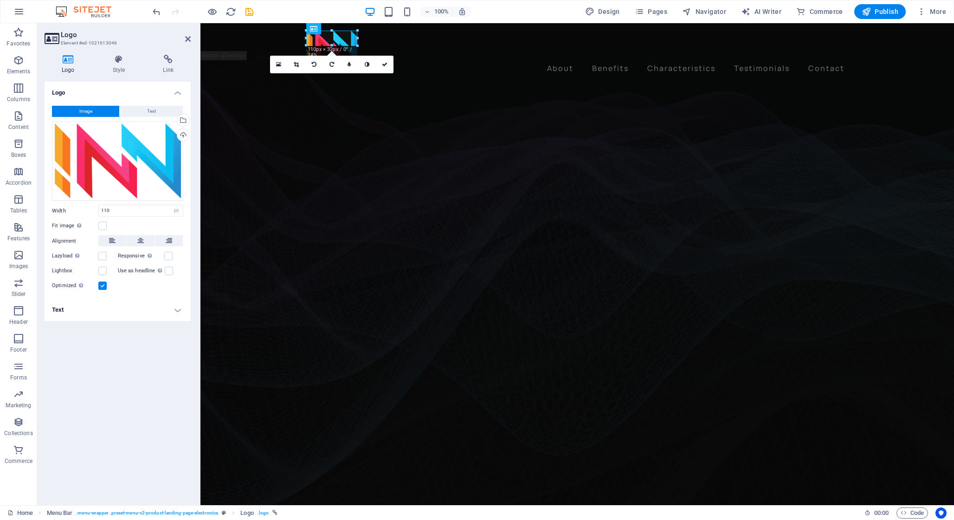
click at [274, 105] on figure at bounding box center [576, 297] width 753 height 453
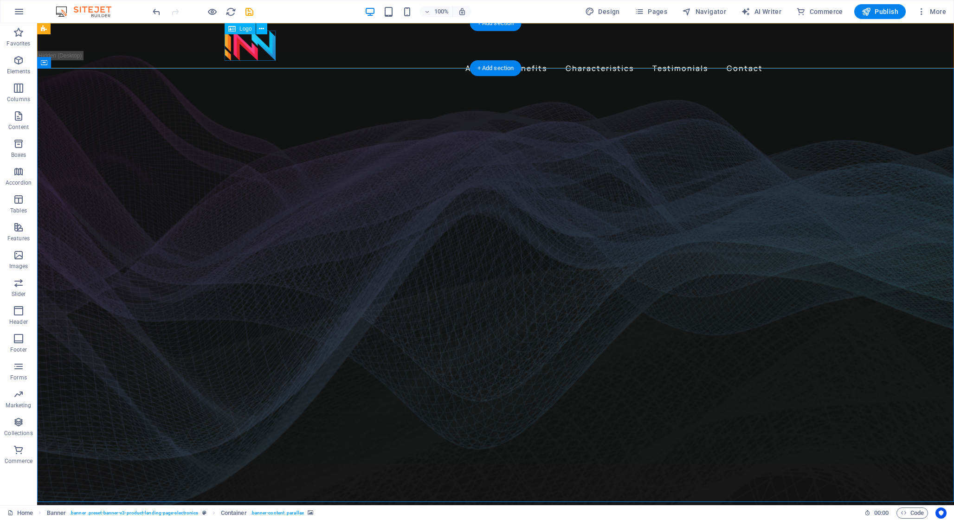
click at [254, 52] on div at bounding box center [496, 46] width 542 height 30
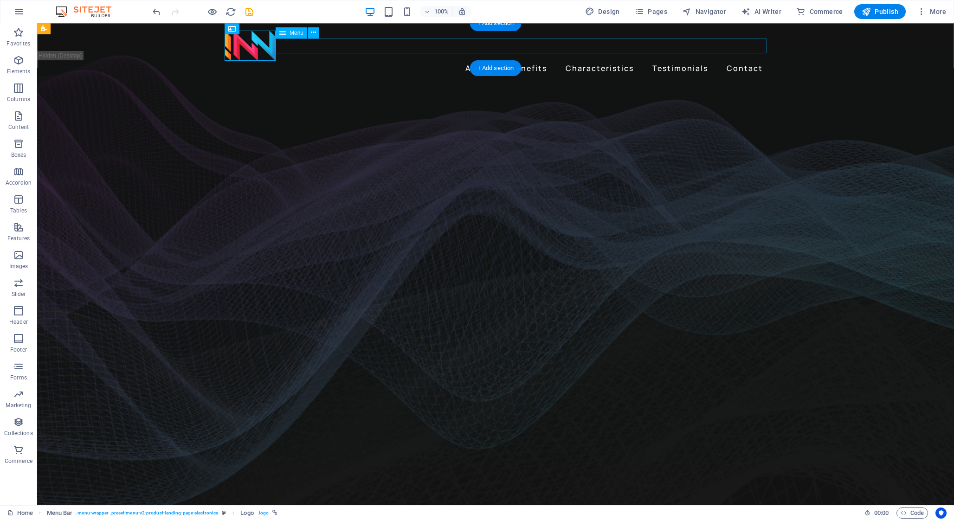
click at [342, 61] on nav "About Benefits Characteristics Testimonials Contact" at bounding box center [496, 68] width 542 height 15
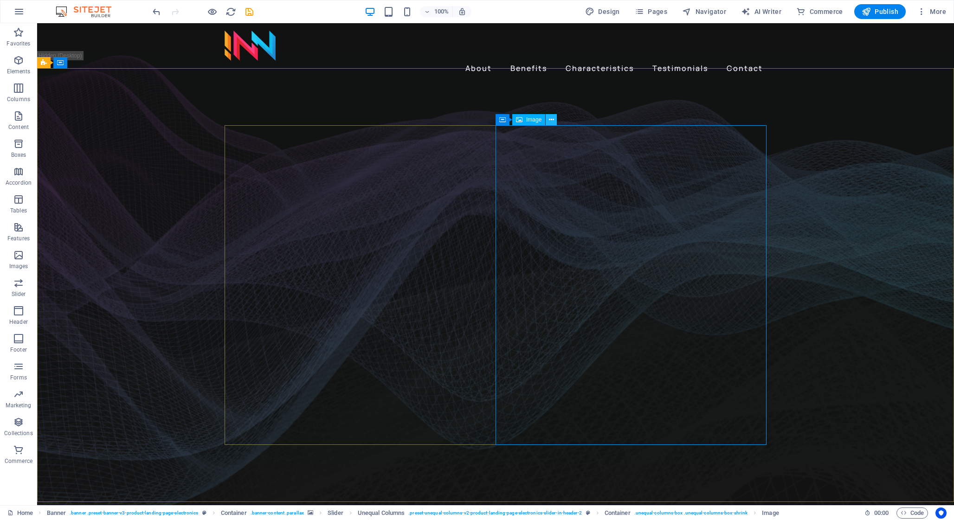
click at [553, 122] on icon at bounding box center [551, 120] width 5 height 10
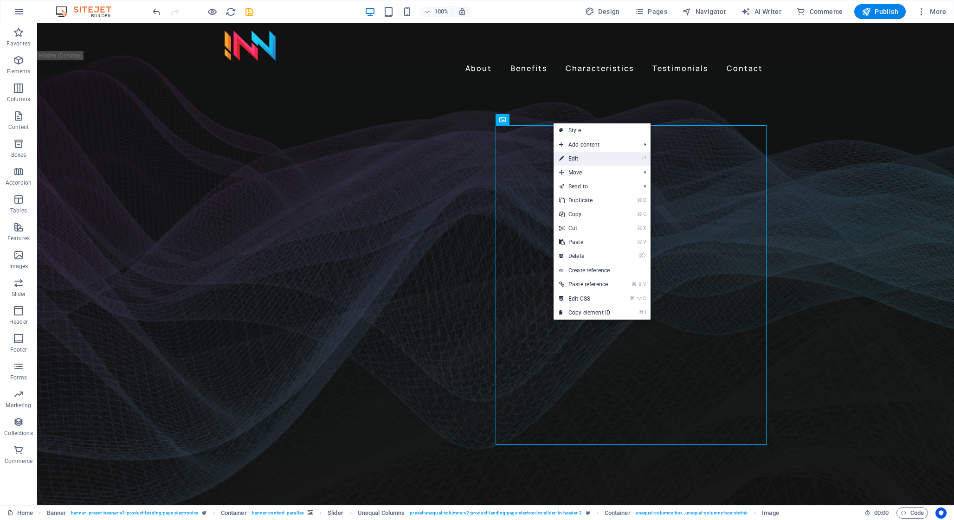
click at [574, 156] on link "⏎ Edit" at bounding box center [585, 159] width 62 height 14
select select "%"
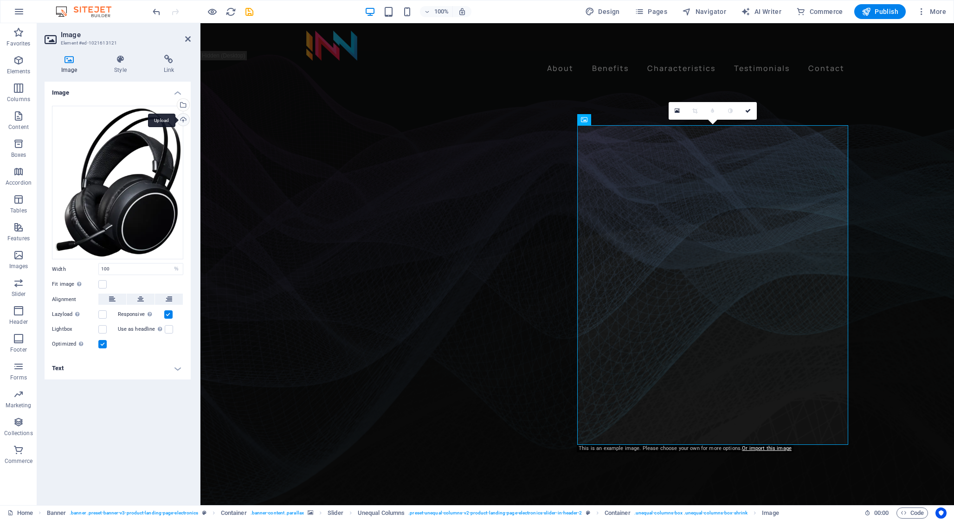
click at [186, 120] on div "Upload" at bounding box center [182, 121] width 14 height 14
click at [186, 116] on div "Upload" at bounding box center [182, 121] width 14 height 14
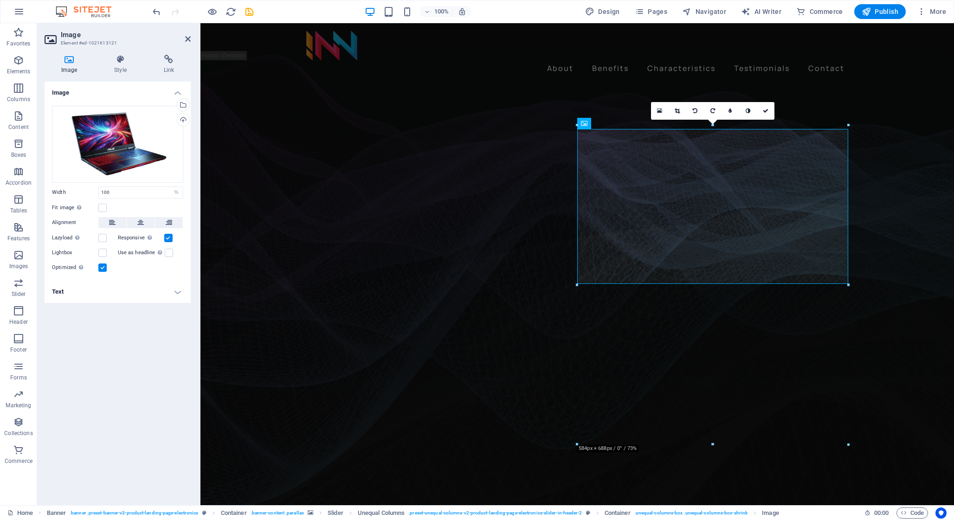
click at [191, 39] on aside "Image Element #ed-1021613121 Image Style Link Image Drag files here, click to c…" at bounding box center [118, 264] width 163 height 482
drag, startPoint x: 187, startPoint y: 38, endPoint x: 202, endPoint y: 0, distance: 40.2
click at [187, 38] on icon at bounding box center [188, 38] width 6 height 7
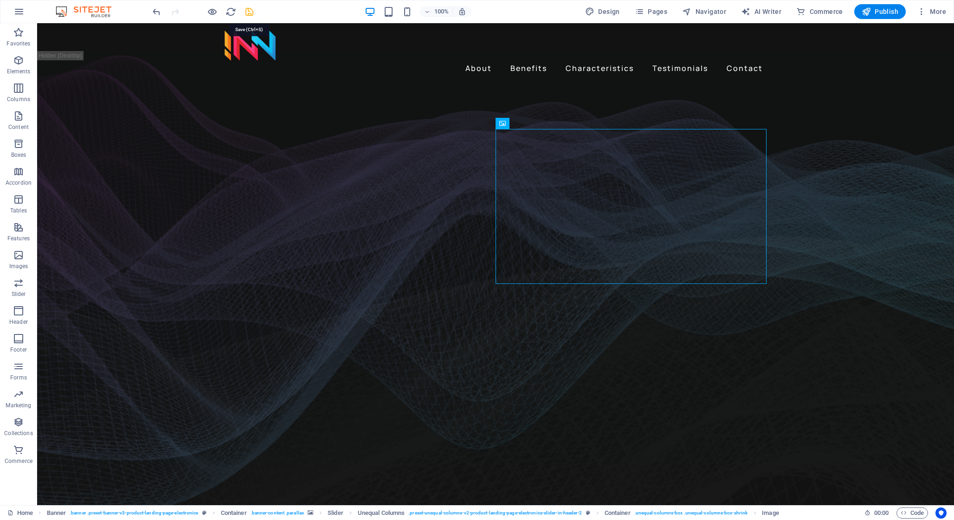
click at [253, 11] on icon "save" at bounding box center [249, 11] width 11 height 11
checkbox input "false"
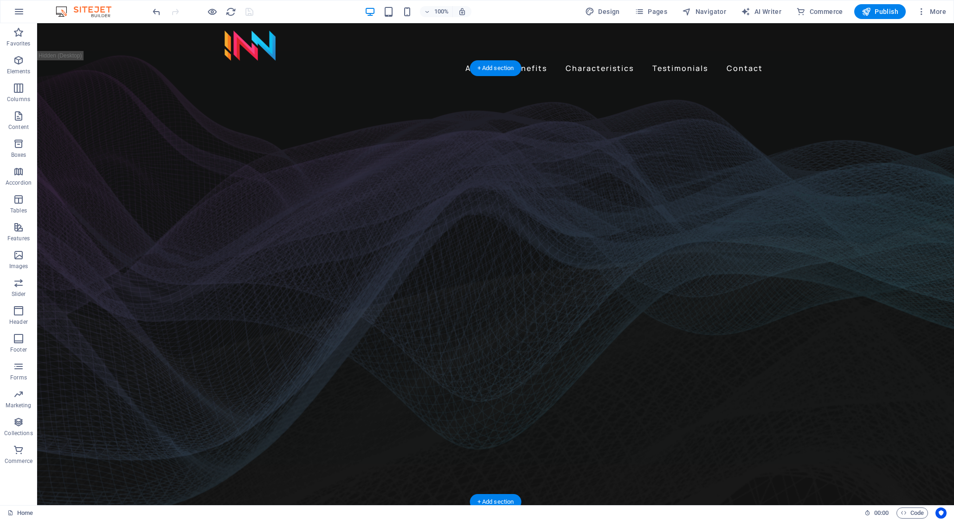
click at [871, 362] on figure at bounding box center [495, 291] width 917 height 453
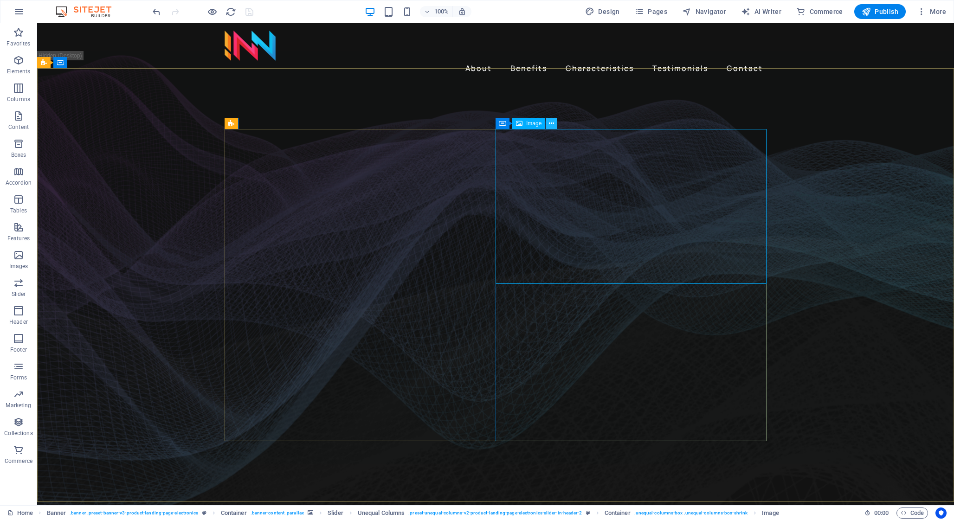
click at [554, 123] on button at bounding box center [551, 123] width 11 height 11
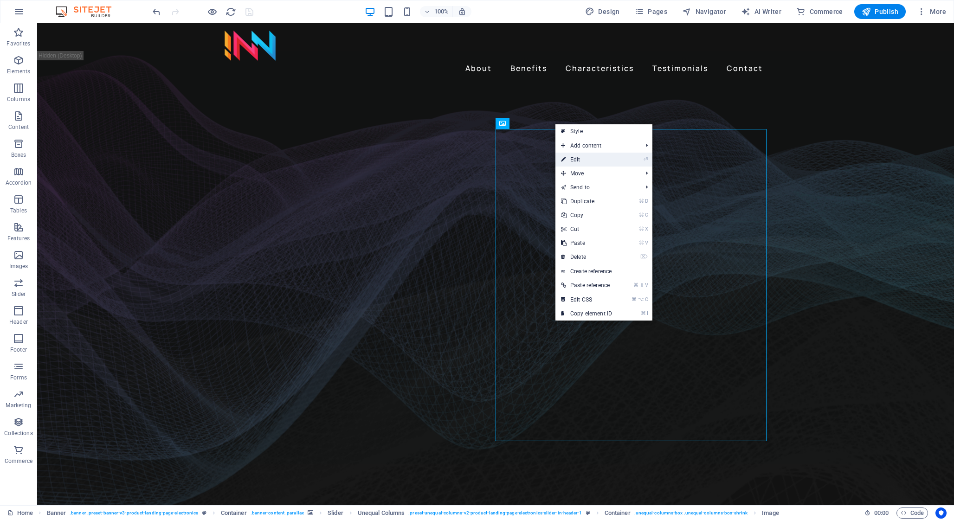
drag, startPoint x: 580, startPoint y: 158, endPoint x: 377, endPoint y: 135, distance: 204.5
click at [580, 158] on link "⏎ Edit" at bounding box center [586, 160] width 62 height 14
select select "px"
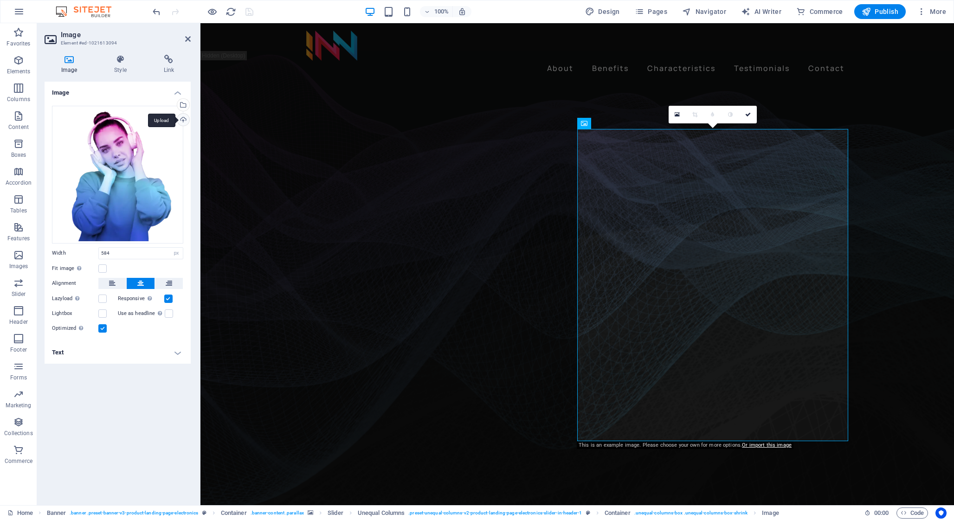
click at [186, 123] on div "Upload" at bounding box center [182, 121] width 14 height 14
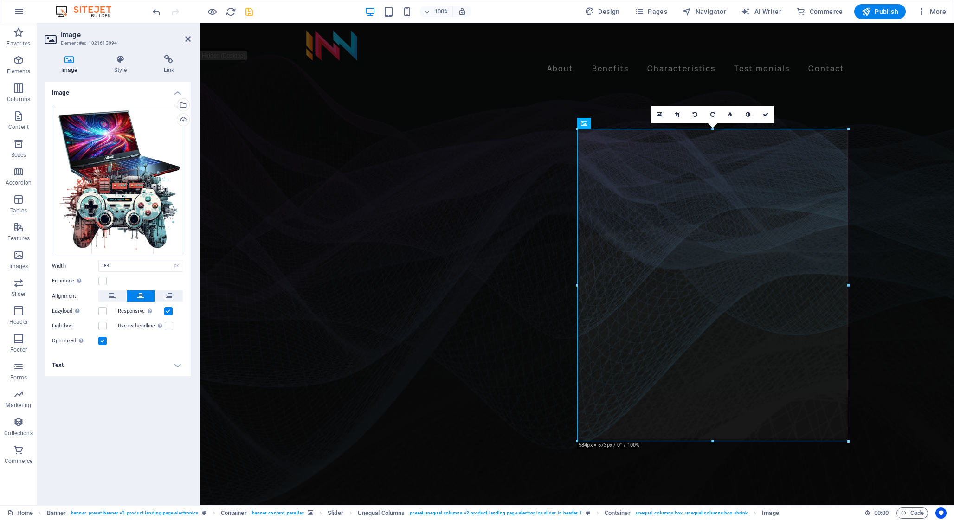
drag, startPoint x: 118, startPoint y: 409, endPoint x: 150, endPoint y: 161, distance: 249.4
click at [118, 409] on div "Image Drag files here, click to choose files or select files from Files or our …" at bounding box center [118, 290] width 146 height 416
click at [182, 118] on div "Upload" at bounding box center [182, 121] width 14 height 14
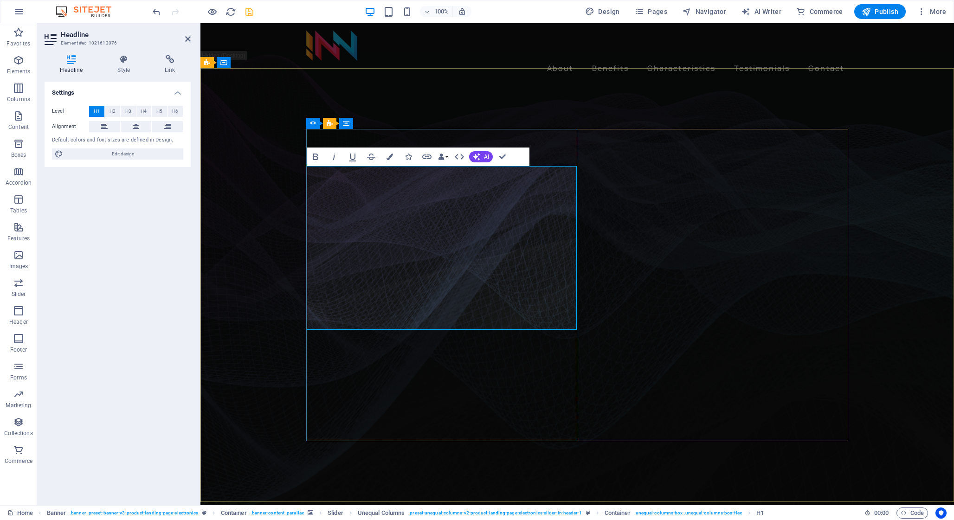
scroll to position [3, 0]
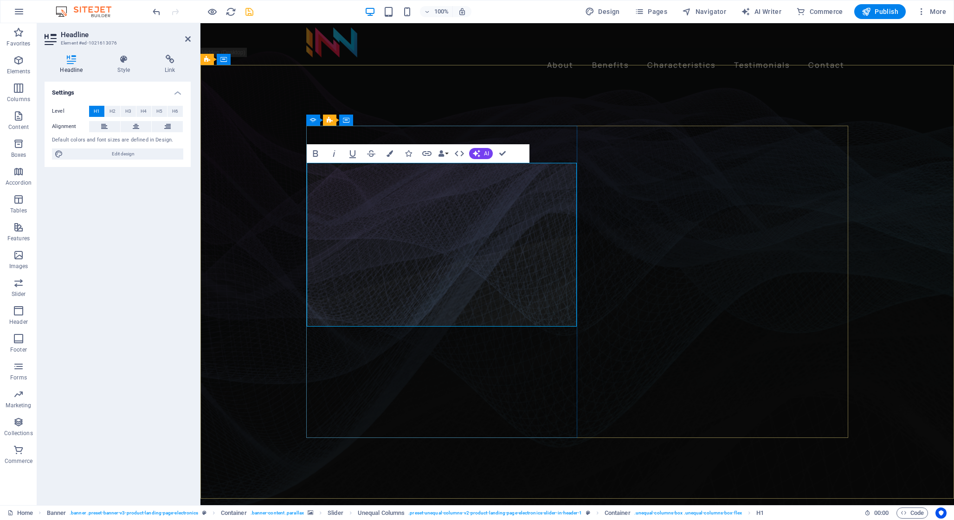
drag, startPoint x: 398, startPoint y: 305, endPoint x: 314, endPoint y: 277, distance: 88.0
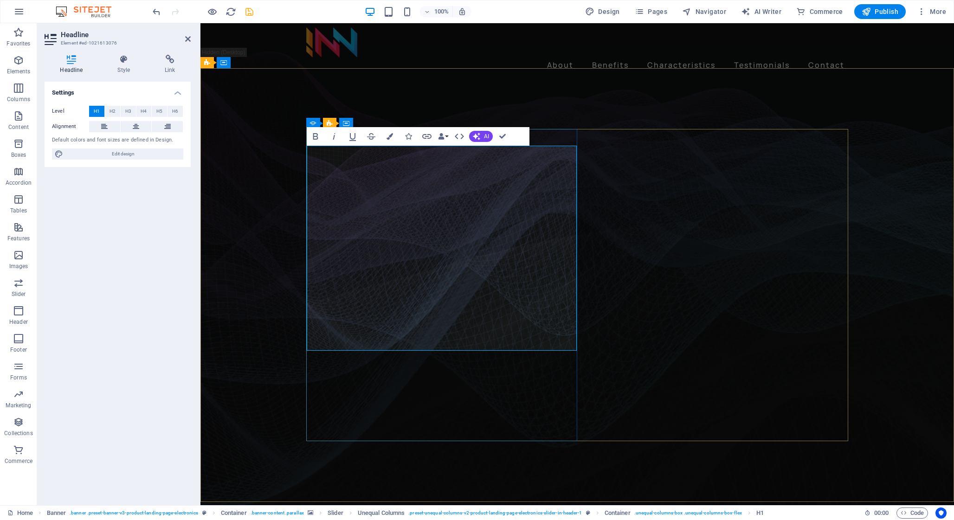
scroll to position [0, 0]
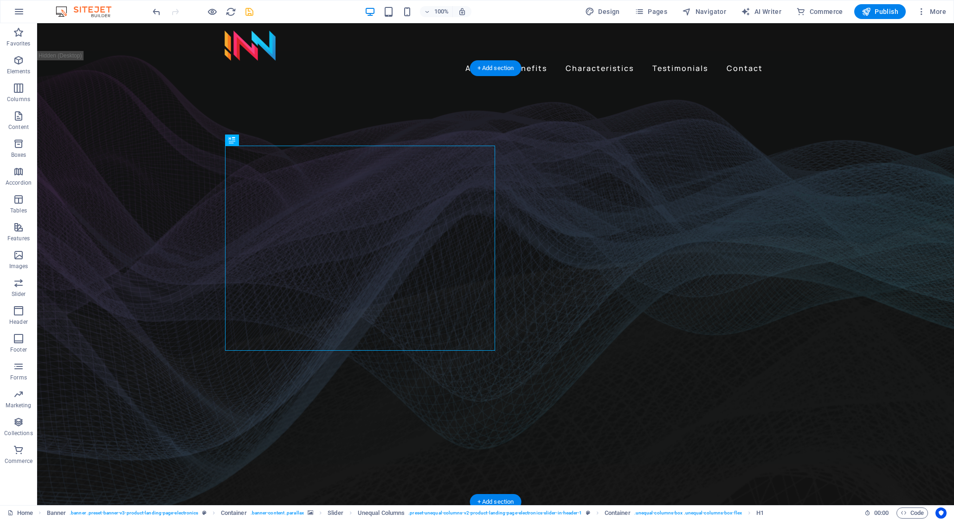
drag, startPoint x: 845, startPoint y: 239, endPoint x: 832, endPoint y: 239, distance: 13.5
click at [845, 239] on figure at bounding box center [495, 291] width 917 height 453
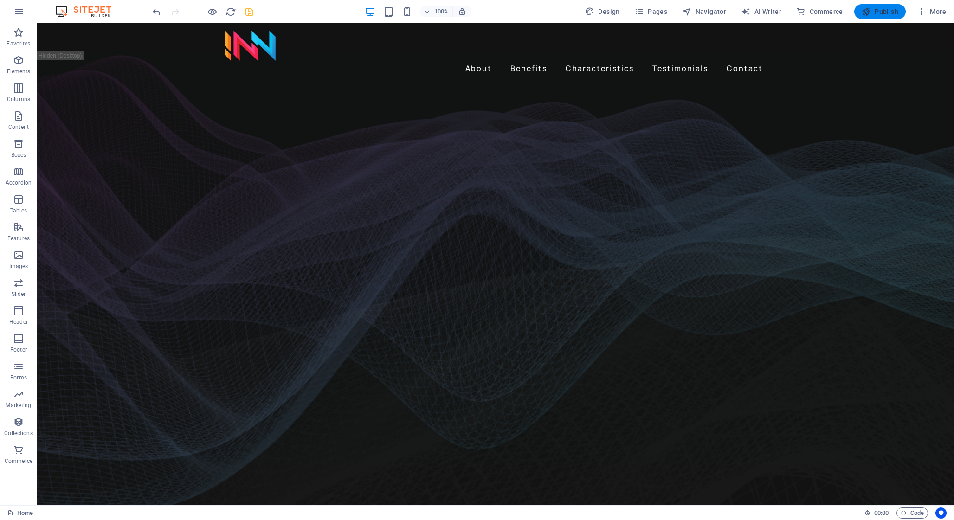
click at [875, 9] on span "Publish" at bounding box center [880, 11] width 37 height 9
checkbox input "false"
